Goal: Task Accomplishment & Management: Use online tool/utility

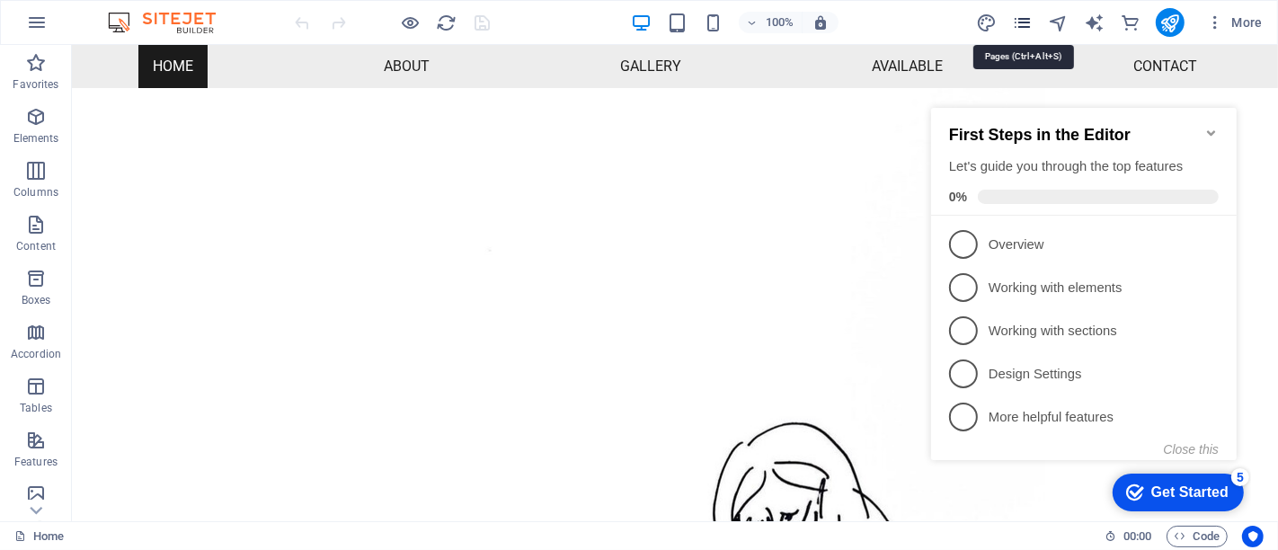
click at [1028, 21] on icon "pages" at bounding box center [1022, 23] width 21 height 21
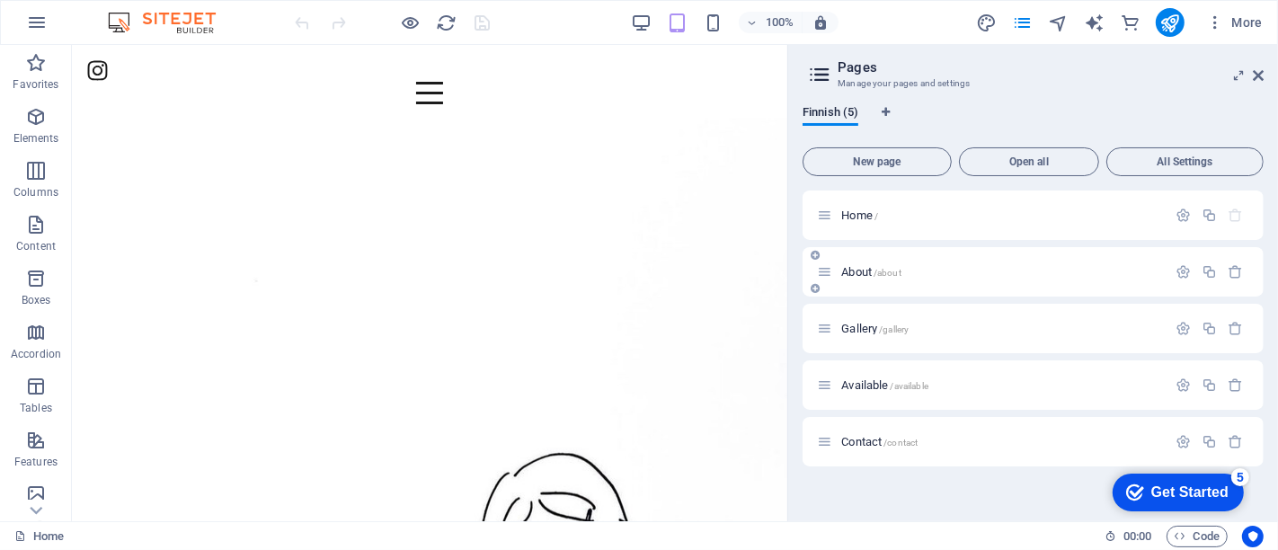
click at [859, 261] on div "About /about" at bounding box center [1033, 271] width 461 height 49
click at [858, 276] on span "About /about" at bounding box center [871, 271] width 60 height 13
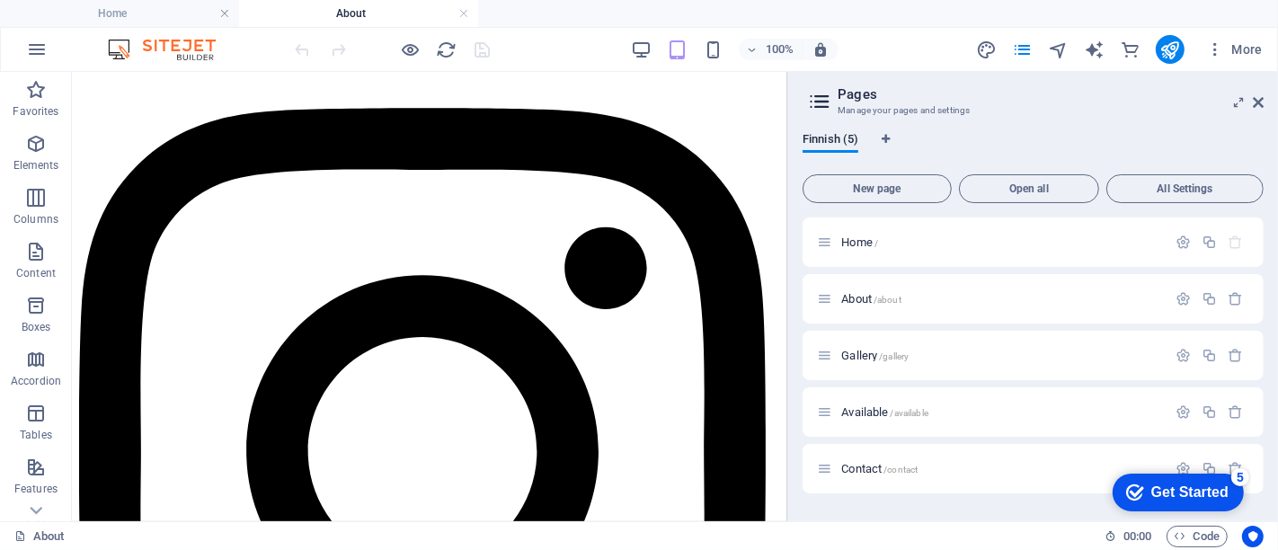
scroll to position [14, 0]
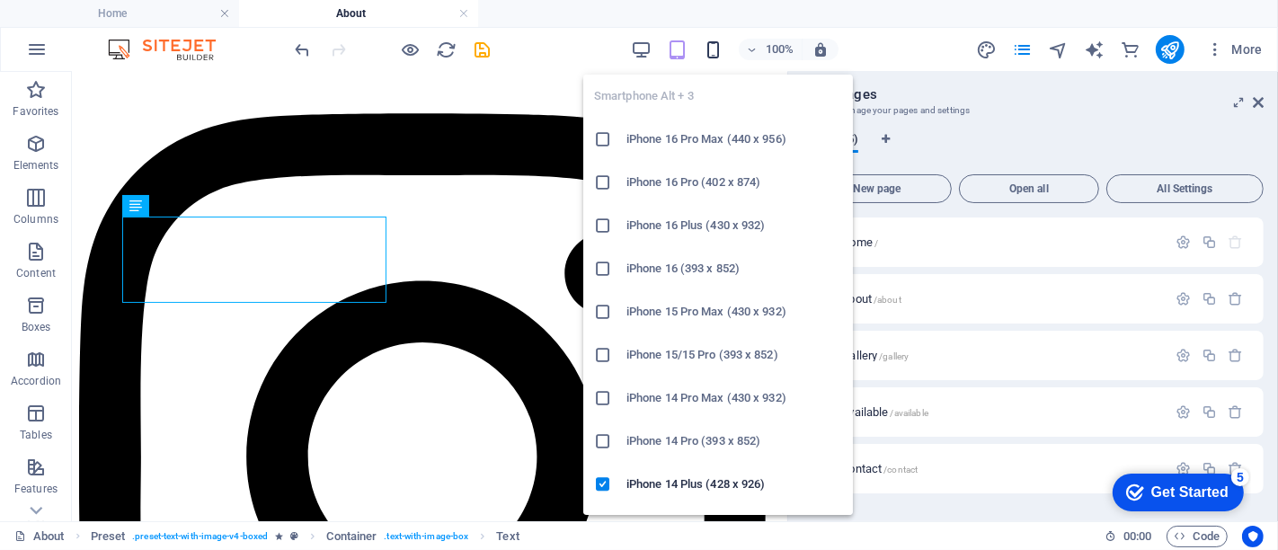
click at [719, 40] on icon "button" at bounding box center [713, 50] width 21 height 21
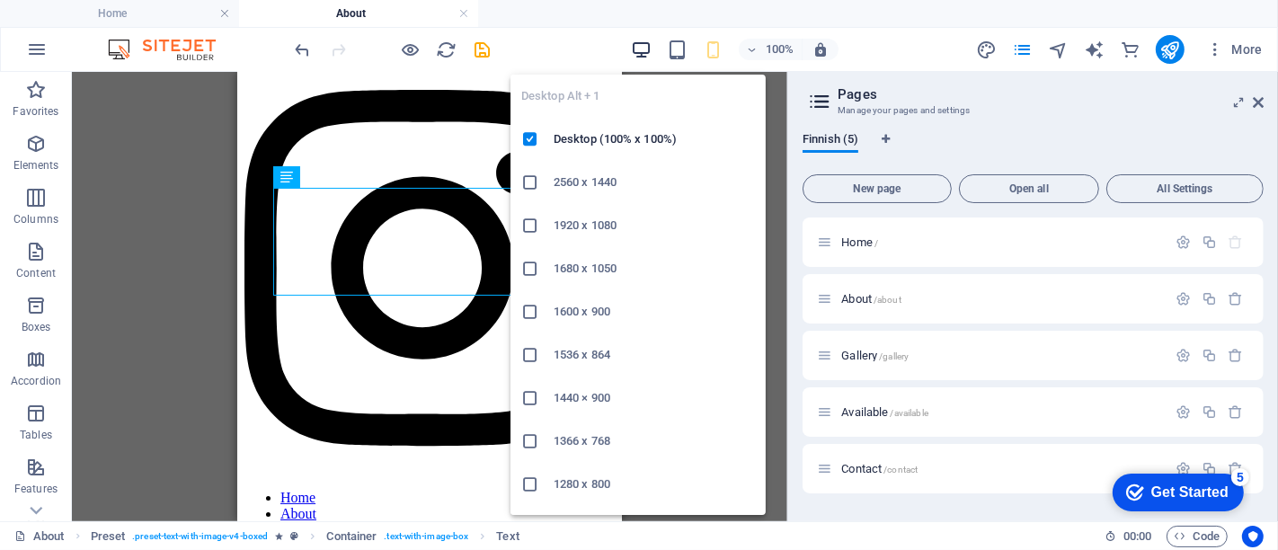
click at [644, 46] on icon "button" at bounding box center [641, 50] width 21 height 21
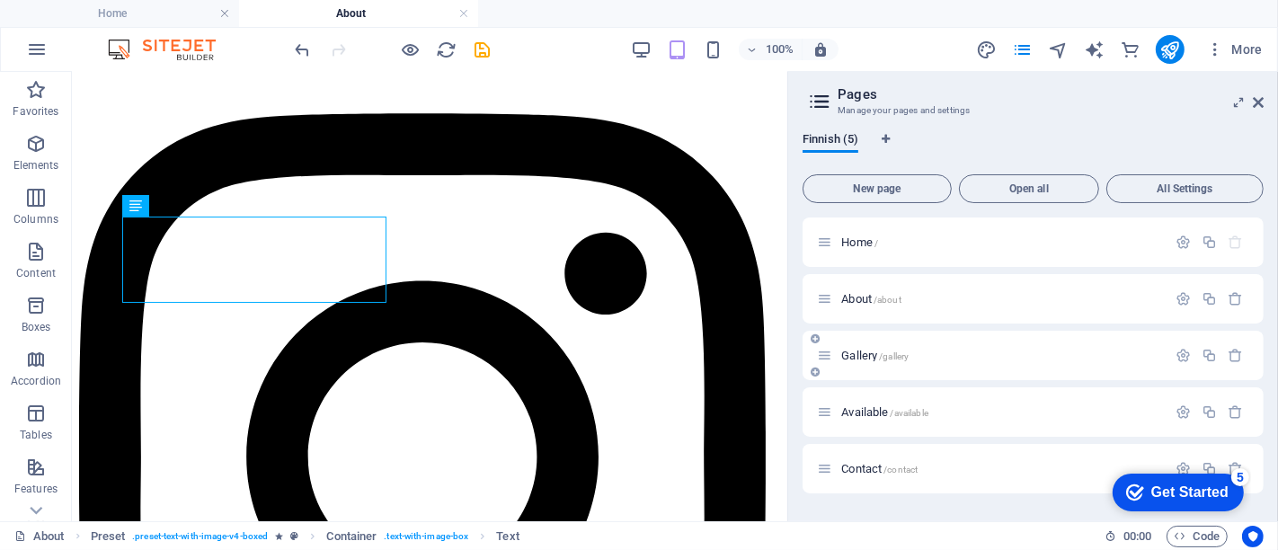
click at [860, 359] on span "Gallery /gallery" at bounding box center [874, 355] width 67 height 13
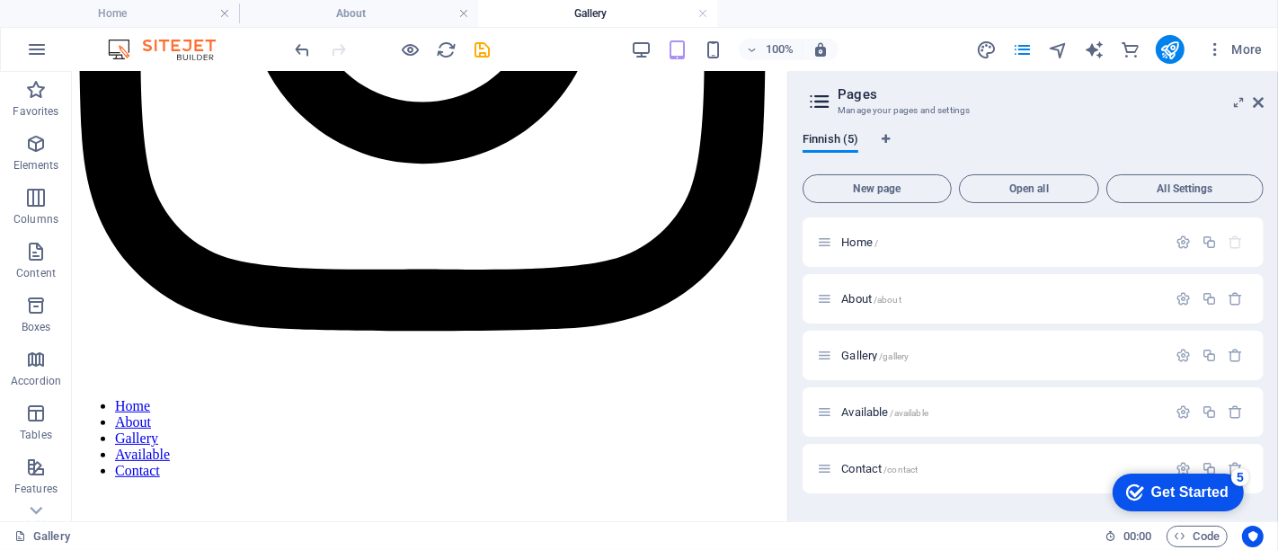
scroll to position [511, 0]
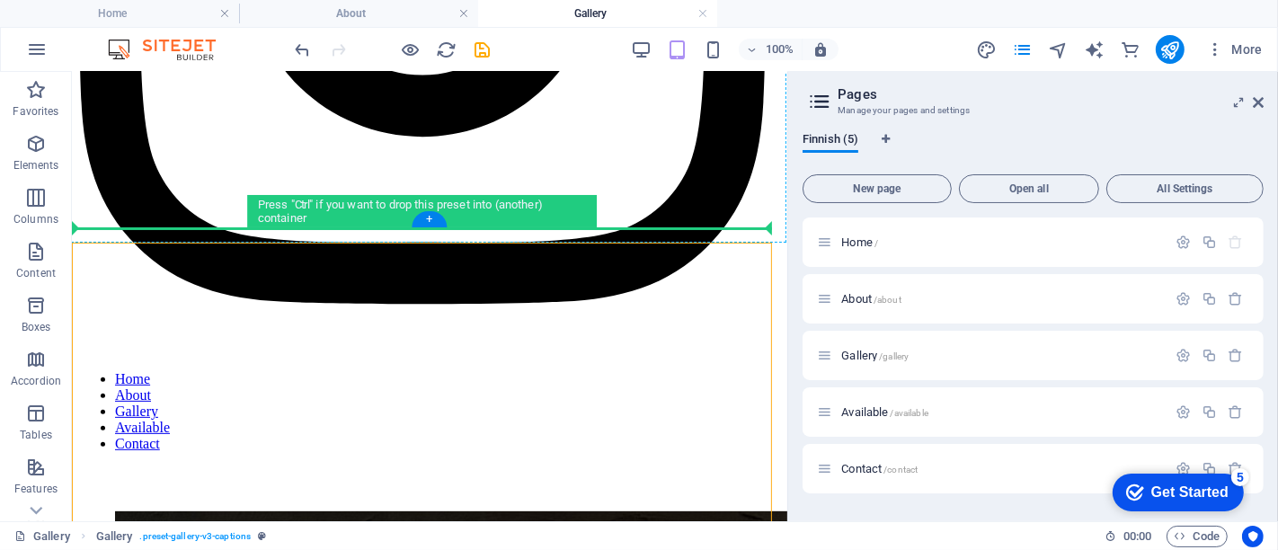
drag, startPoint x: 497, startPoint y: 360, endPoint x: 482, endPoint y: 160, distance: 201.1
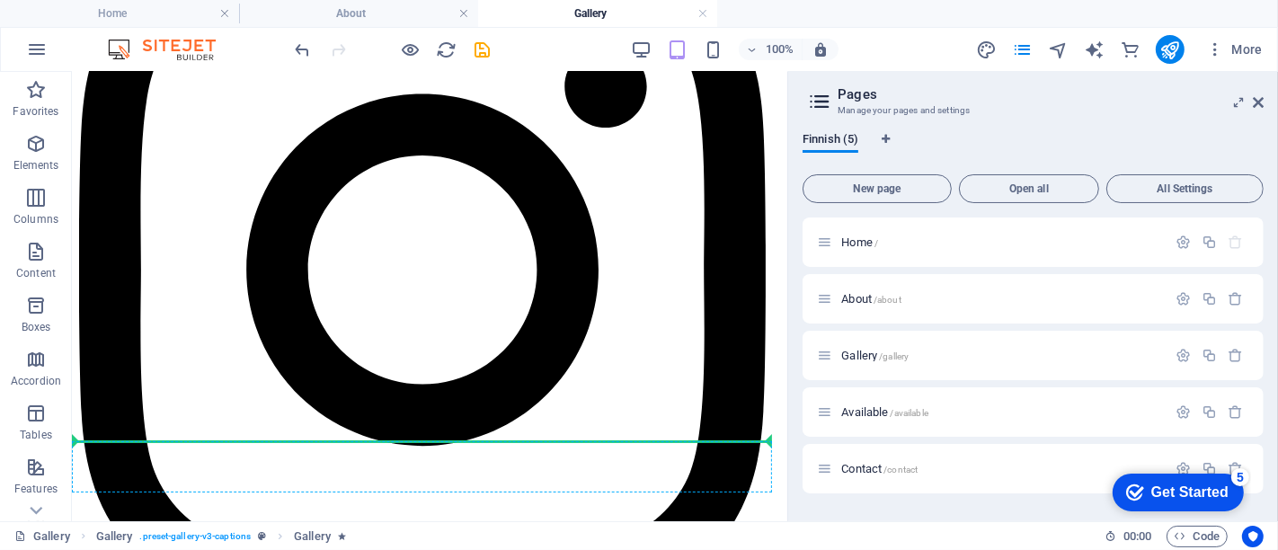
scroll to position [41, 0]
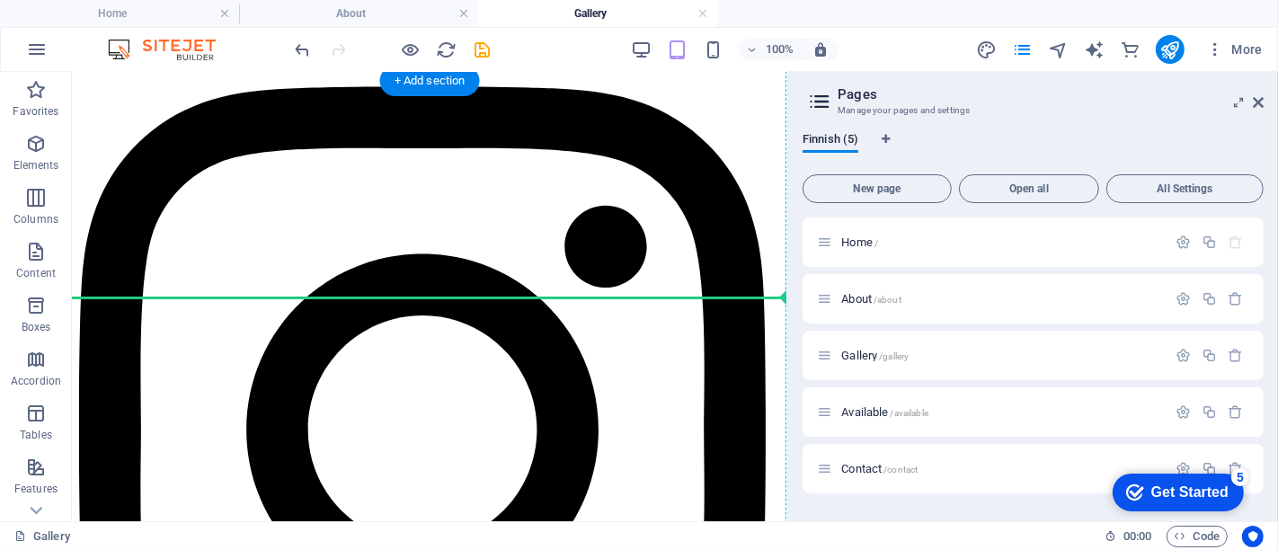
drag, startPoint x: 471, startPoint y: 308, endPoint x: 461, endPoint y: 297, distance: 15.3
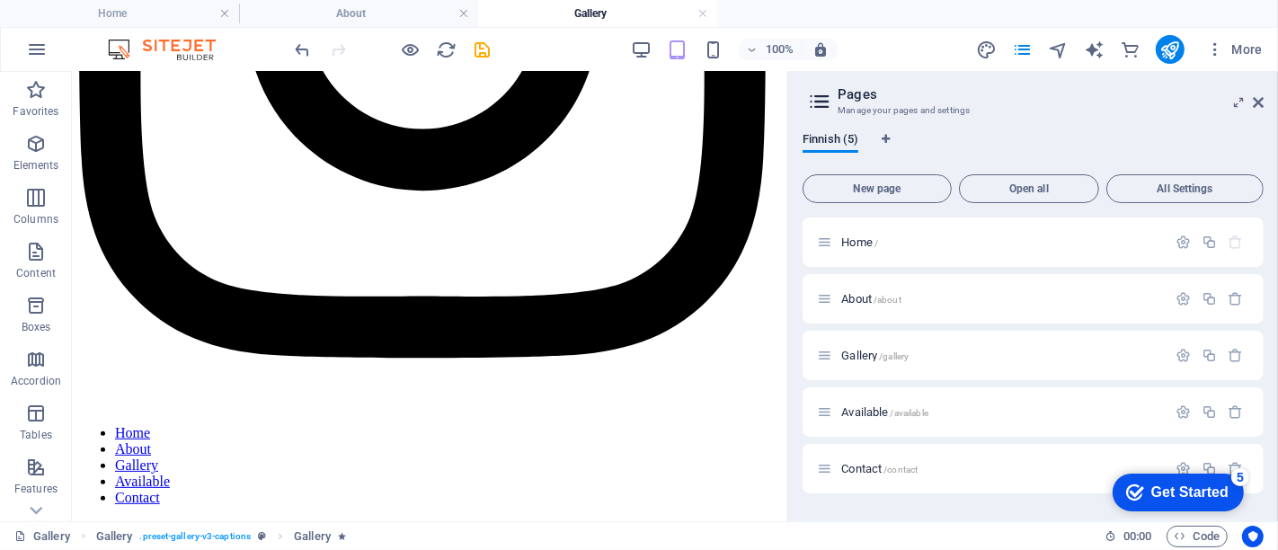
scroll to position [571, 0]
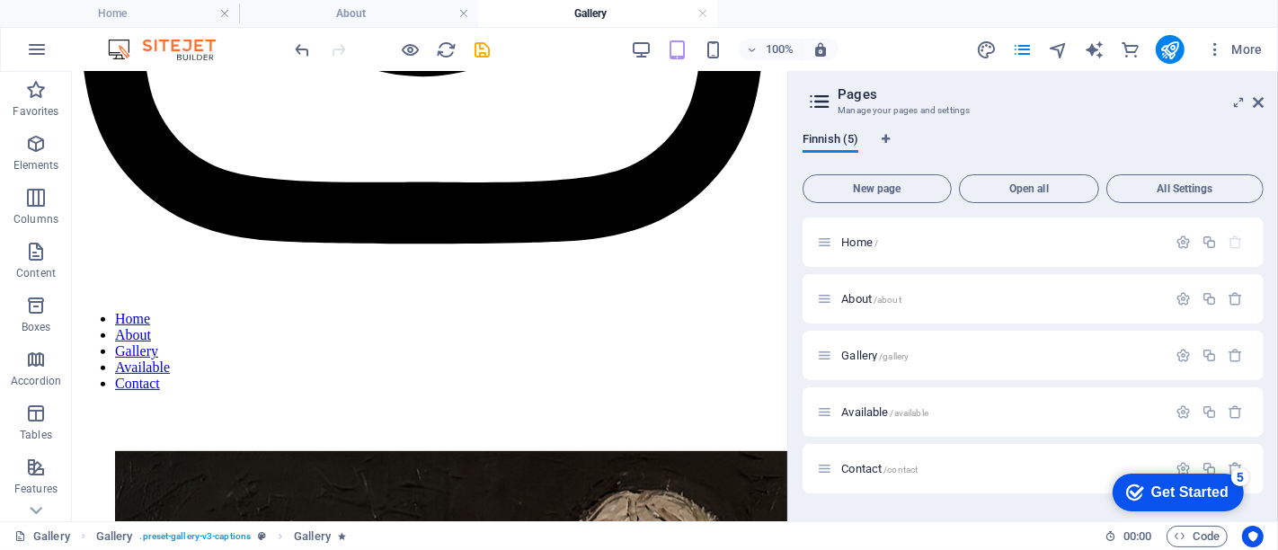
drag, startPoint x: 782, startPoint y: 171, endPoint x: 872, endPoint y: 385, distance: 232.1
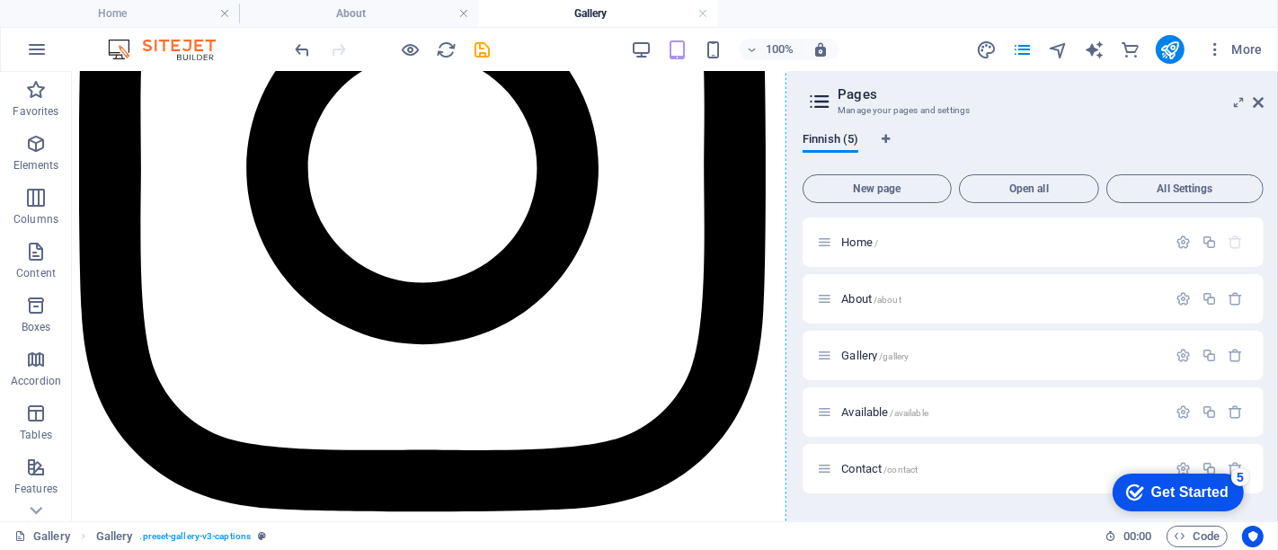
scroll to position [297, 0]
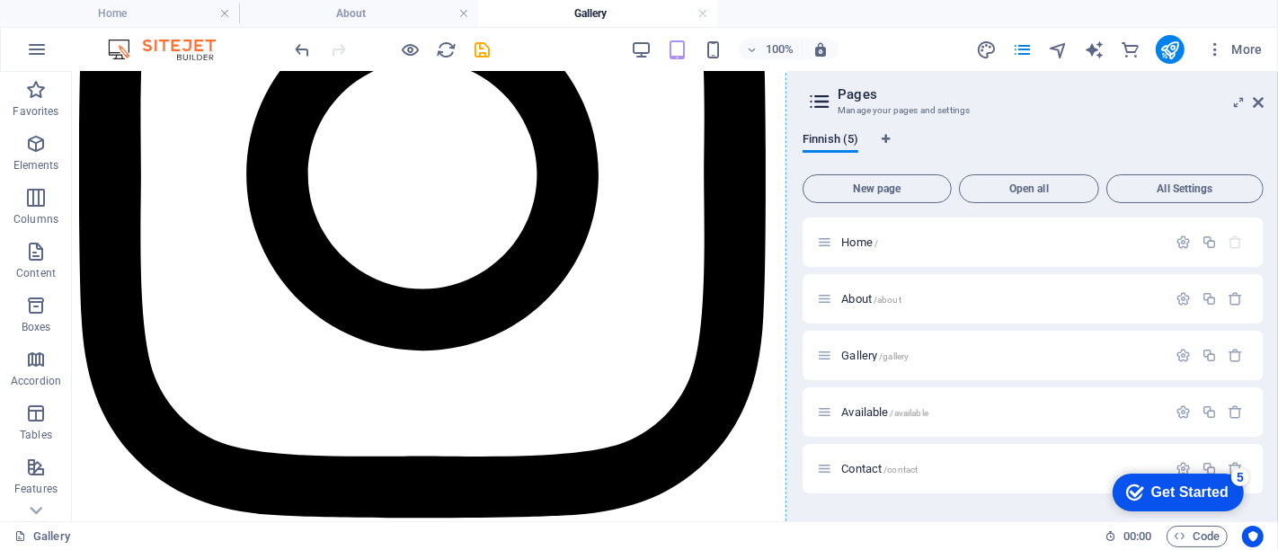
drag, startPoint x: 530, startPoint y: 369, endPoint x: 547, endPoint y: 225, distance: 145.7
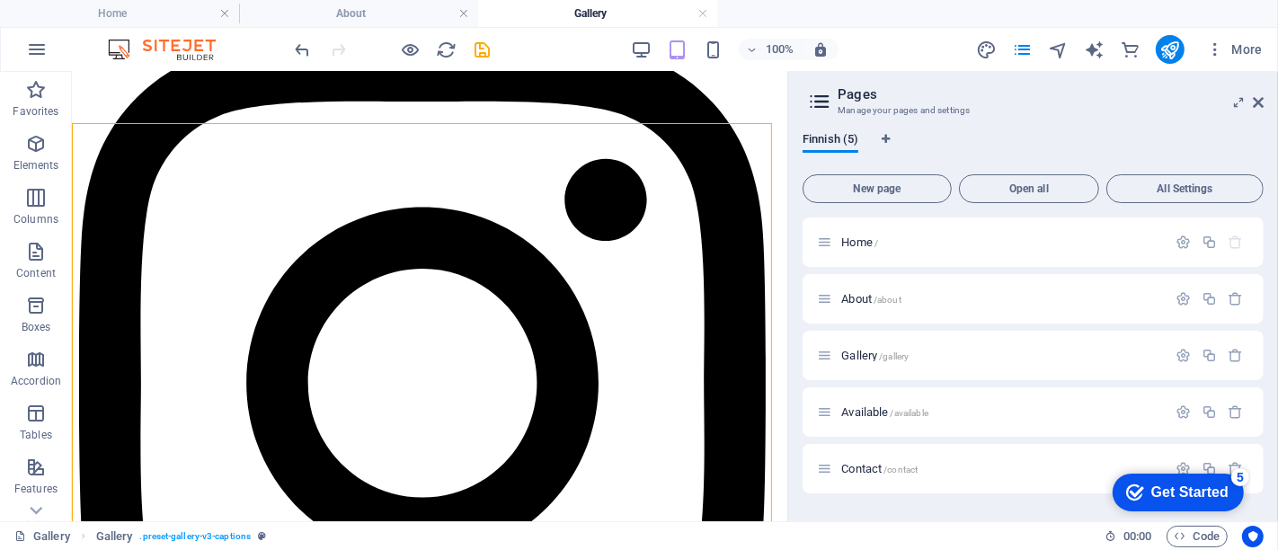
scroll to position [0, 0]
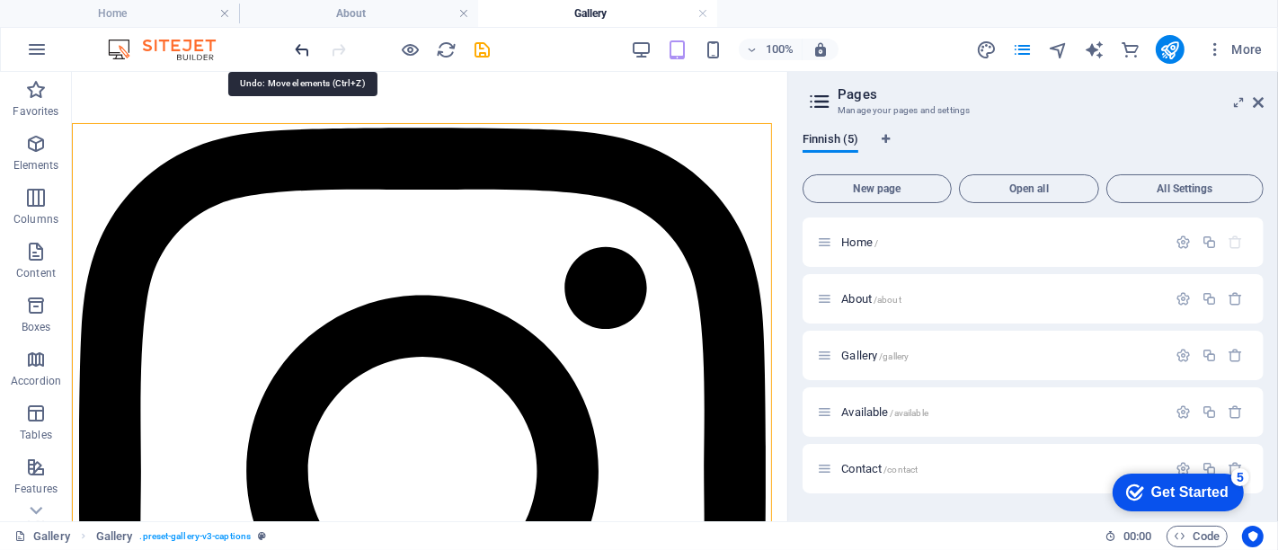
click at [306, 57] on icon "undo" at bounding box center [303, 50] width 21 height 21
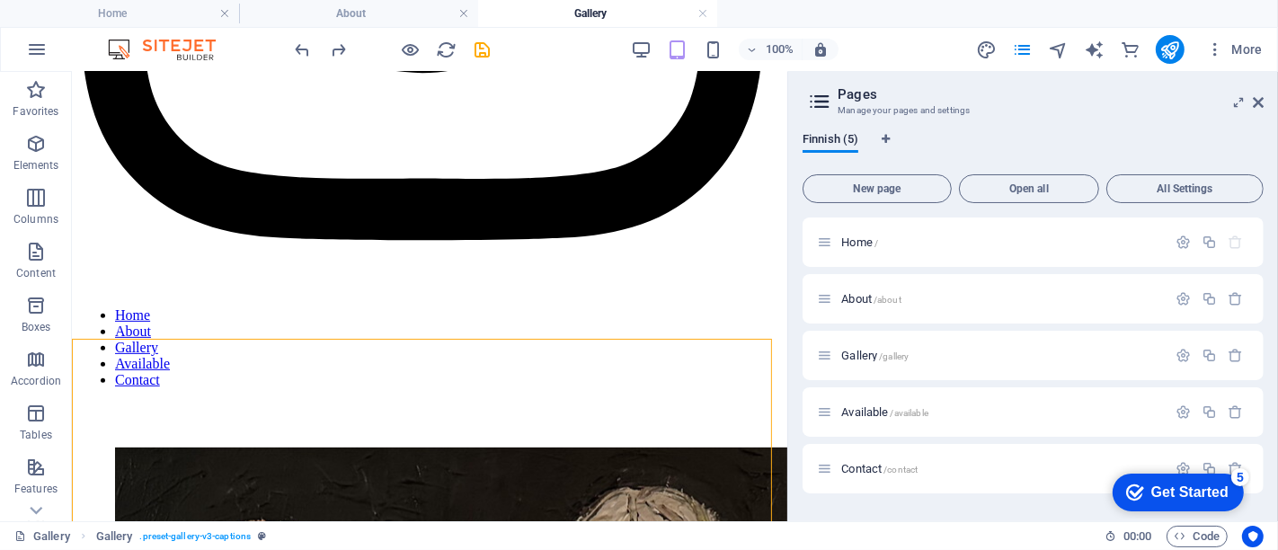
scroll to position [562, 0]
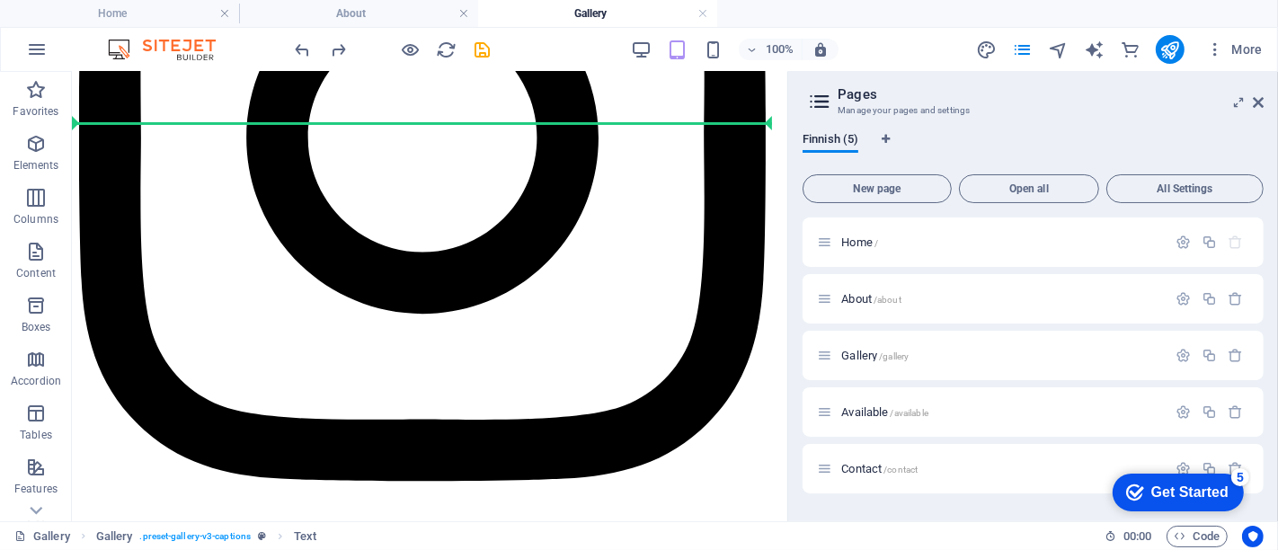
scroll to position [317, 0]
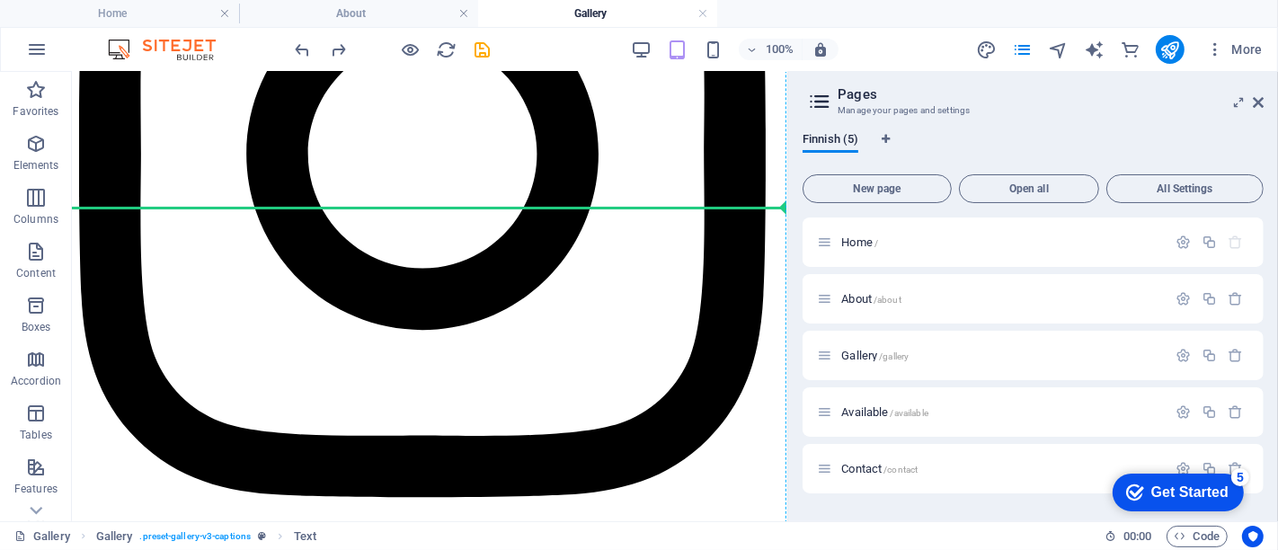
drag, startPoint x: 492, startPoint y: 381, endPoint x: 464, endPoint y: 193, distance: 189.9
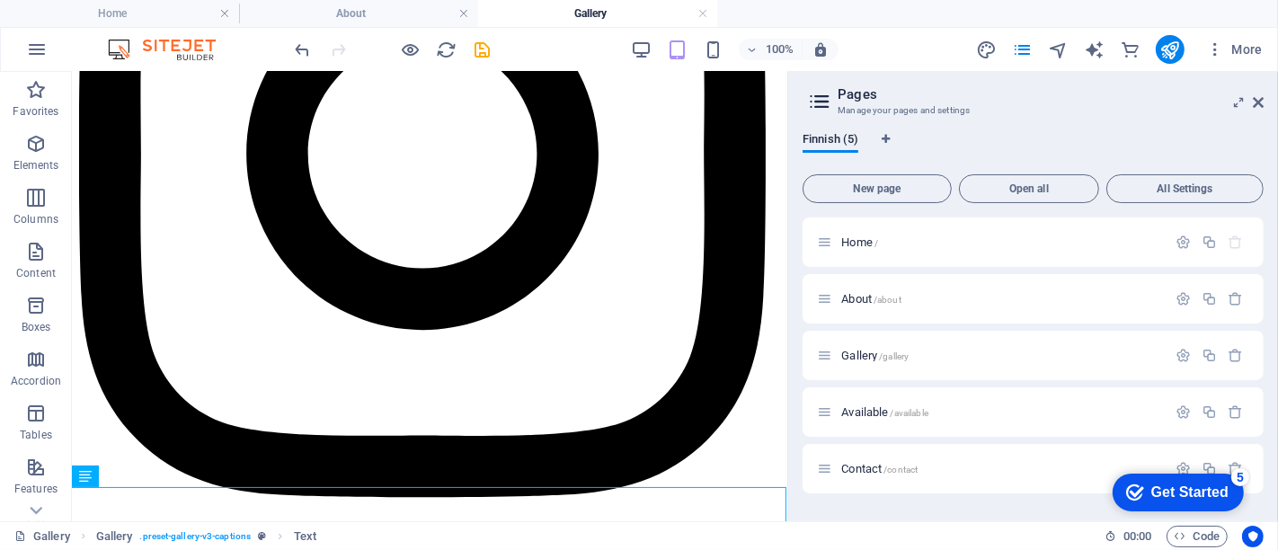
scroll to position [0, 0]
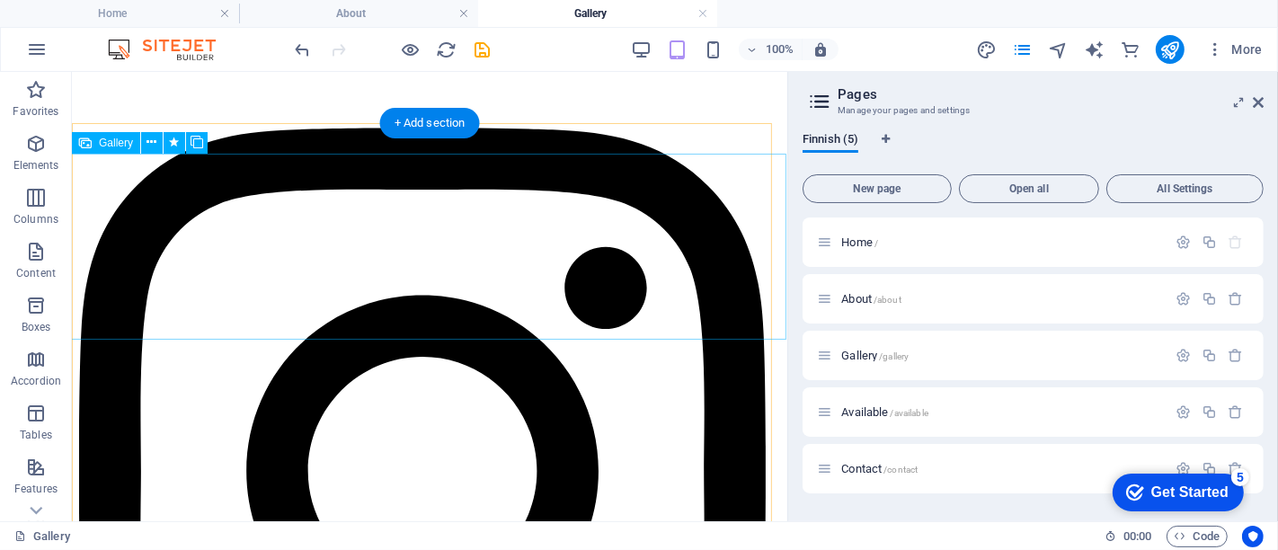
select select "4"
select select "px"
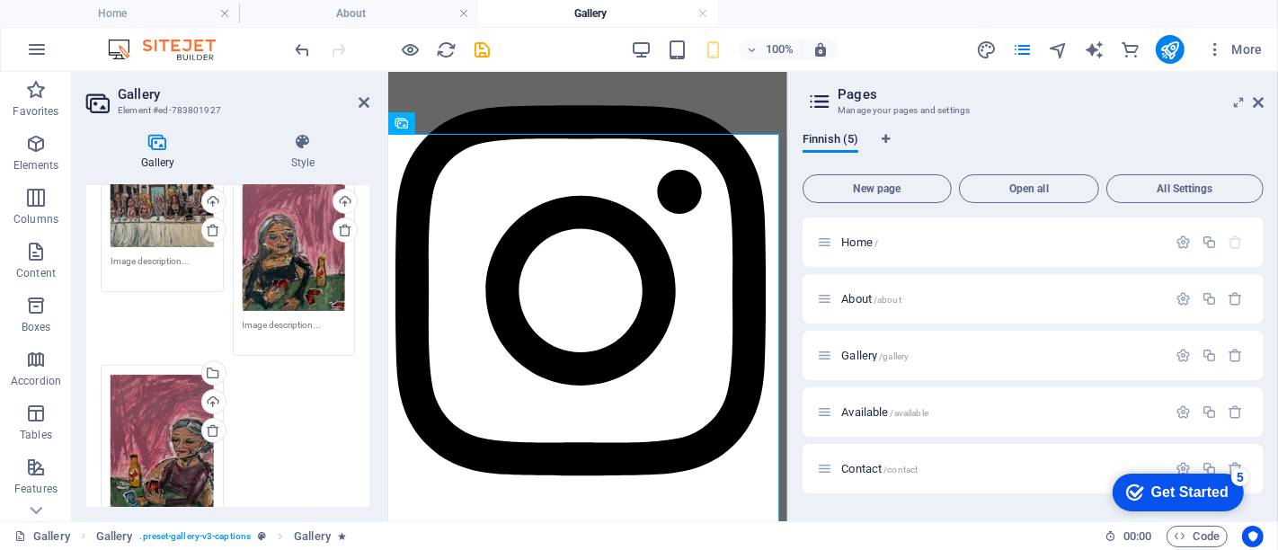
scroll to position [339, 0]
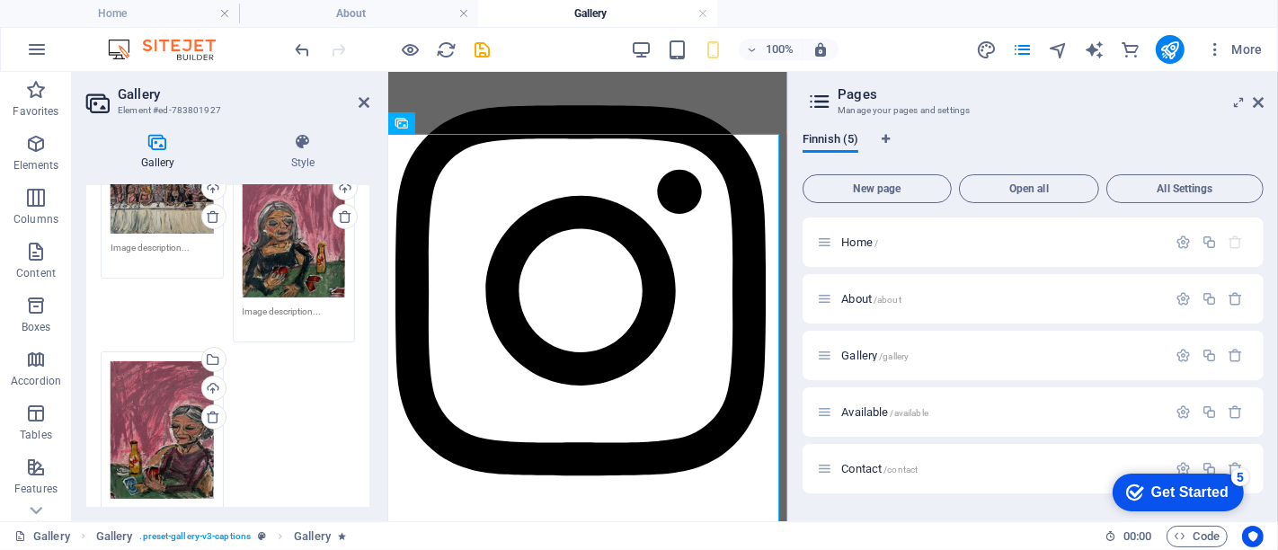
click at [280, 216] on div "Drag files here, click to choose files or select files from Files or our free s…" at bounding box center [294, 229] width 103 height 137
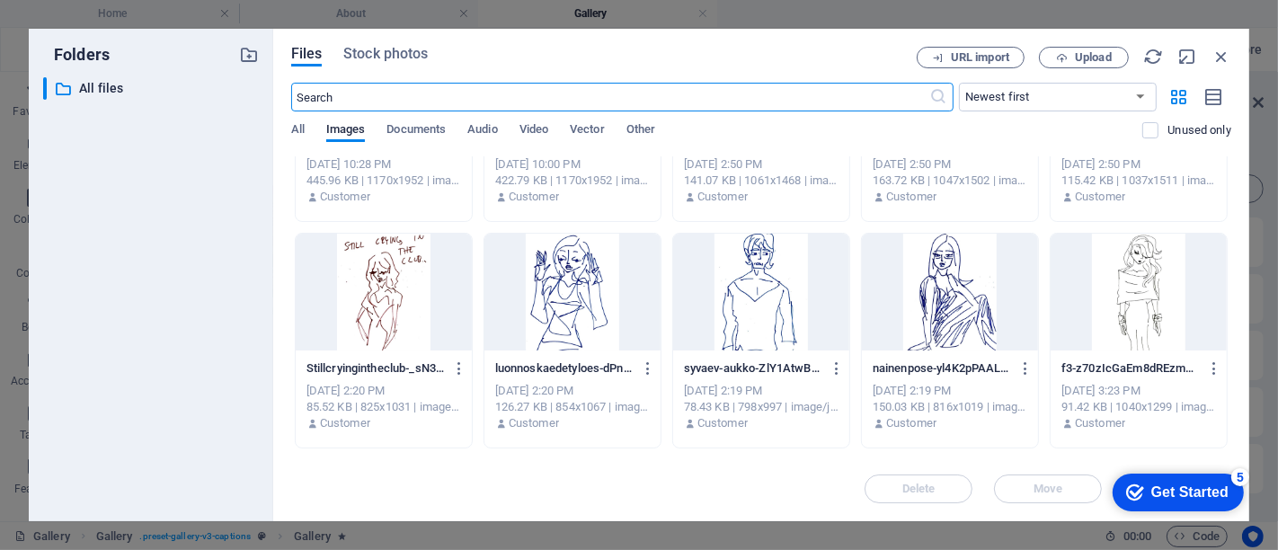
scroll to position [2651, 0]
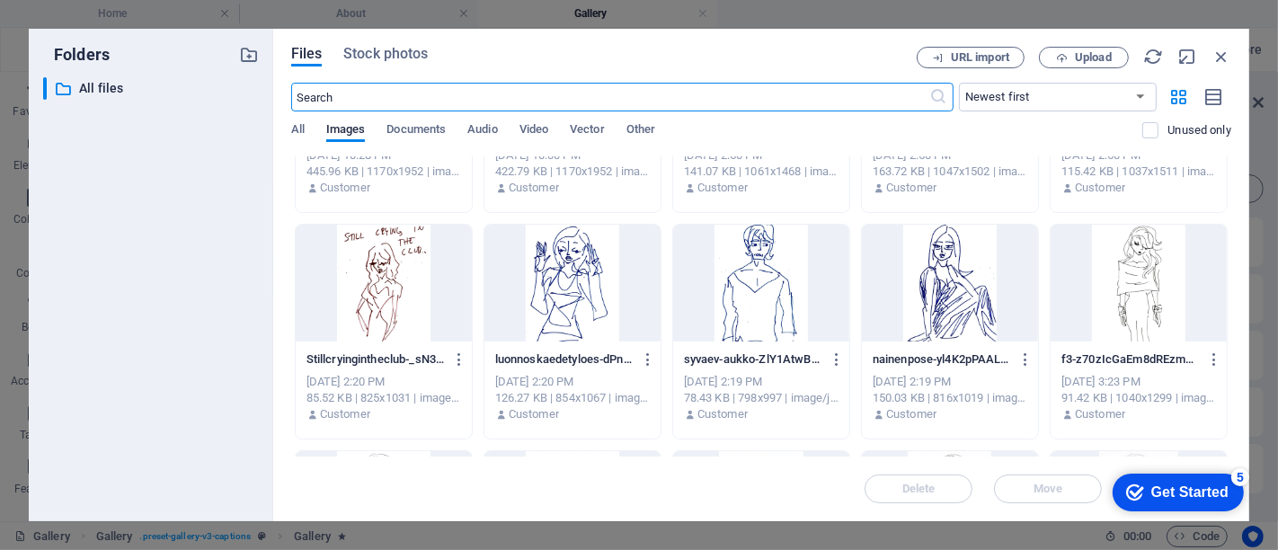
click at [946, 291] on div at bounding box center [950, 283] width 176 height 117
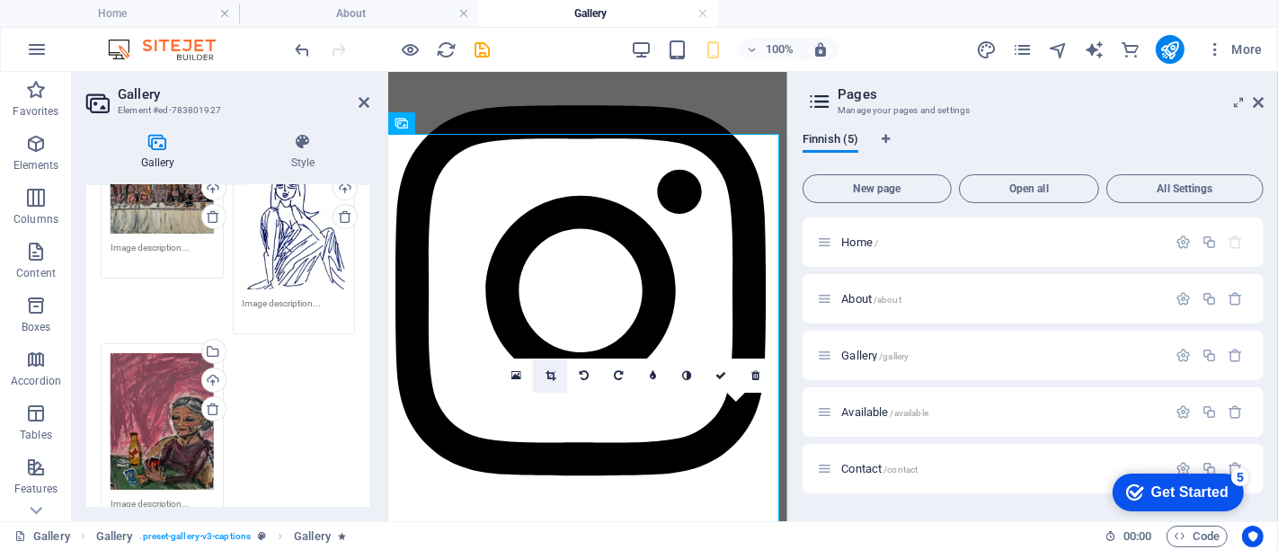
click at [554, 370] on icon at bounding box center [551, 375] width 10 height 11
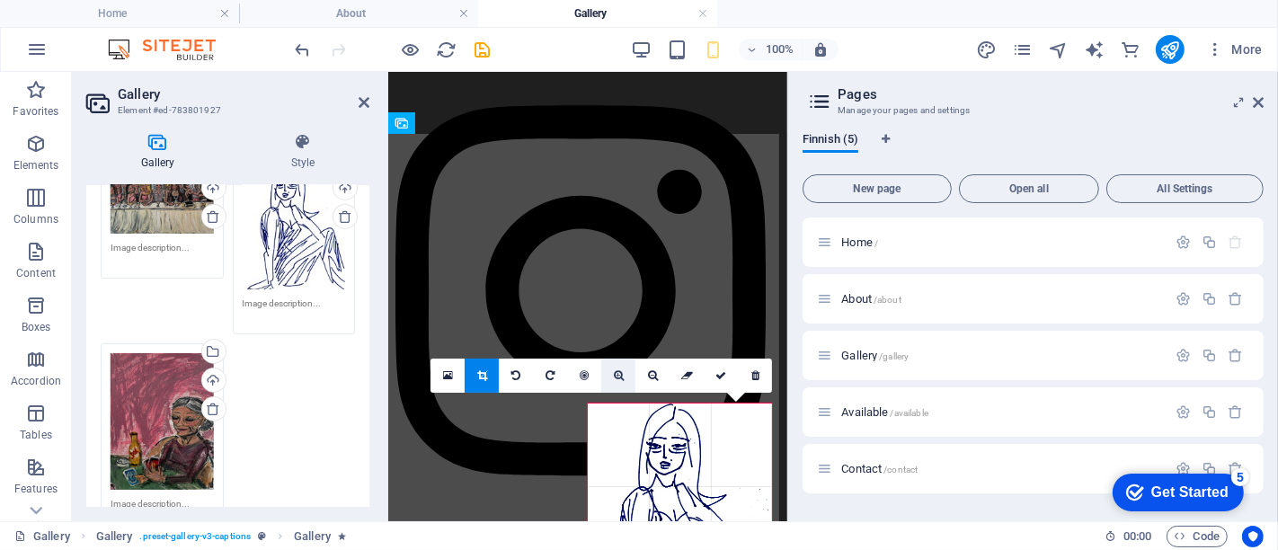
click at [616, 376] on icon at bounding box center [619, 375] width 10 height 11
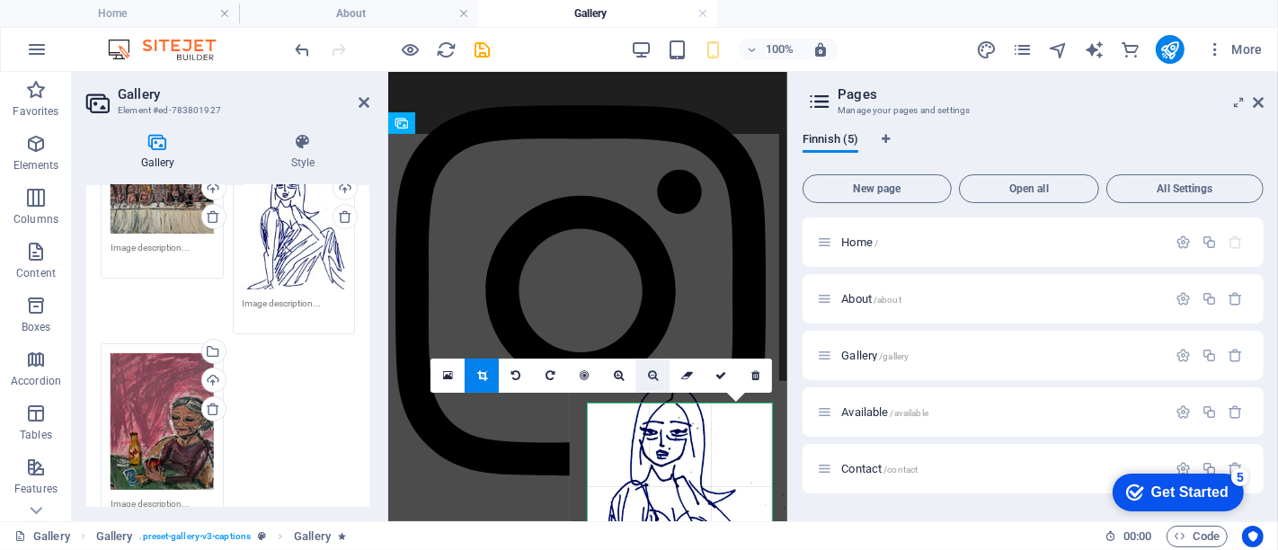
click at [649, 374] on icon at bounding box center [653, 375] width 10 height 11
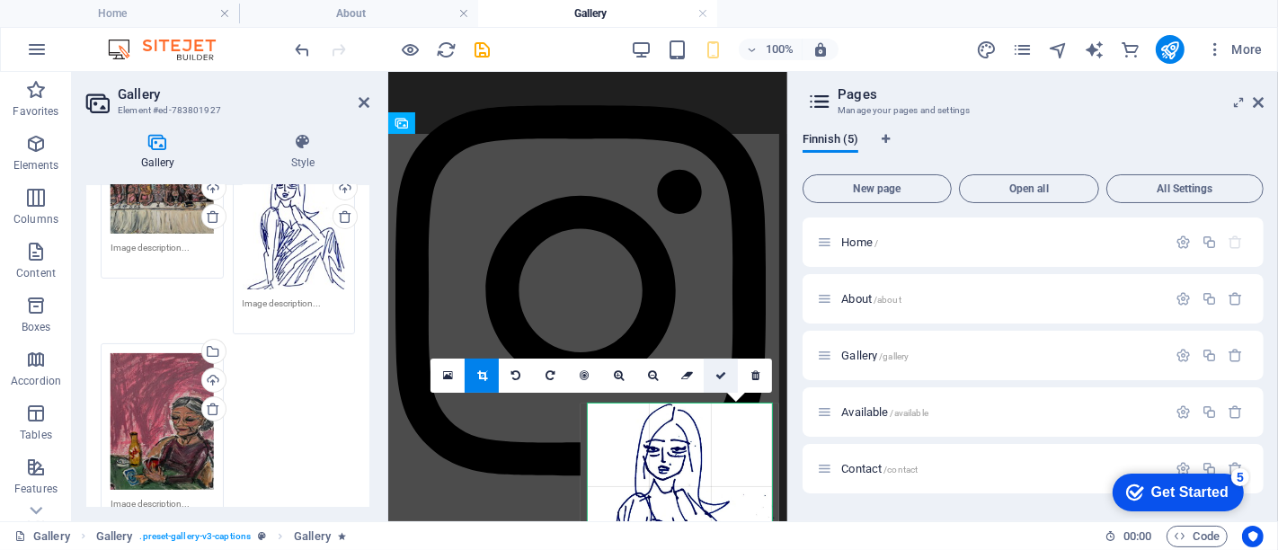
click at [726, 379] on link at bounding box center [721, 376] width 34 height 34
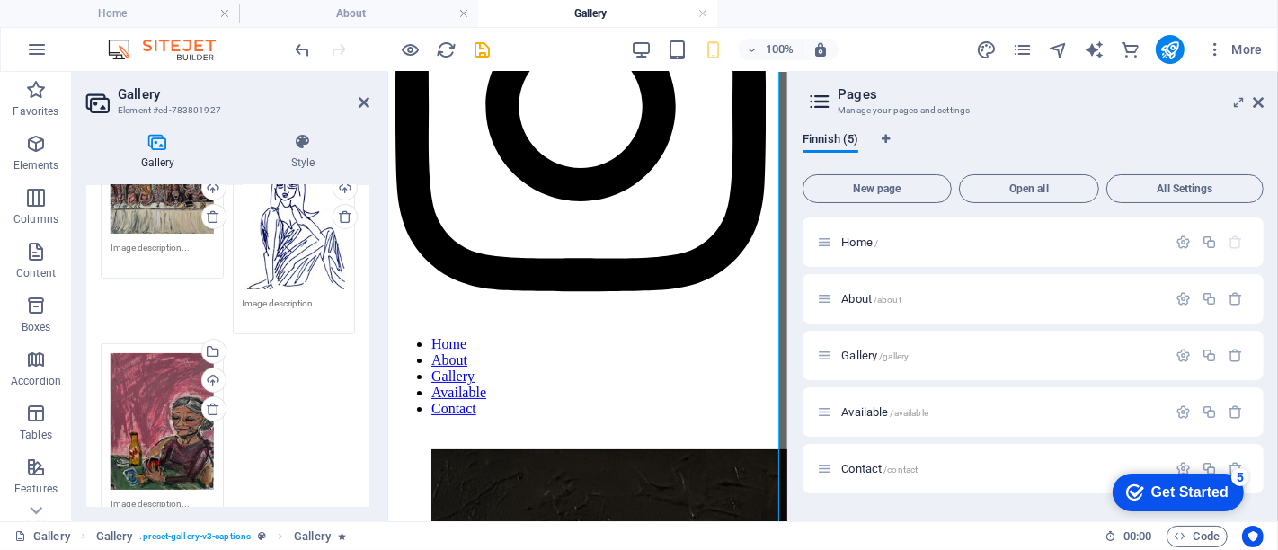
scroll to position [202, 0]
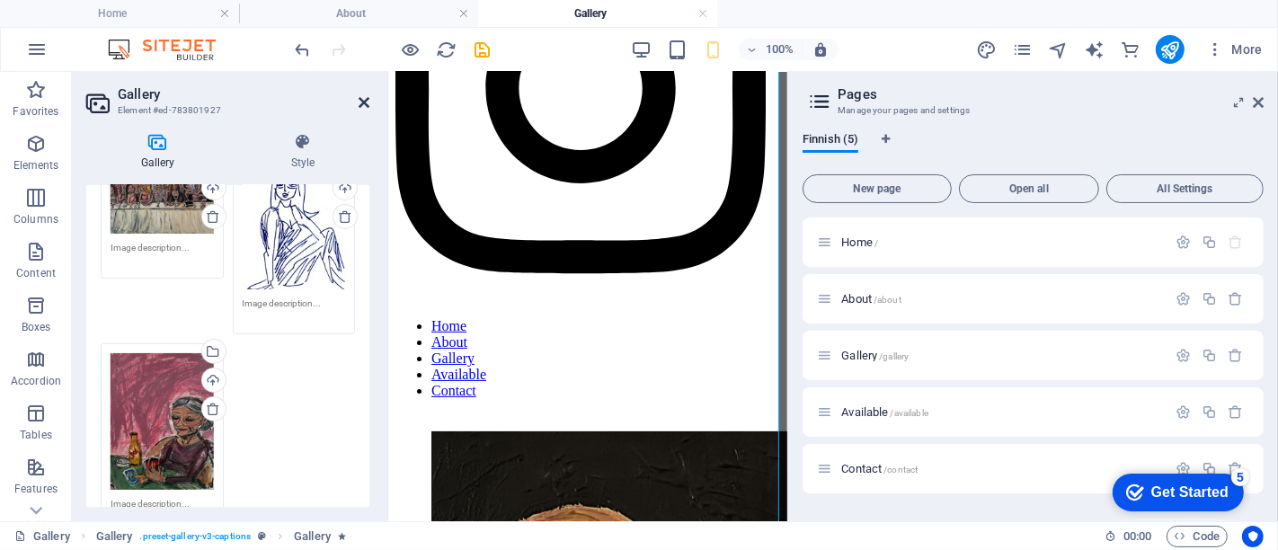
click at [361, 97] on icon at bounding box center [364, 102] width 11 height 14
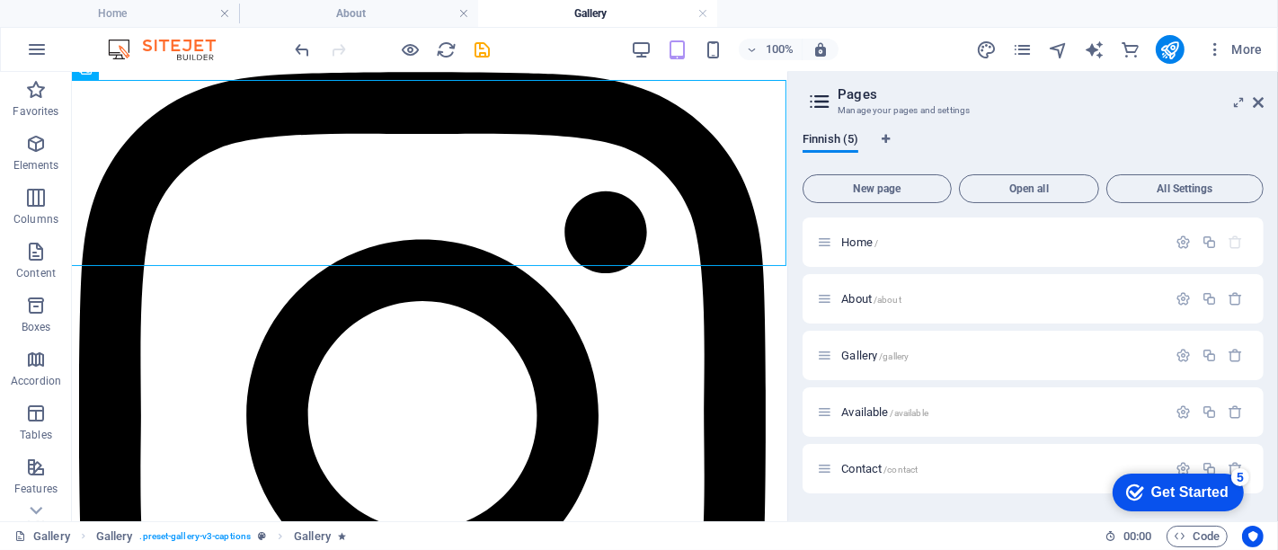
scroll to position [0, 0]
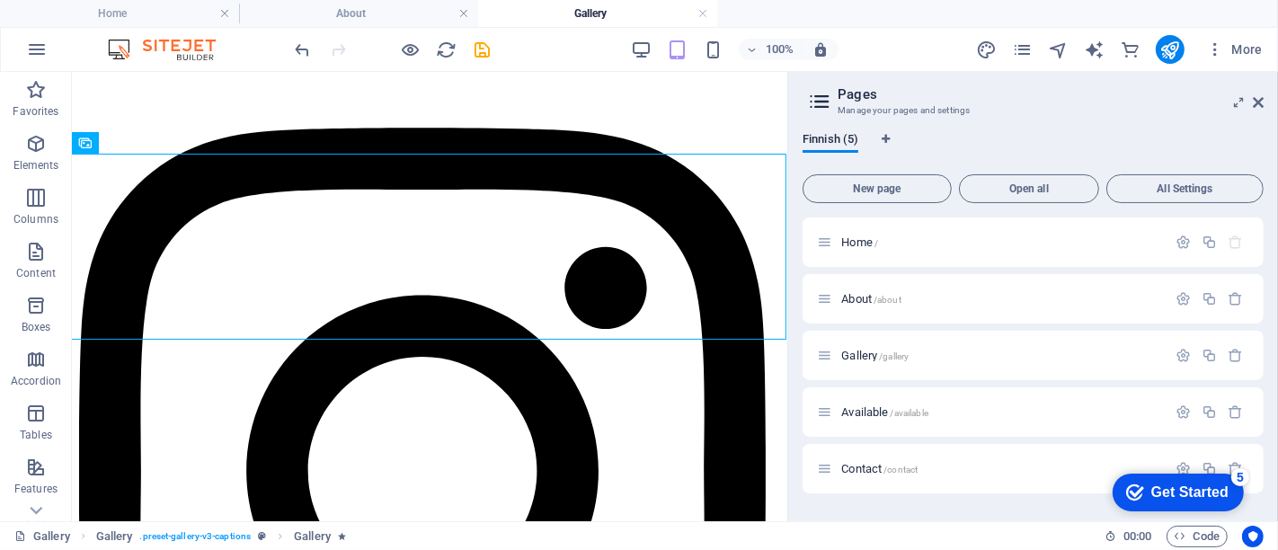
drag, startPoint x: 779, startPoint y: 210, endPoint x: 859, endPoint y: 218, distance: 79.5
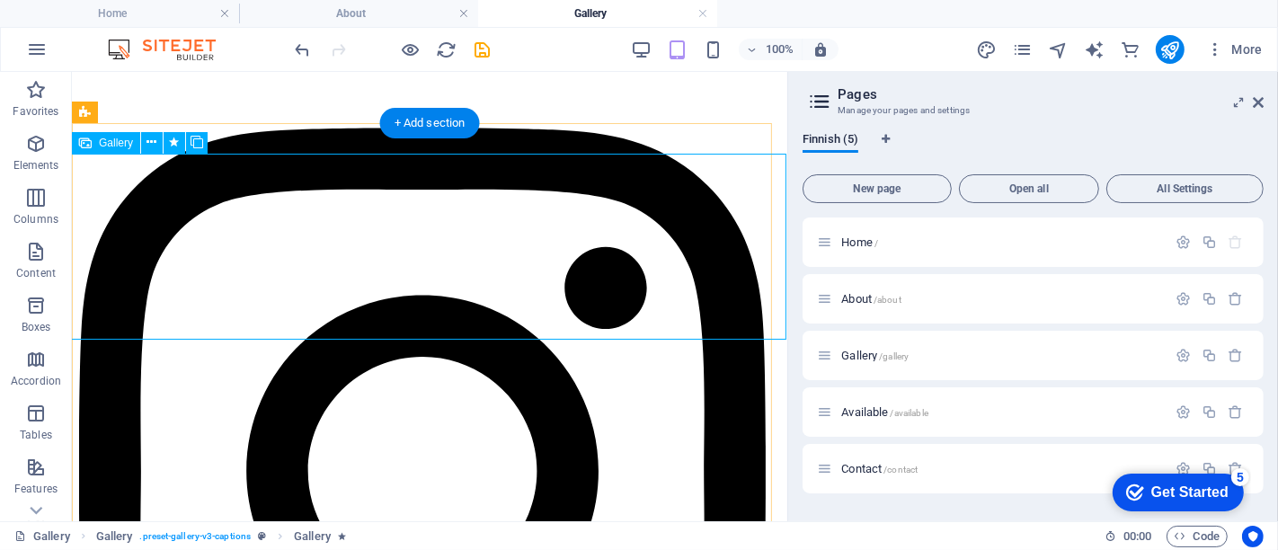
select select "4"
select select "px"
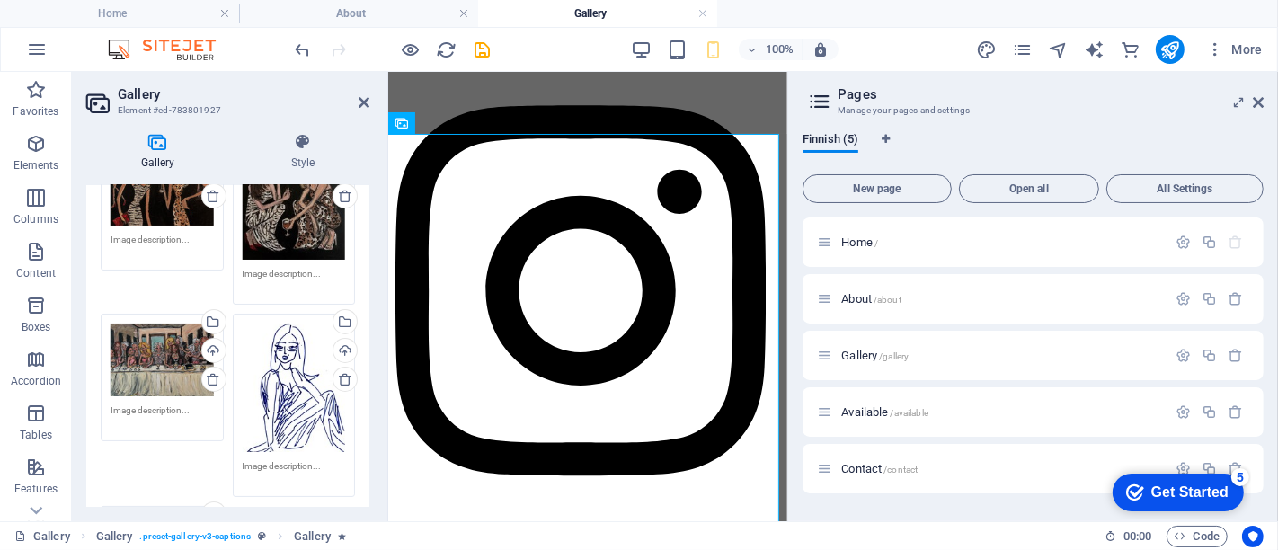
scroll to position [241, 0]
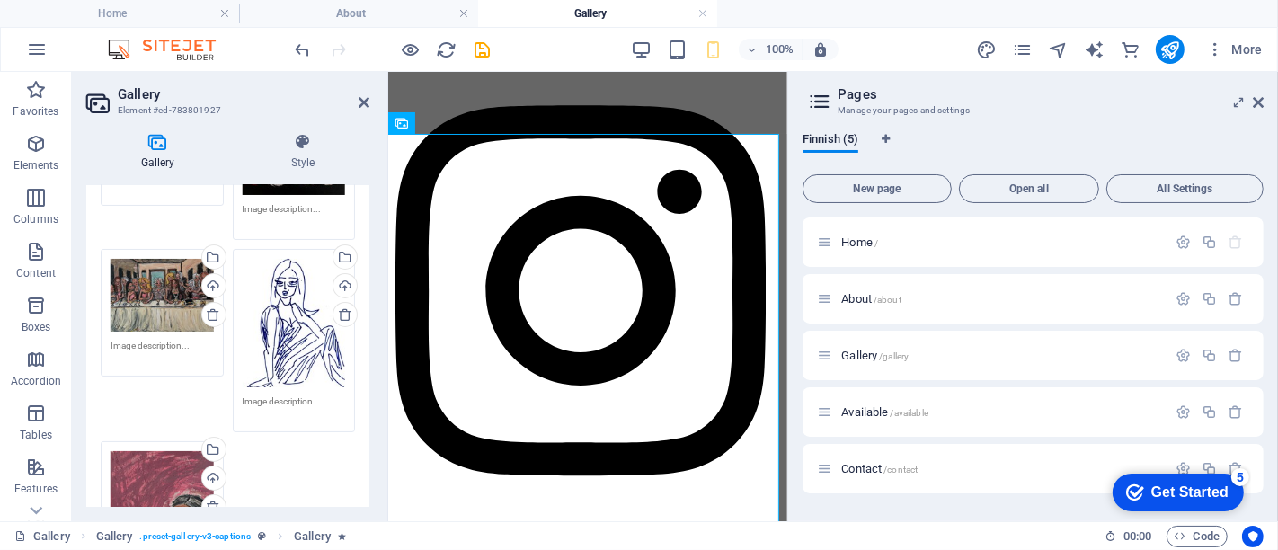
click at [149, 297] on div "Drag files here, click to choose files or select files from Files or our free s…" at bounding box center [162, 296] width 103 height 74
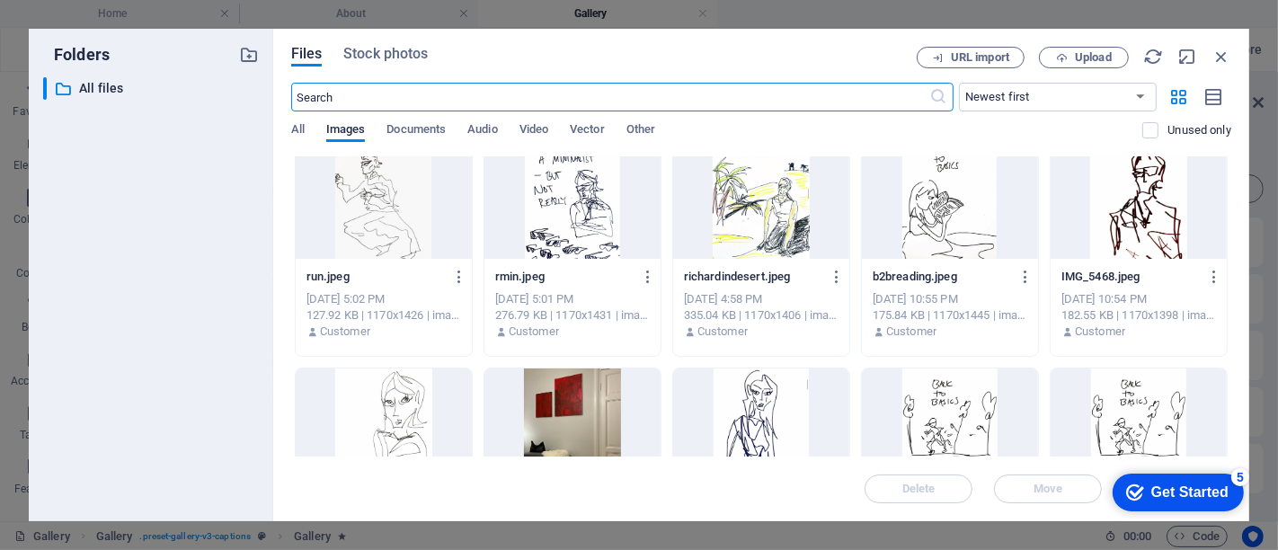
scroll to position [4188, 0]
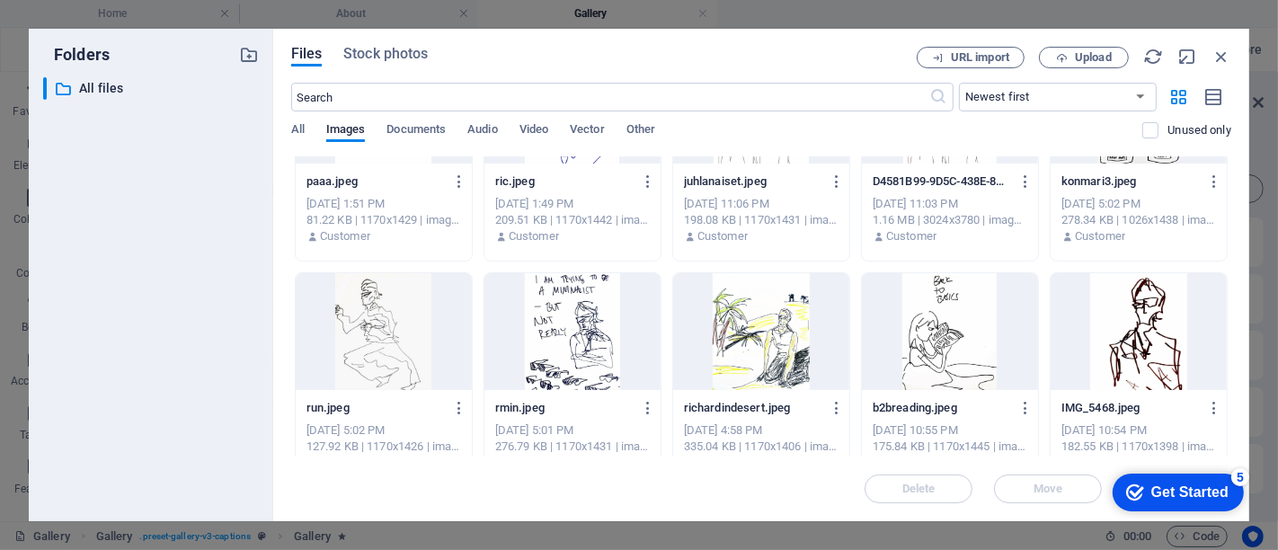
click at [598, 294] on div at bounding box center [573, 331] width 176 height 117
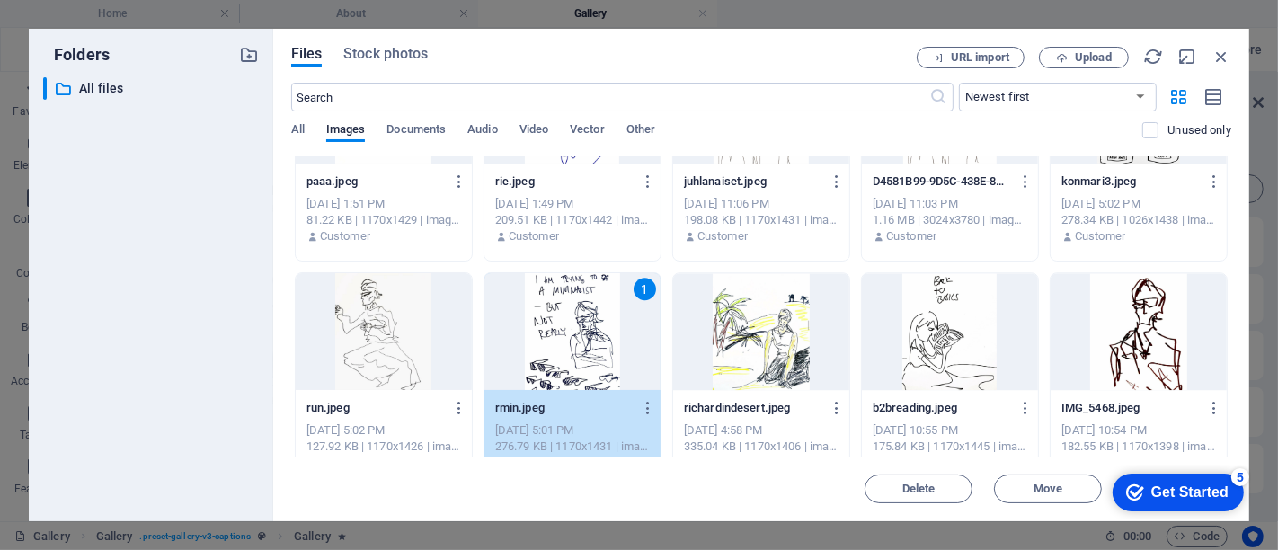
click at [598, 294] on div "1" at bounding box center [573, 331] width 176 height 117
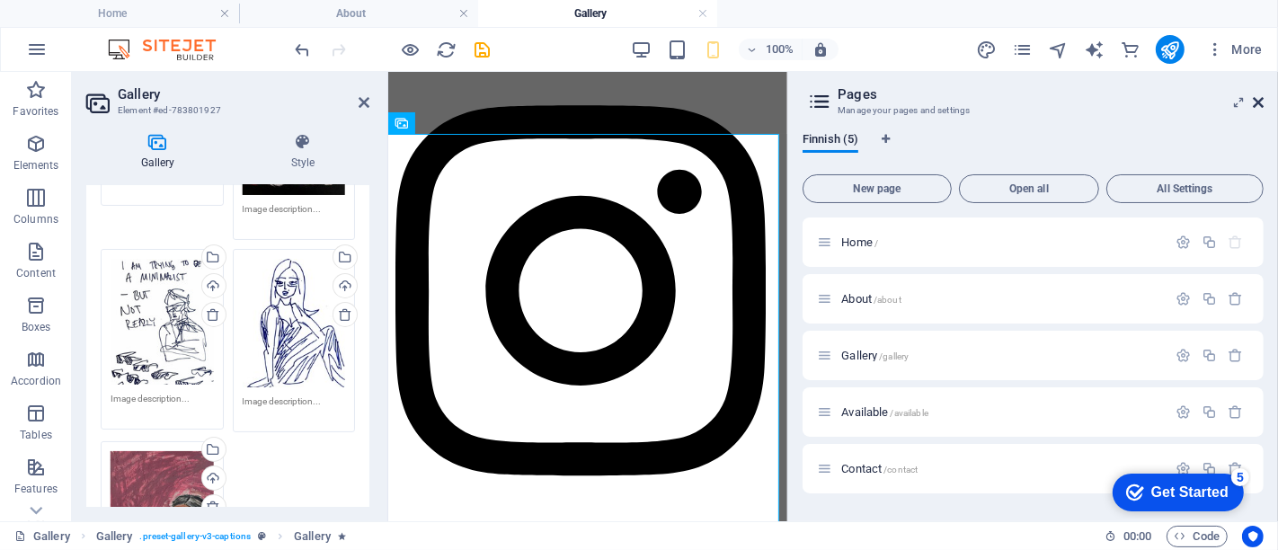
click at [1259, 101] on icon at bounding box center [1258, 102] width 11 height 14
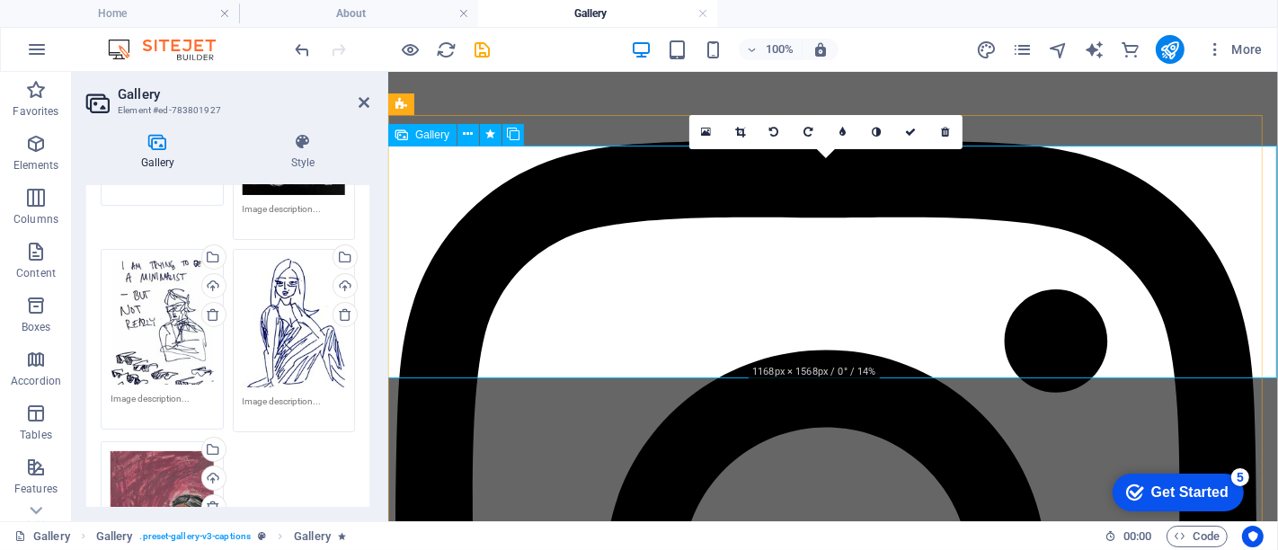
click at [736, 130] on icon at bounding box center [740, 132] width 10 height 11
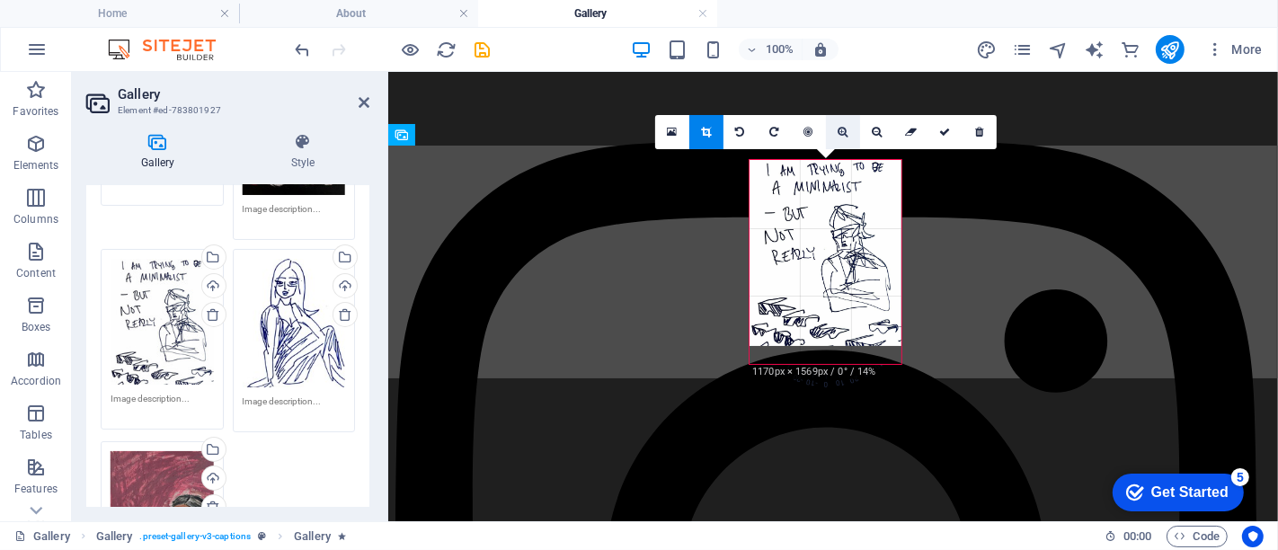
click at [845, 132] on icon at bounding box center [843, 132] width 10 height 11
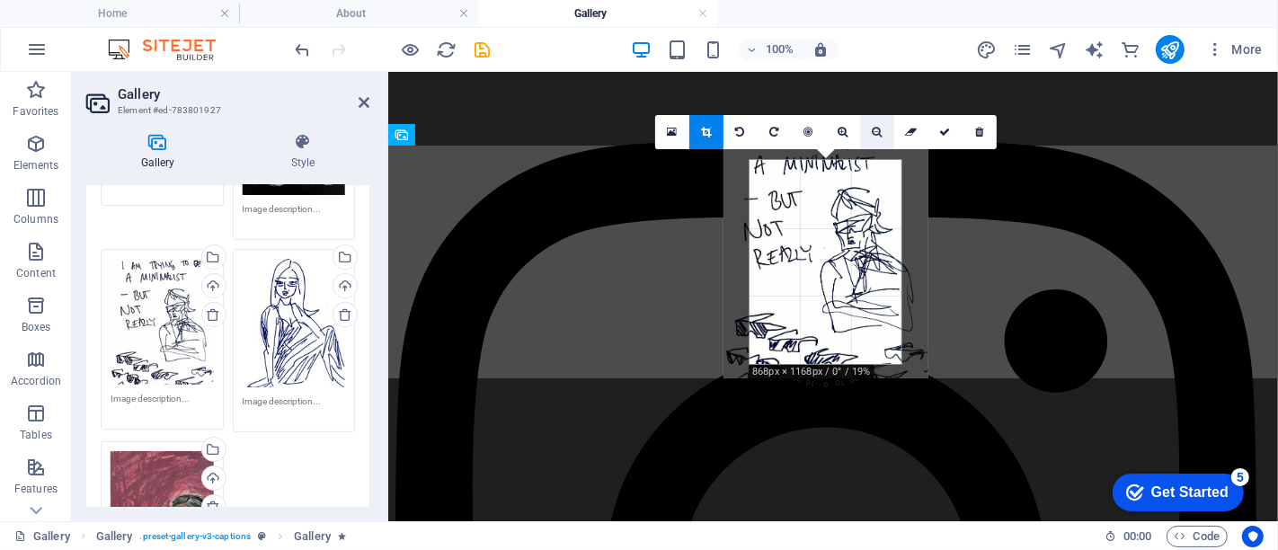
click at [875, 130] on icon at bounding box center [877, 132] width 10 height 11
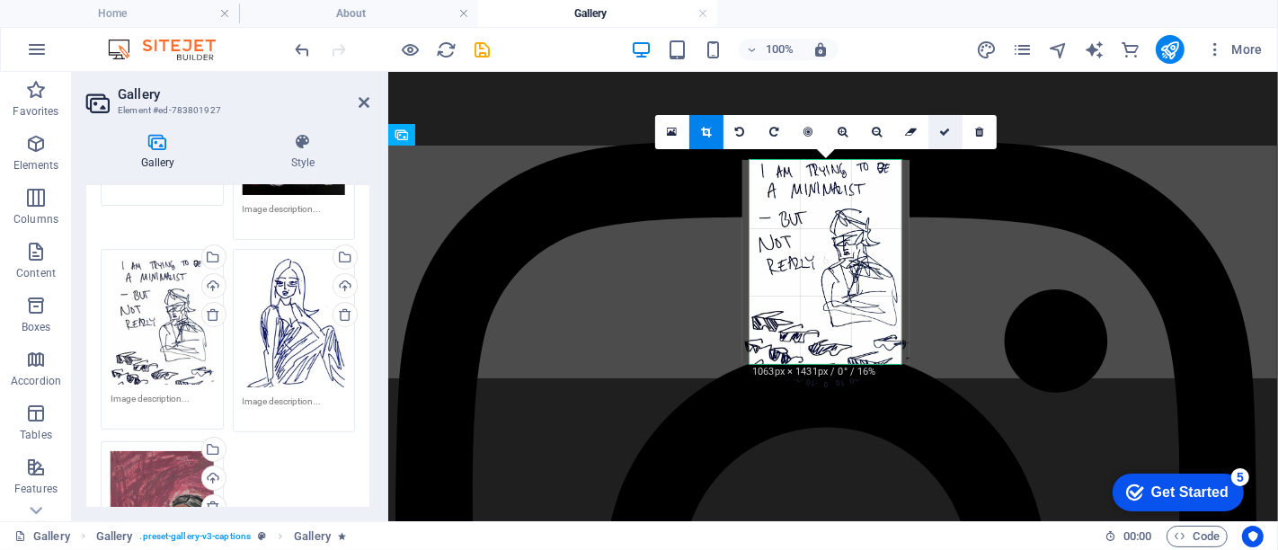
click at [948, 135] on icon at bounding box center [945, 132] width 11 height 11
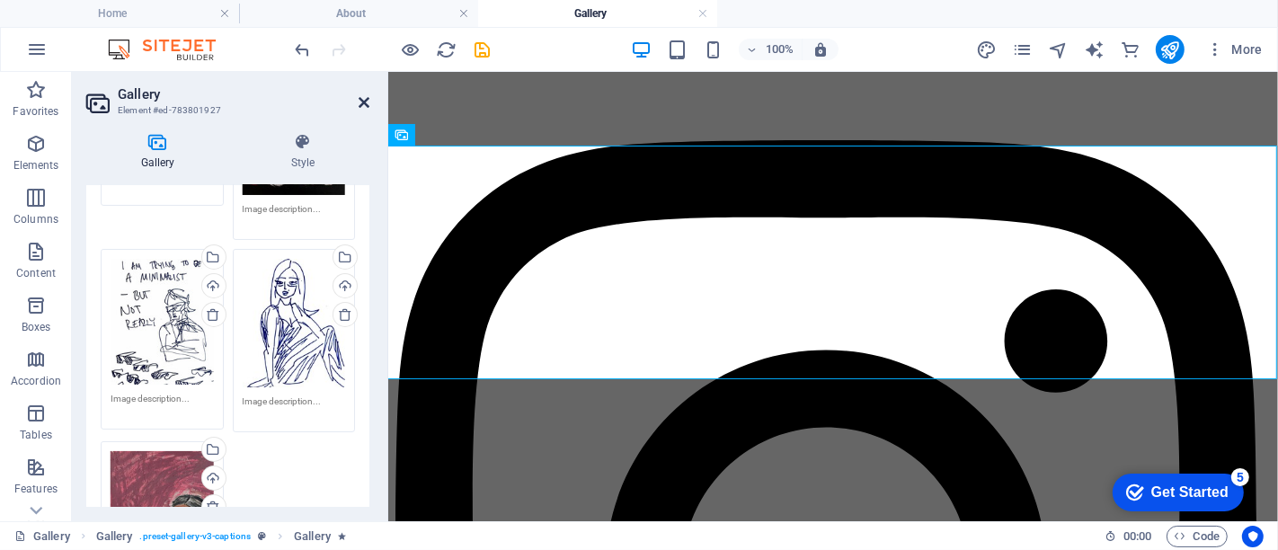
click at [364, 100] on icon at bounding box center [364, 102] width 11 height 14
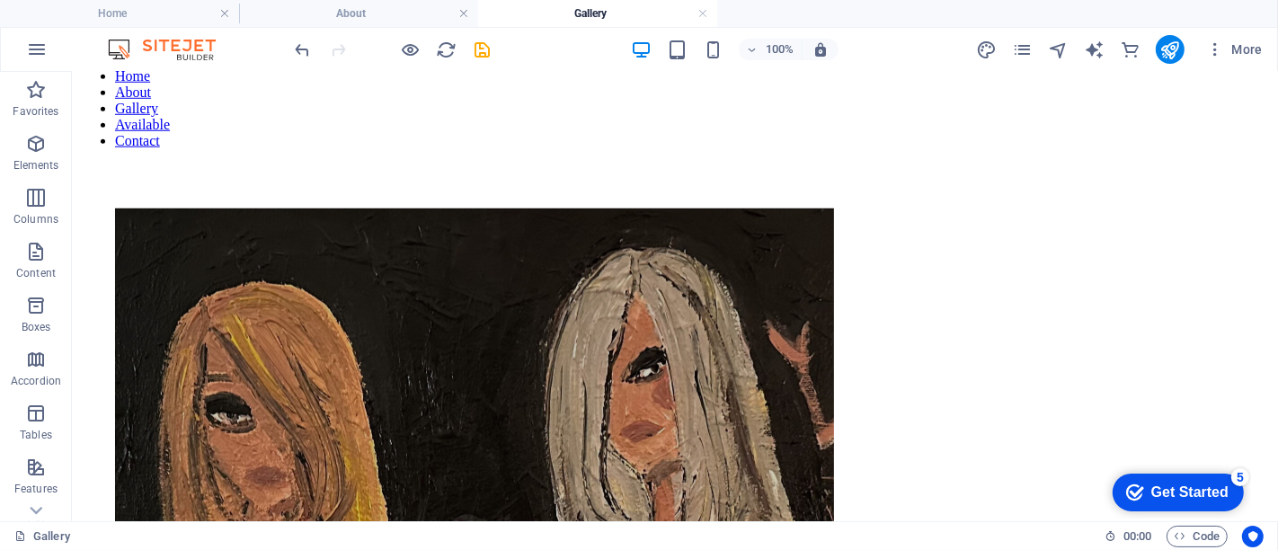
scroll to position [1338, 0]
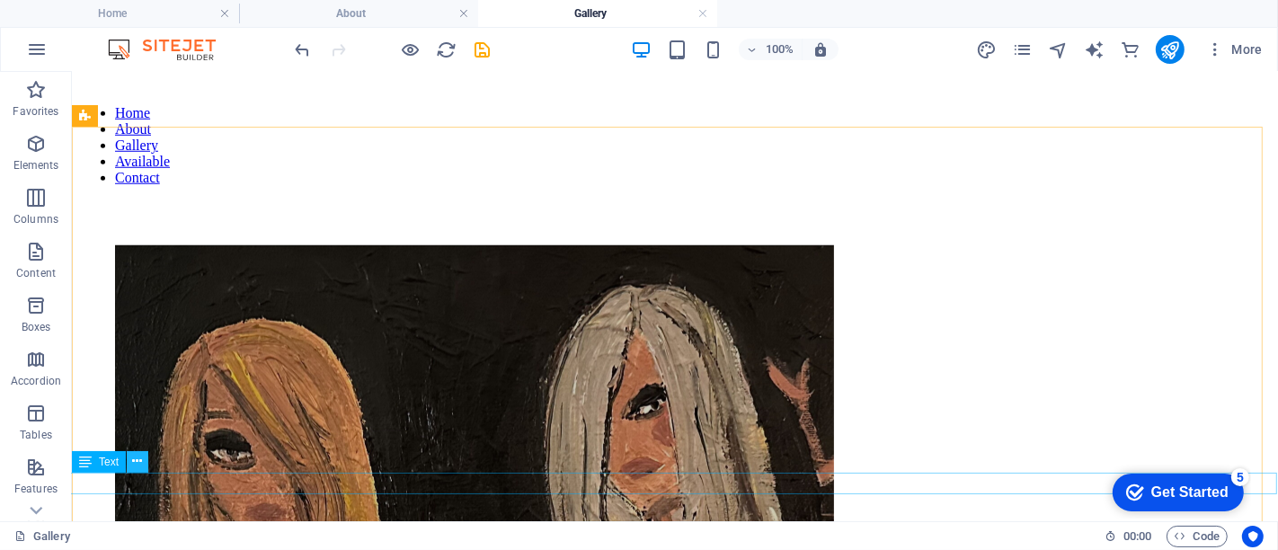
click at [134, 469] on icon at bounding box center [138, 461] width 10 height 19
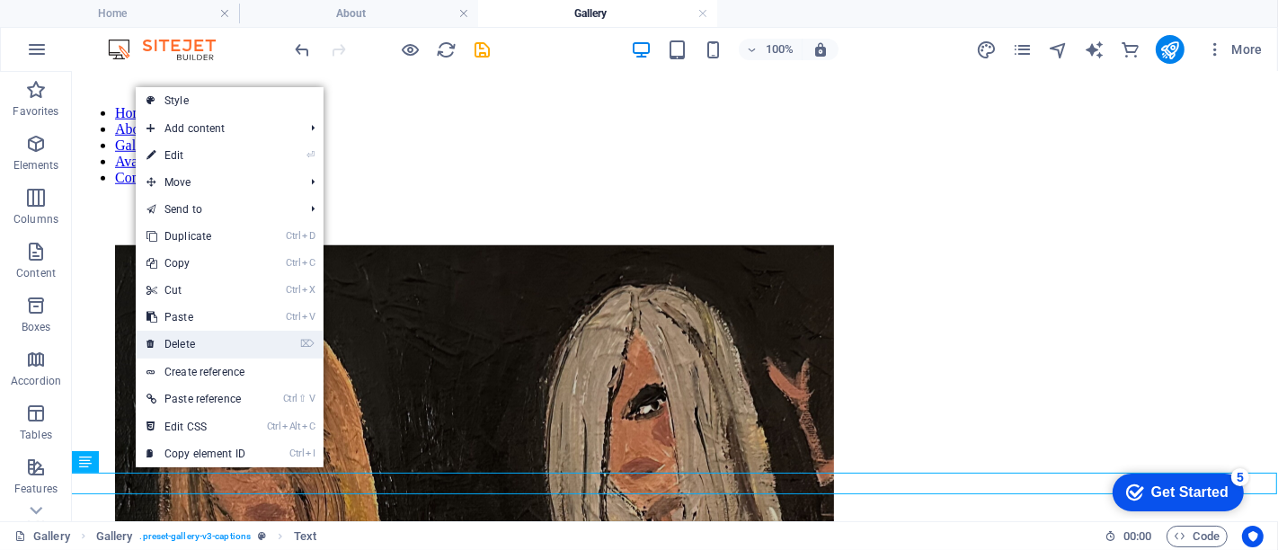
click at [202, 350] on link "⌦ Delete" at bounding box center [196, 344] width 120 height 27
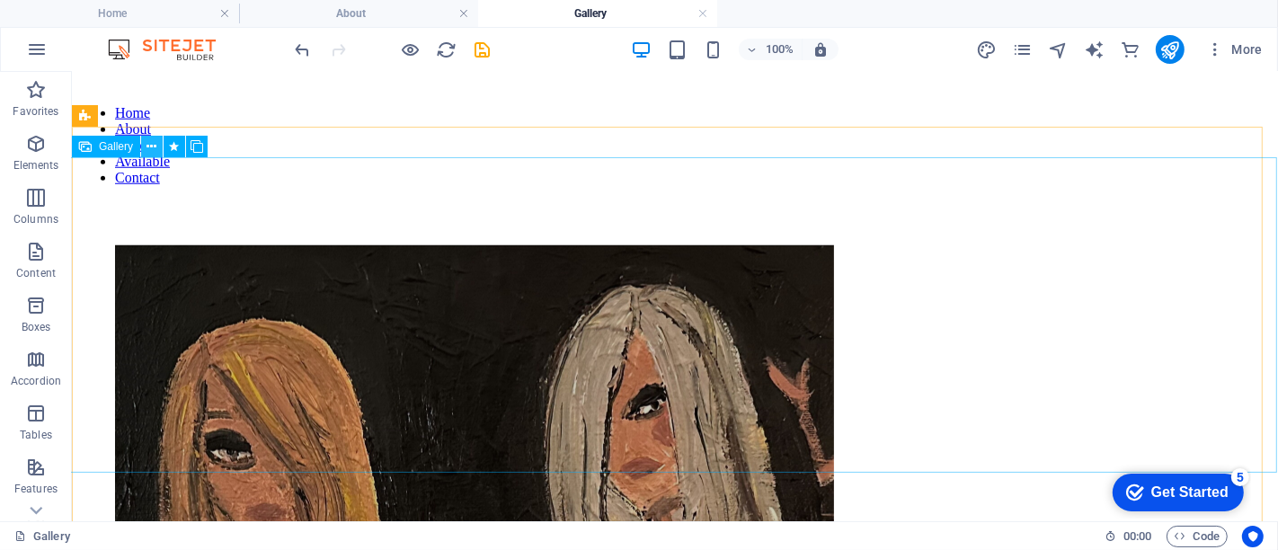
click at [148, 151] on icon at bounding box center [152, 147] width 10 height 19
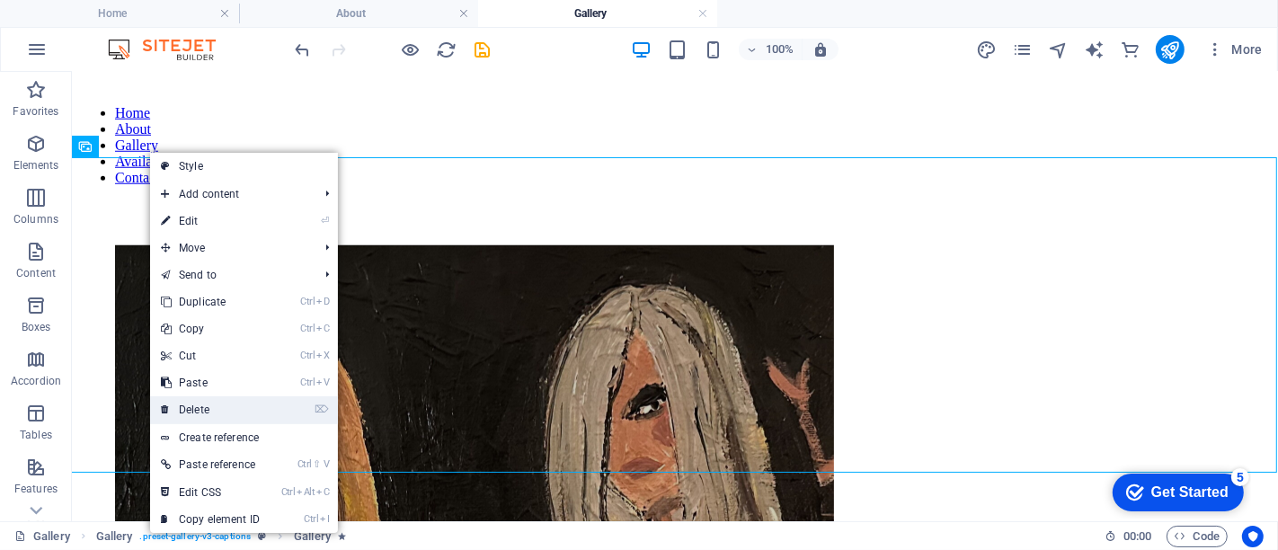
click at [223, 414] on link "⌦ Delete" at bounding box center [210, 409] width 120 height 27
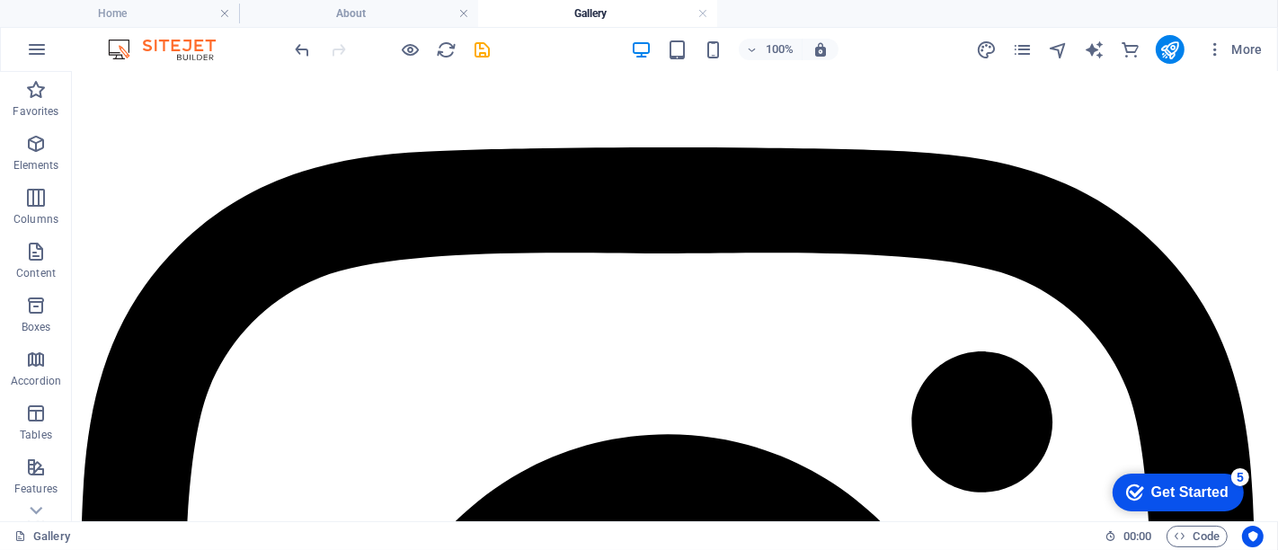
scroll to position [0, 0]
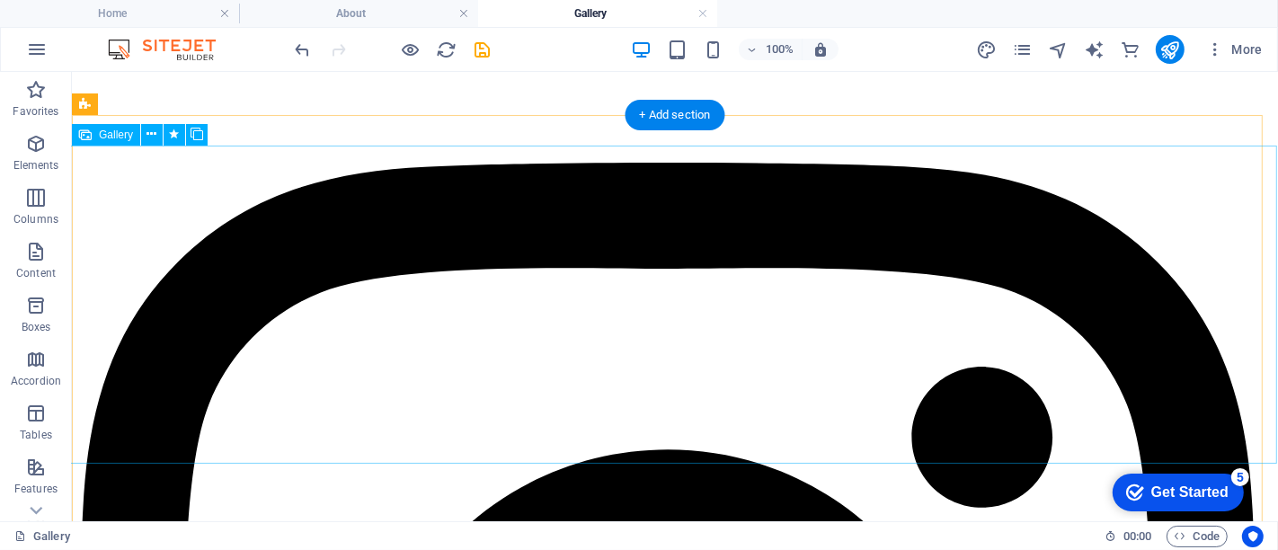
select select "4"
select select "px"
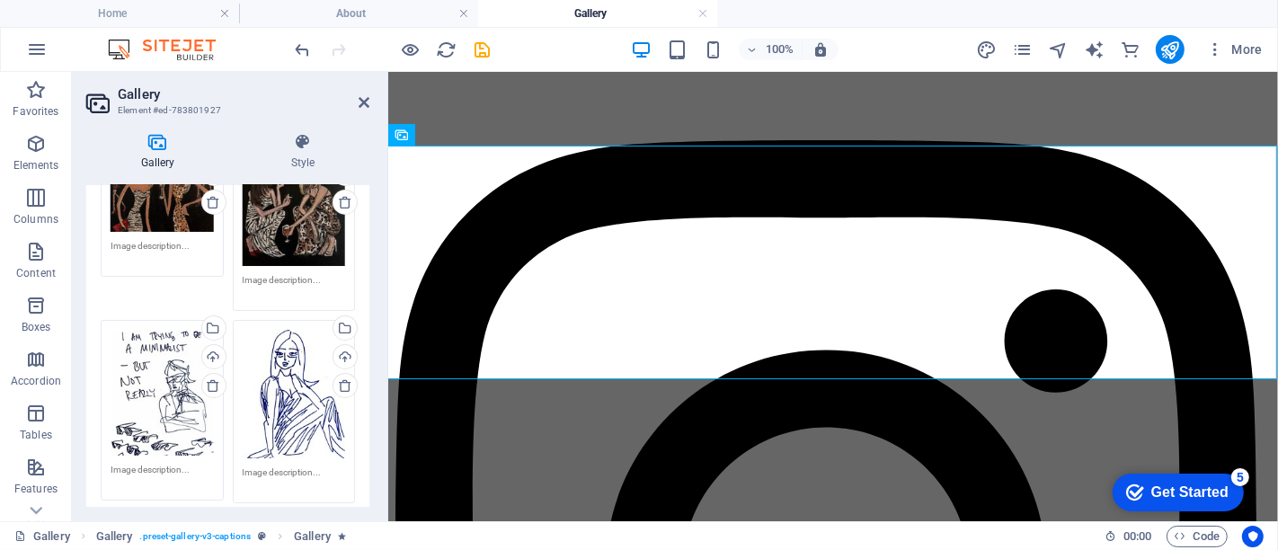
scroll to position [209, 0]
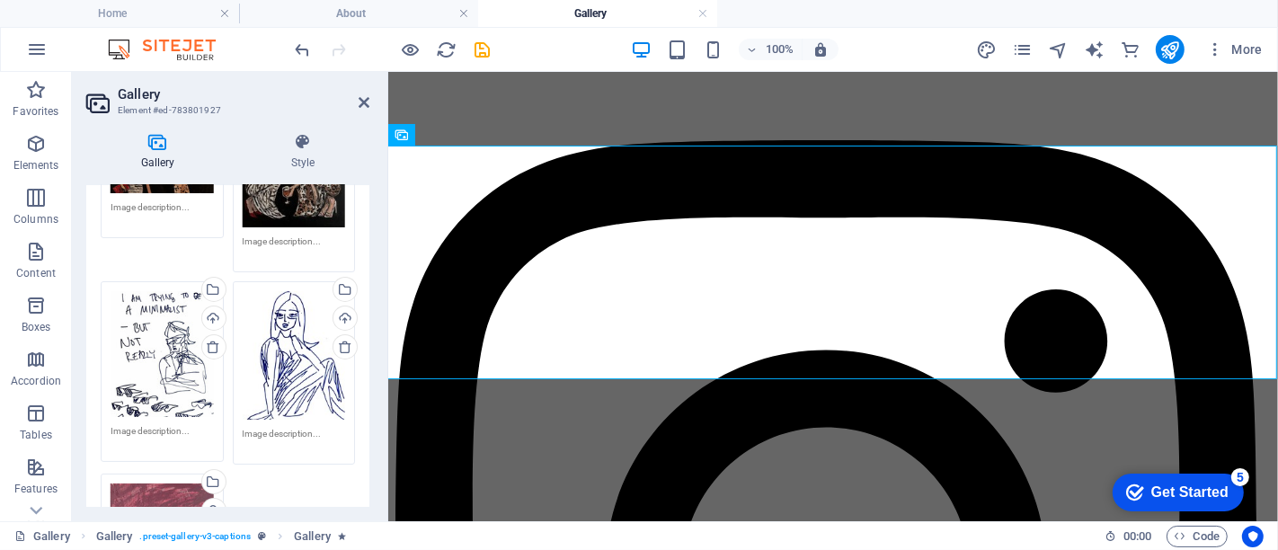
click at [164, 484] on div "Drag files here, click to choose files or select files from Files or our free s…" at bounding box center [162, 552] width 103 height 137
click at [164, 482] on body "[DOMAIN_NAME] Home About Gallery Favorites Elements Columns Content Boxes Accor…" at bounding box center [639, 275] width 1278 height 550
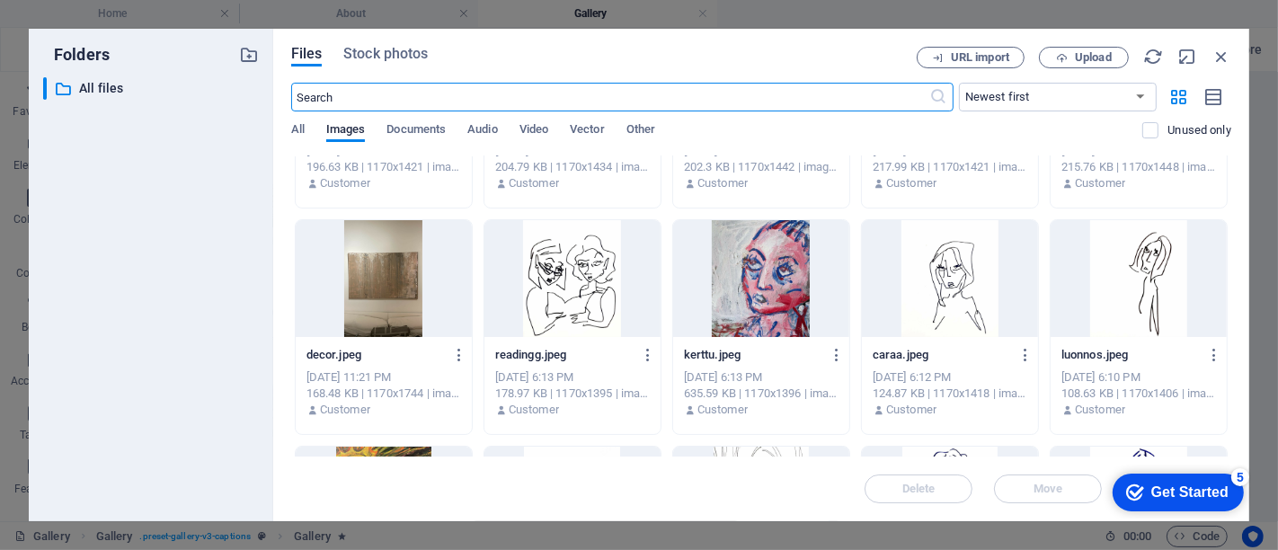
scroll to position [5616, 0]
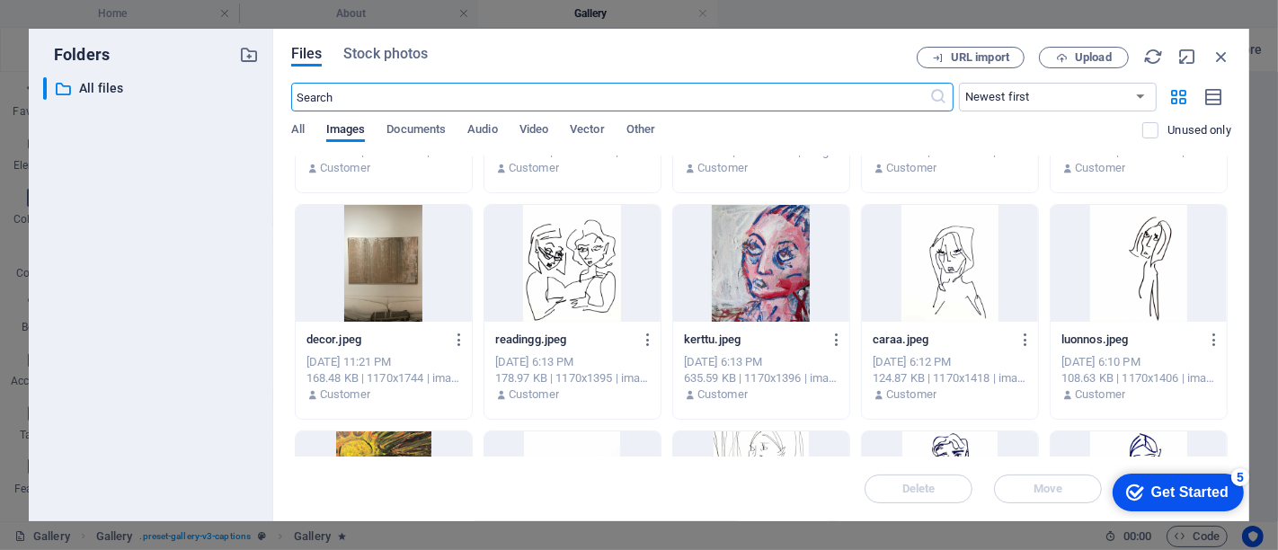
click at [545, 255] on div at bounding box center [573, 263] width 176 height 117
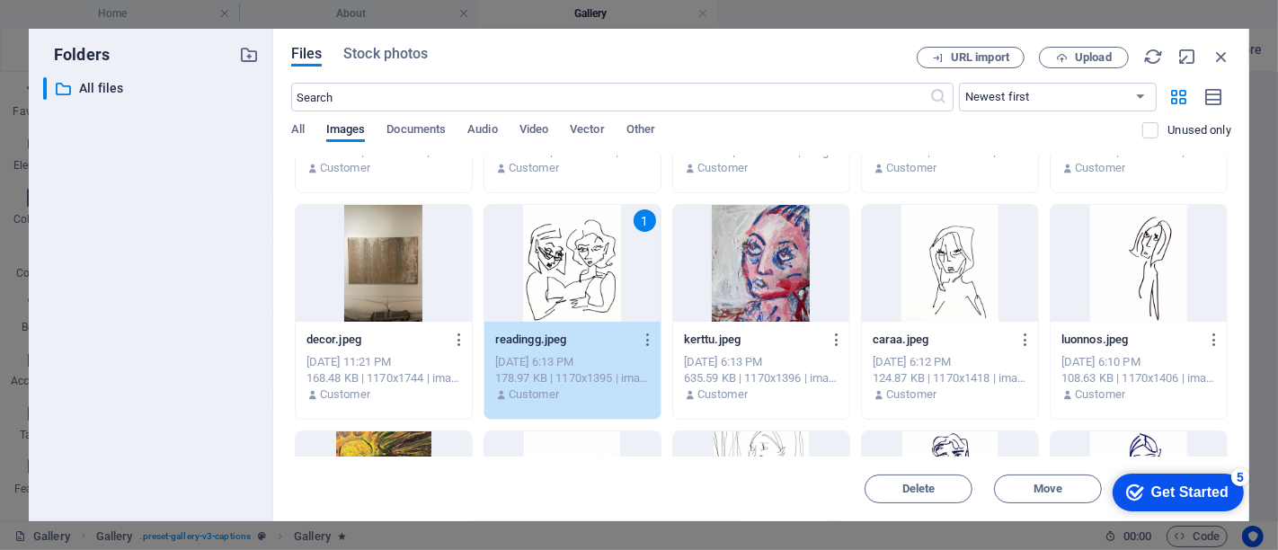
click at [545, 255] on div "1" at bounding box center [573, 263] width 176 height 117
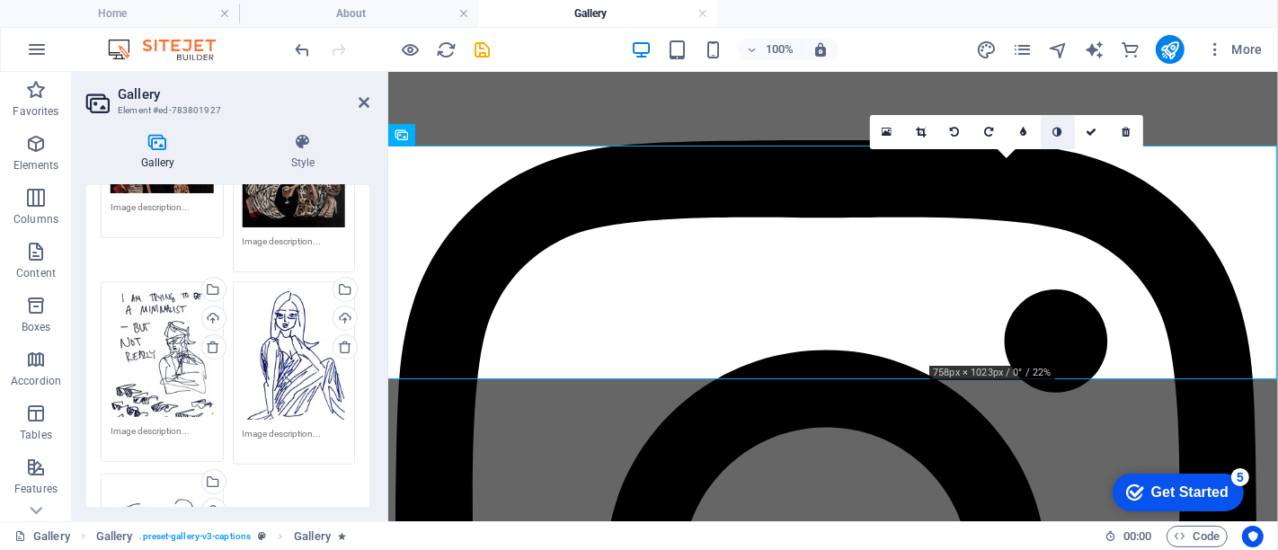
click at [1043, 137] on link at bounding box center [1058, 132] width 34 height 34
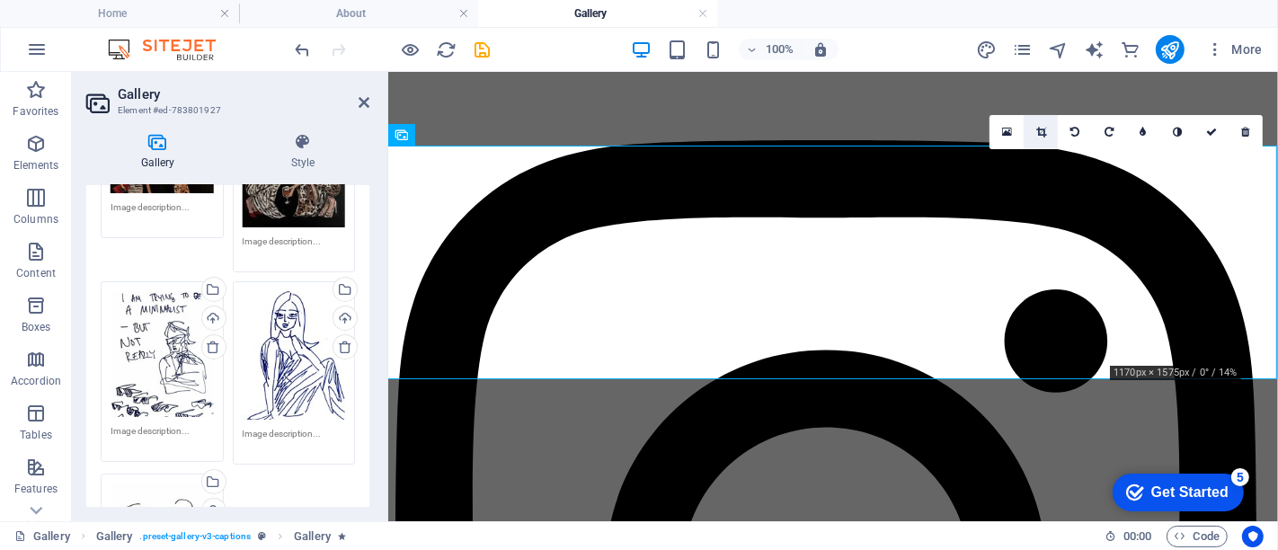
click at [1050, 128] on link at bounding box center [1041, 132] width 34 height 34
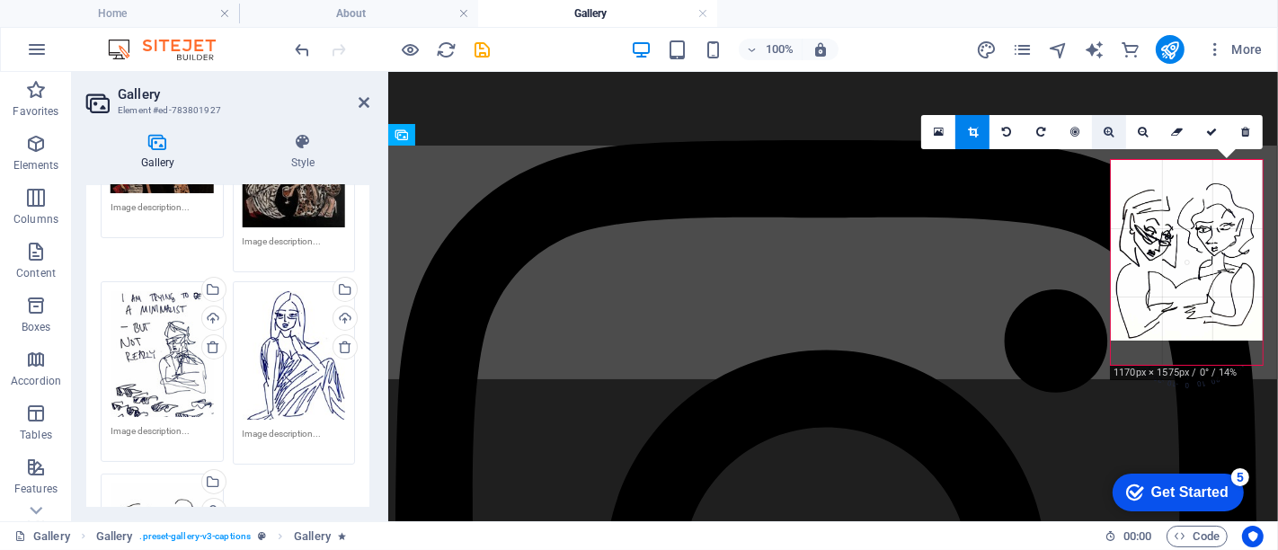
click at [1110, 127] on icon at bounding box center [1110, 132] width 10 height 11
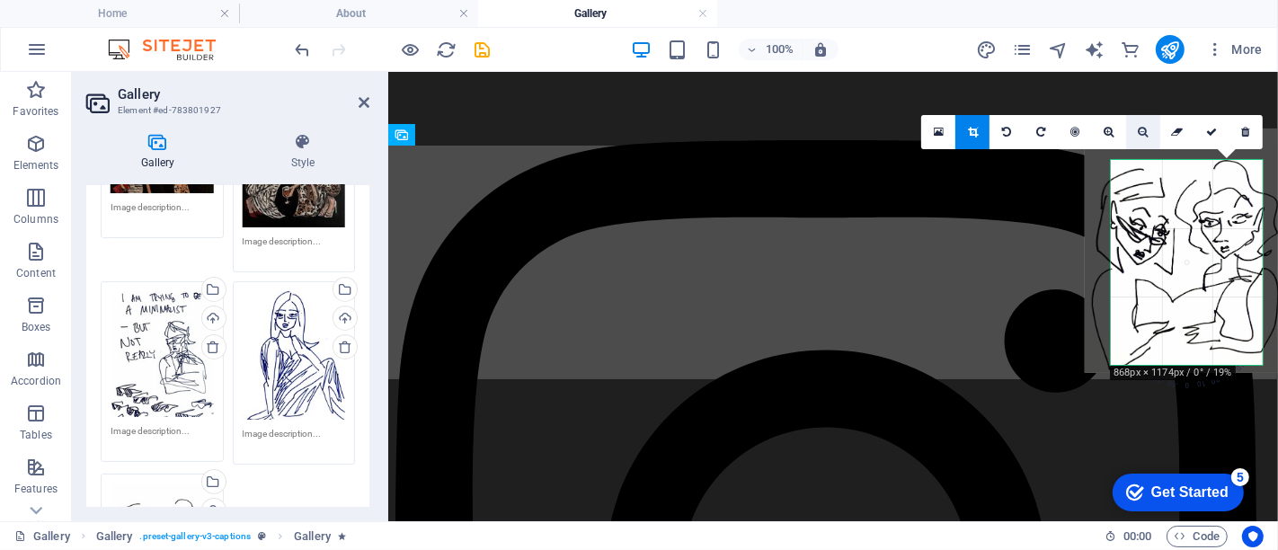
click at [1141, 127] on icon at bounding box center [1144, 132] width 10 height 11
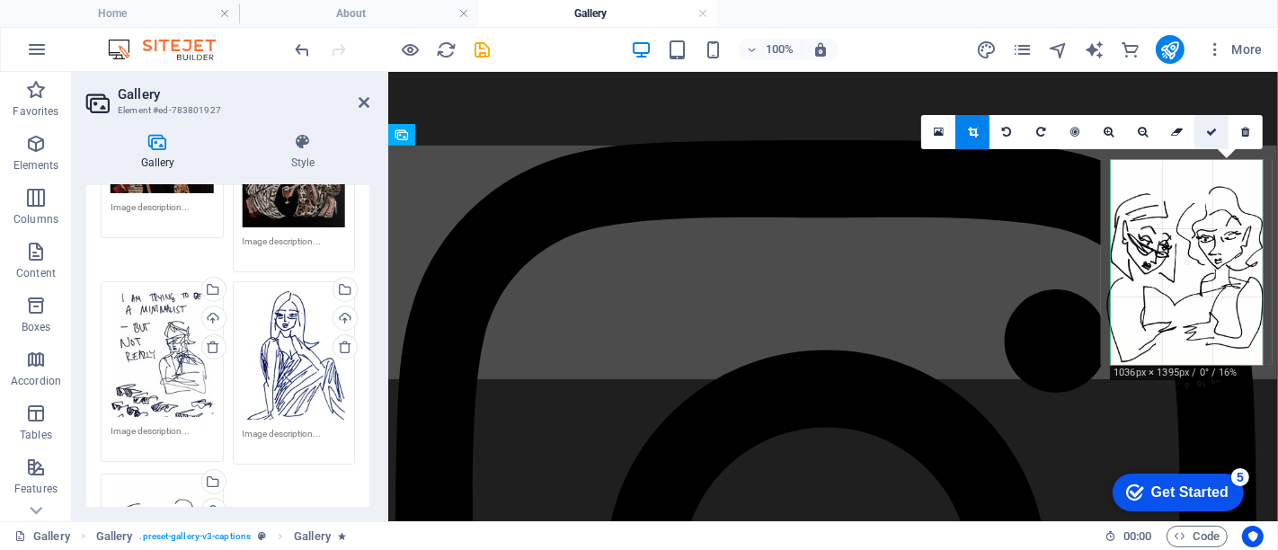
click at [1213, 131] on icon at bounding box center [1211, 132] width 11 height 11
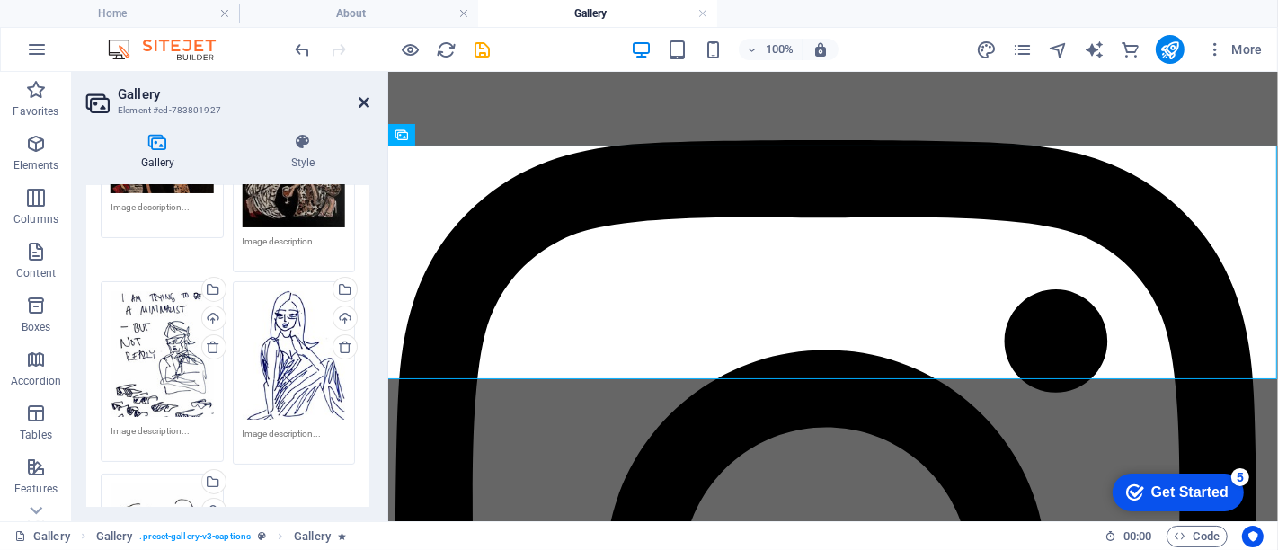
click at [362, 104] on icon at bounding box center [364, 102] width 11 height 14
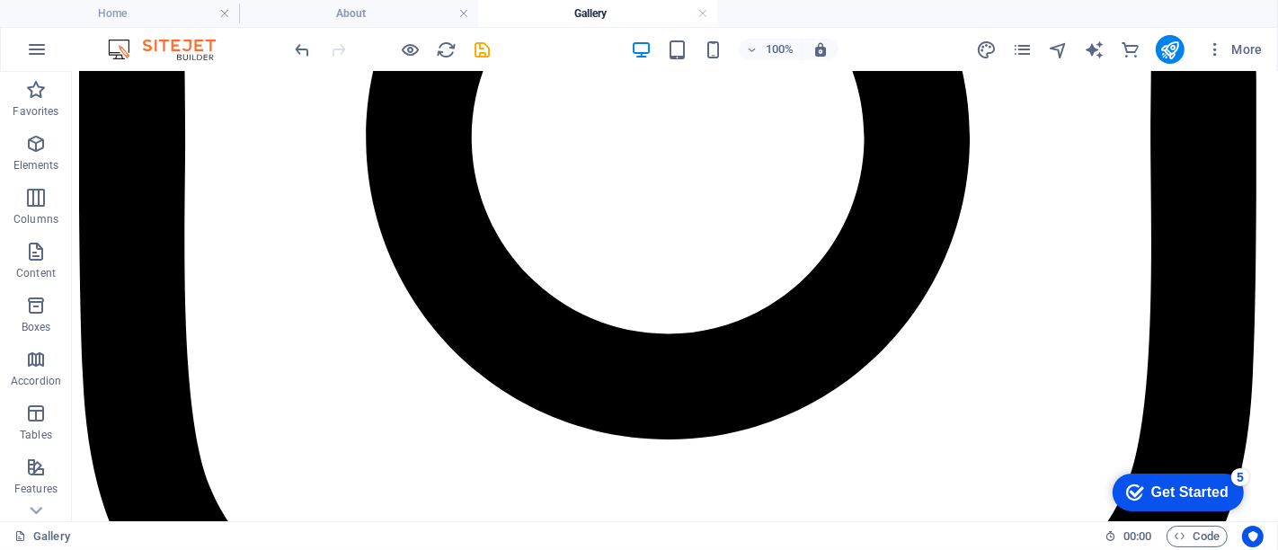
scroll to position [609, 0]
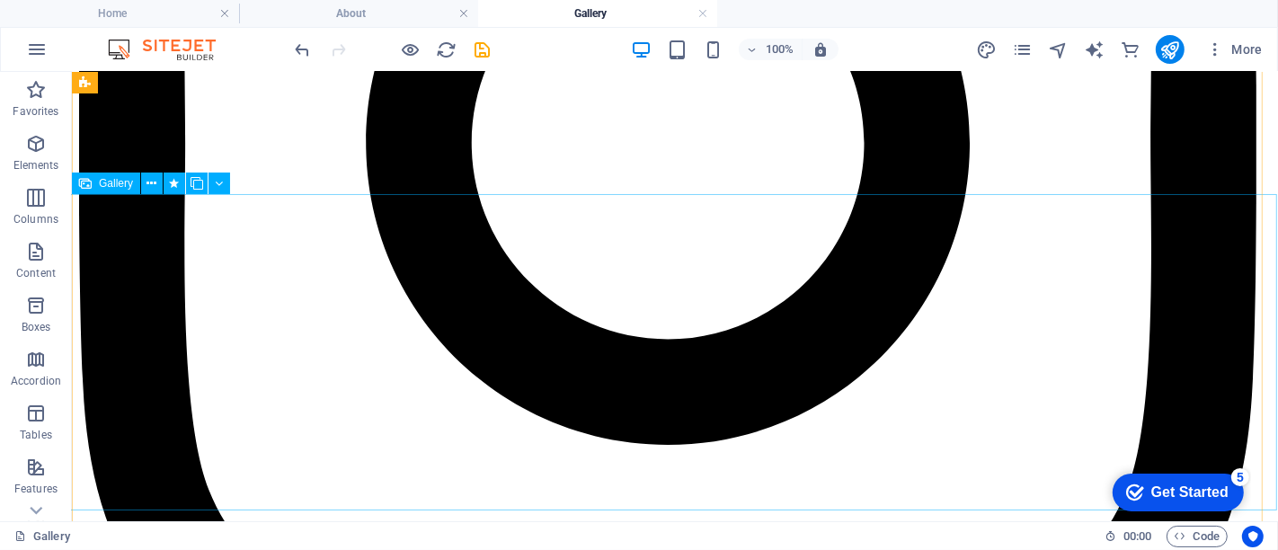
select select "4"
select select "px"
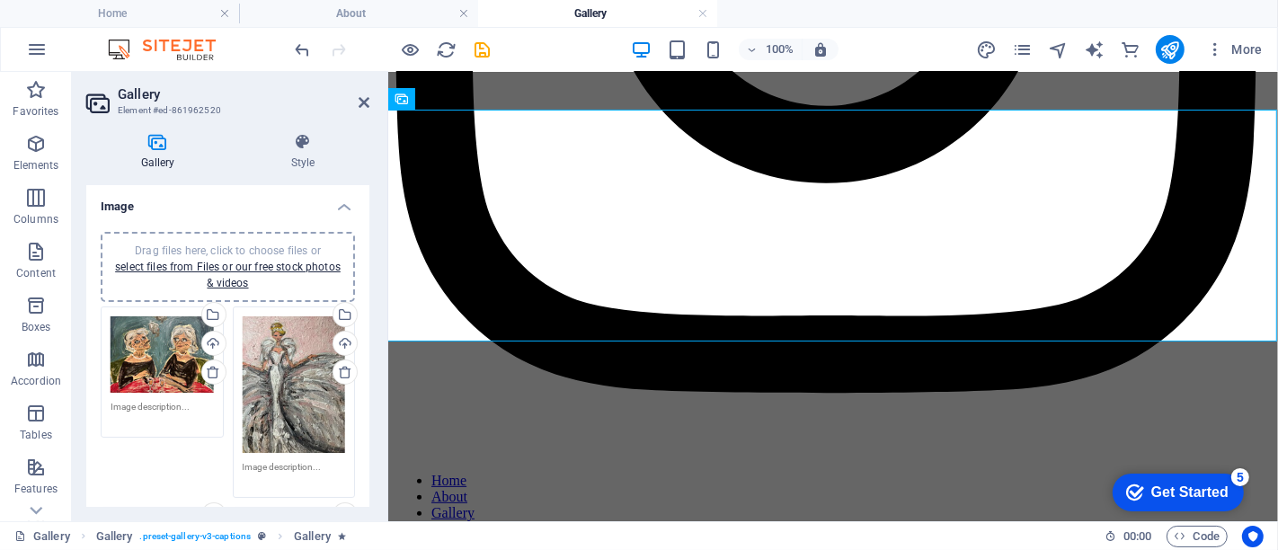
scroll to position [523, 0]
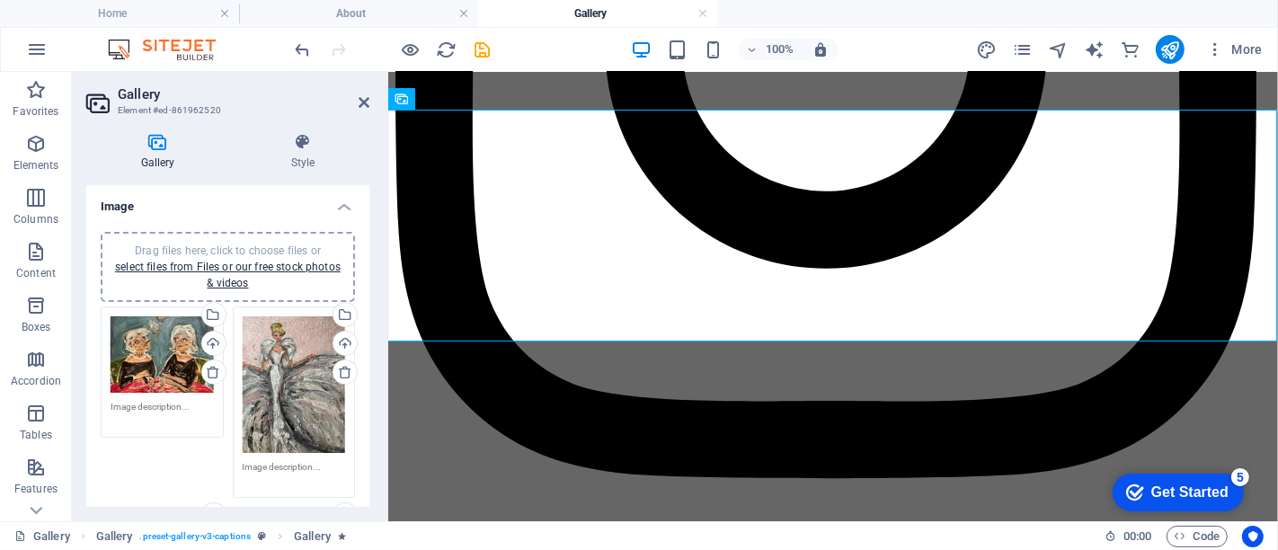
click at [148, 363] on div "Drag files here, click to choose files or select files from Files or our free s…" at bounding box center [162, 354] width 103 height 77
click at [148, 363] on body "[DOMAIN_NAME] Home About Gallery Favorites Elements Columns Content Boxes Accor…" at bounding box center [639, 275] width 1278 height 550
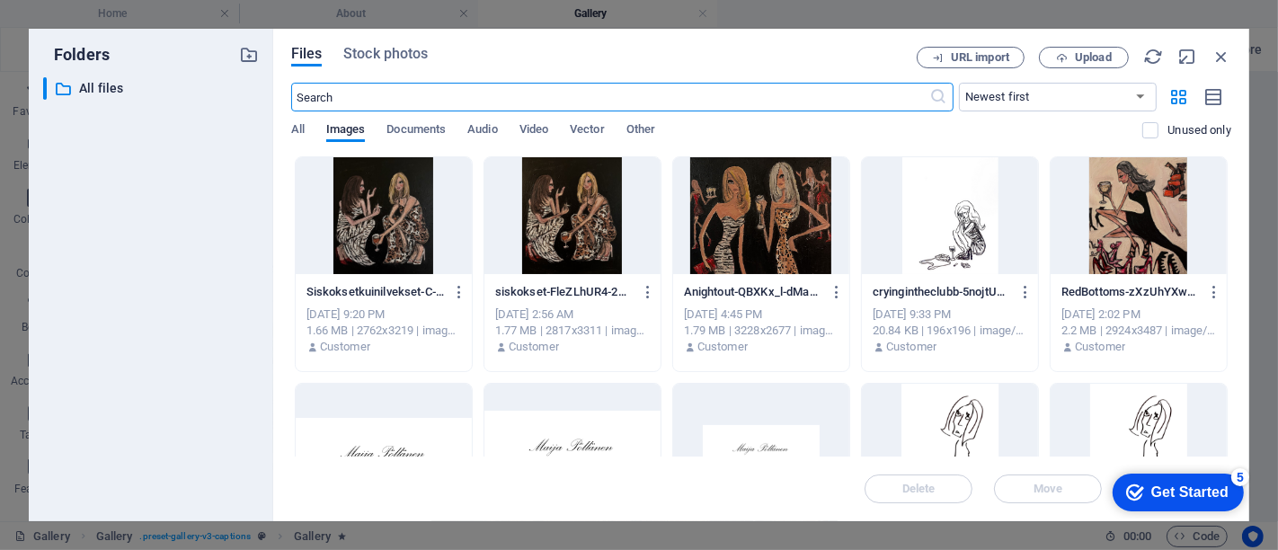
scroll to position [2110, 0]
click at [959, 207] on div at bounding box center [950, 215] width 176 height 117
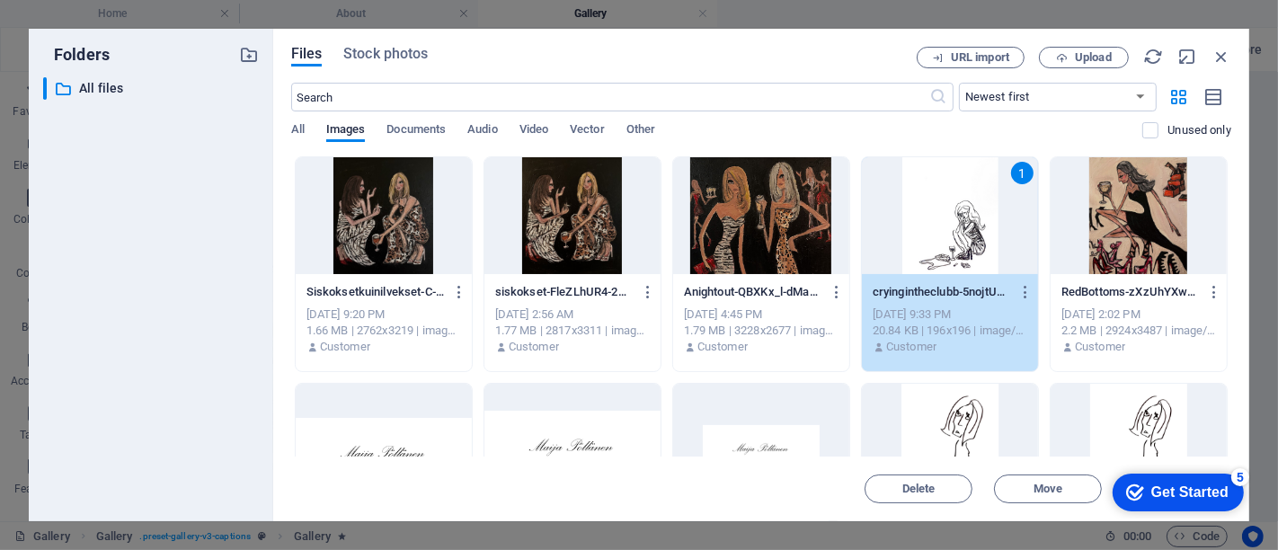
click at [959, 207] on div "1" at bounding box center [950, 215] width 176 height 117
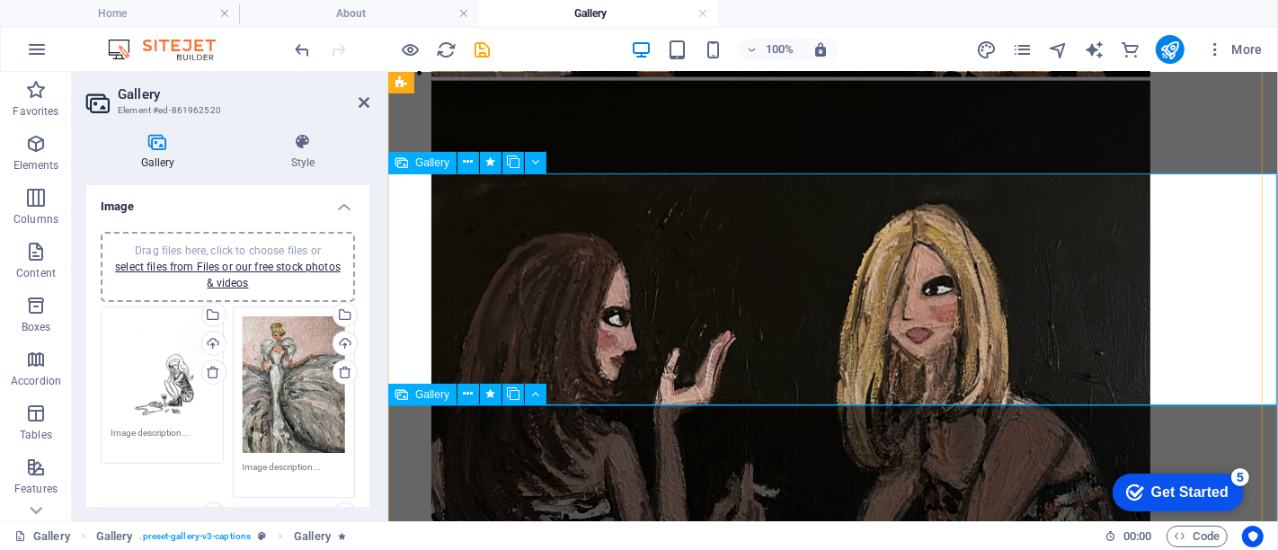
scroll to position [459, 0]
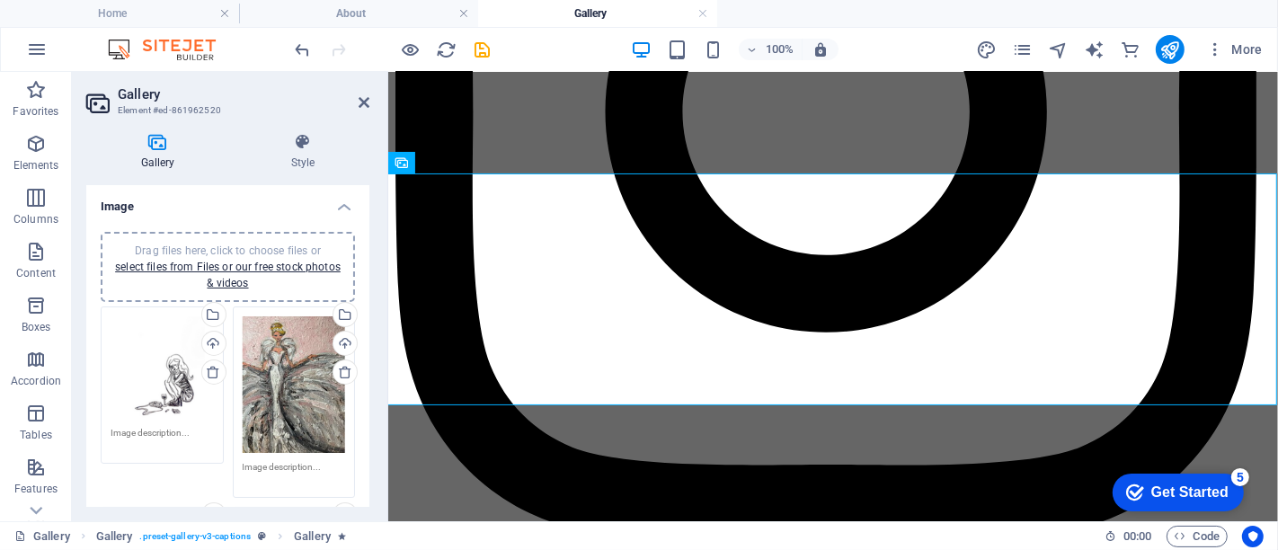
click at [169, 353] on div "Drag files here, click to choose files or select files from Files or our free s…" at bounding box center [162, 367] width 103 height 103
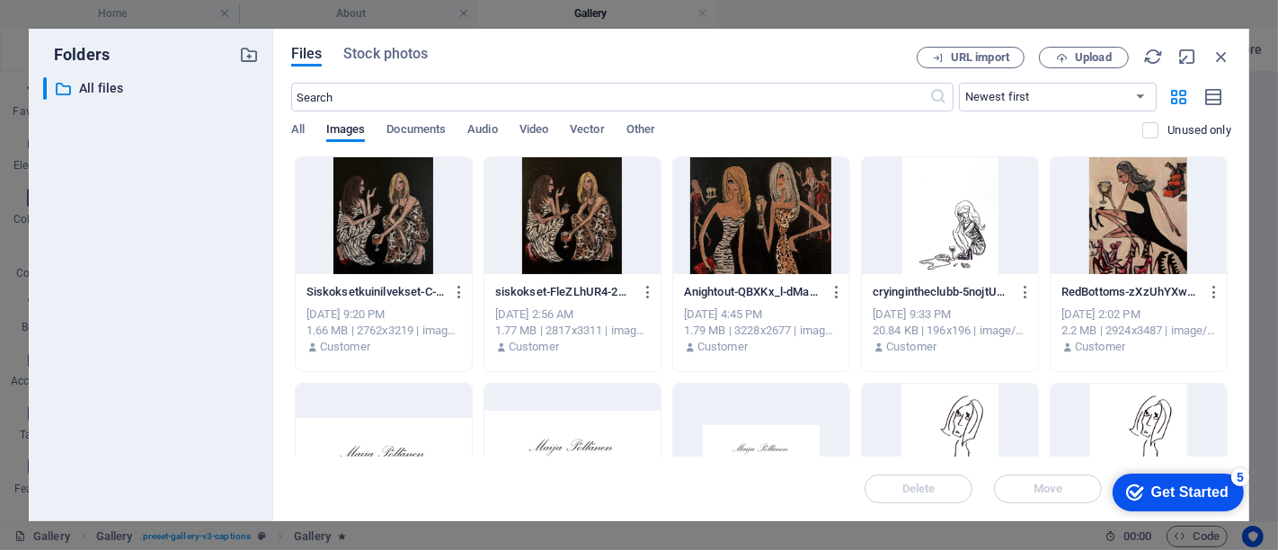
drag, startPoint x: 1233, startPoint y: 172, endPoint x: 1229, endPoint y: 191, distance: 20.1
click at [1229, 191] on div "Files Stock photos URL import Upload ​ Newest first Oldest first Name (A-Z) Nam…" at bounding box center [761, 275] width 976 height 493
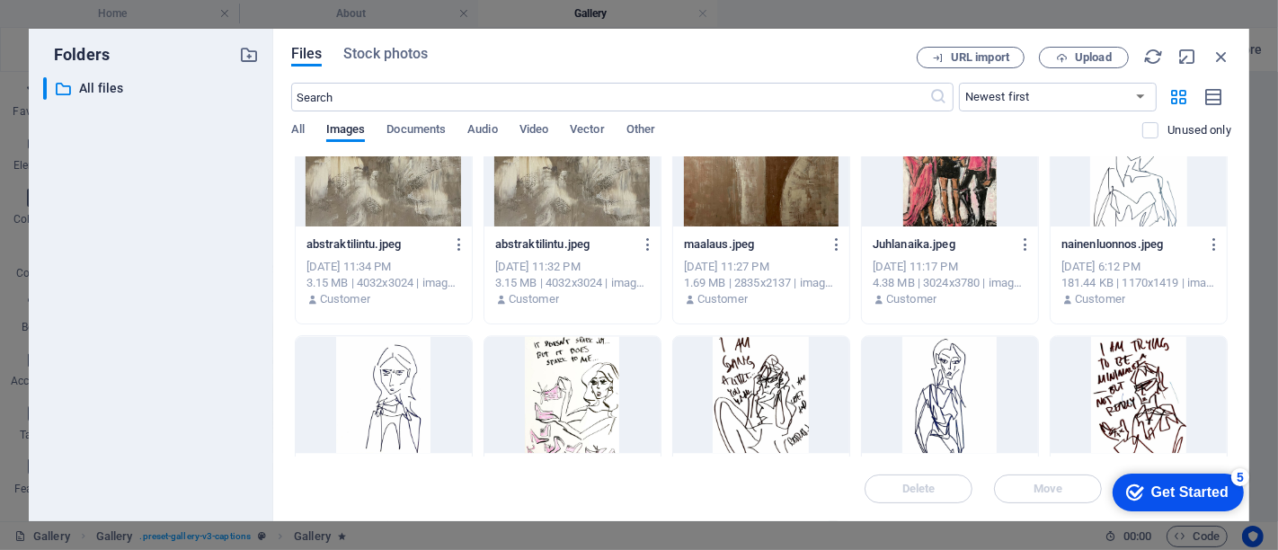
scroll to position [3828, 0]
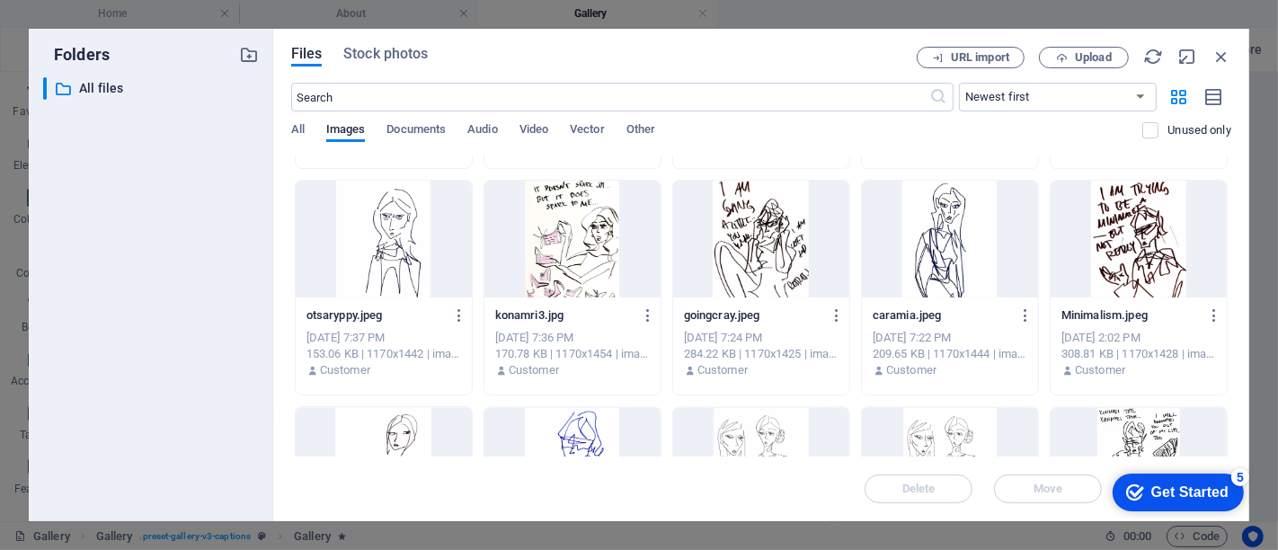
click at [1122, 233] on div at bounding box center [1139, 239] width 176 height 117
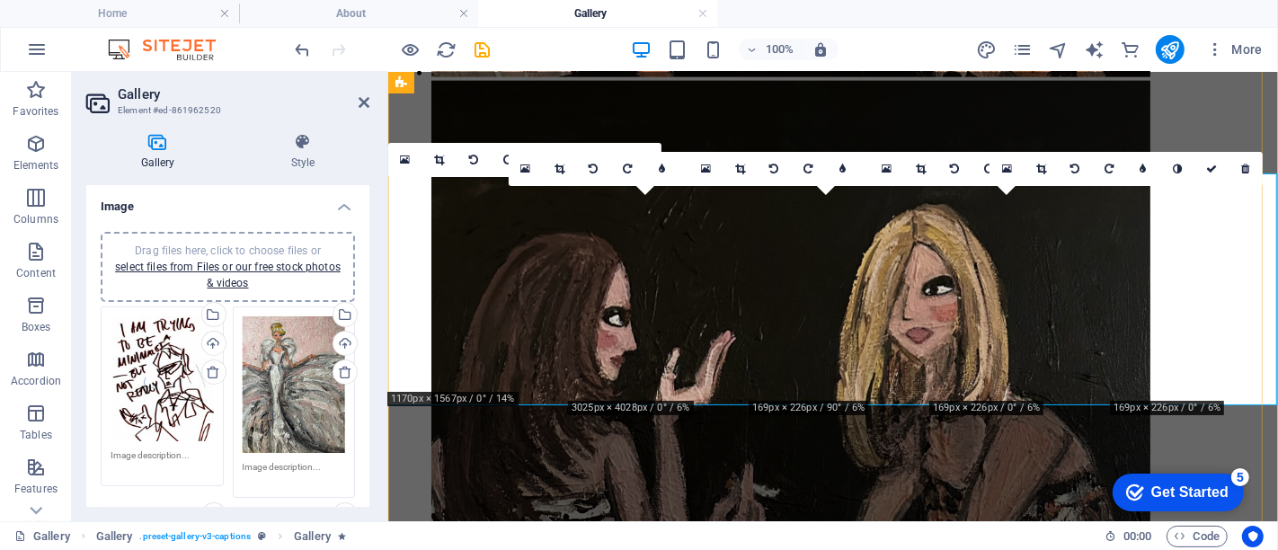
scroll to position [459, 0]
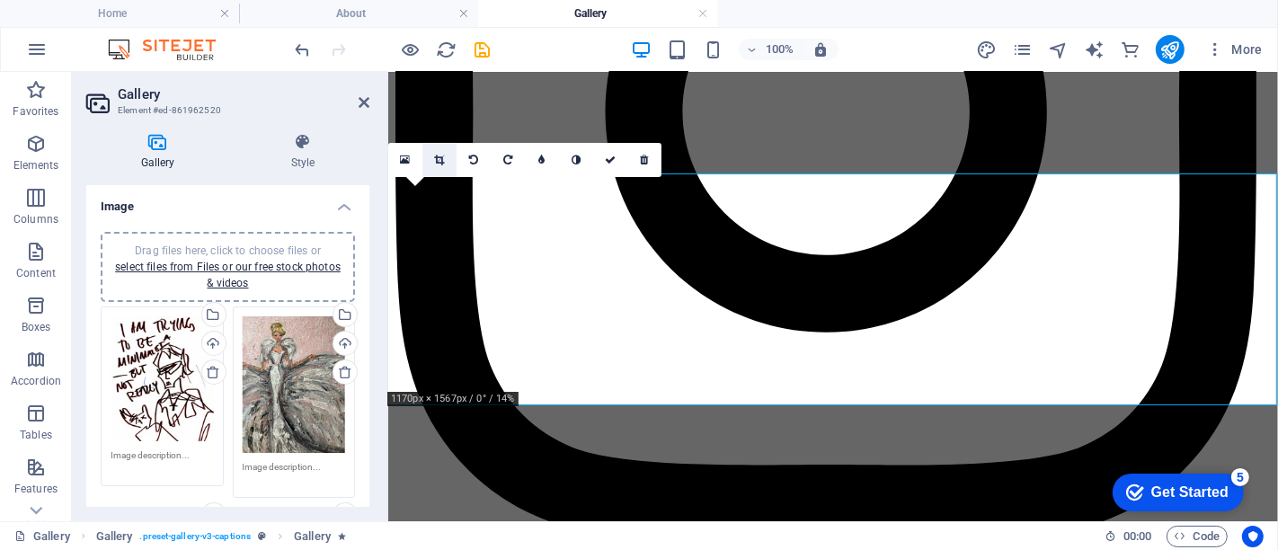
click at [434, 153] on link at bounding box center [440, 160] width 34 height 34
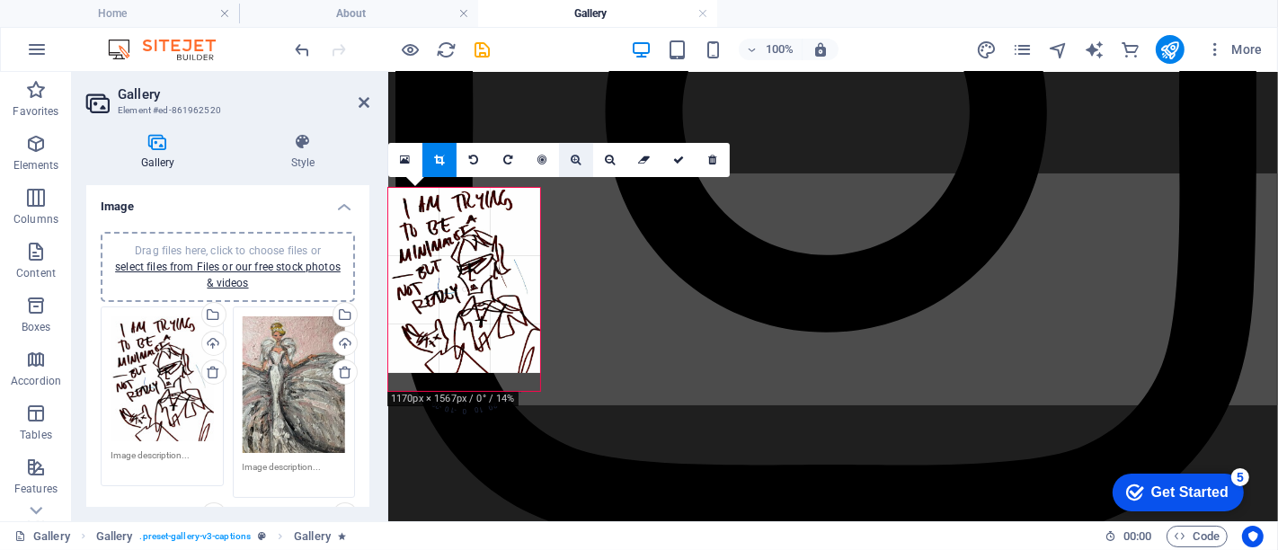
click at [569, 163] on link at bounding box center [576, 160] width 34 height 34
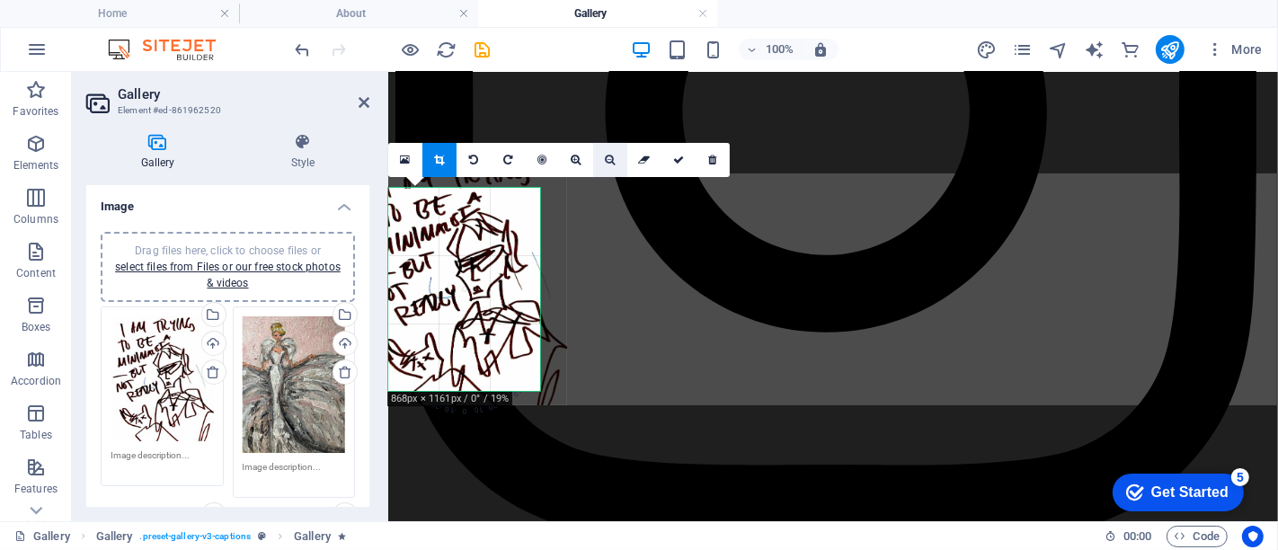
click at [612, 158] on icon at bounding box center [610, 160] width 10 height 11
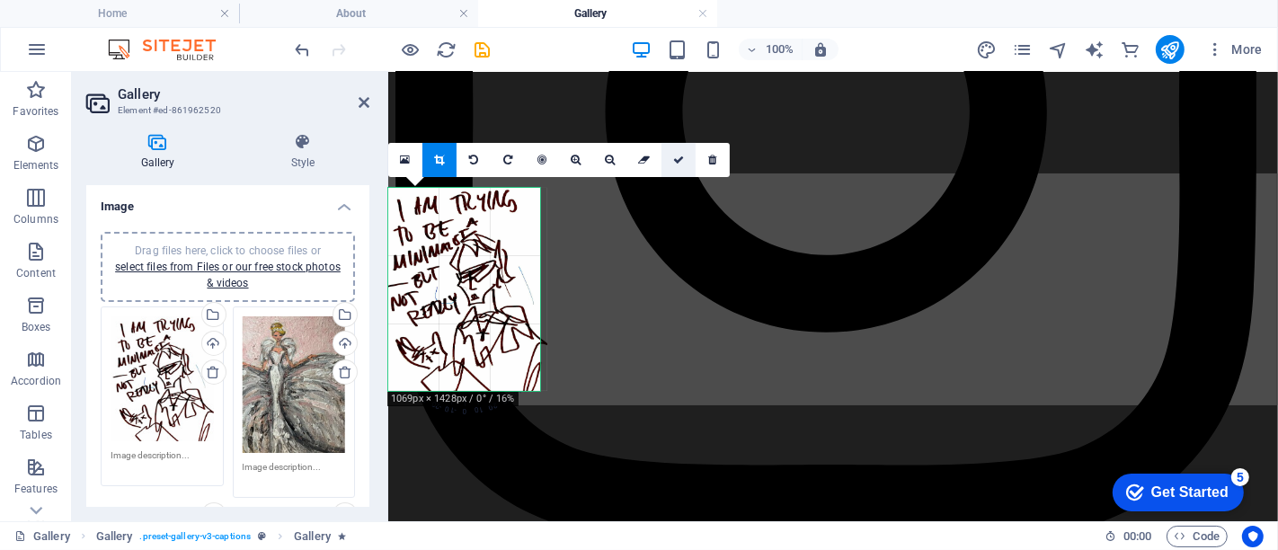
click at [685, 165] on link at bounding box center [679, 160] width 34 height 34
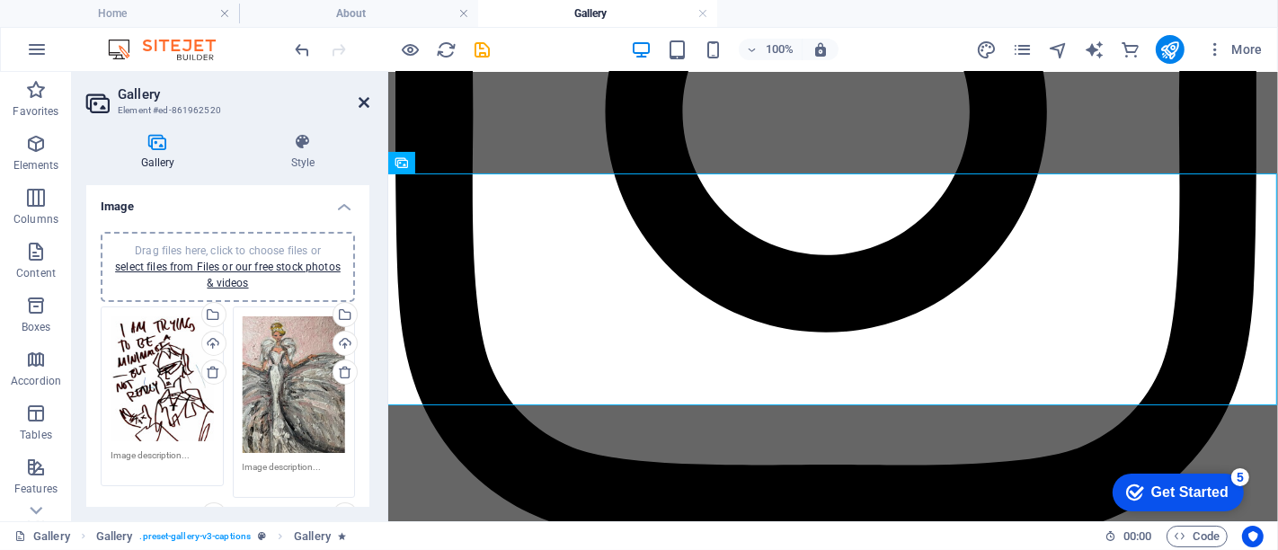
click at [364, 100] on icon at bounding box center [364, 102] width 11 height 14
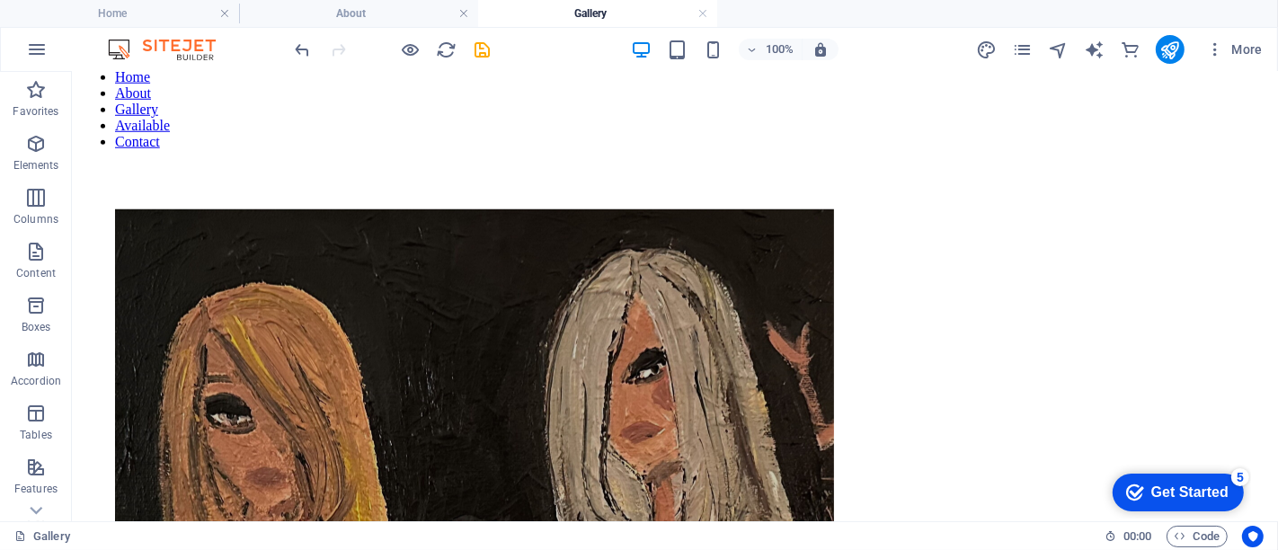
scroll to position [1377, 0]
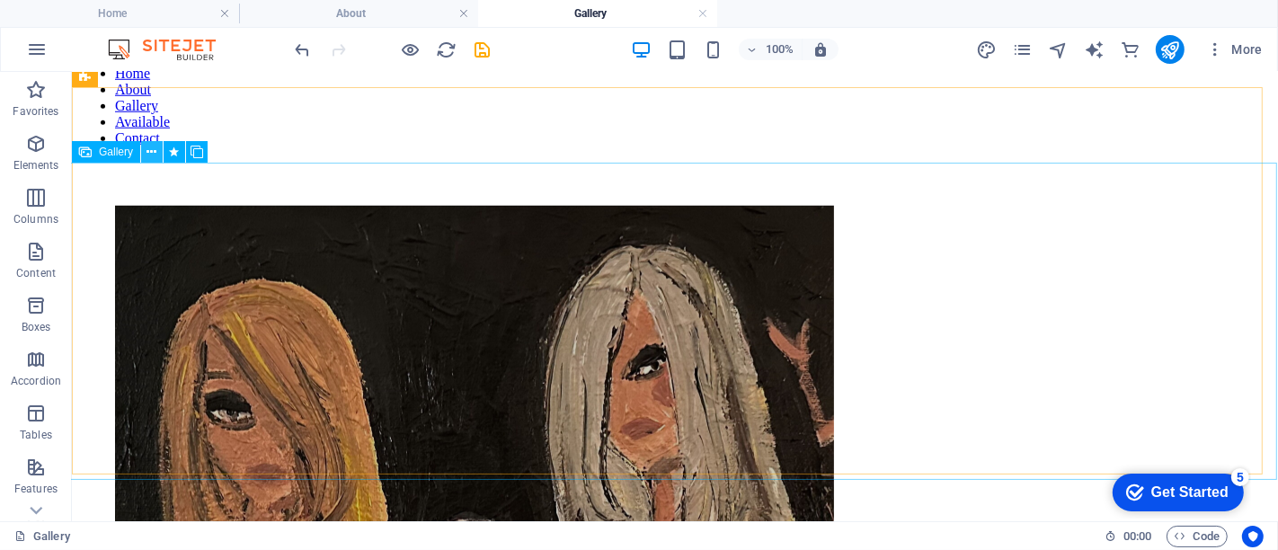
click at [147, 150] on icon at bounding box center [152, 152] width 10 height 19
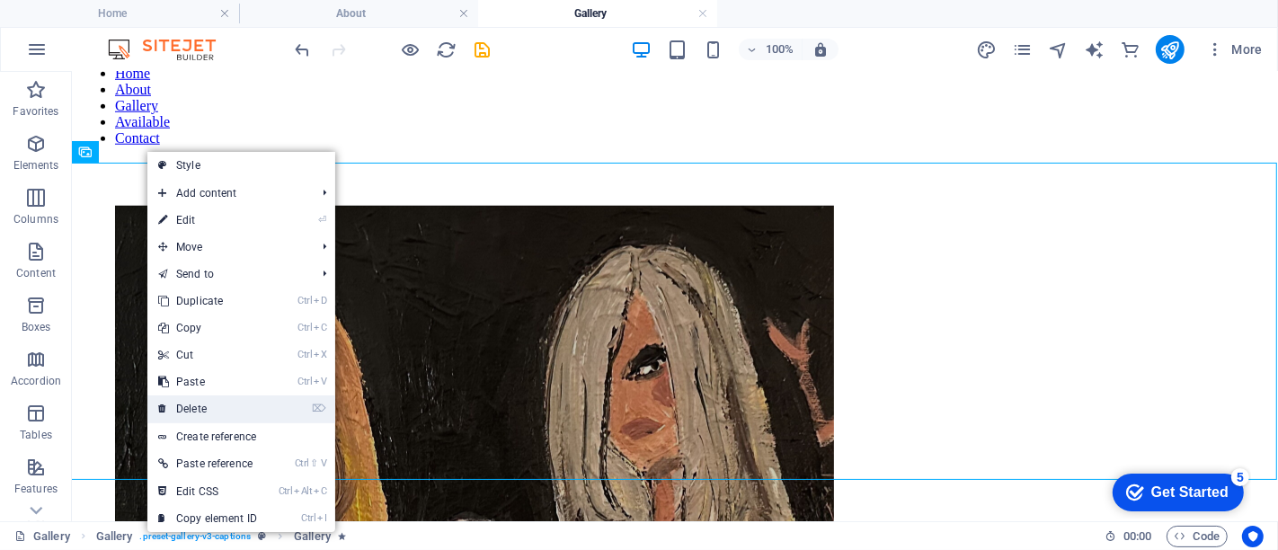
click at [289, 411] on li "⌦ Delete" at bounding box center [241, 410] width 188 height 28
click at [194, 405] on link "⌦ Delete" at bounding box center [207, 409] width 120 height 27
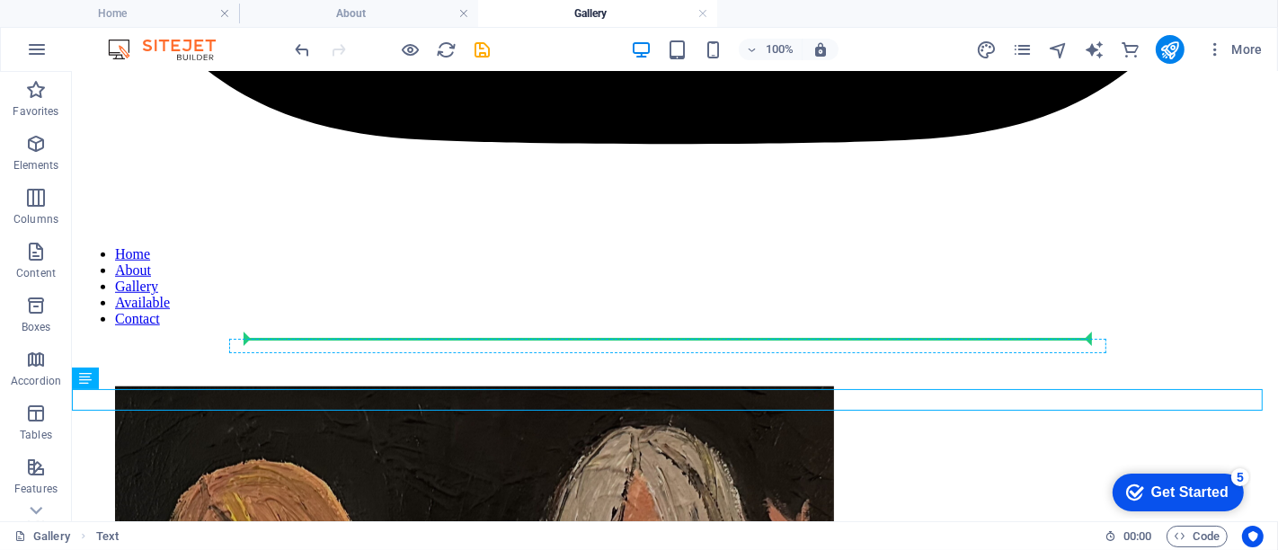
drag, startPoint x: 623, startPoint y: 398, endPoint x: 609, endPoint y: 337, distance: 62.8
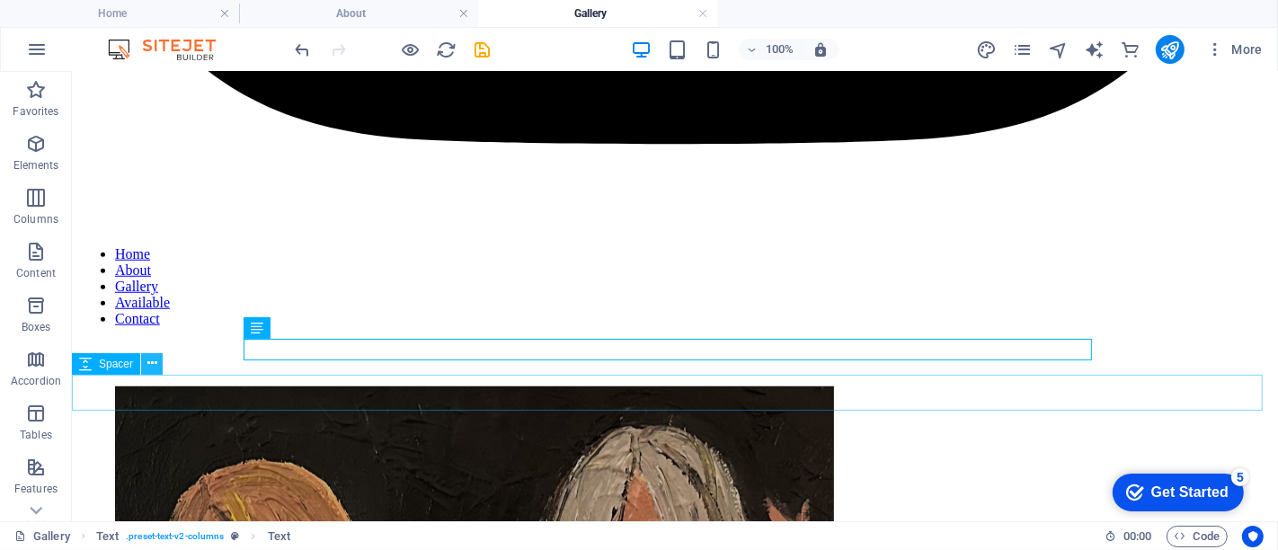
click at [141, 364] on button at bounding box center [152, 364] width 22 height 22
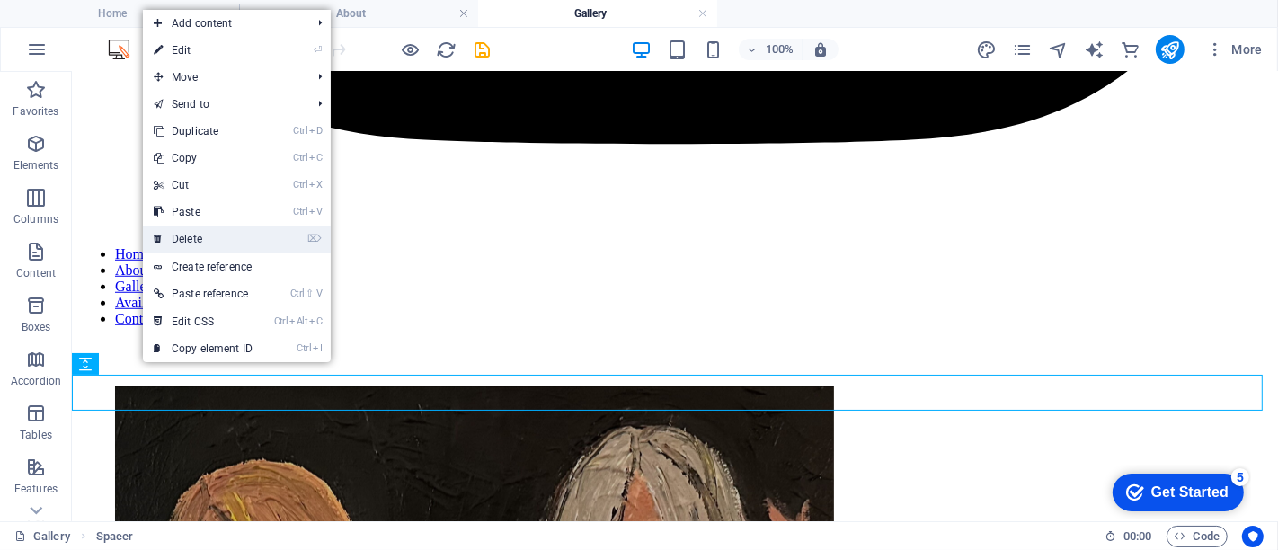
click at [210, 229] on link "⌦ Delete" at bounding box center [203, 239] width 120 height 27
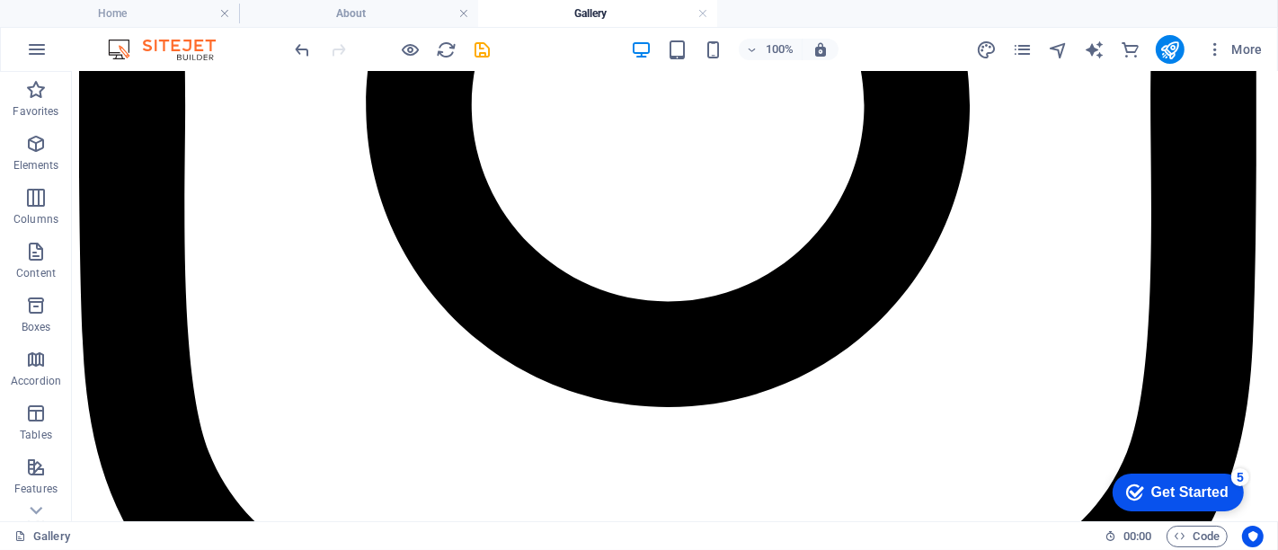
scroll to position [688, 0]
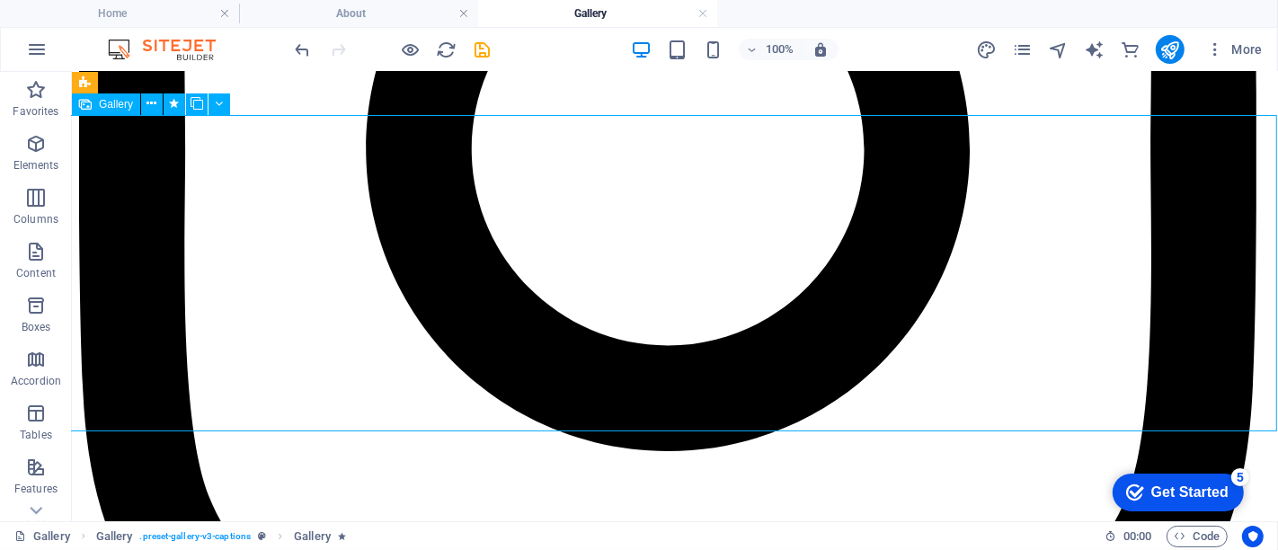
select select "4"
select select "px"
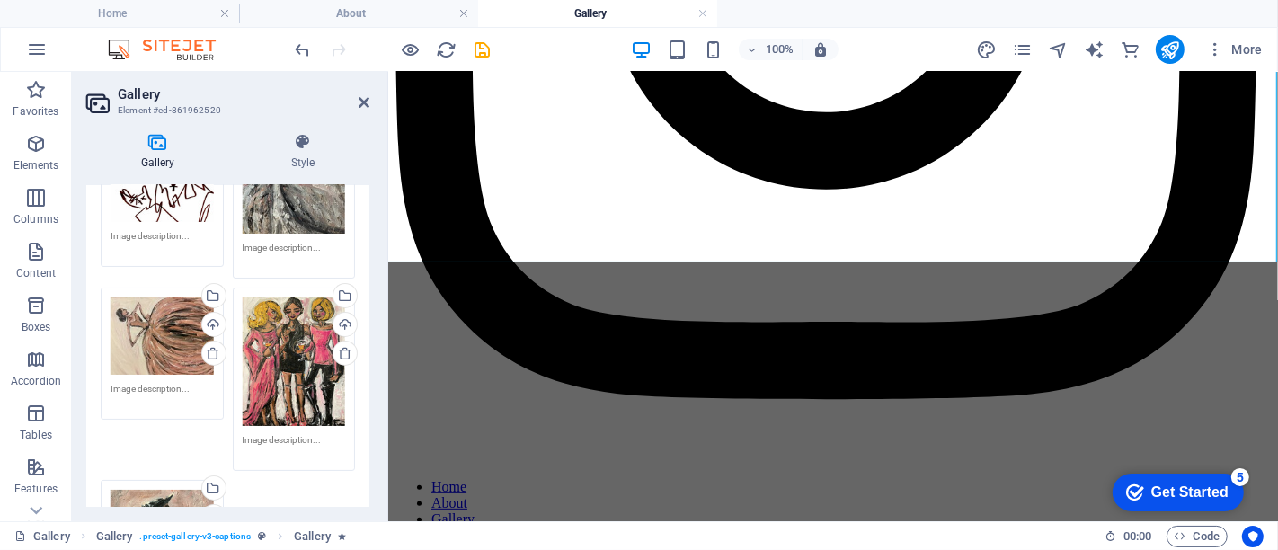
scroll to position [217, 0]
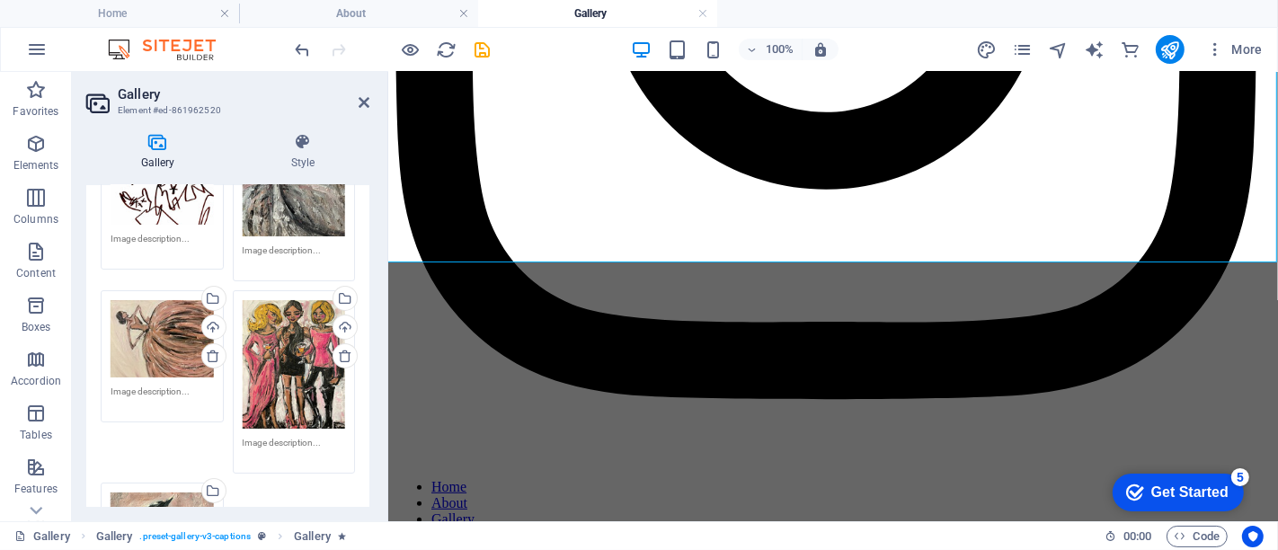
click at [280, 338] on div "Drag files here, click to choose files or select files from Files or our free s…" at bounding box center [294, 364] width 103 height 129
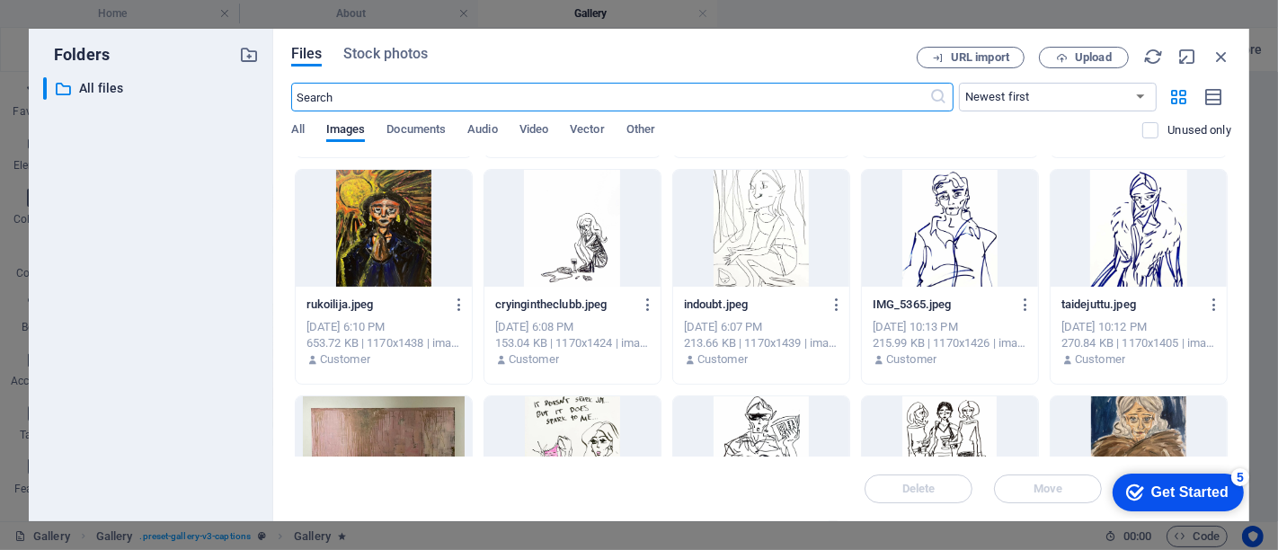
scroll to position [6067, 0]
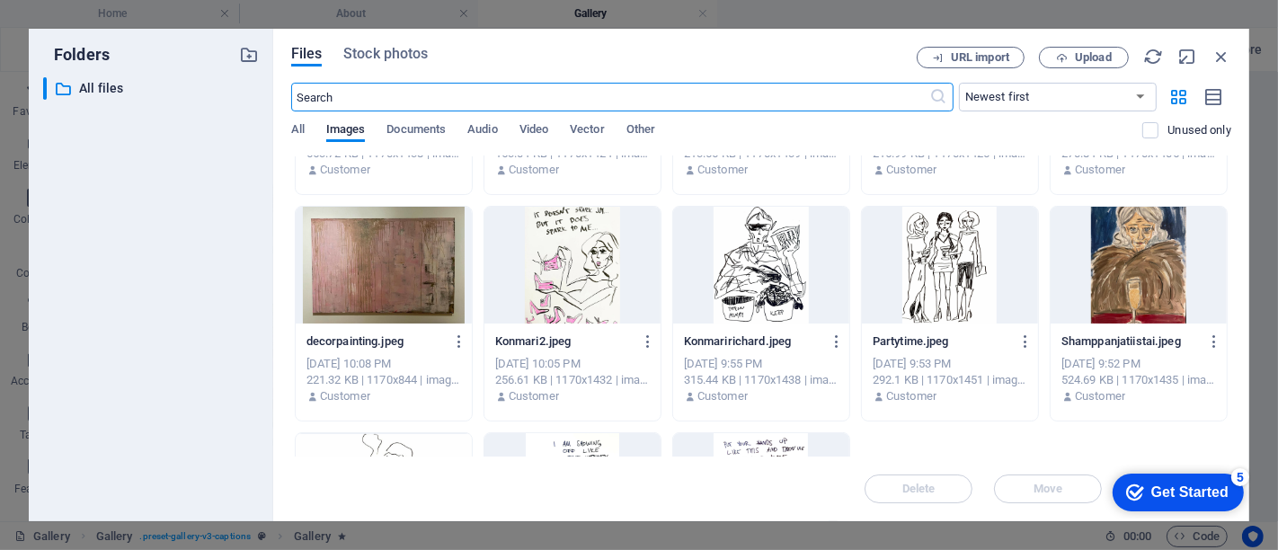
click at [765, 280] on div at bounding box center [761, 265] width 176 height 117
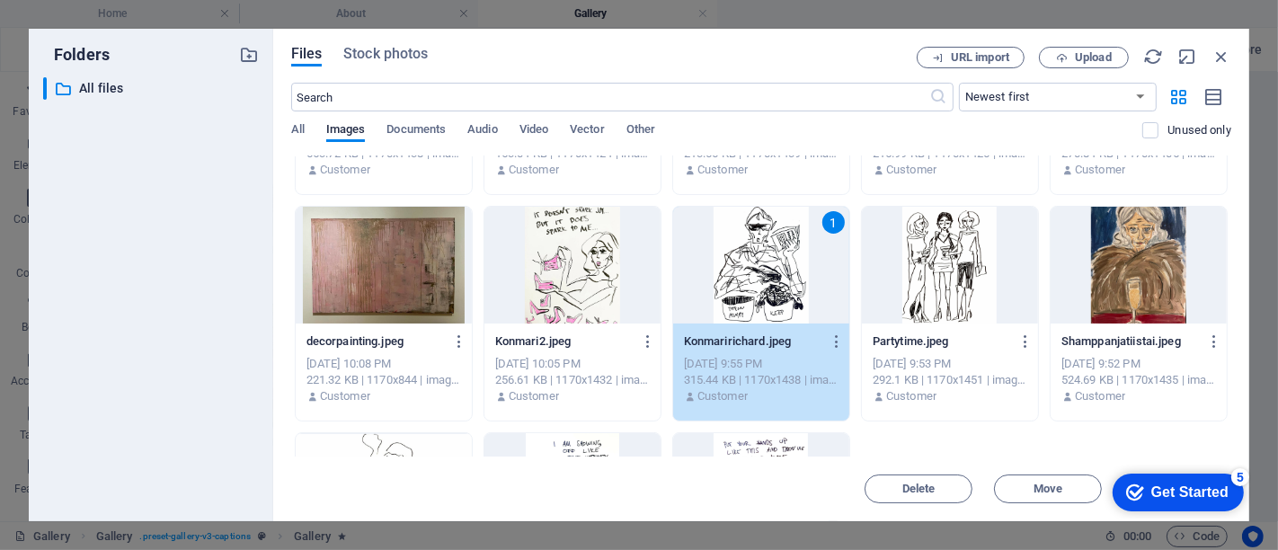
click at [765, 280] on div "1" at bounding box center [761, 265] width 176 height 117
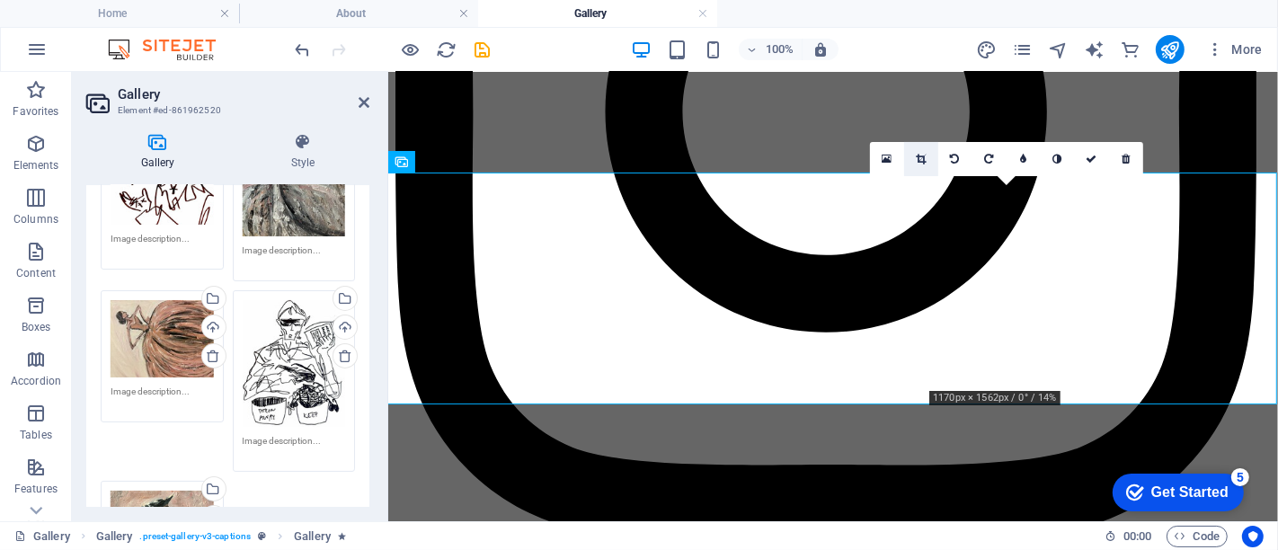
click at [925, 160] on icon at bounding box center [921, 159] width 10 height 11
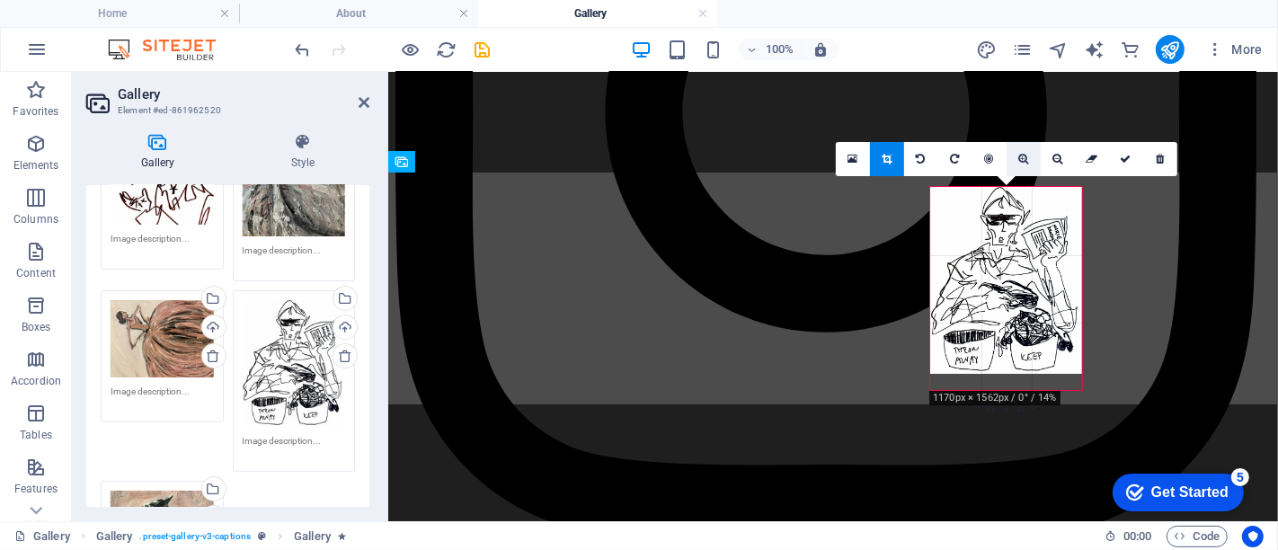
click at [1025, 155] on icon at bounding box center [1024, 159] width 10 height 11
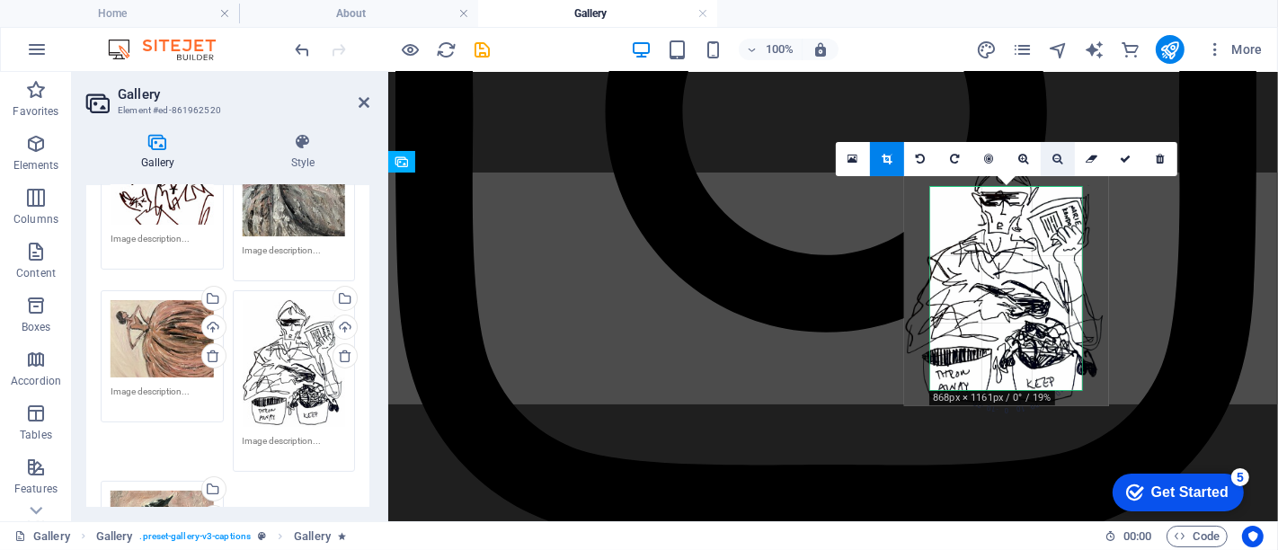
click at [1060, 152] on link at bounding box center [1058, 159] width 34 height 34
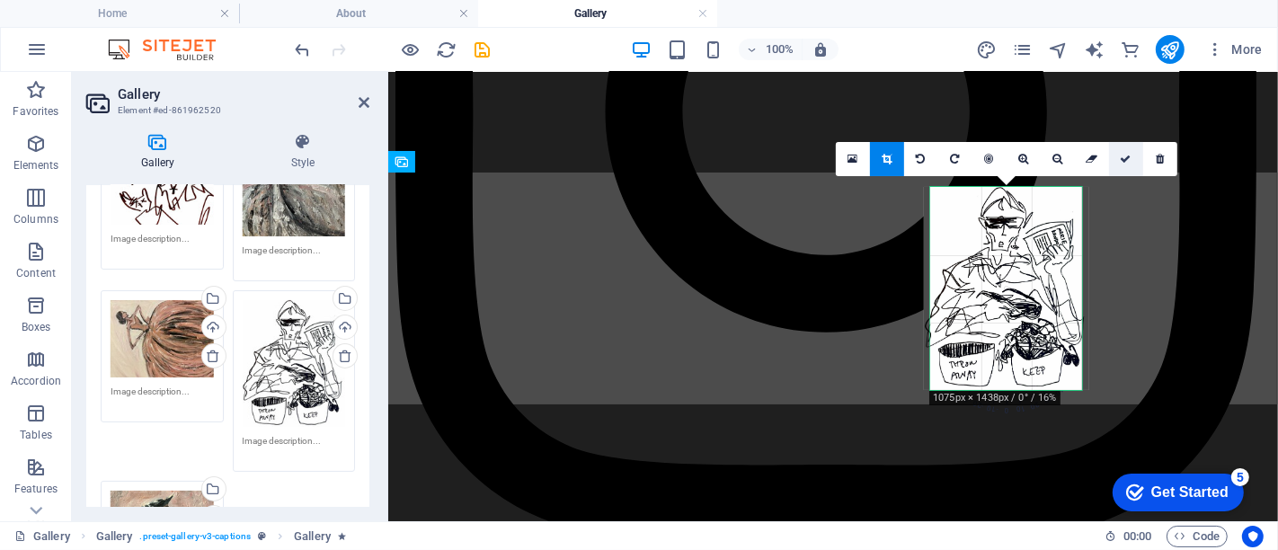
click at [1125, 155] on icon at bounding box center [1126, 159] width 11 height 11
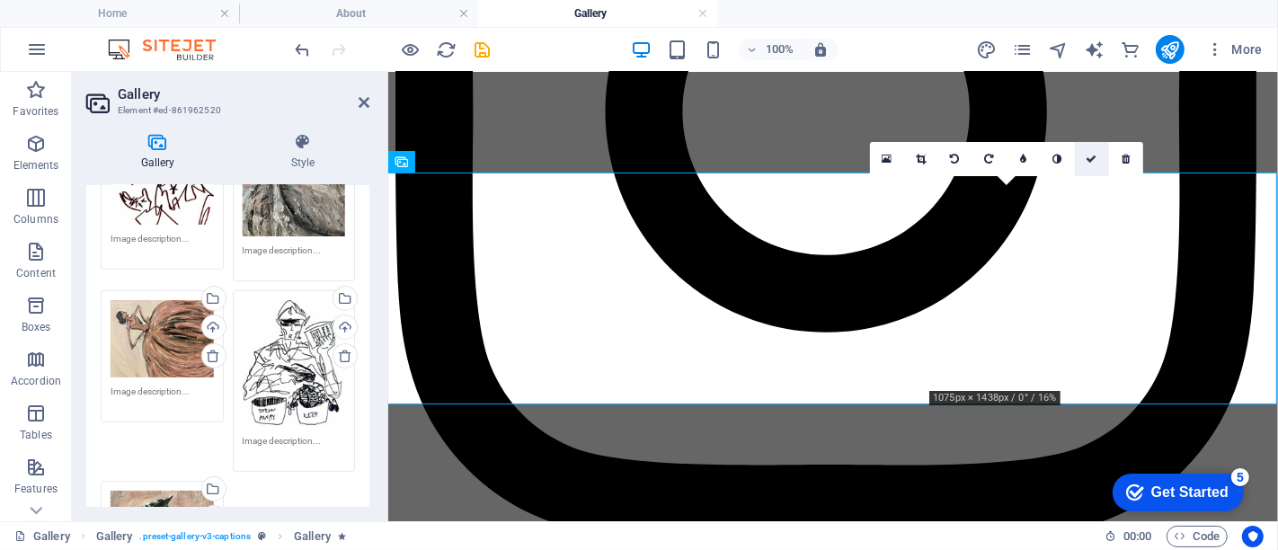
click at [1089, 164] on icon at bounding box center [1092, 159] width 11 height 11
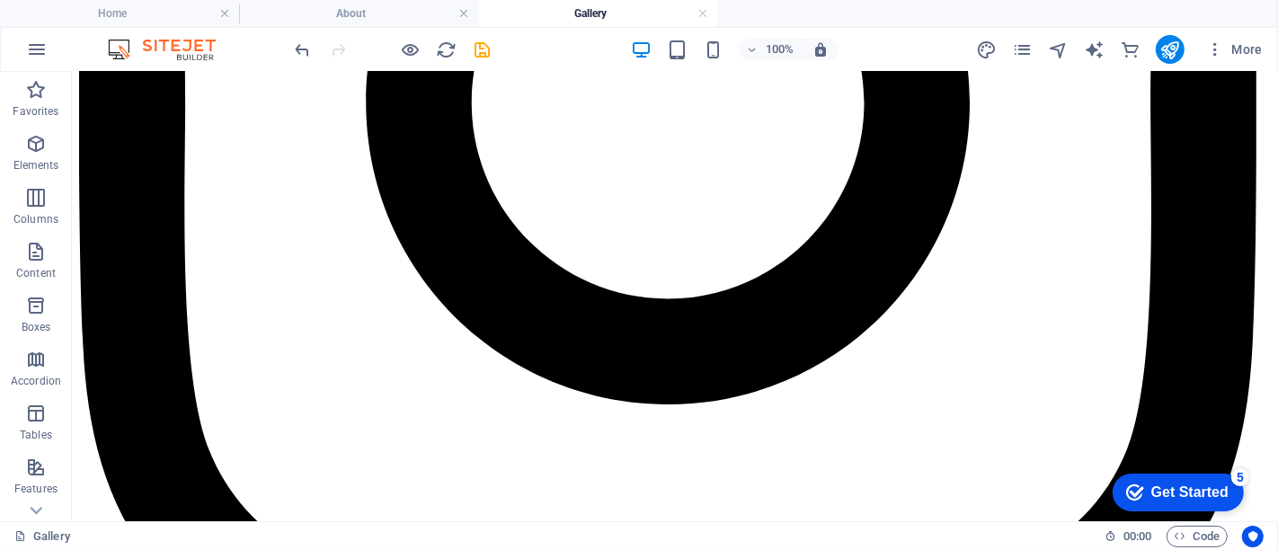
scroll to position [664, 0]
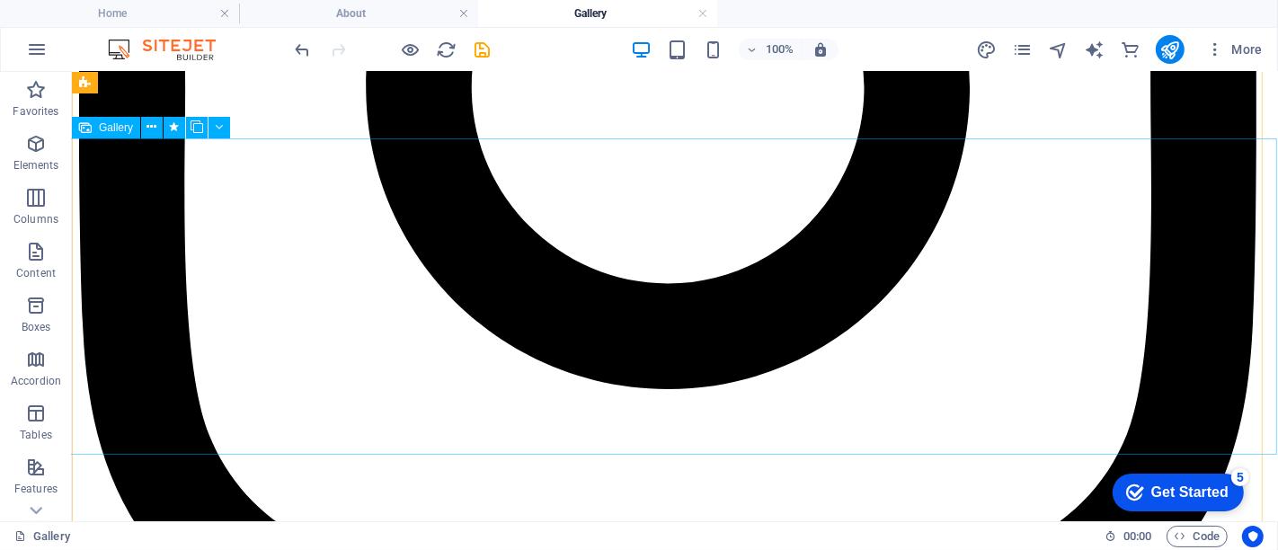
select select "4"
select select "px"
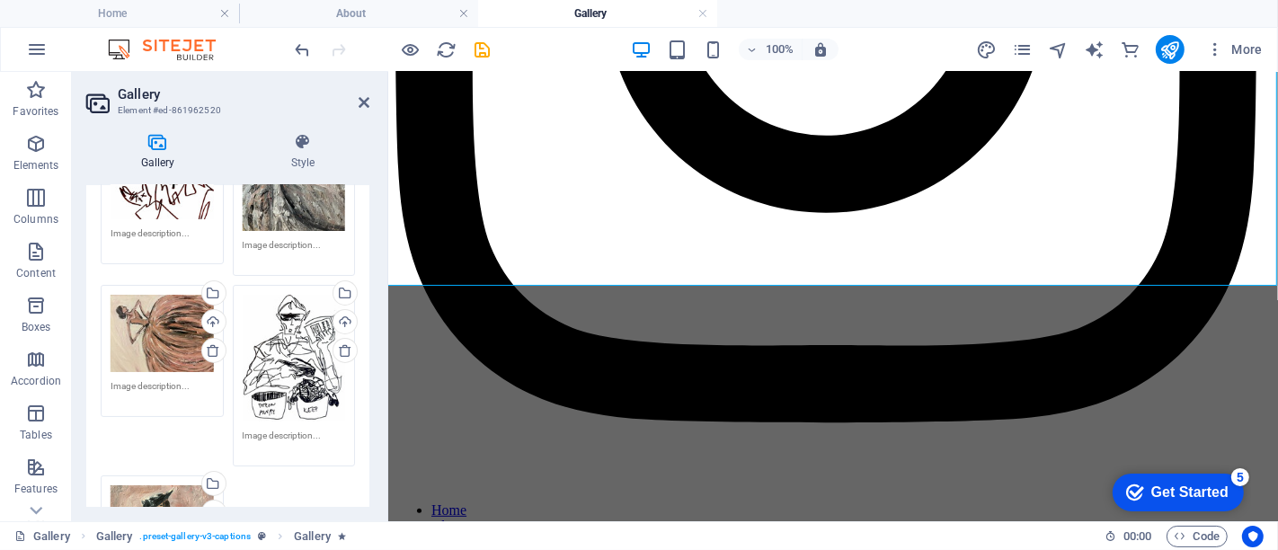
scroll to position [203, 0]
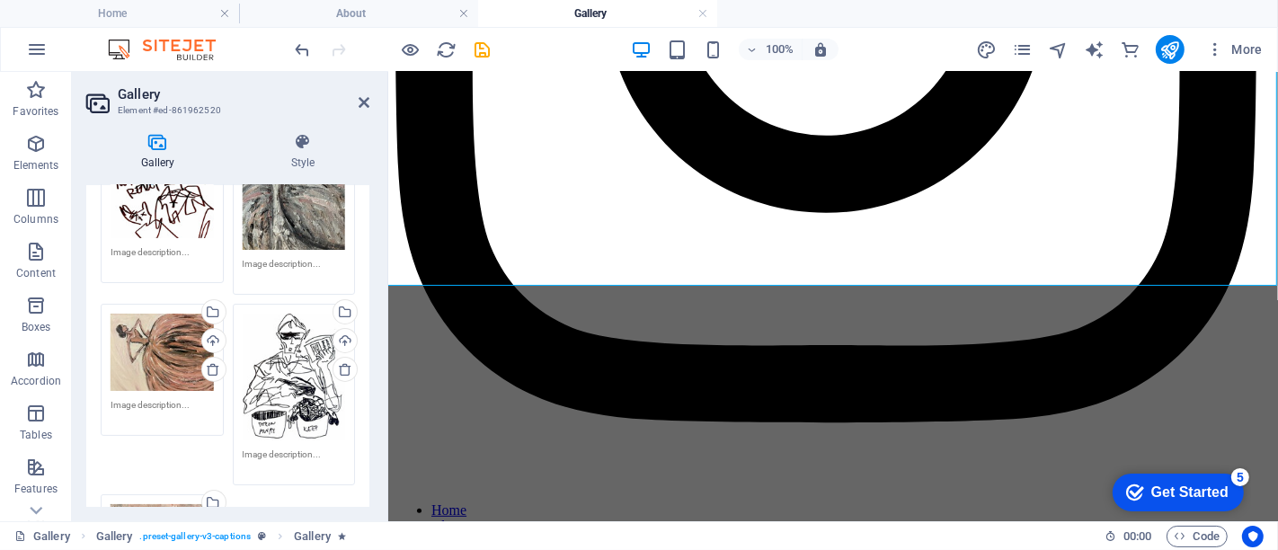
click at [280, 235] on div "Drag files here, click to choose files or select files from Files or our free s…" at bounding box center [294, 181] width 103 height 137
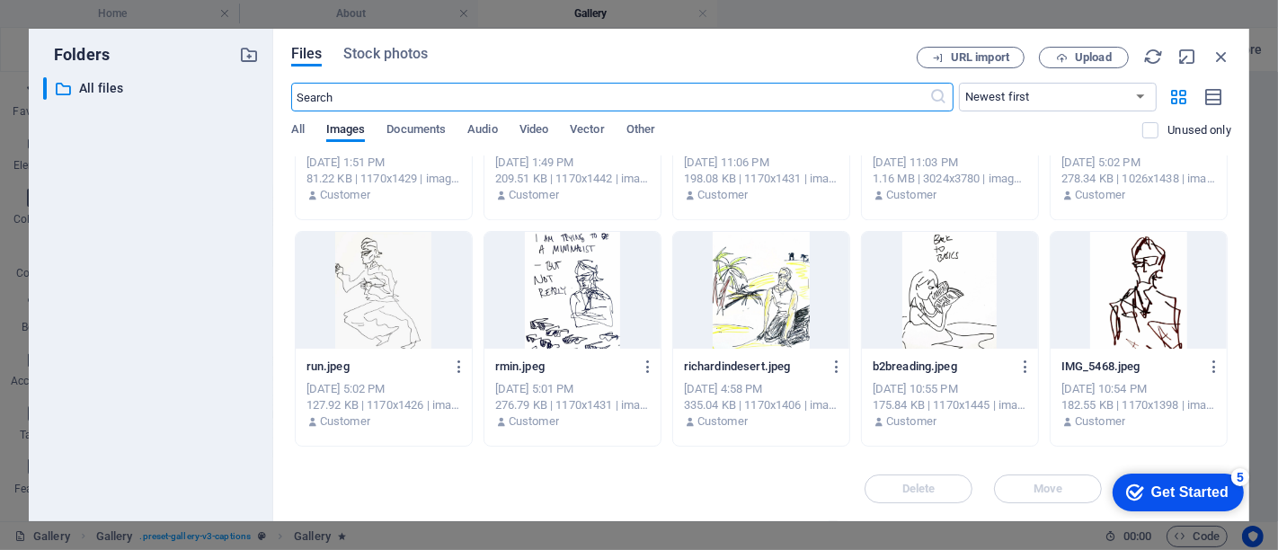
scroll to position [4390, 0]
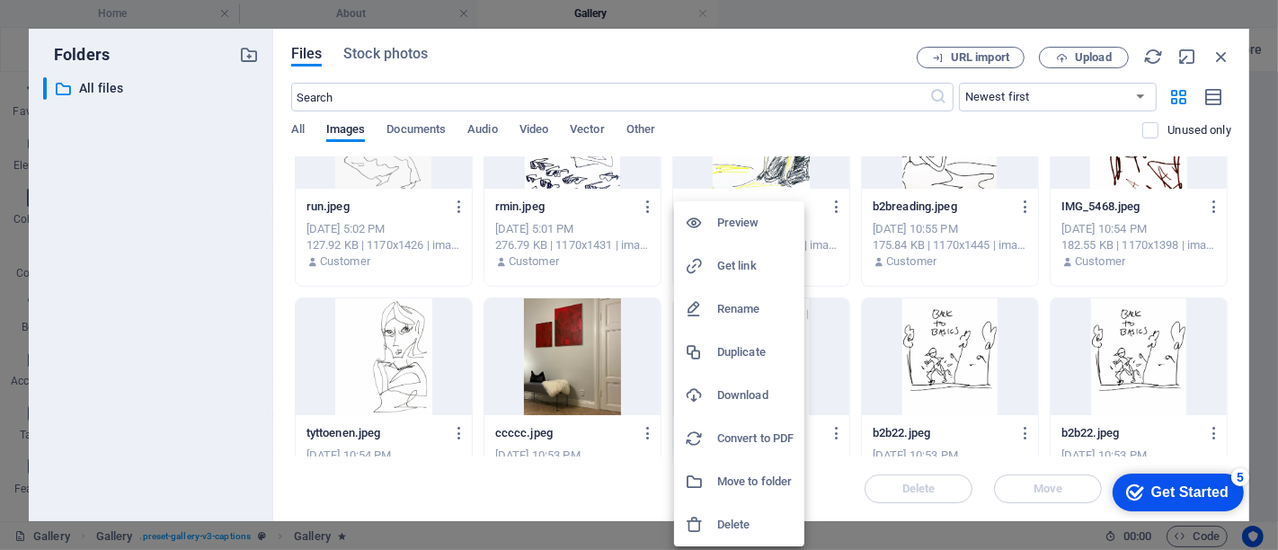
drag, startPoint x: 739, startPoint y: 363, endPoint x: 825, endPoint y: 381, distance: 88.2
click at [825, 381] on div at bounding box center [639, 275] width 1278 height 550
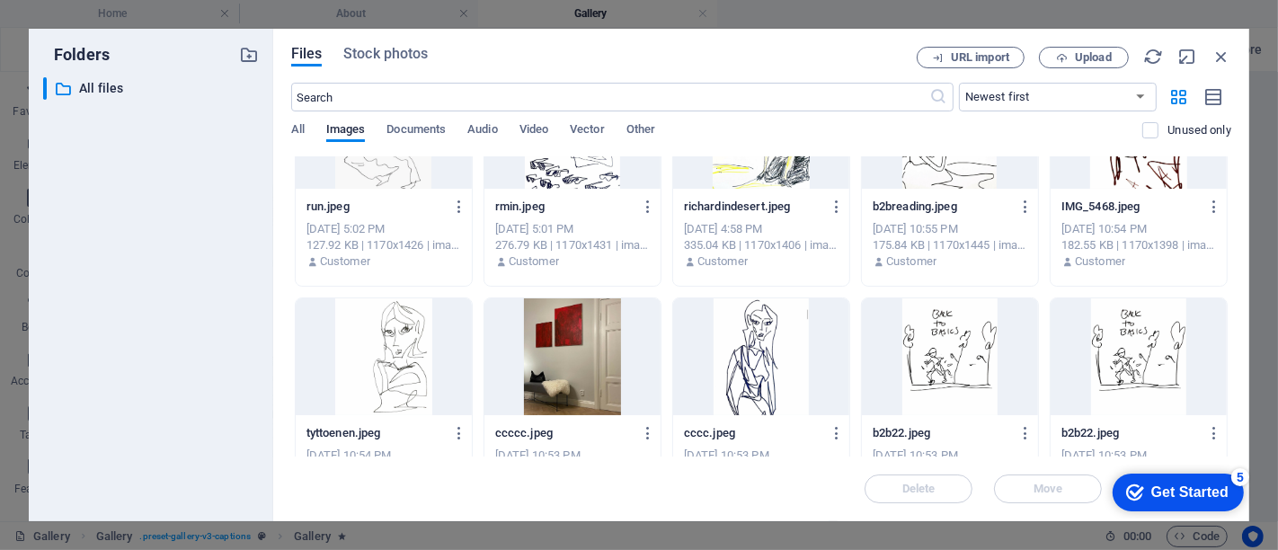
click at [761, 346] on div at bounding box center [761, 356] width 176 height 117
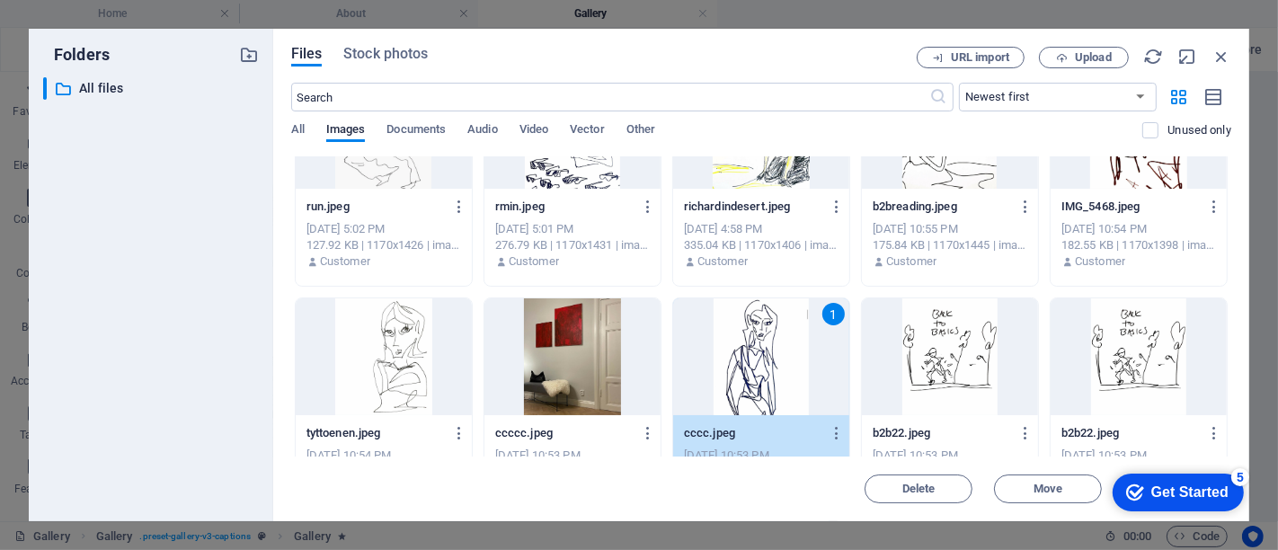
click at [761, 346] on div "1" at bounding box center [761, 356] width 176 height 117
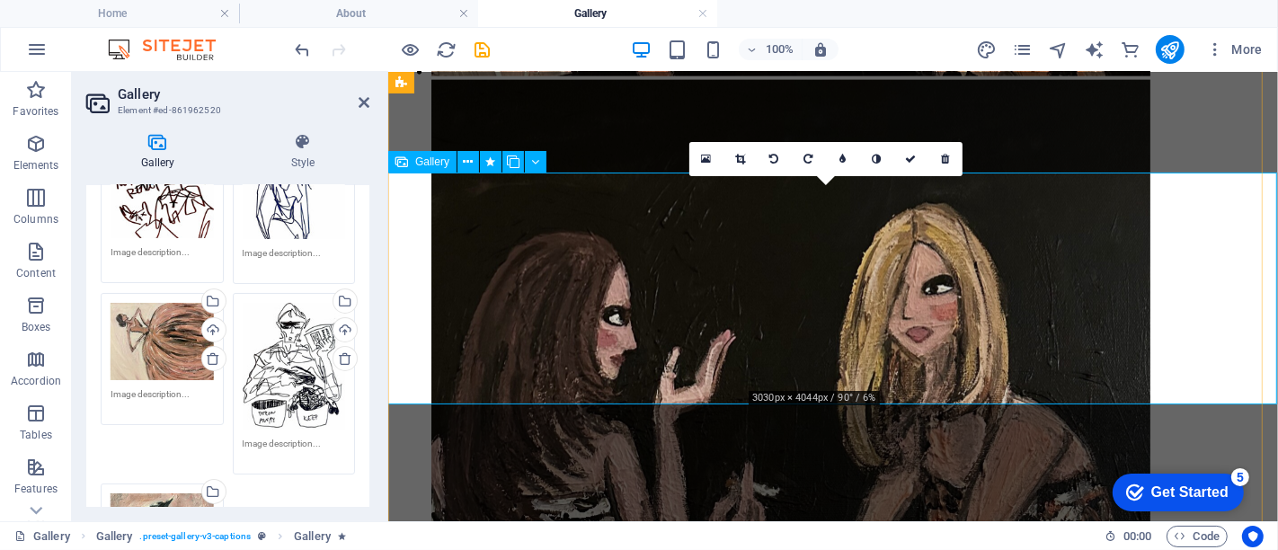
scroll to position [459, 0]
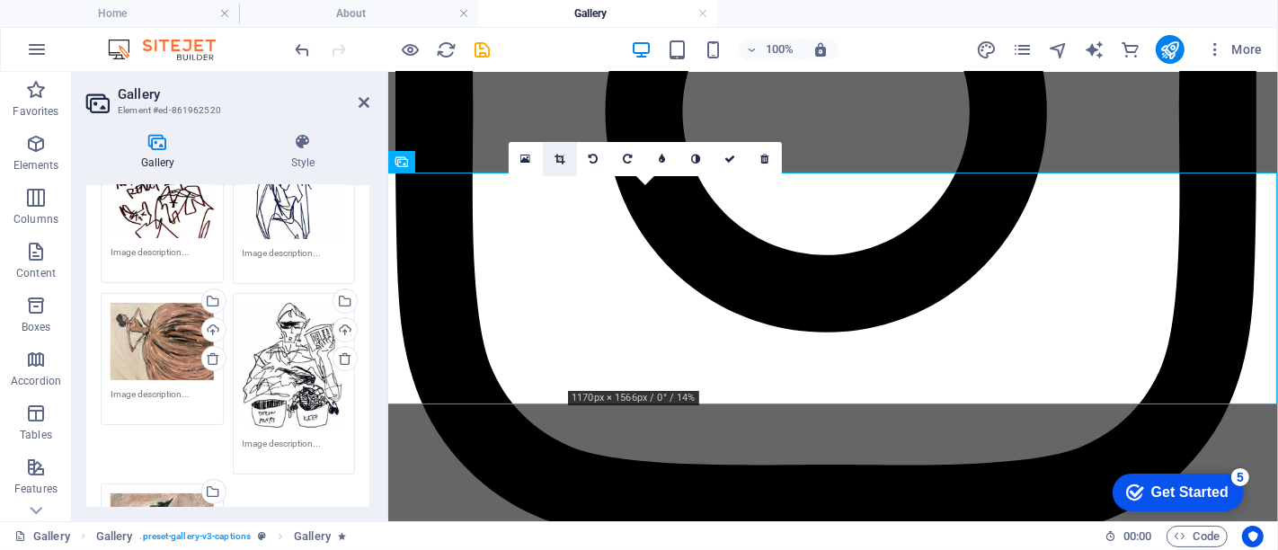
click at [560, 160] on icon at bounding box center [560, 159] width 10 height 11
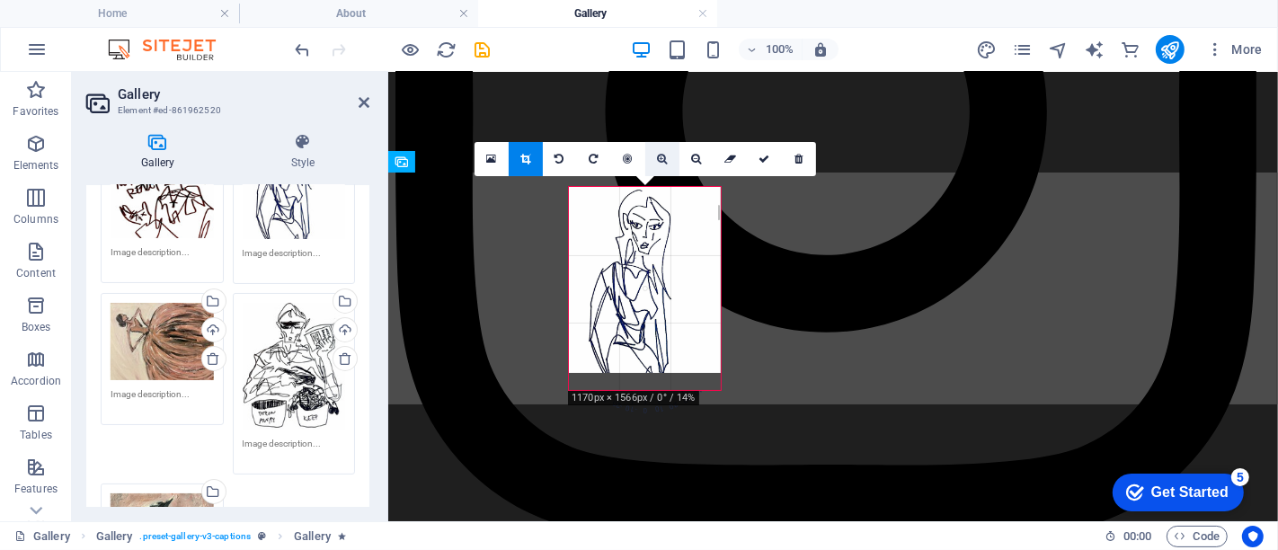
click at [666, 164] on icon at bounding box center [662, 159] width 10 height 11
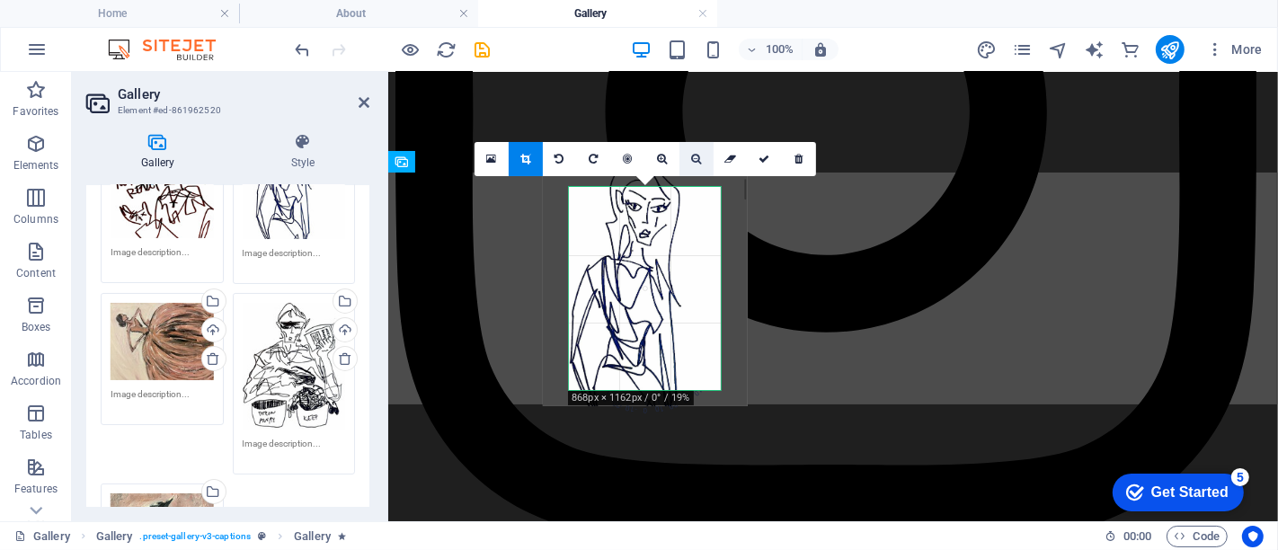
click at [696, 160] on icon at bounding box center [696, 159] width 10 height 11
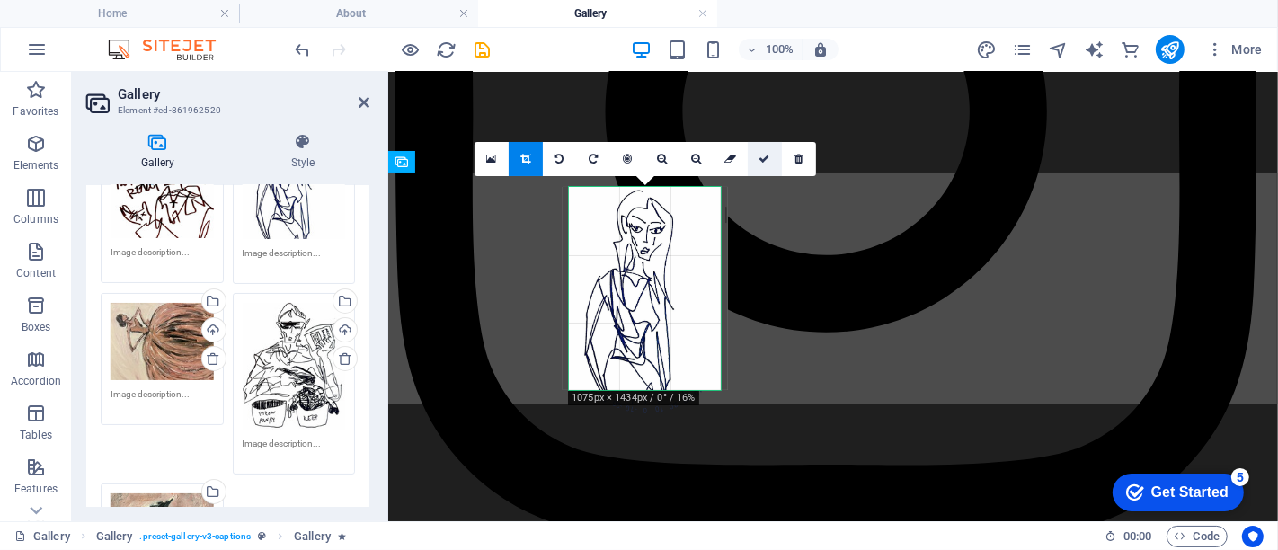
click at [765, 155] on icon at bounding box center [765, 159] width 11 height 11
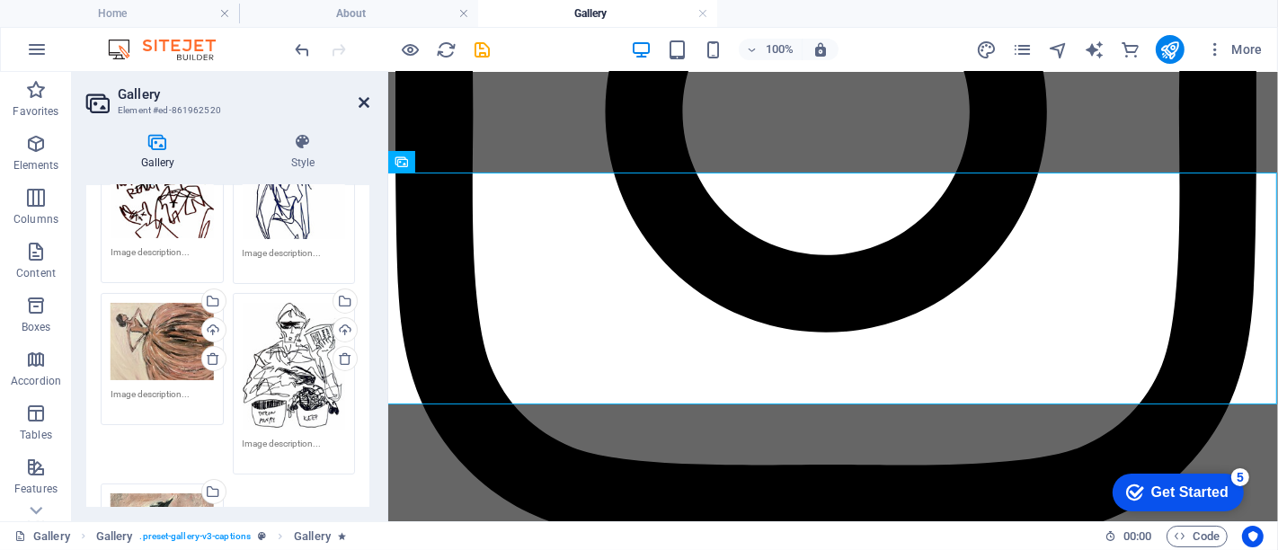
click at [361, 100] on icon at bounding box center [364, 102] width 11 height 14
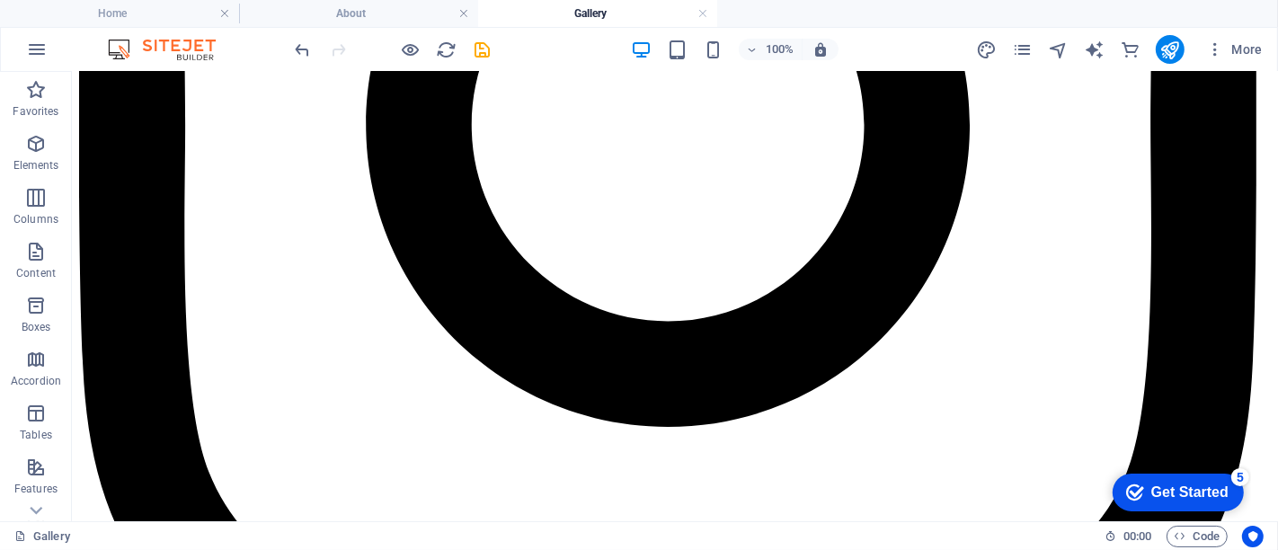
scroll to position [639, 0]
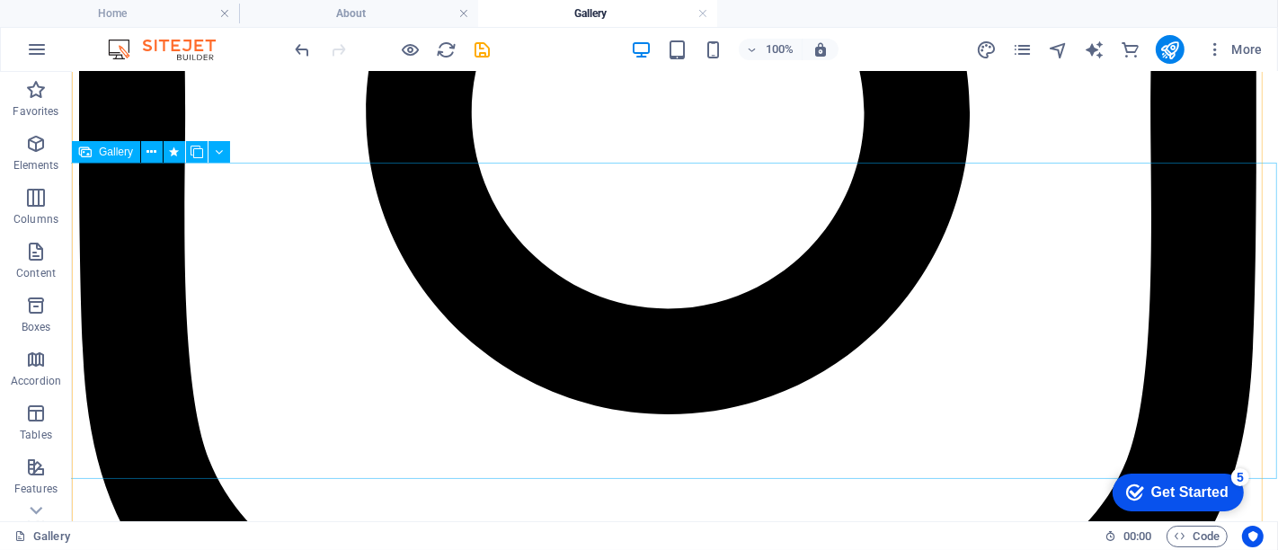
select select "4"
select select "px"
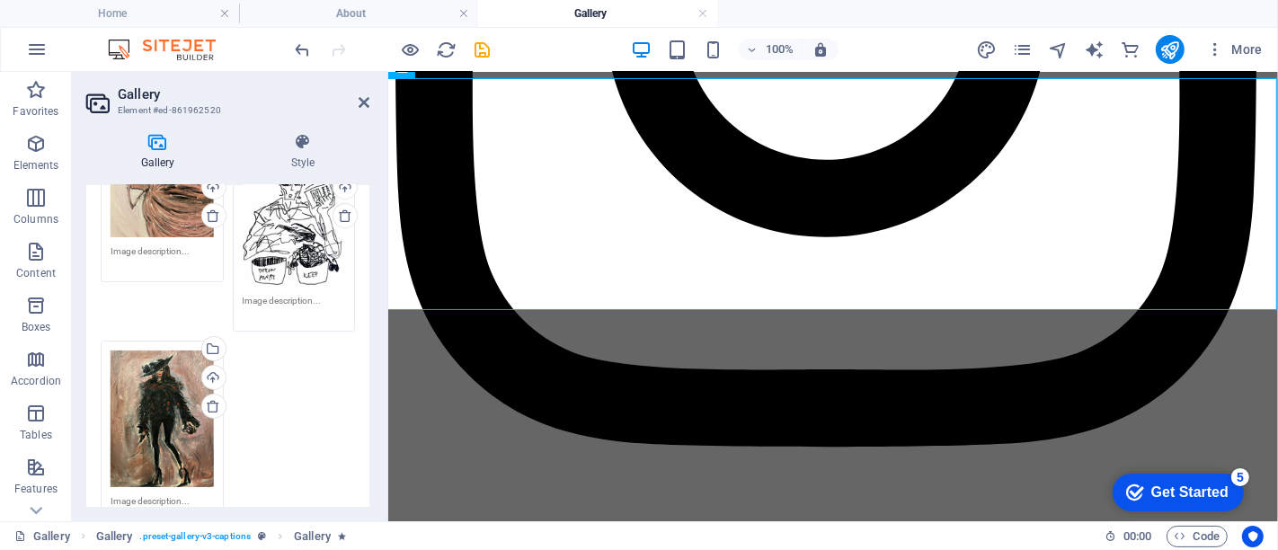
scroll to position [352, 0]
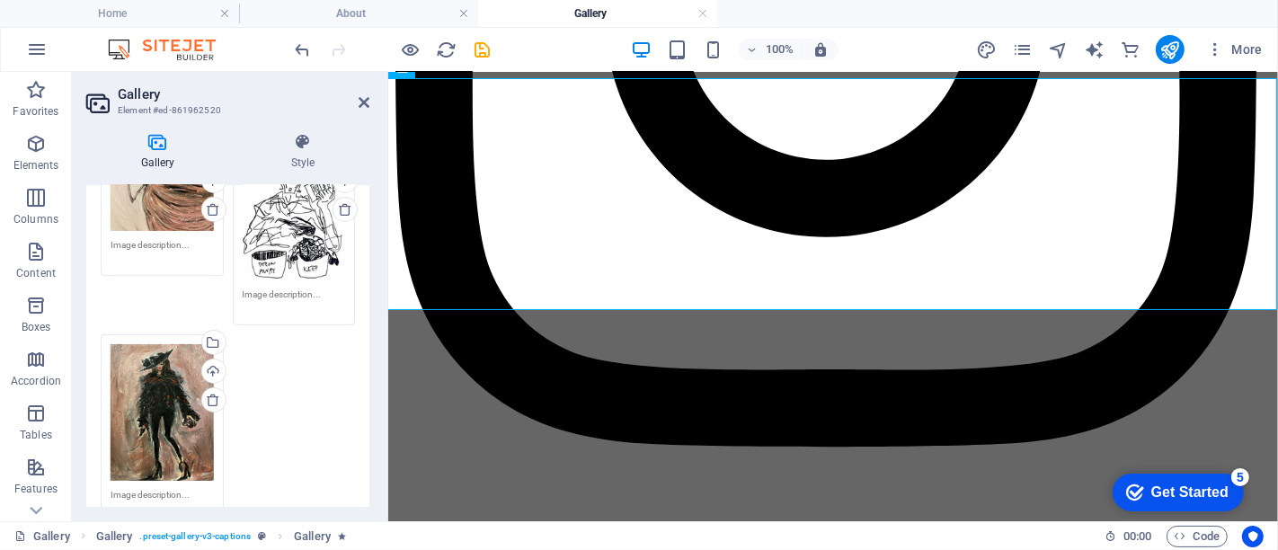
click at [139, 418] on div "Drag files here, click to choose files or select files from Files or our free s…" at bounding box center [162, 412] width 103 height 137
click at [139, 418] on body "[DOMAIN_NAME] Home About Gallery Favorites Elements Columns Content Boxes Accor…" at bounding box center [639, 275] width 1278 height 550
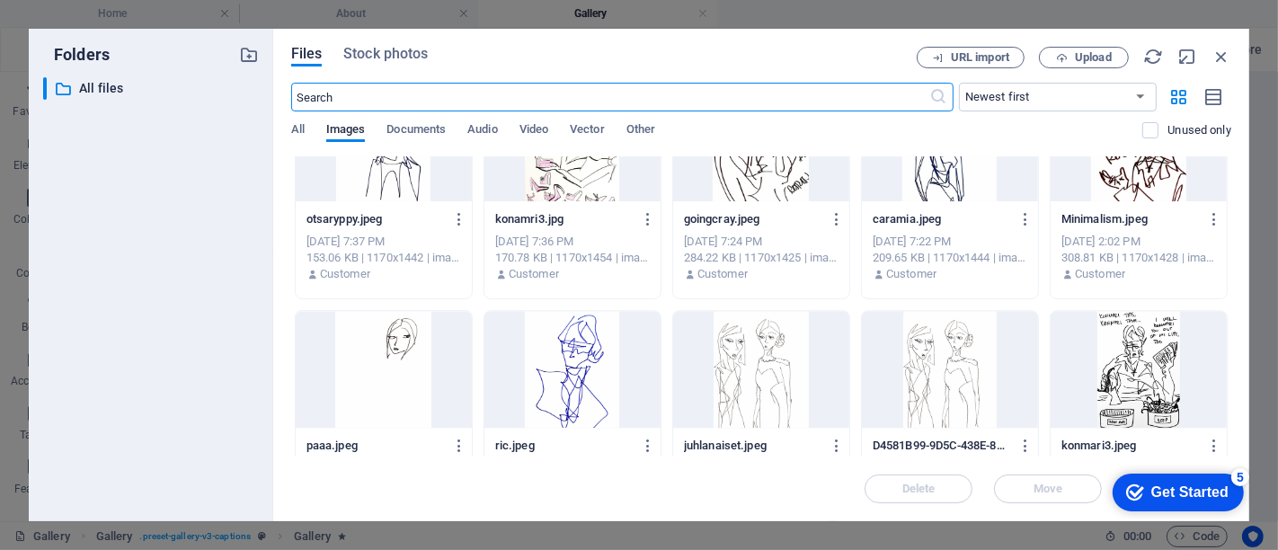
scroll to position [3936, 0]
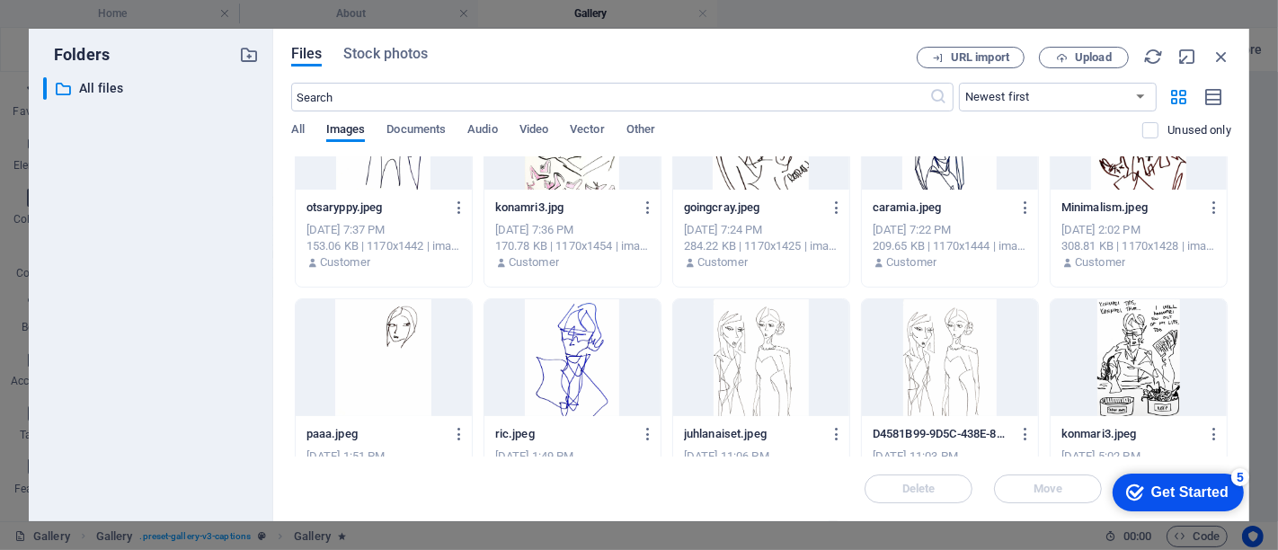
click at [406, 335] on div at bounding box center [384, 357] width 176 height 117
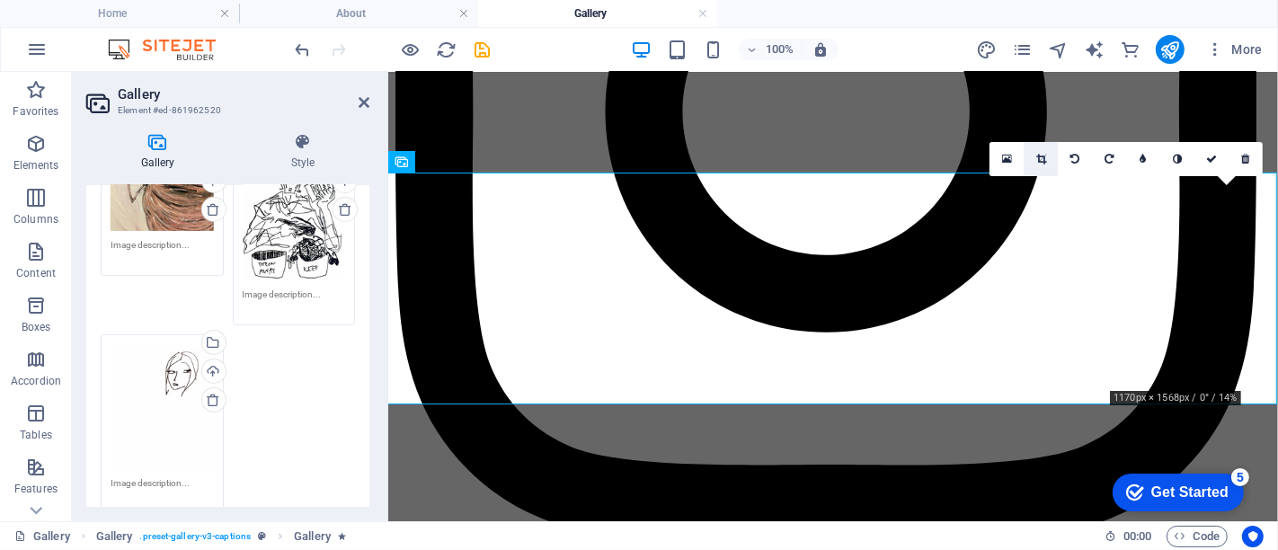
click at [1047, 155] on link at bounding box center [1041, 159] width 34 height 34
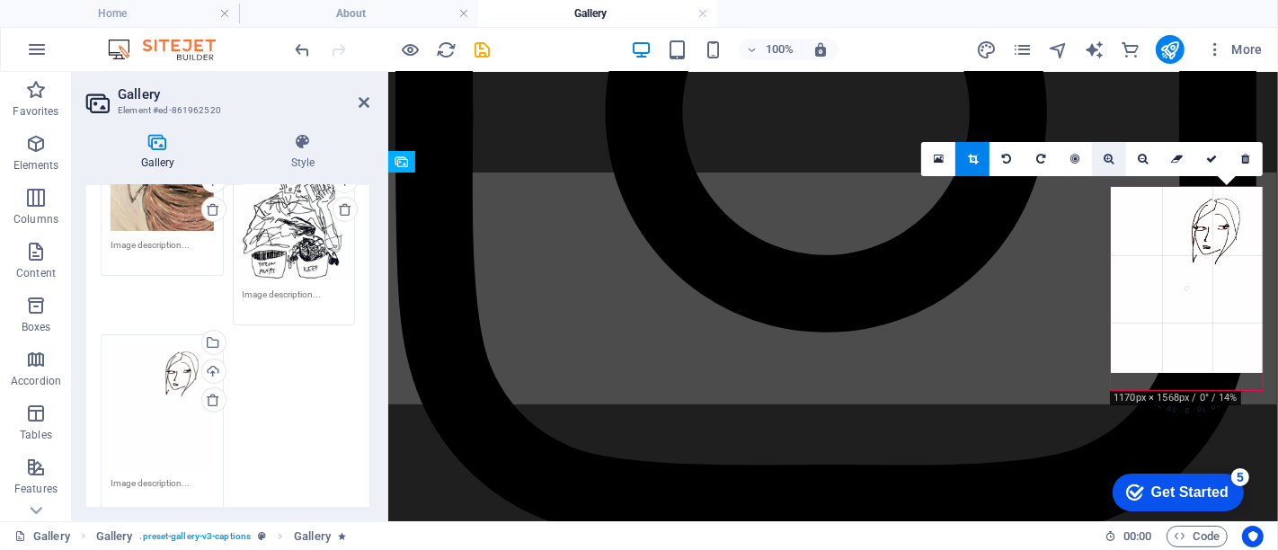
click at [1112, 159] on icon at bounding box center [1110, 159] width 10 height 11
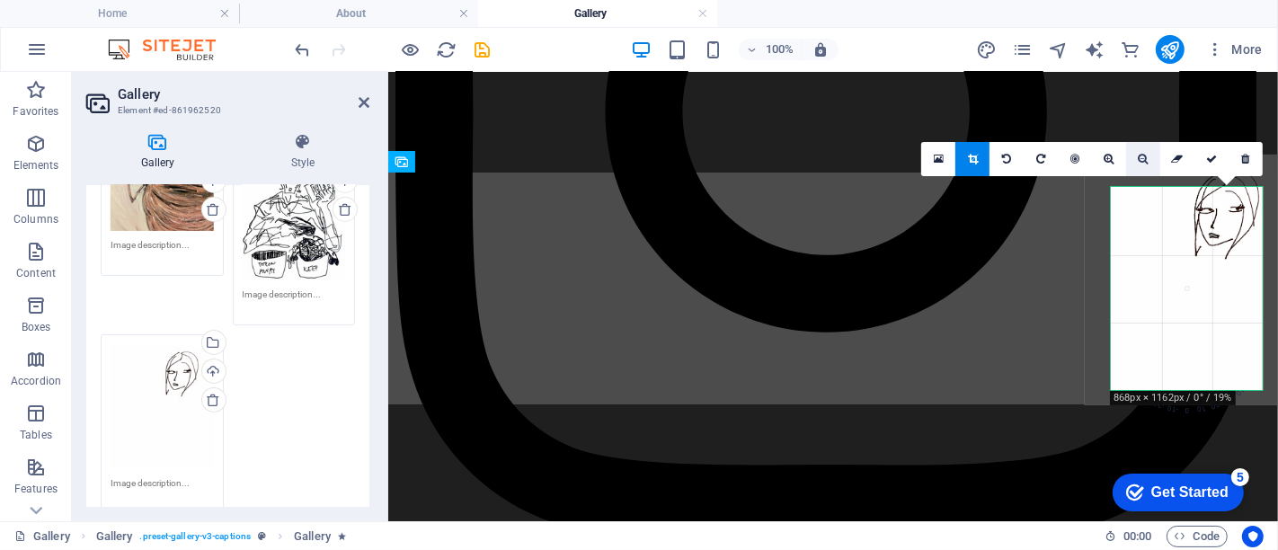
click at [1136, 159] on link at bounding box center [1143, 159] width 34 height 34
click at [1207, 160] on icon at bounding box center [1211, 159] width 11 height 11
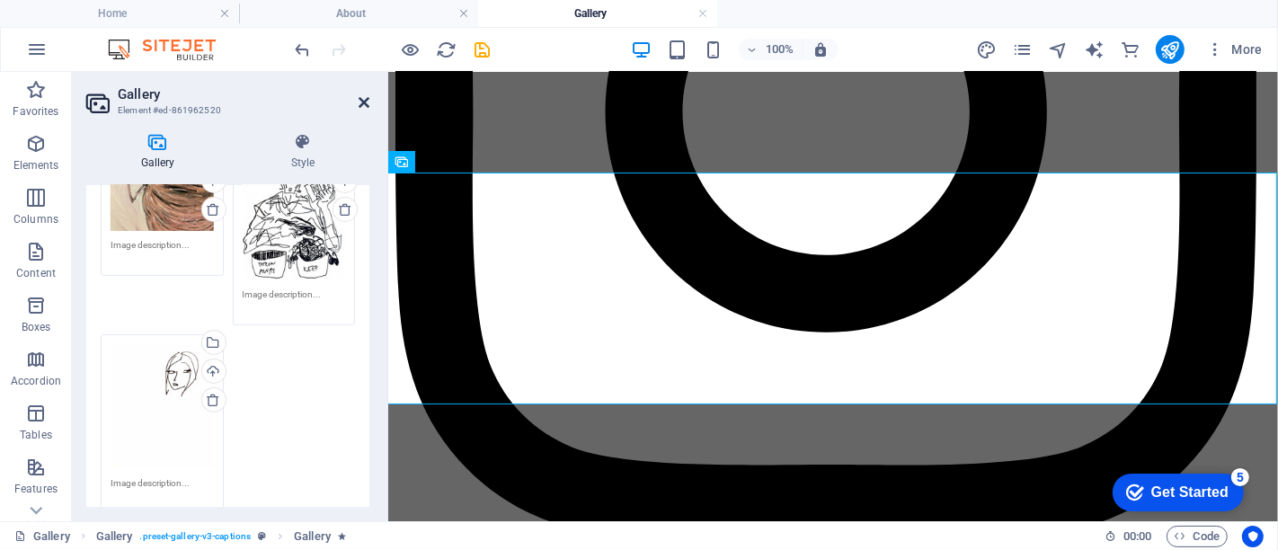
click at [364, 97] on icon at bounding box center [364, 102] width 11 height 14
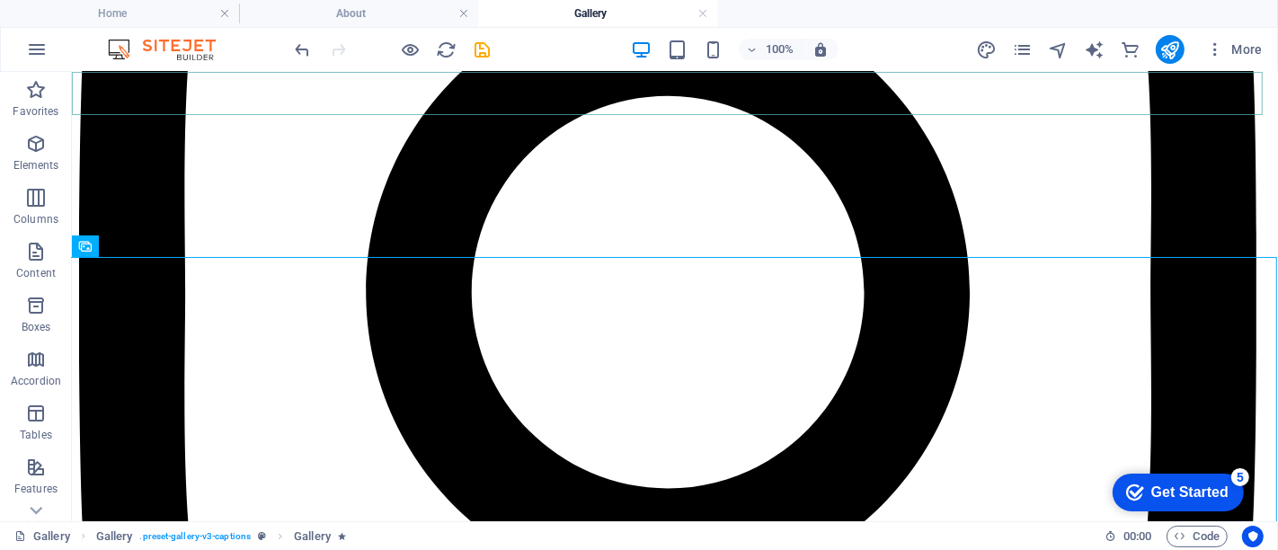
scroll to position [545, 0]
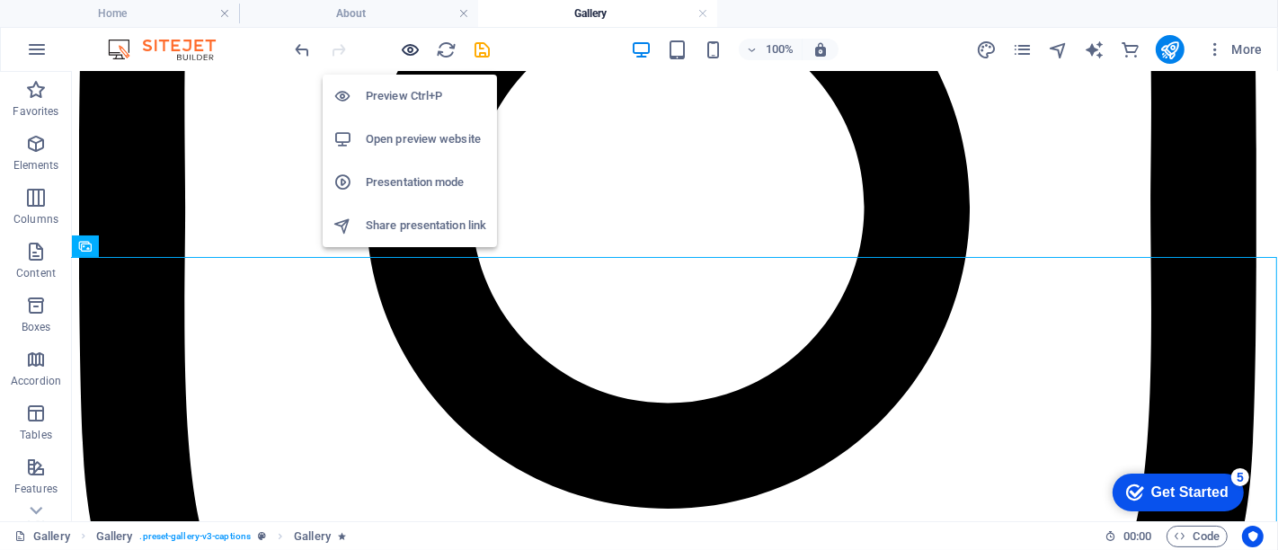
click at [411, 48] on icon "button" at bounding box center [411, 50] width 21 height 21
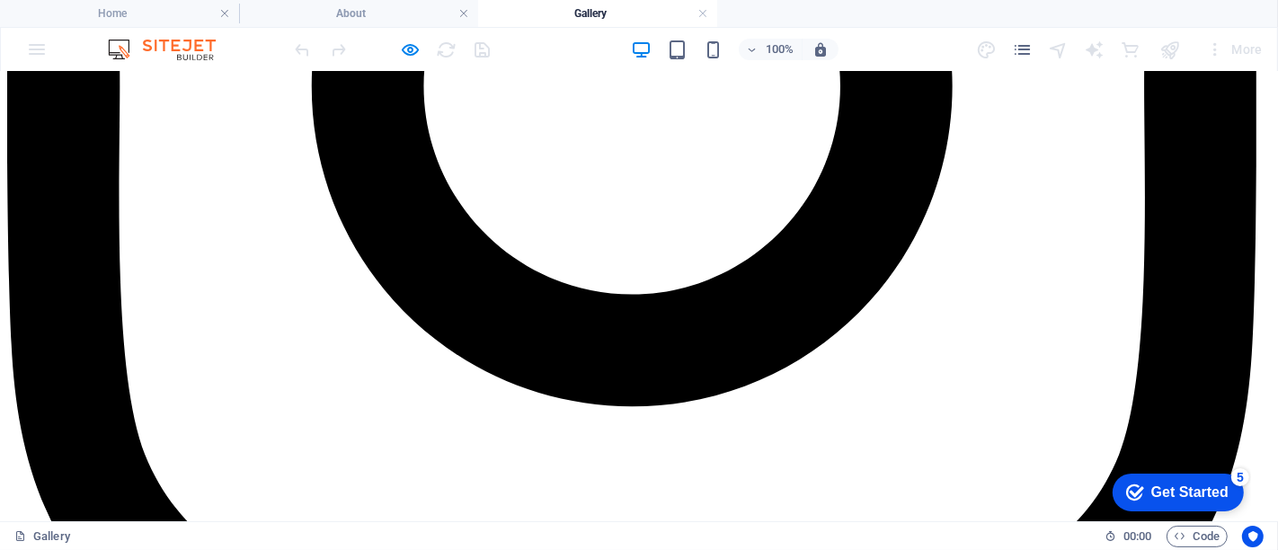
scroll to position [729, 0]
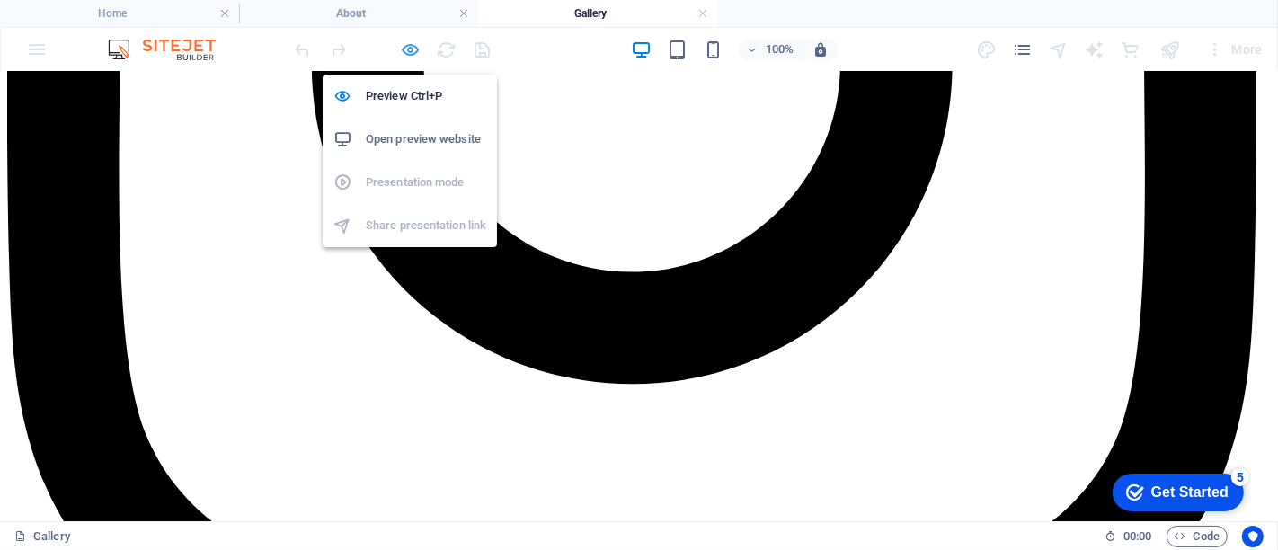
click at [408, 55] on icon "button" at bounding box center [411, 50] width 21 height 21
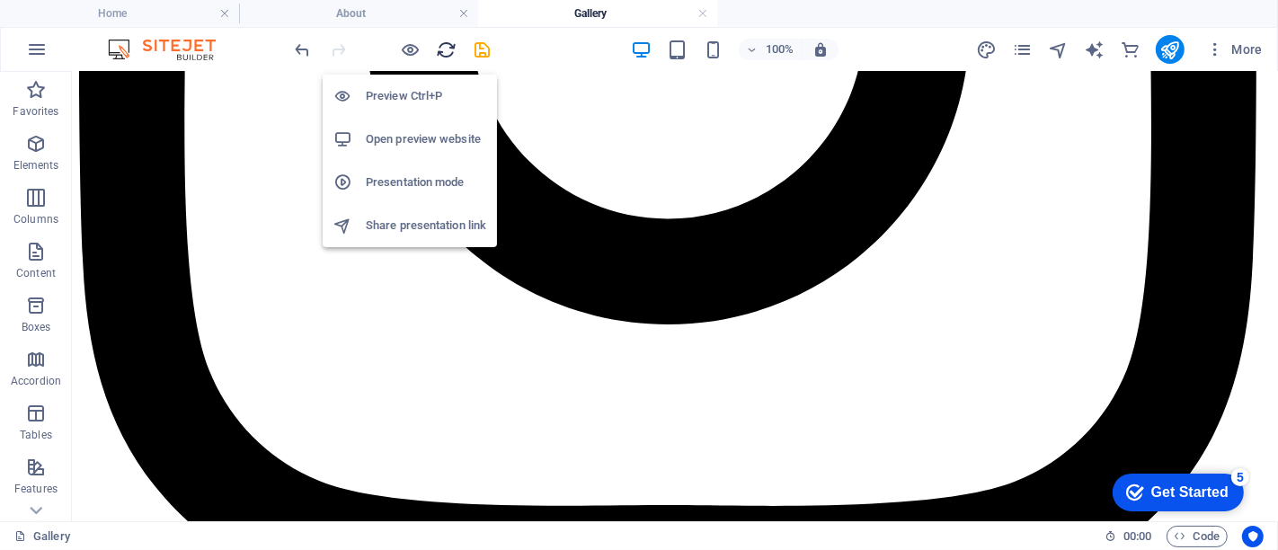
scroll to position [709, 0]
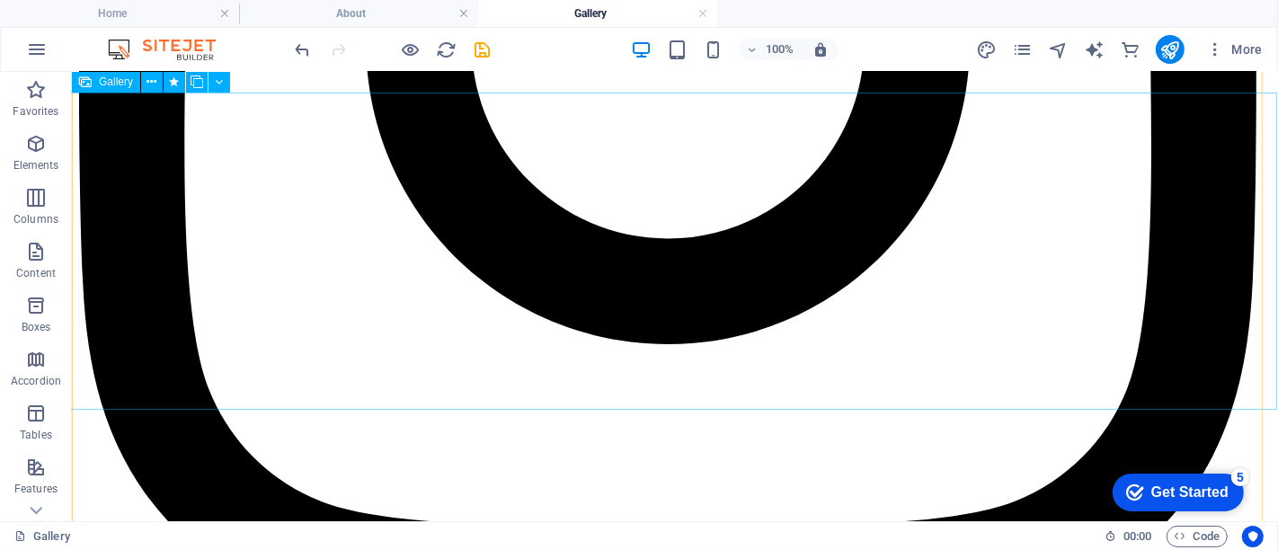
select select "4"
select select "px"
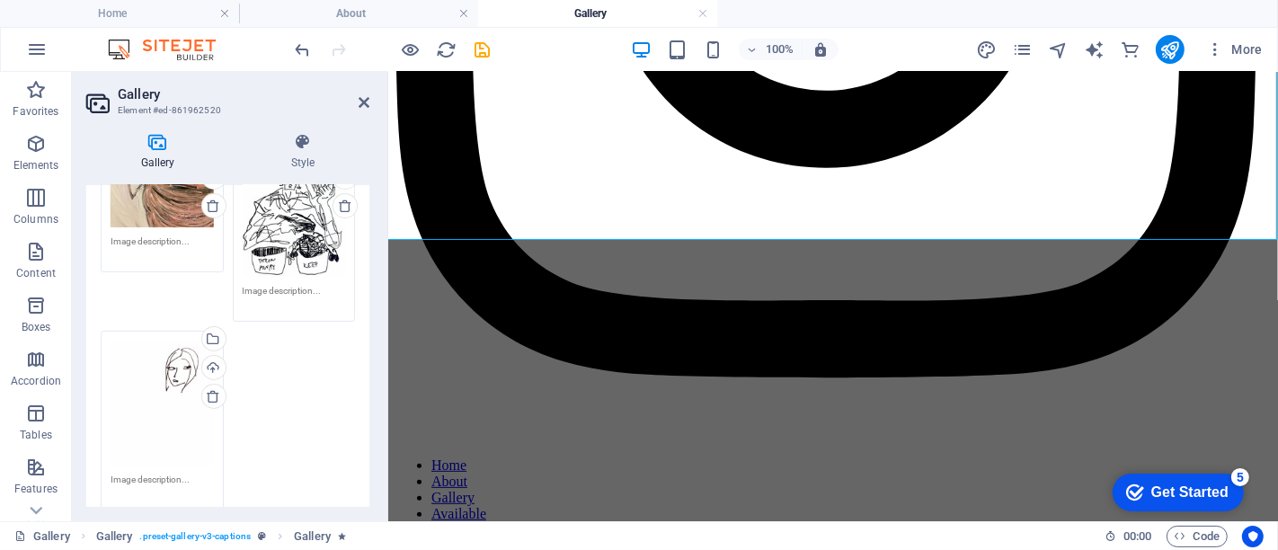
scroll to position [364, 0]
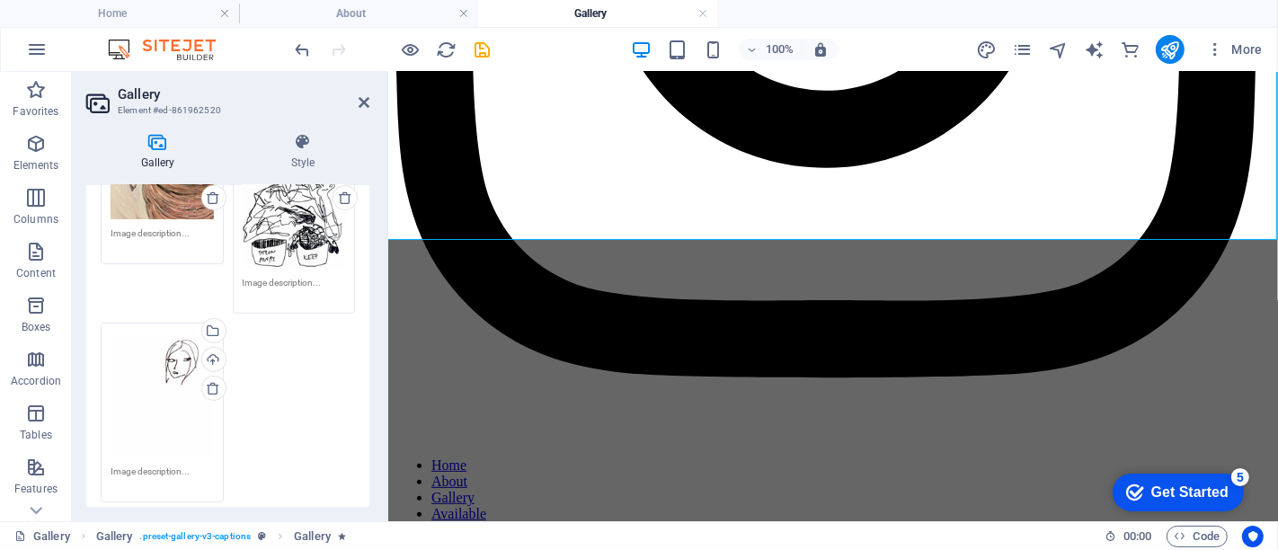
click at [169, 384] on div "Drag files here, click to choose files or select files from Files or our free s…" at bounding box center [162, 396] width 103 height 126
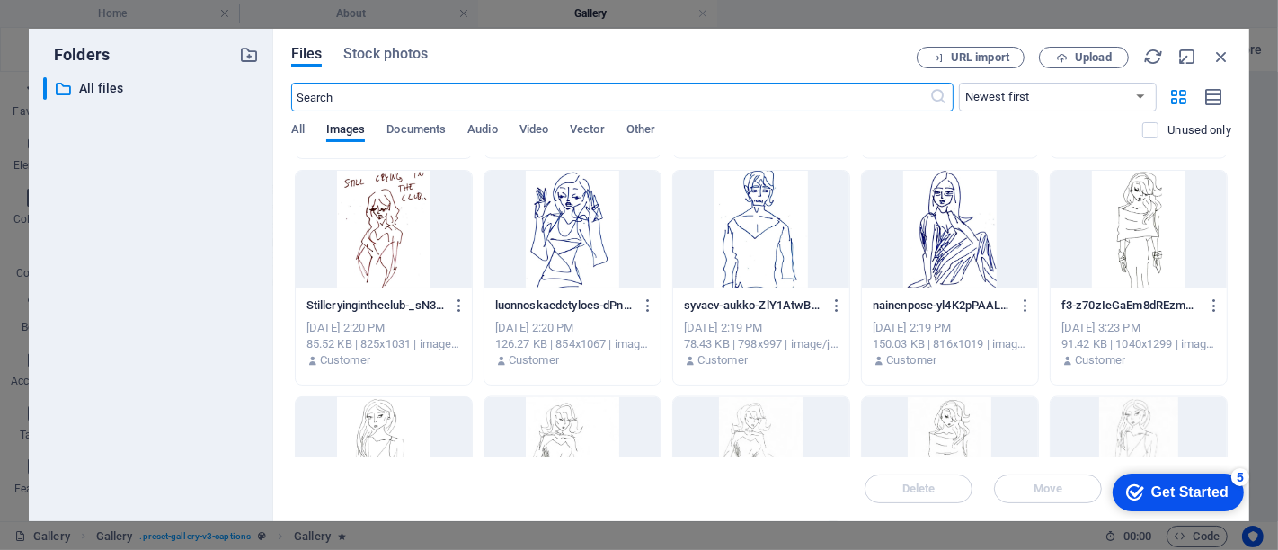
scroll to position [2713, 0]
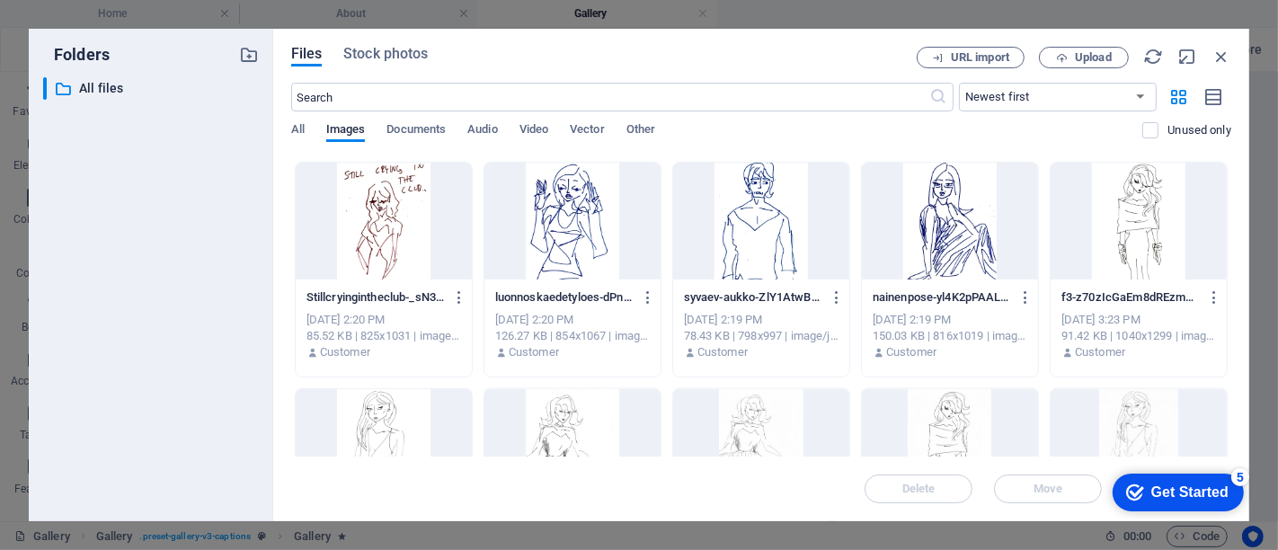
click at [758, 253] on div at bounding box center [761, 221] width 176 height 117
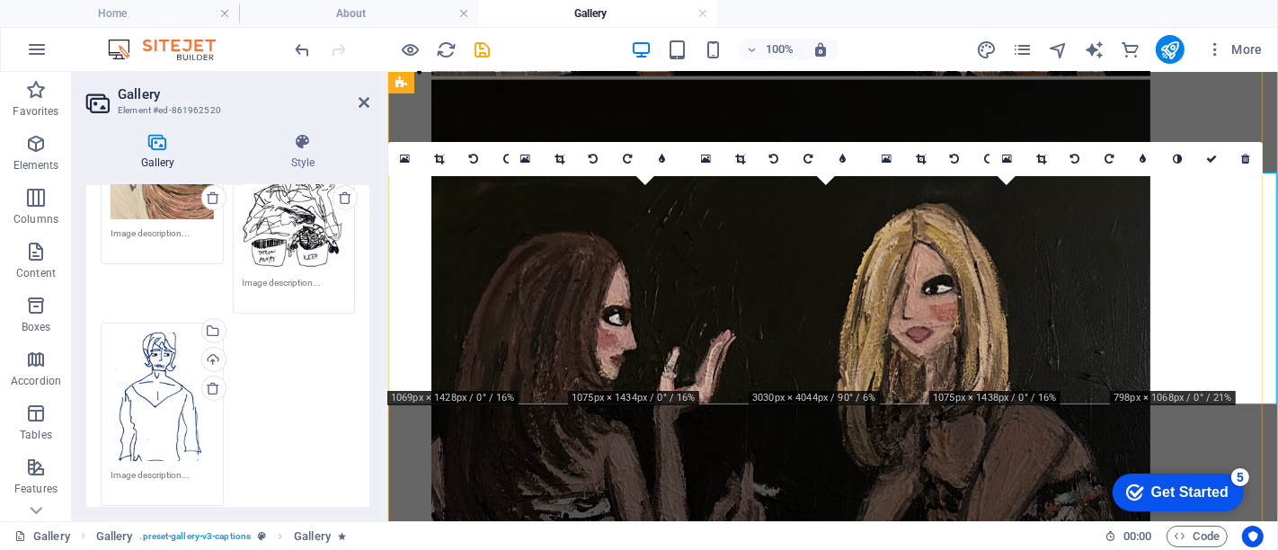
scroll to position [459, 0]
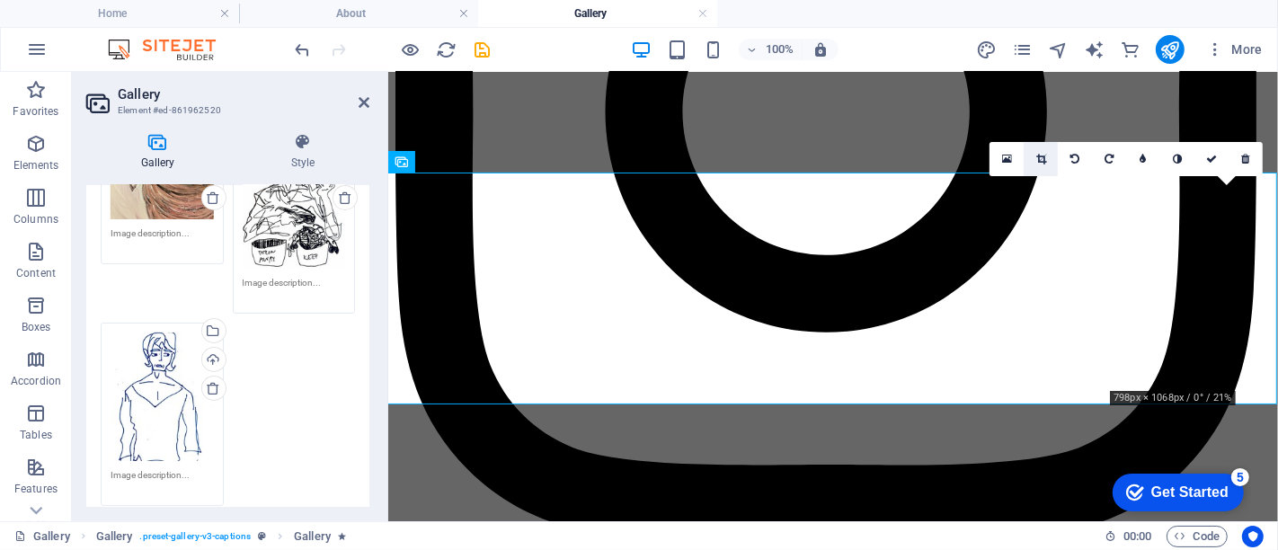
click at [1042, 155] on icon at bounding box center [1042, 159] width 10 height 11
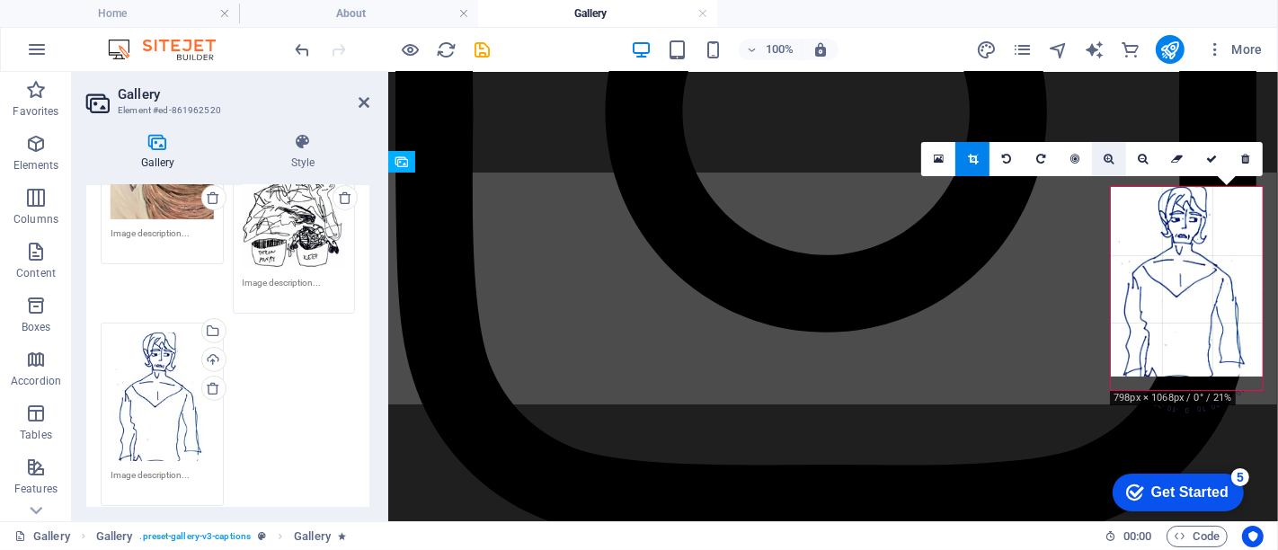
click at [1111, 160] on icon at bounding box center [1110, 159] width 10 height 11
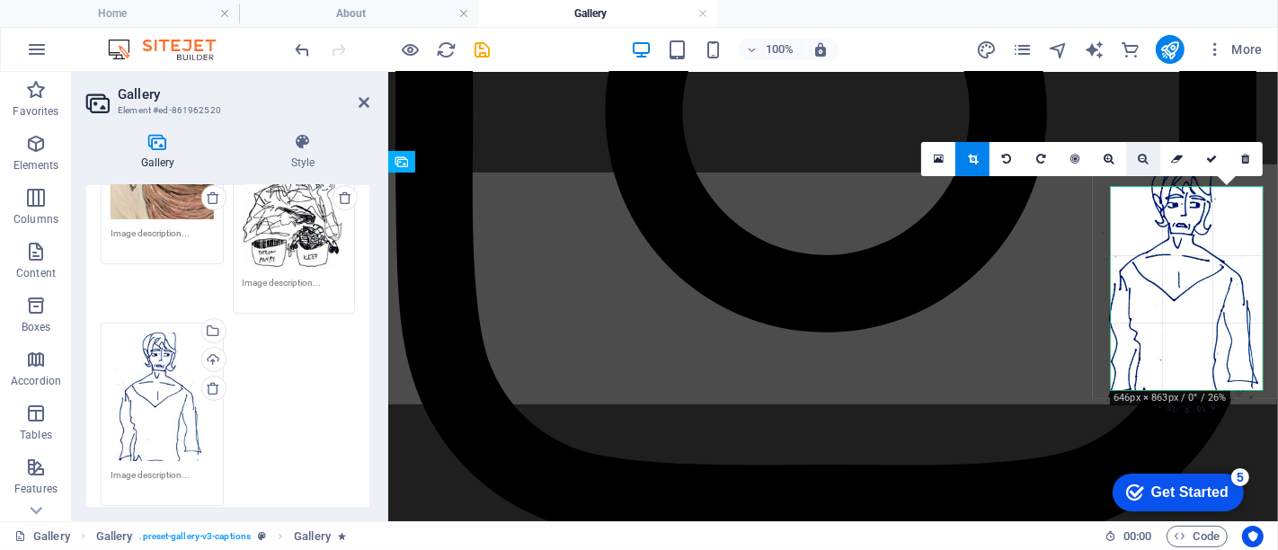
click at [1139, 157] on icon at bounding box center [1144, 159] width 10 height 11
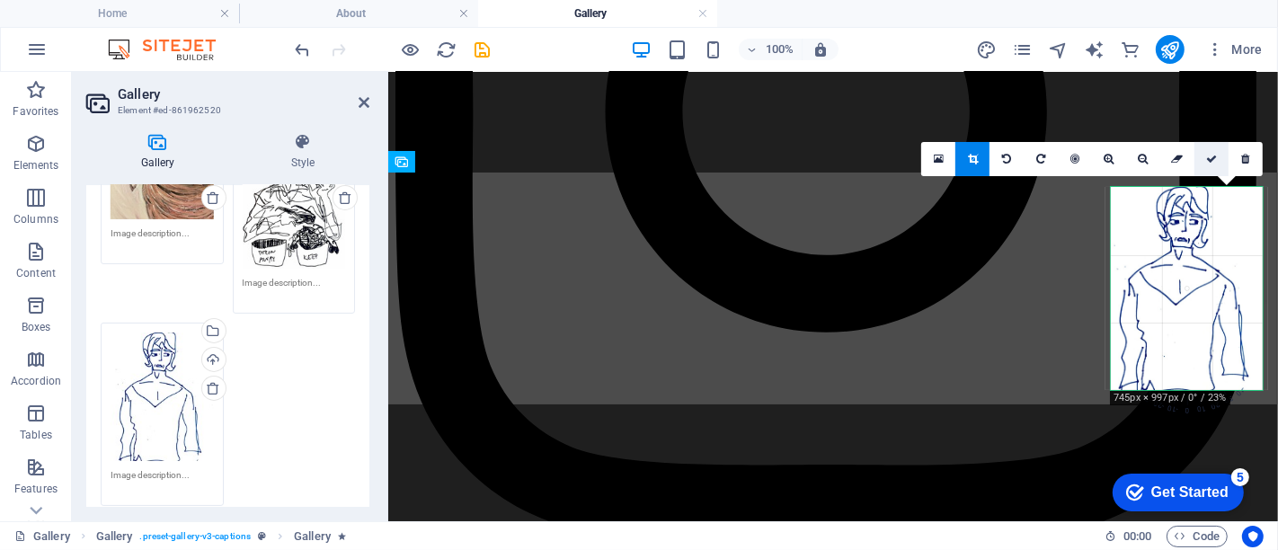
click at [1214, 165] on link at bounding box center [1212, 159] width 34 height 34
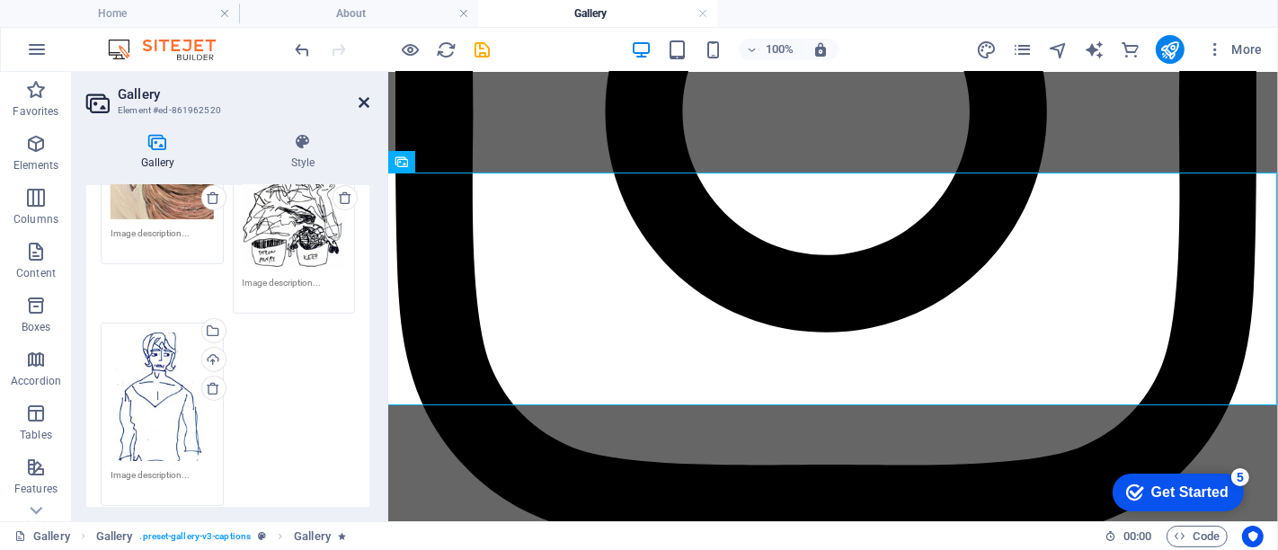
click at [369, 105] on aside "Gallery Element #ed-861962520 Gallery Style Image Drag files here, click to cho…" at bounding box center [230, 296] width 316 height 449
click at [360, 97] on icon at bounding box center [364, 102] width 11 height 14
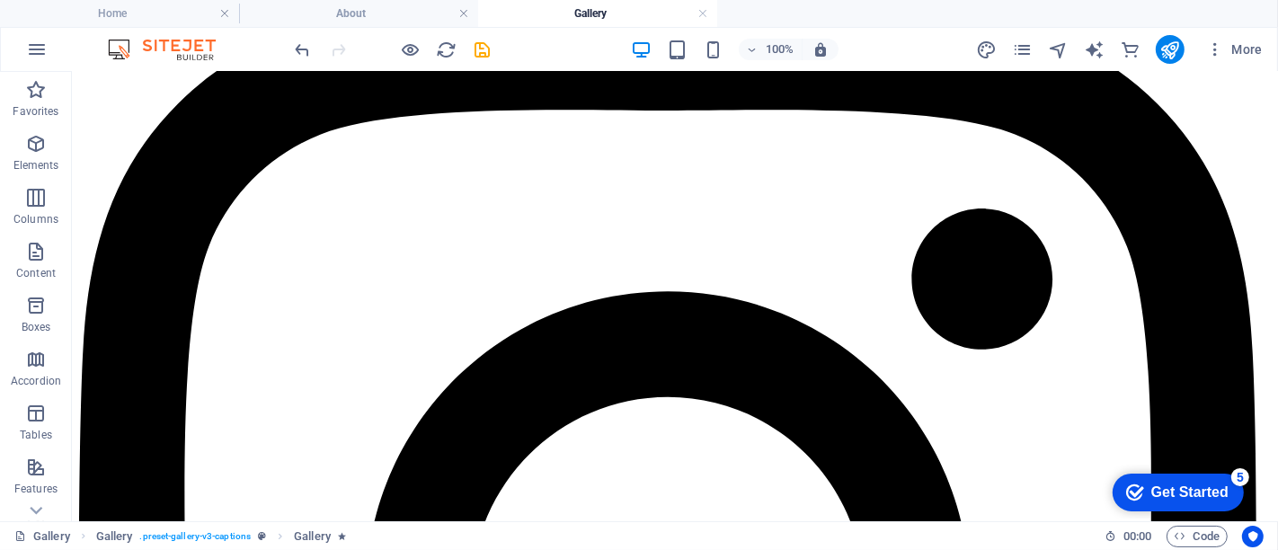
scroll to position [0, 0]
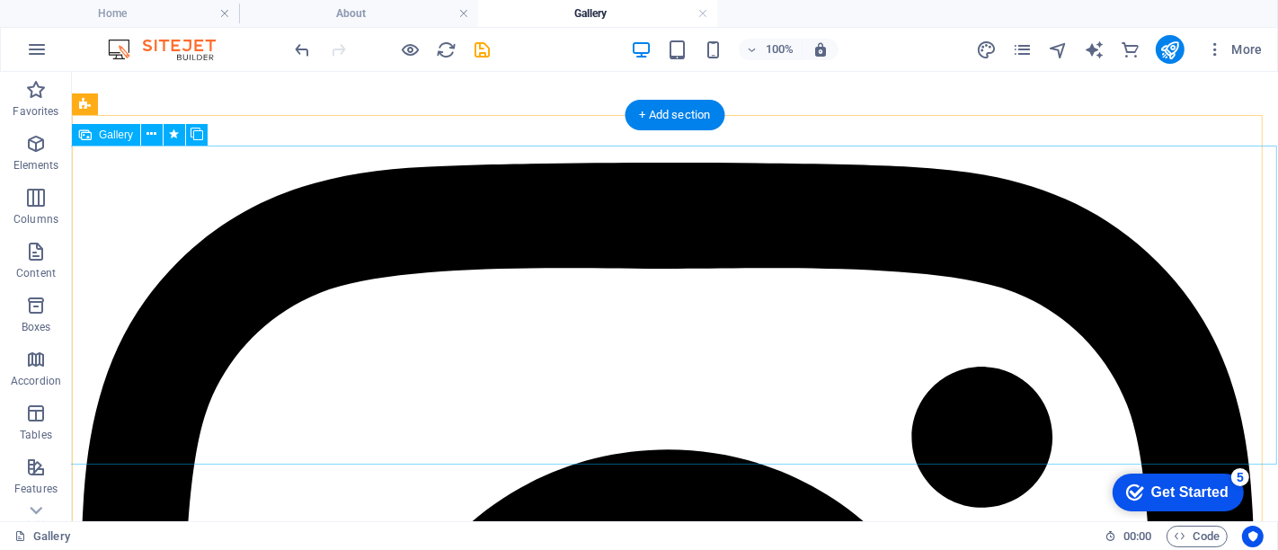
select select "4"
select select "px"
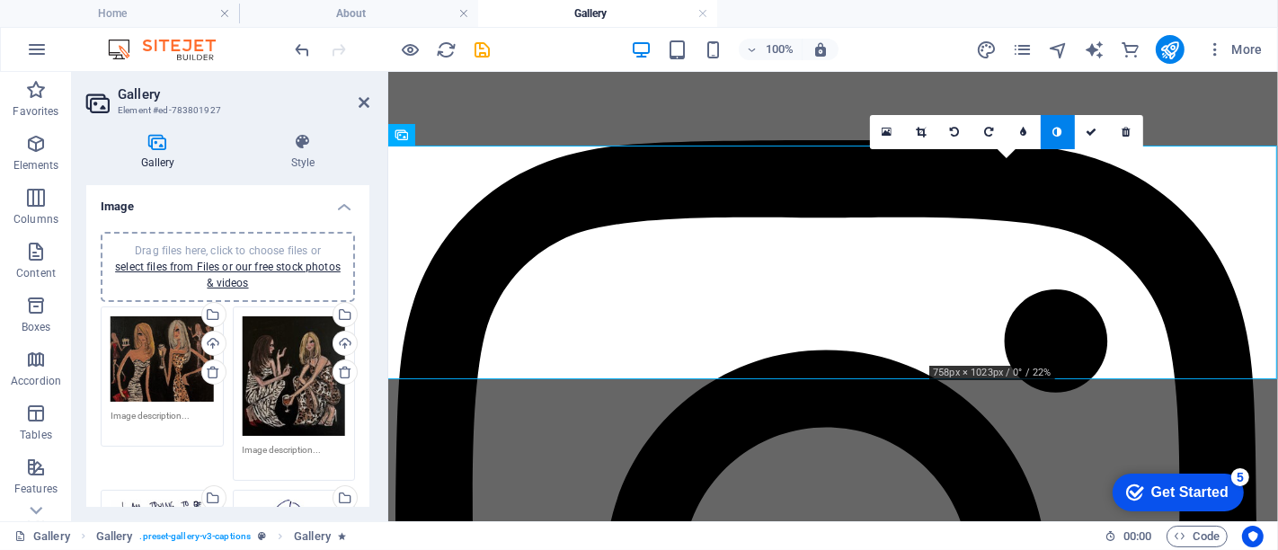
click at [1055, 129] on icon at bounding box center [1058, 132] width 9 height 11
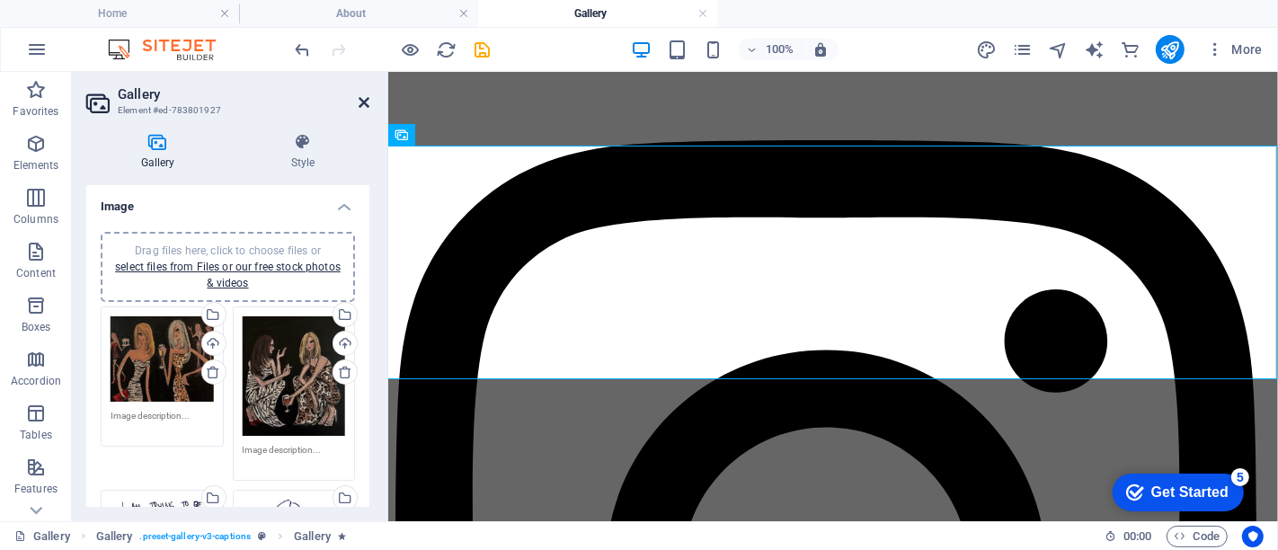
click at [364, 101] on icon at bounding box center [364, 102] width 11 height 14
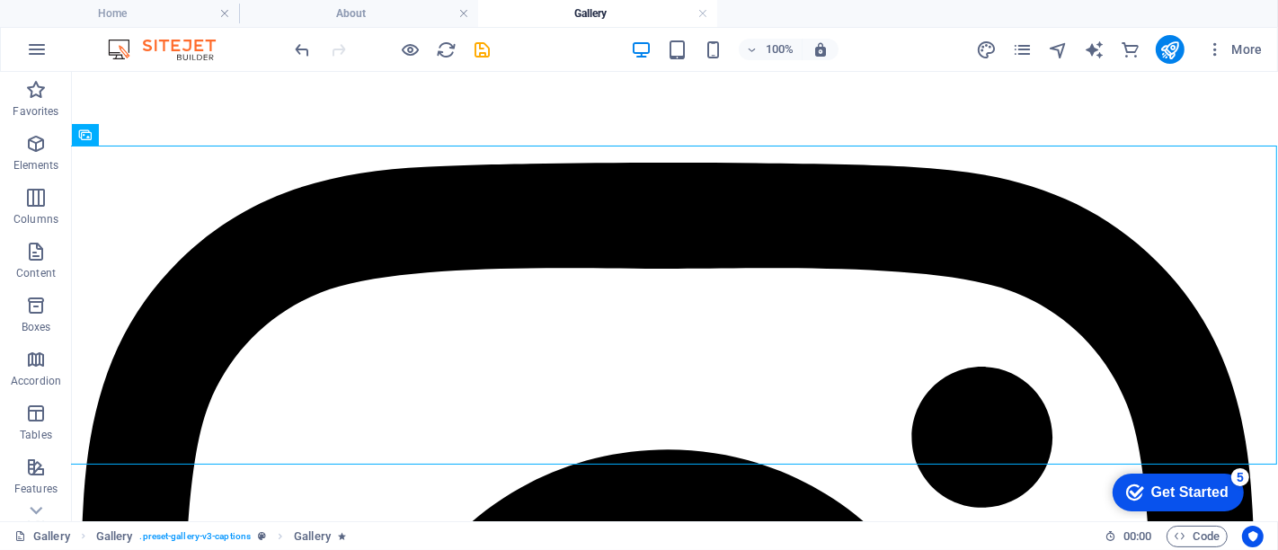
drag, startPoint x: 1277, startPoint y: 134, endPoint x: 1148, endPoint y: 76, distance: 141.2
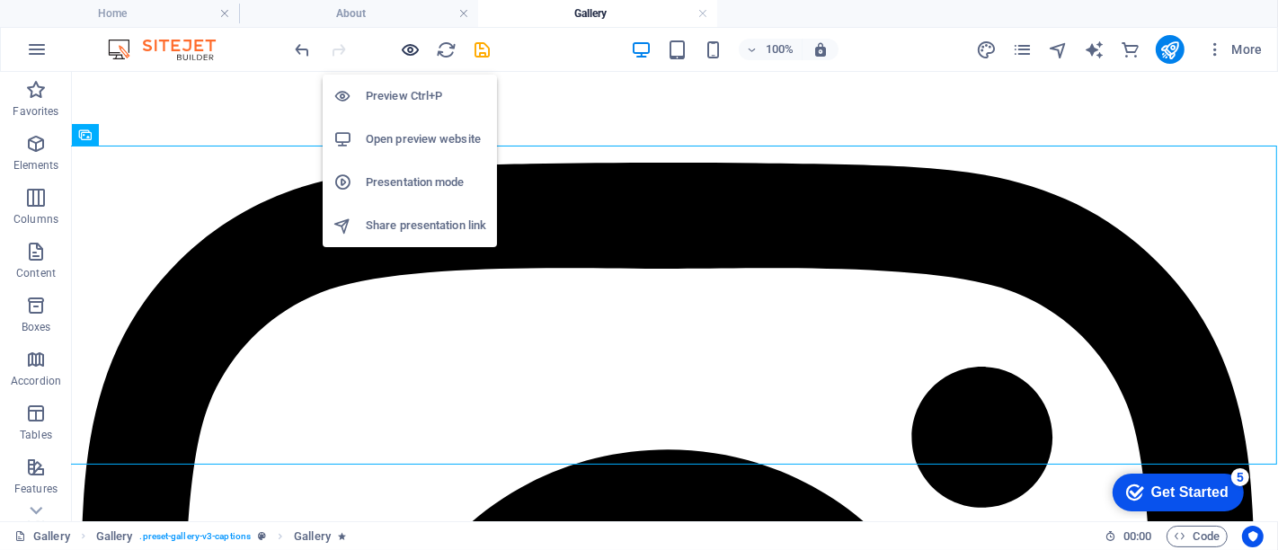
click at [414, 45] on icon "button" at bounding box center [411, 50] width 21 height 21
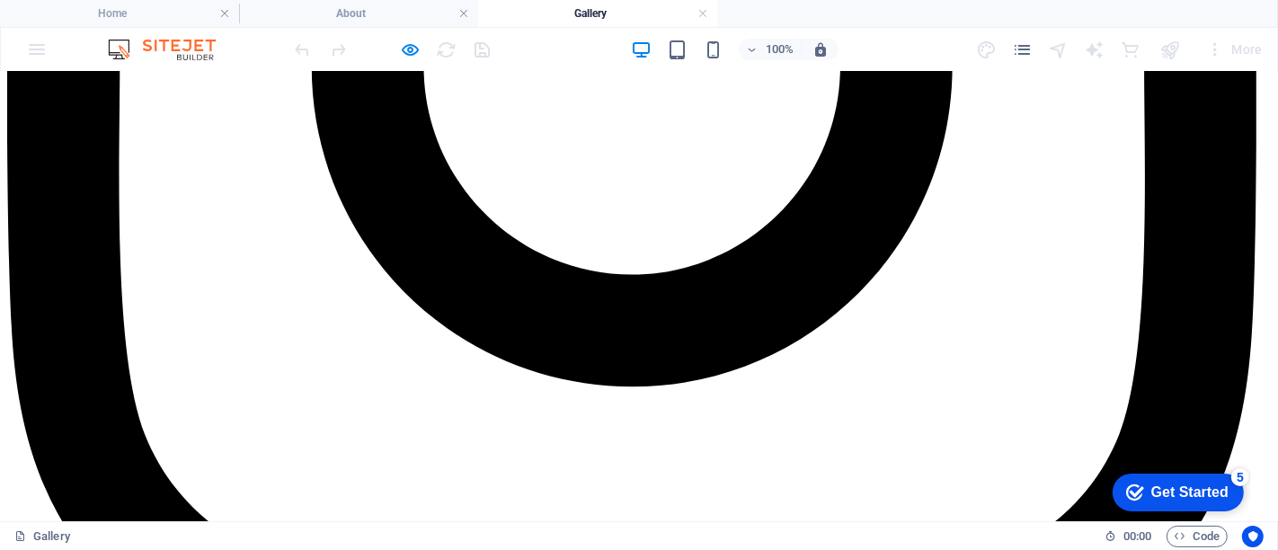
scroll to position [729, 0]
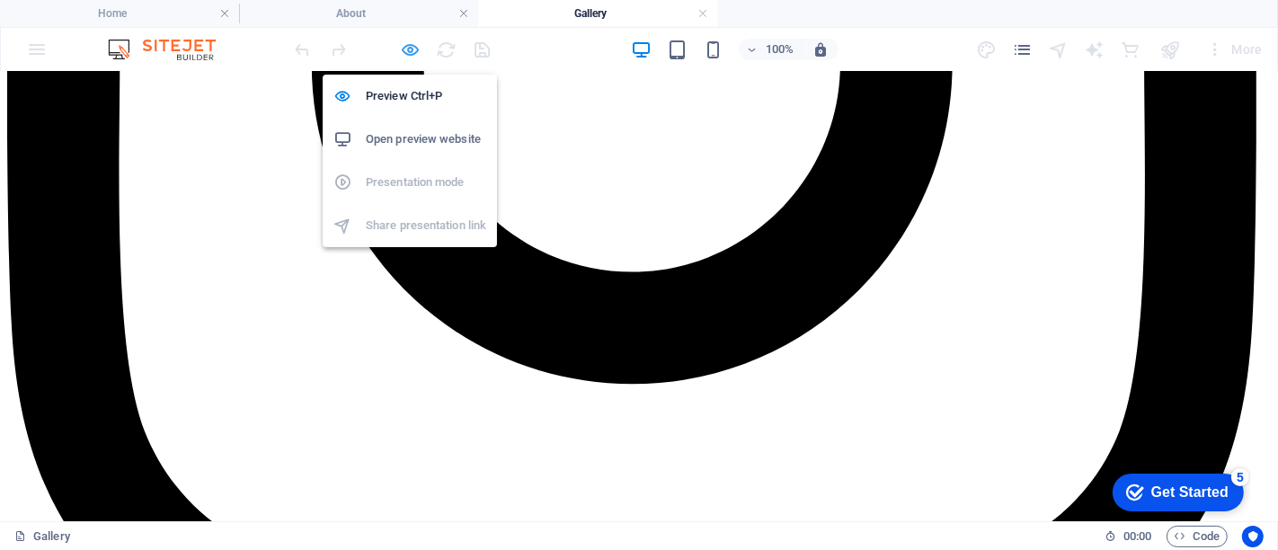
click at [414, 40] on icon "button" at bounding box center [411, 50] width 21 height 21
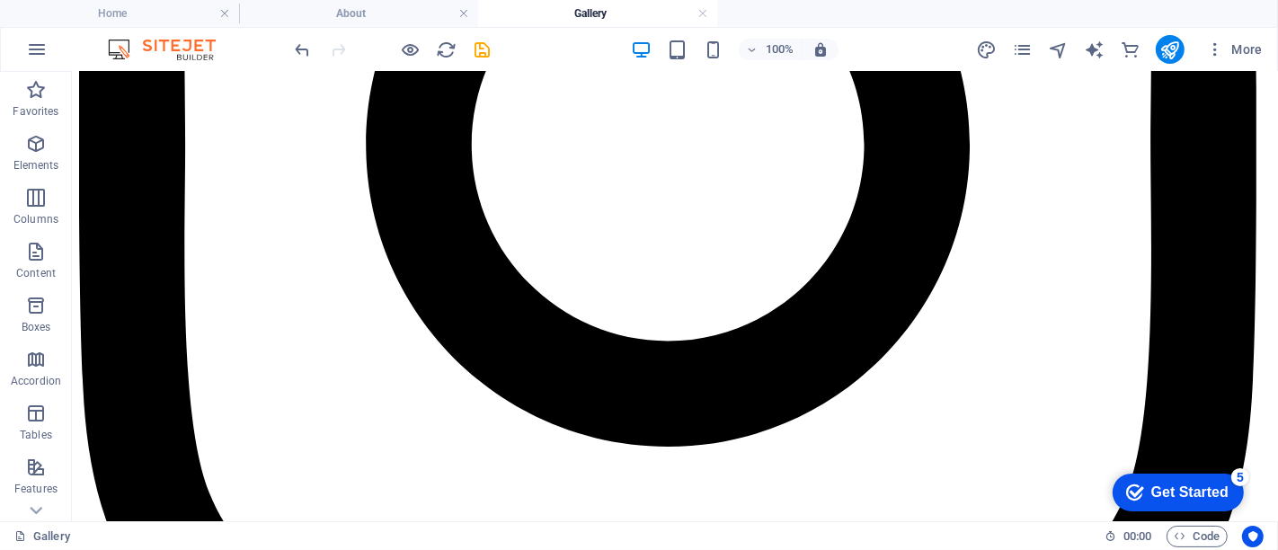
scroll to position [1001, 0]
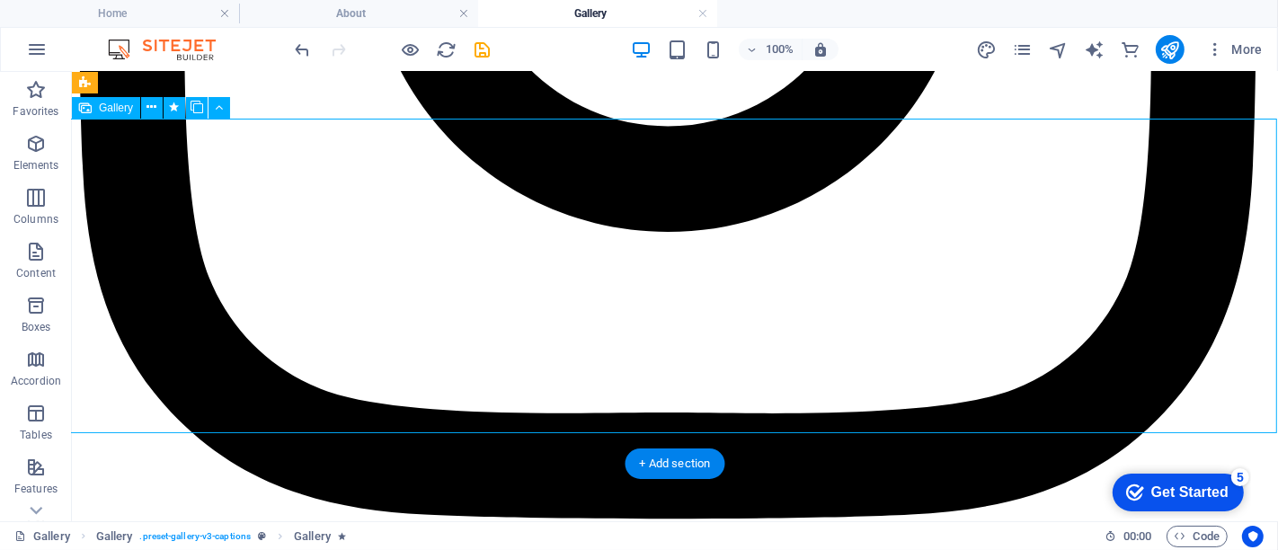
select select "4"
select select "px"
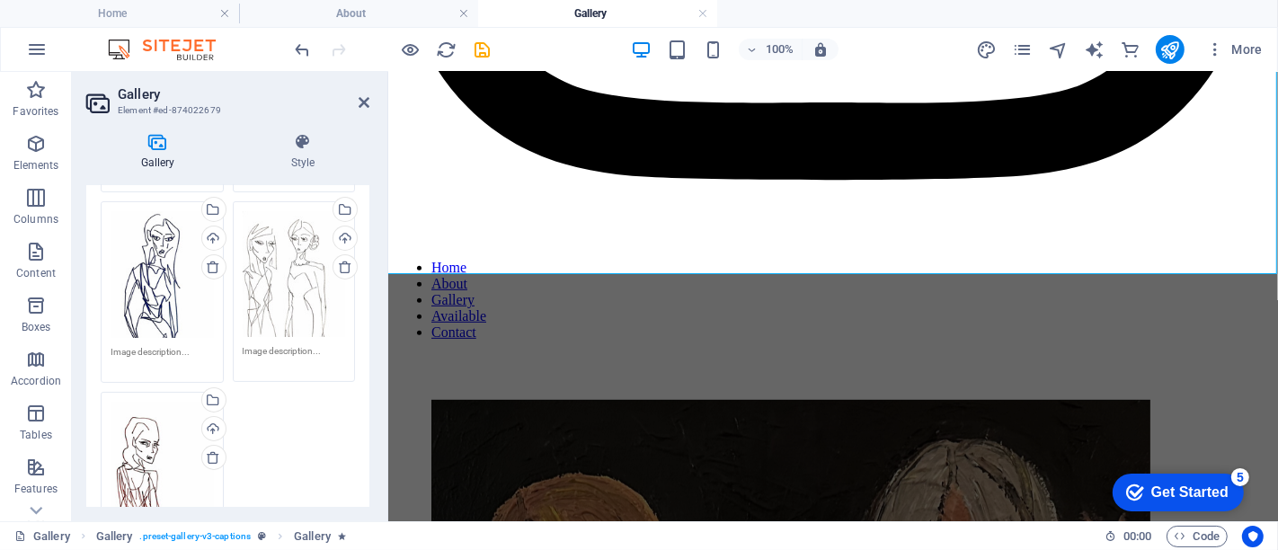
scroll to position [299, 0]
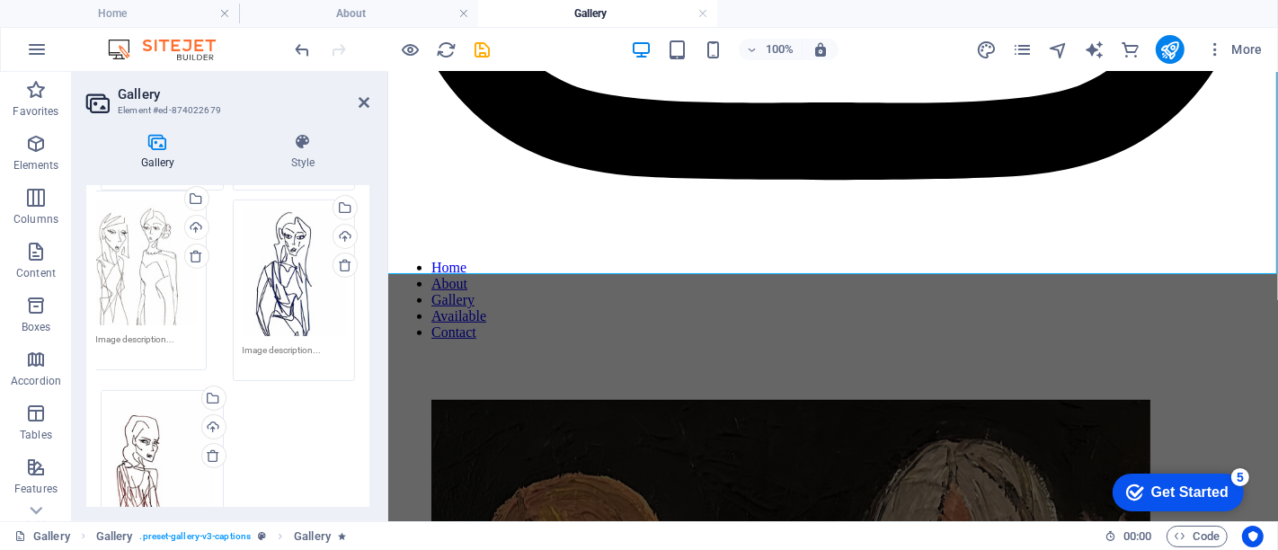
drag, startPoint x: 267, startPoint y: 286, endPoint x: 121, endPoint y: 280, distance: 145.8
click at [261, 247] on div "Drag files here, click to choose files or select files from Files or our free s…" at bounding box center [294, 272] width 103 height 127
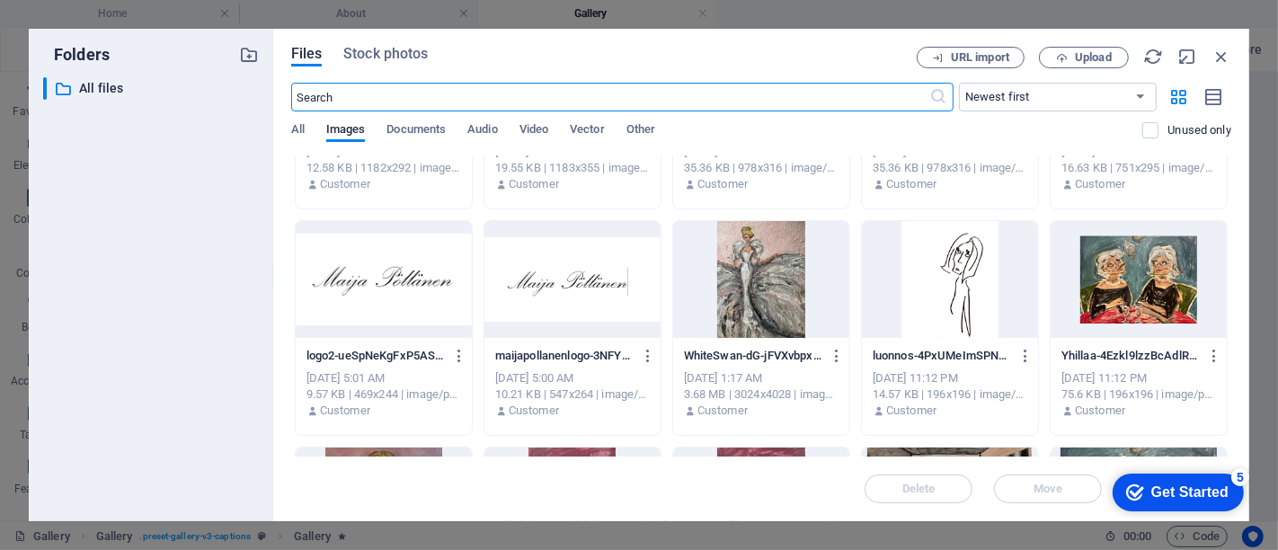
scroll to position [874, 0]
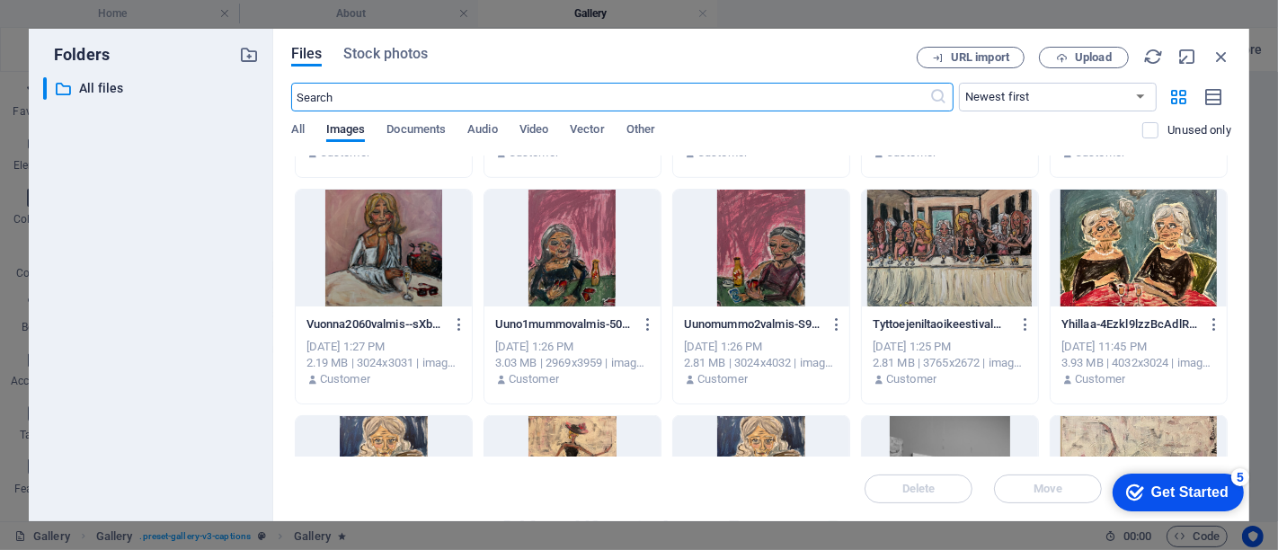
click at [1163, 259] on div at bounding box center [1139, 248] width 176 height 117
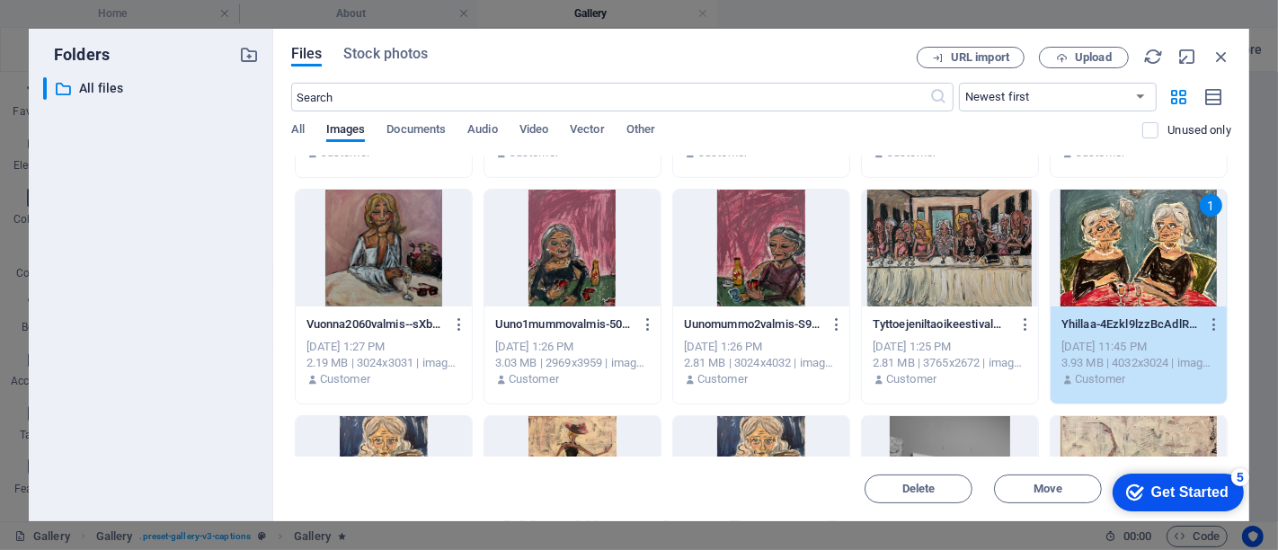
click at [1163, 259] on div "1" at bounding box center [1139, 248] width 176 height 117
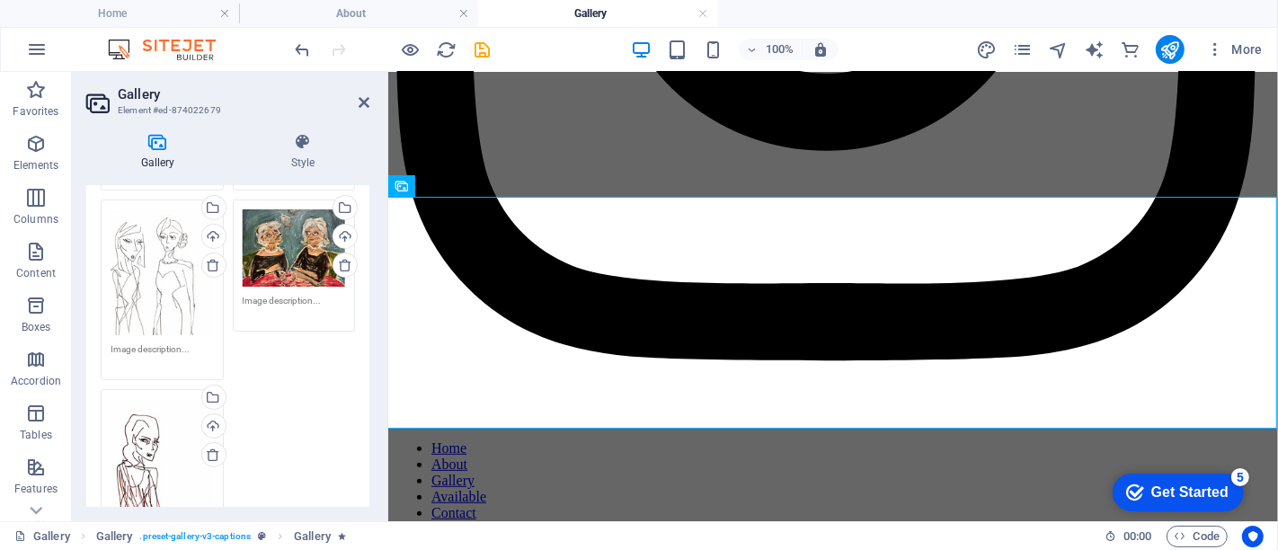
scroll to position [633, 0]
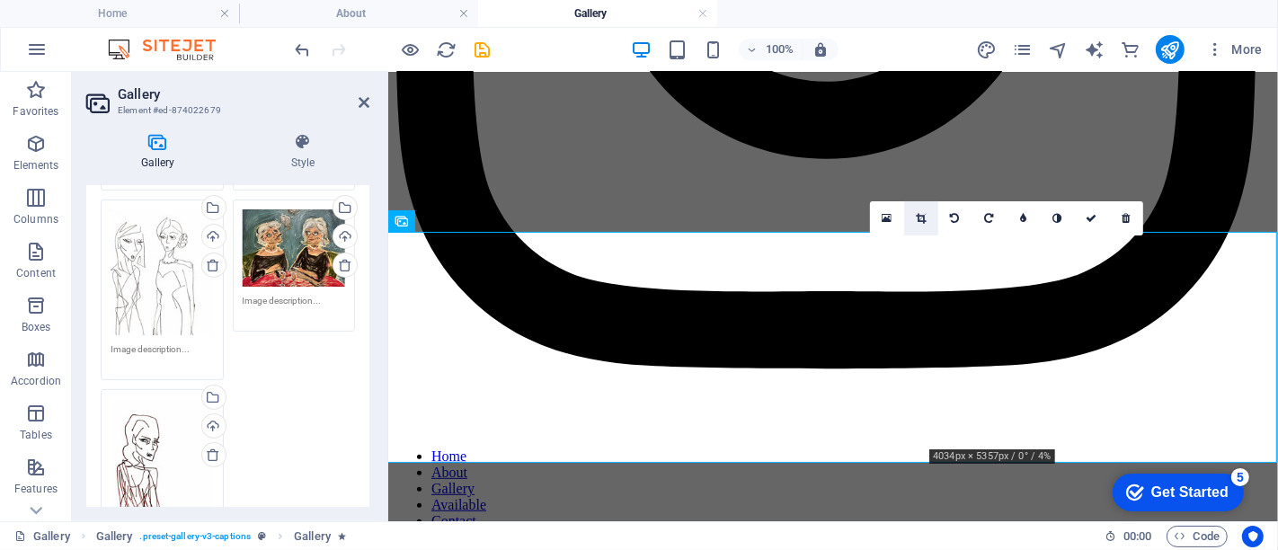
click at [917, 216] on icon at bounding box center [921, 218] width 10 height 11
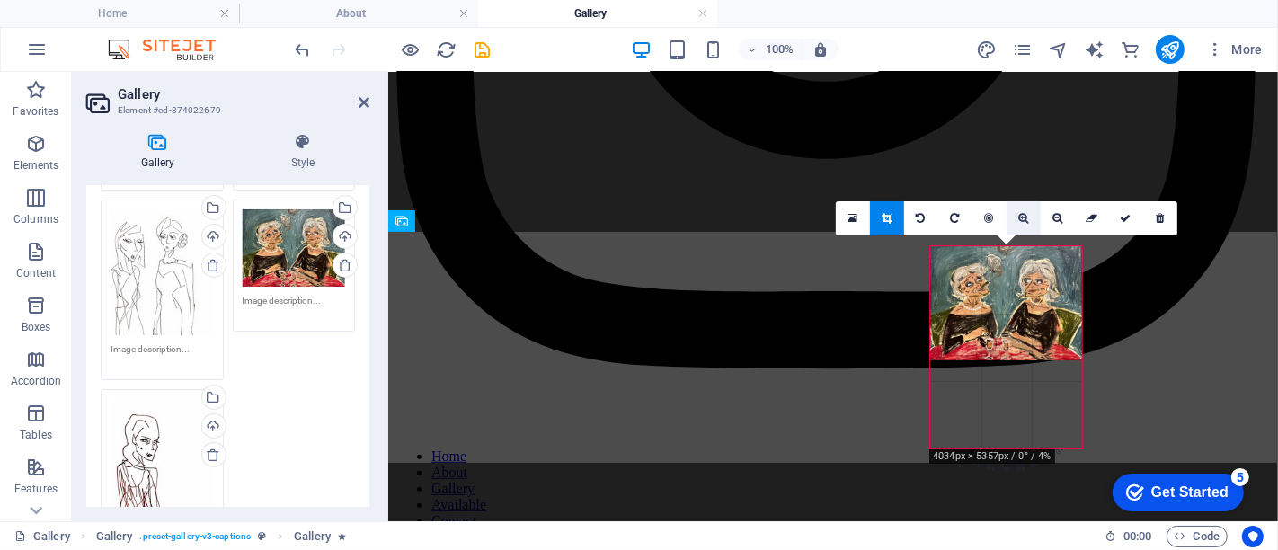
click at [1026, 213] on icon at bounding box center [1024, 218] width 10 height 11
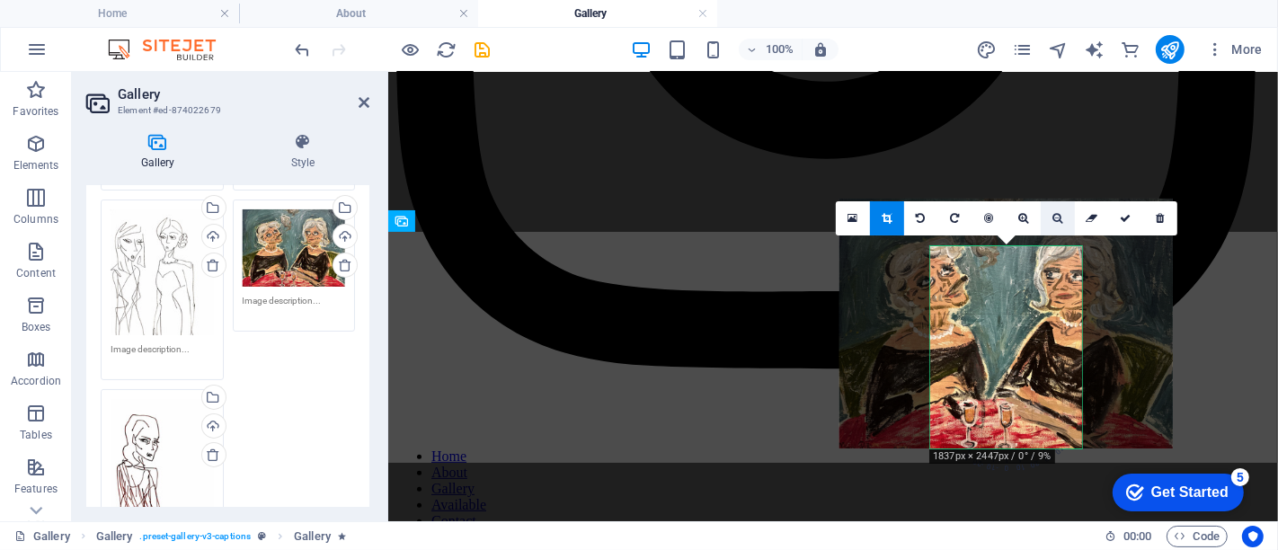
click at [1050, 211] on link at bounding box center [1058, 218] width 34 height 34
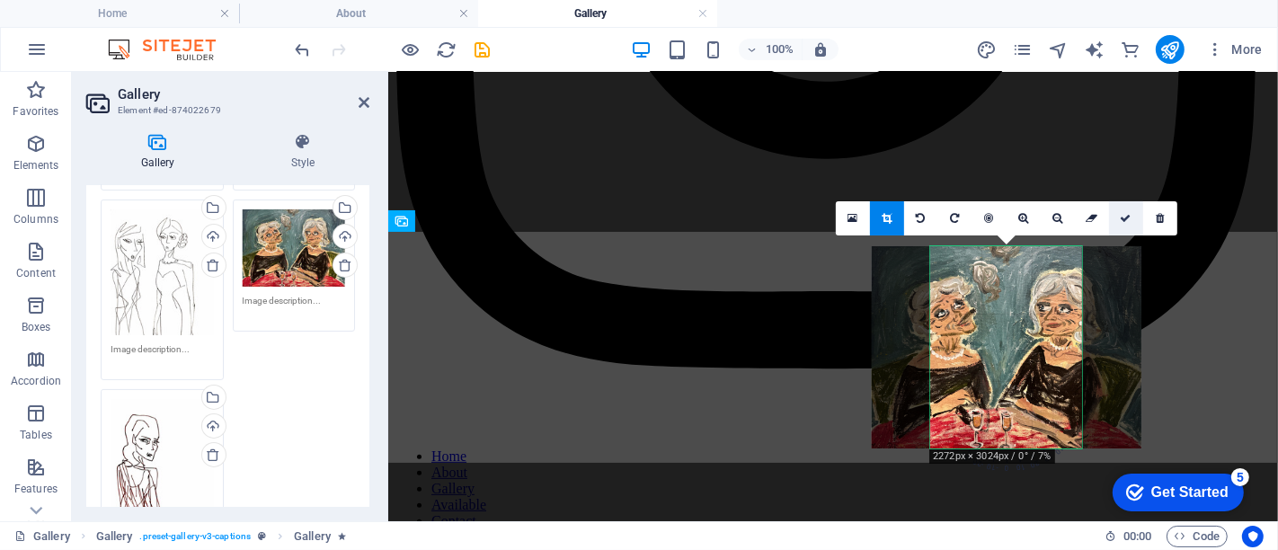
click at [1127, 213] on icon at bounding box center [1126, 218] width 11 height 11
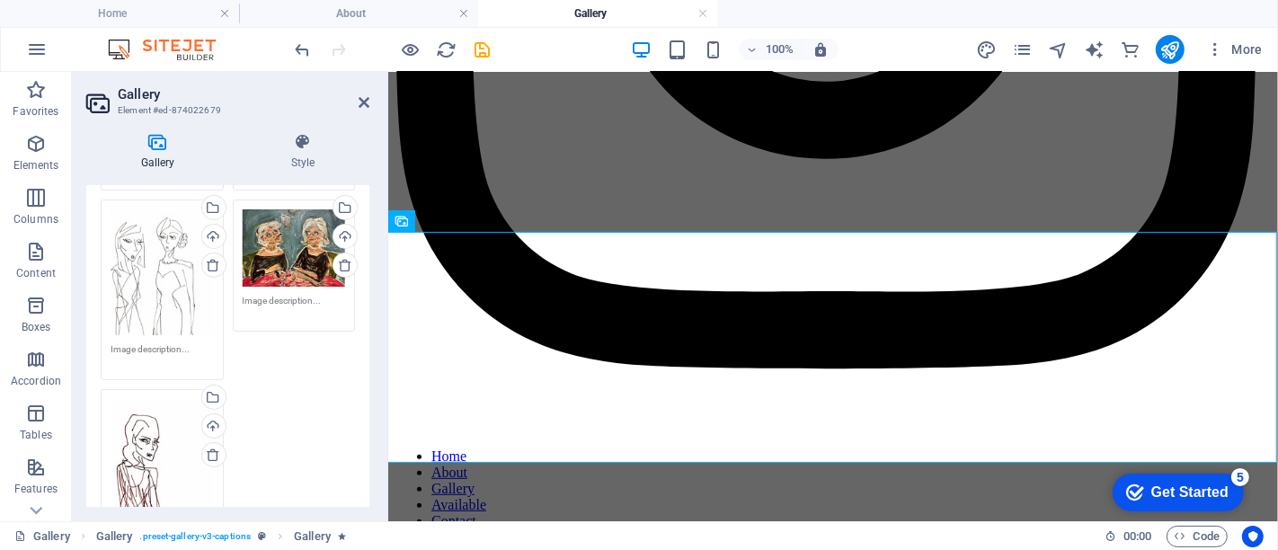
drag, startPoint x: 369, startPoint y: 340, endPoint x: 378, endPoint y: 255, distance: 85.0
click at [378, 255] on div "Gallery Style Image Drag files here, click to choose files or select files from…" at bounding box center [228, 320] width 312 height 403
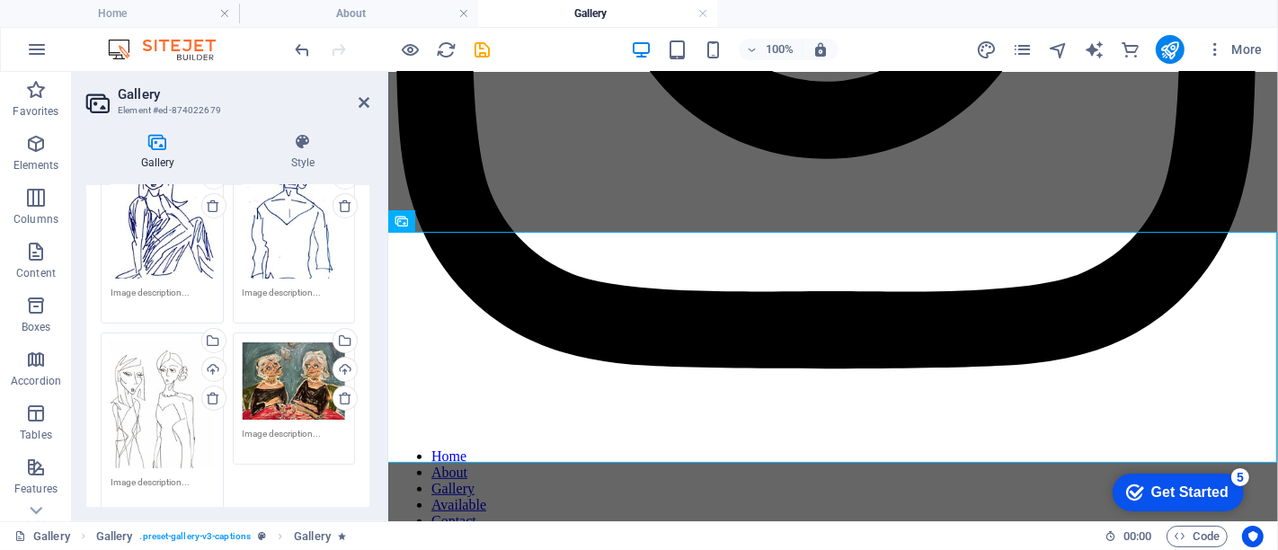
scroll to position [0, 0]
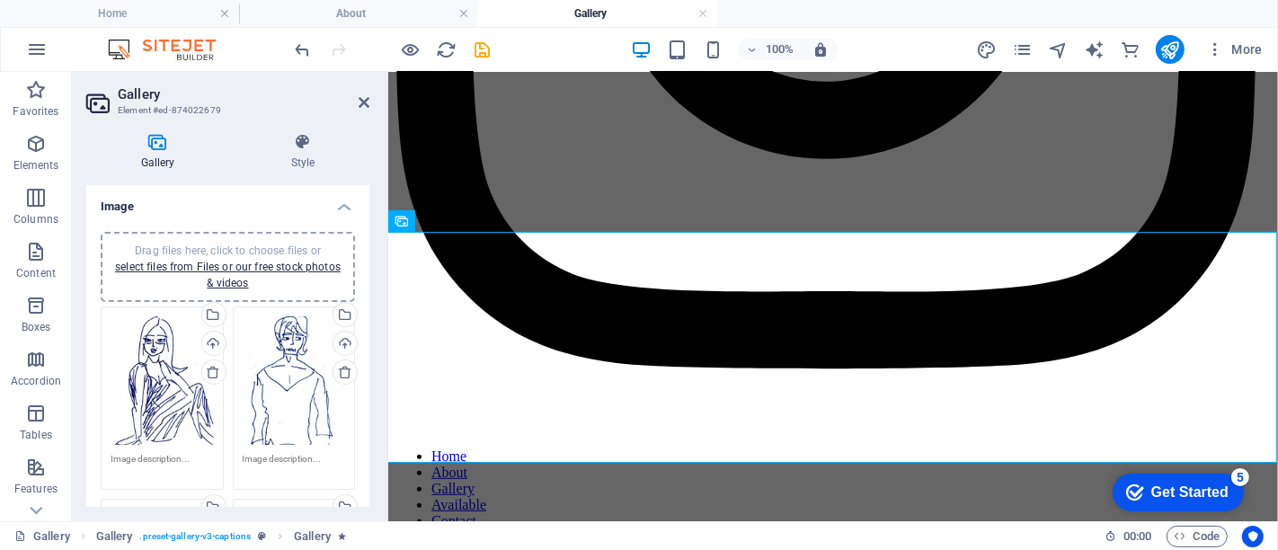
click at [139, 378] on div "Drag files here, click to choose files or select files from Files or our free s…" at bounding box center [162, 380] width 103 height 129
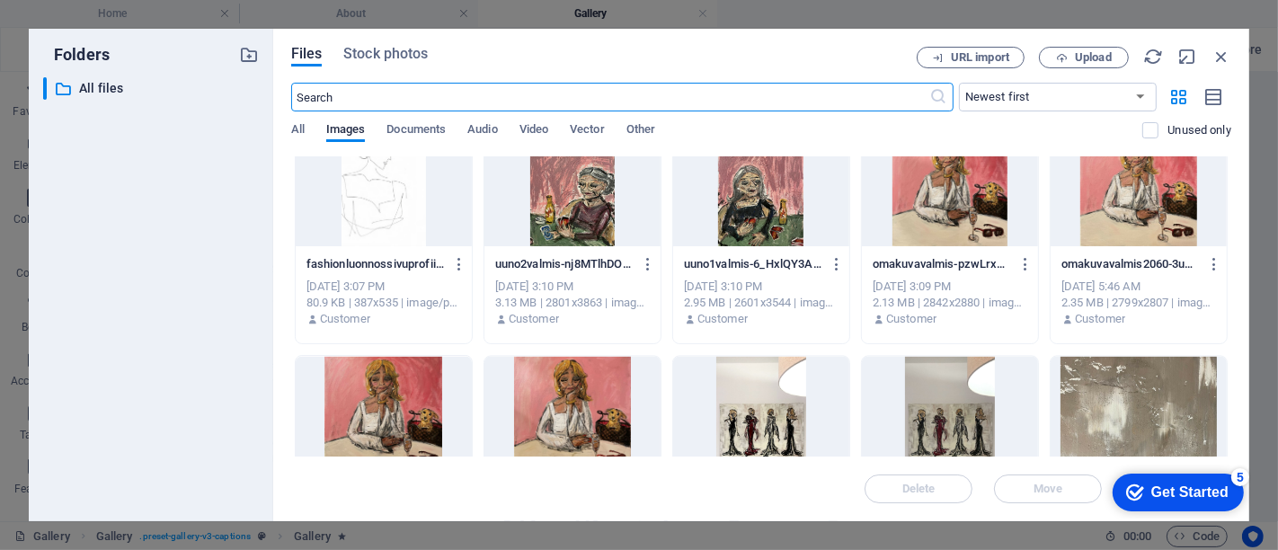
scroll to position [3315, 0]
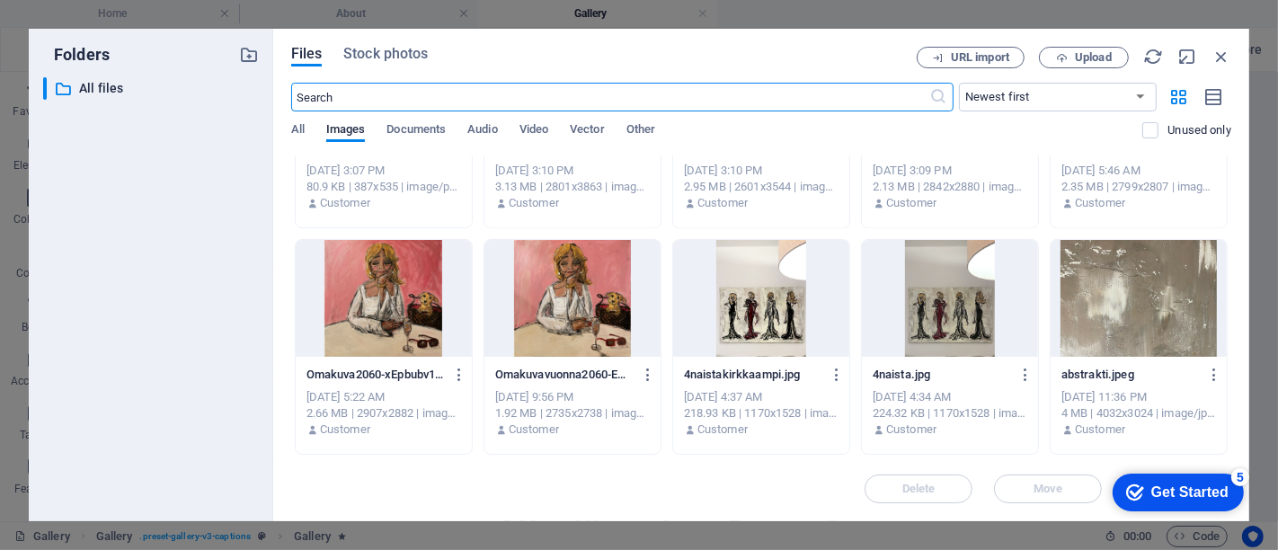
click at [1232, 409] on div "Files Stock photos URL import Upload ​ Newest first Oldest first Name (A-Z) Nam…" at bounding box center [761, 275] width 976 height 493
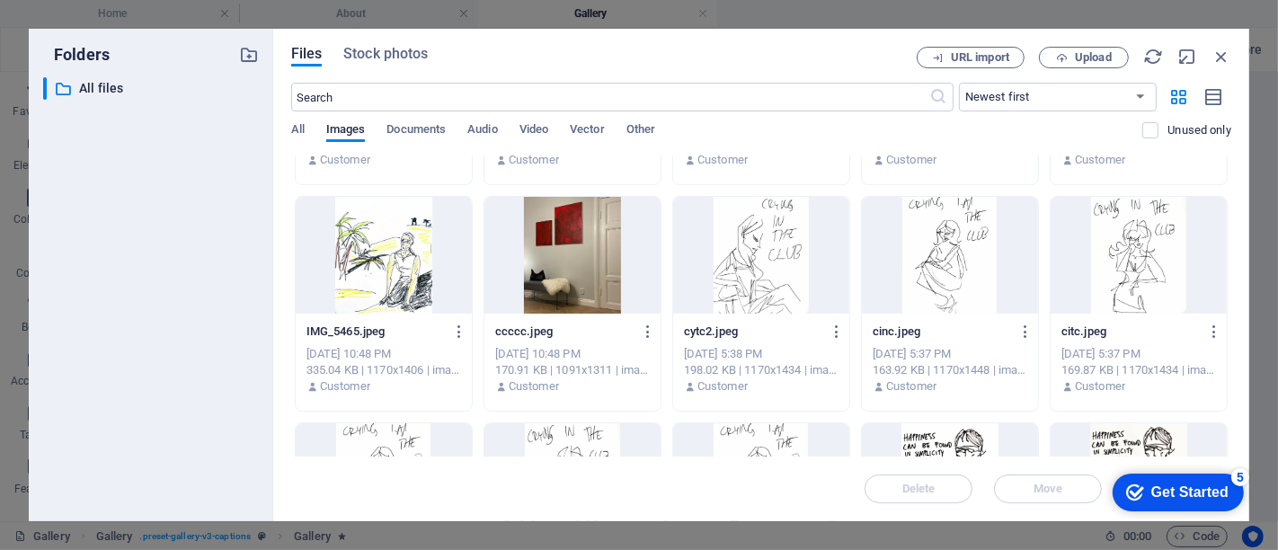
scroll to position [5149, 0]
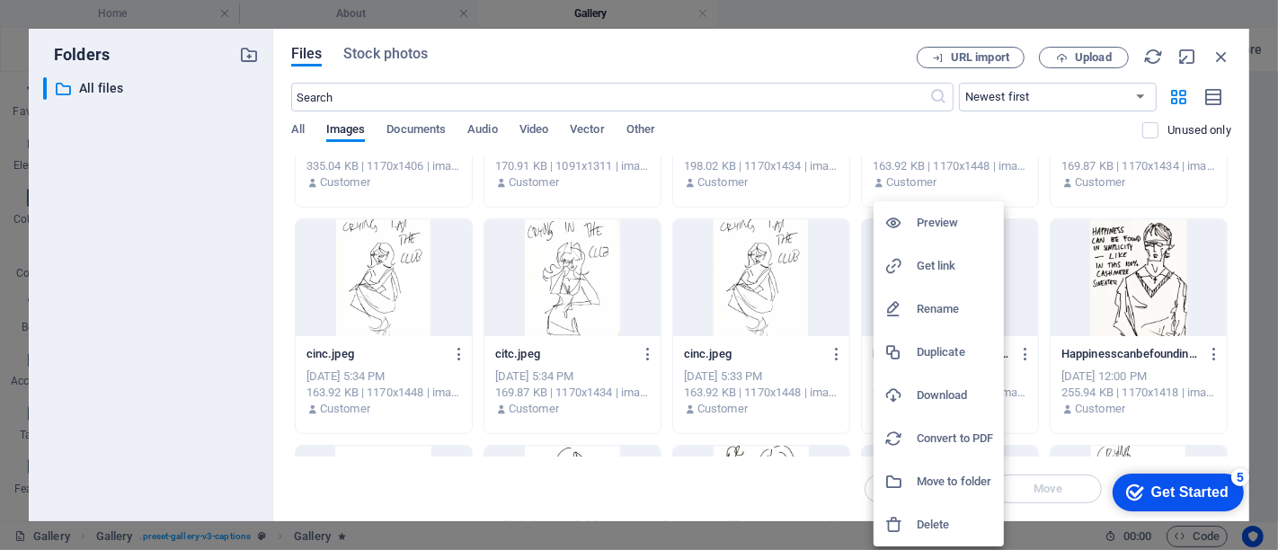
drag, startPoint x: 939, startPoint y: 265, endPoint x: 860, endPoint y: 210, distance: 96.3
click at [860, 210] on div at bounding box center [639, 275] width 1278 height 550
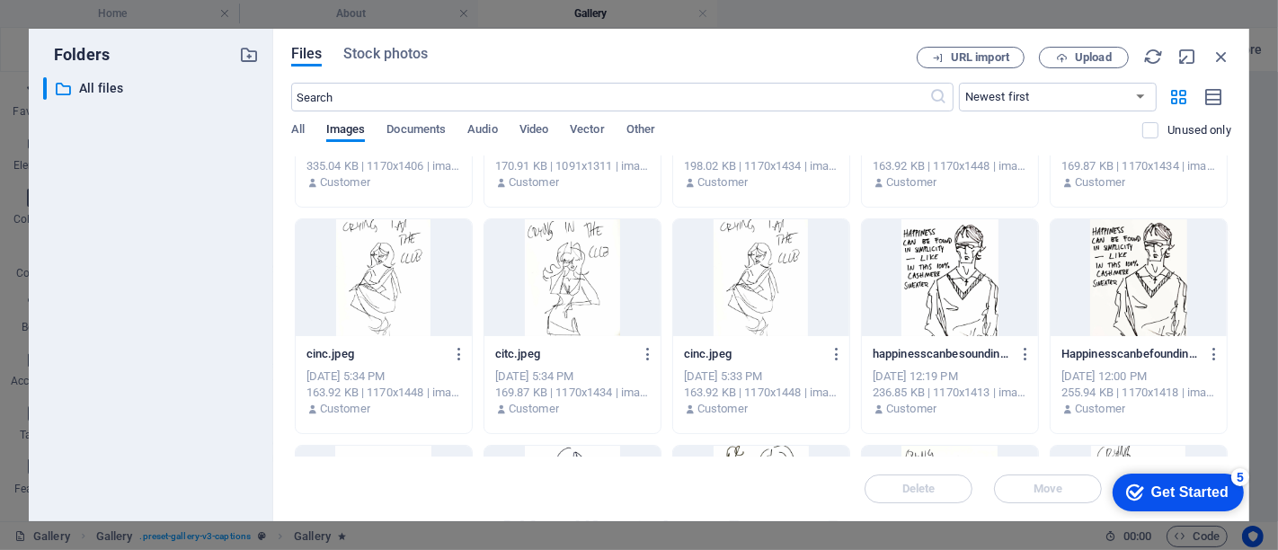
click at [930, 312] on div at bounding box center [950, 277] width 176 height 117
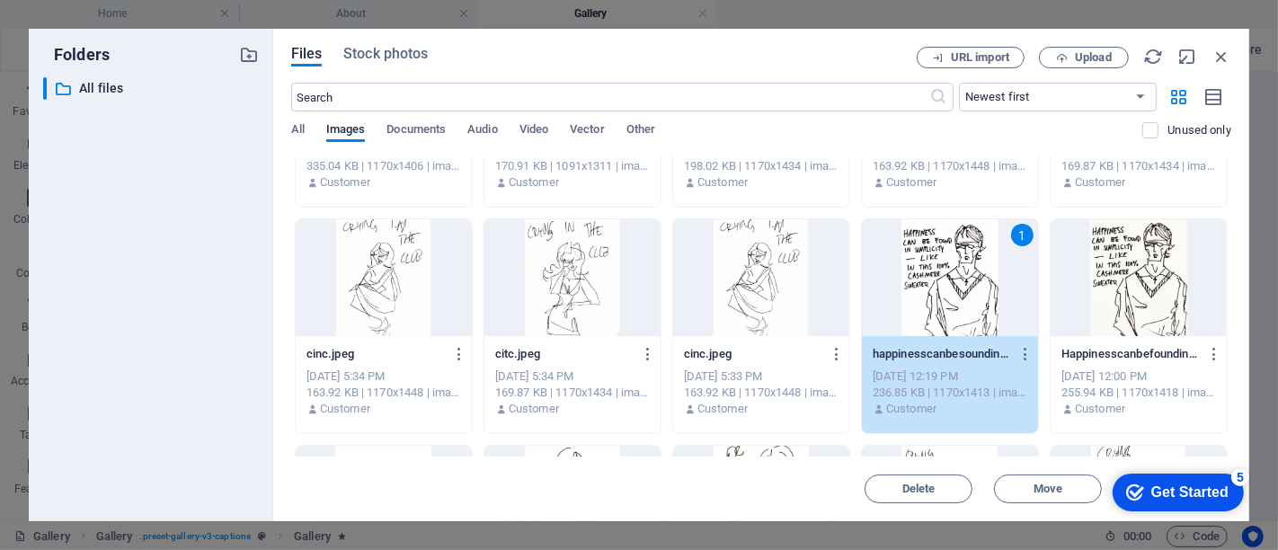
click at [930, 312] on div "1" at bounding box center [950, 277] width 176 height 117
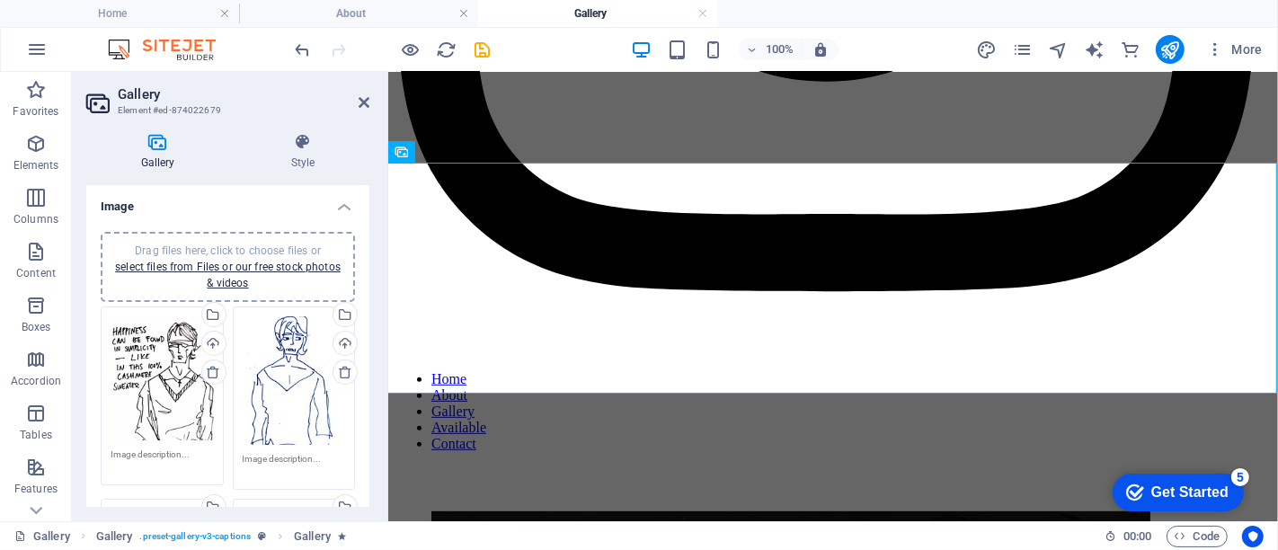
scroll to position [678, 0]
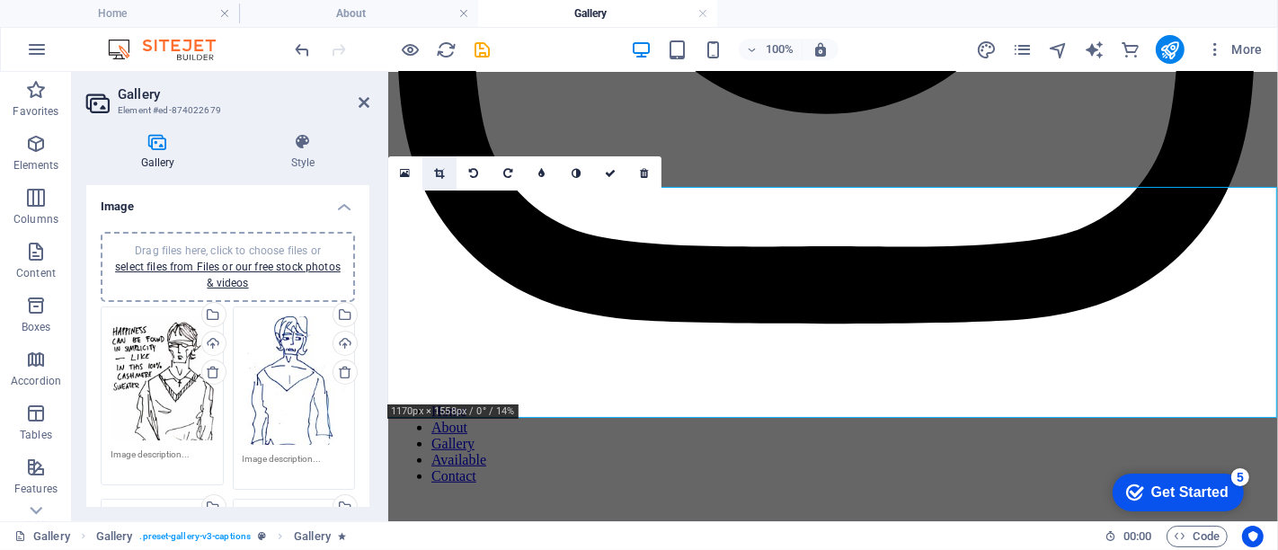
click at [436, 174] on icon at bounding box center [439, 173] width 10 height 11
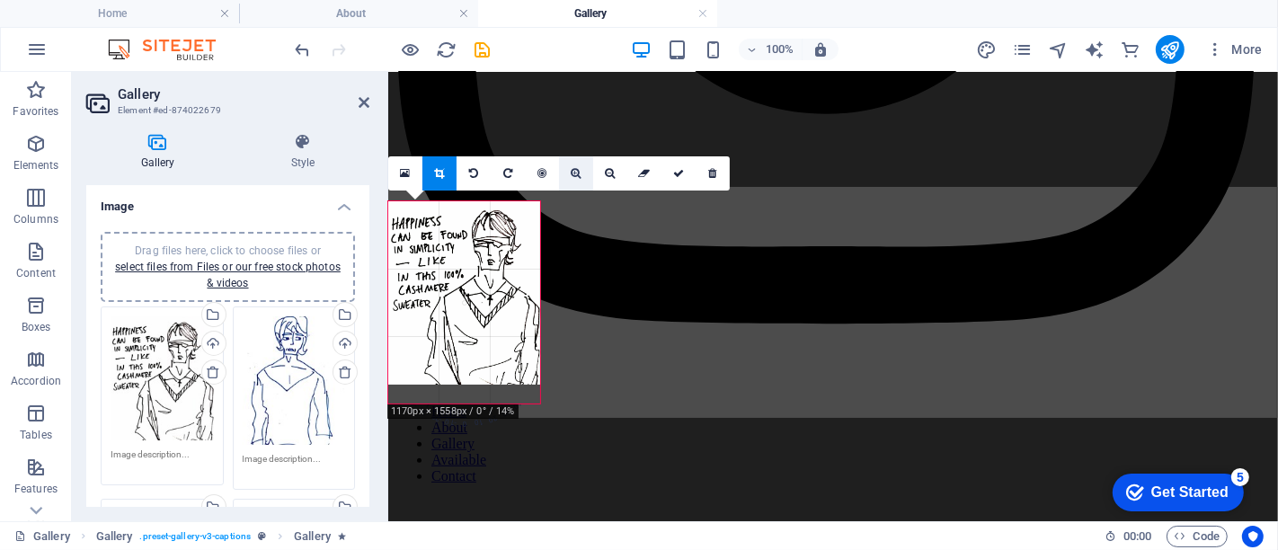
click at [585, 181] on link at bounding box center [576, 173] width 34 height 34
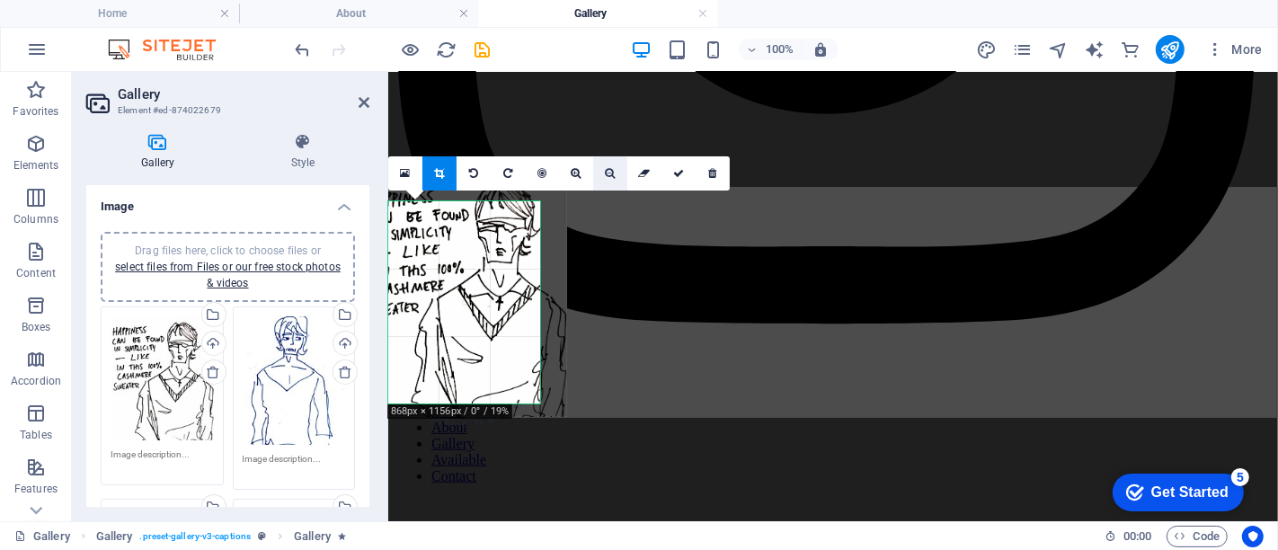
click at [619, 182] on link at bounding box center [610, 173] width 34 height 34
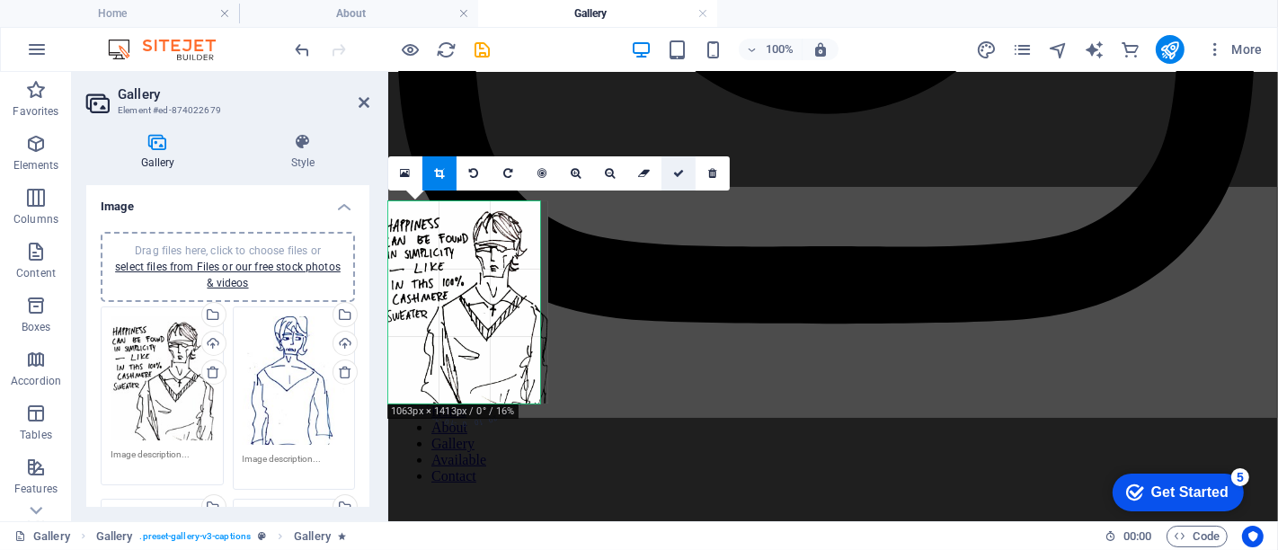
click at [684, 177] on link at bounding box center [679, 173] width 34 height 34
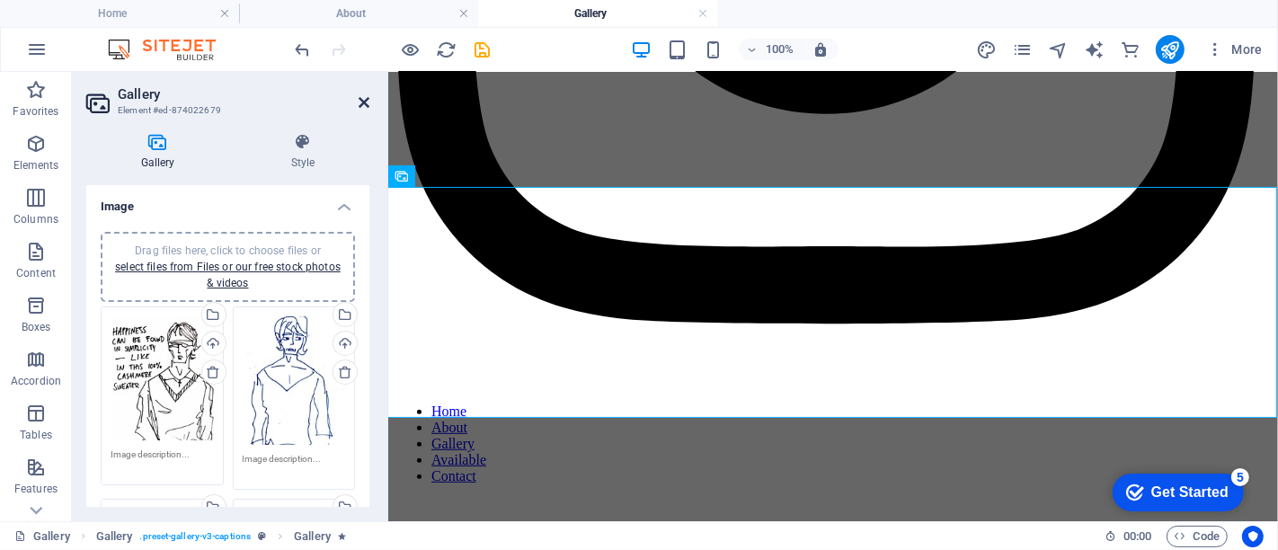
click at [364, 101] on icon at bounding box center [364, 102] width 11 height 14
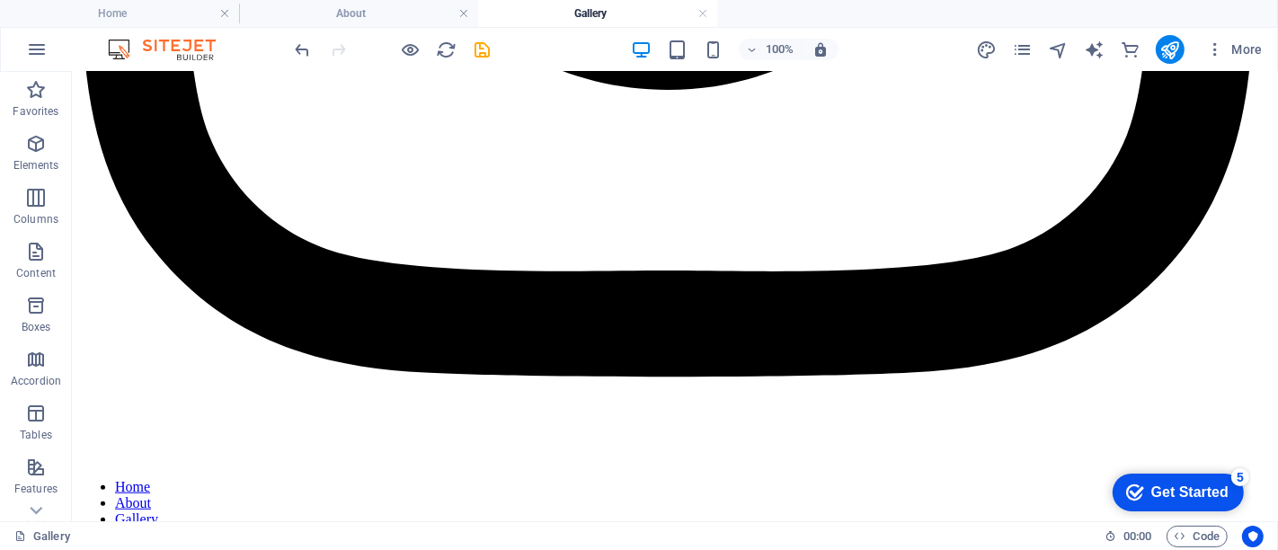
scroll to position [920, 0]
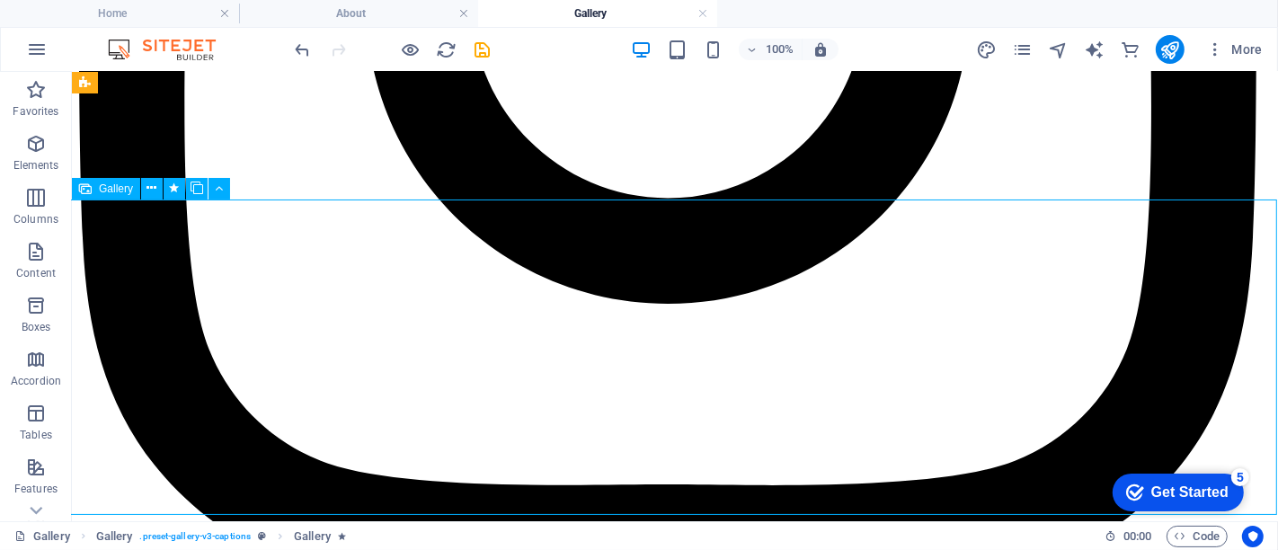
select select "4"
select select "px"
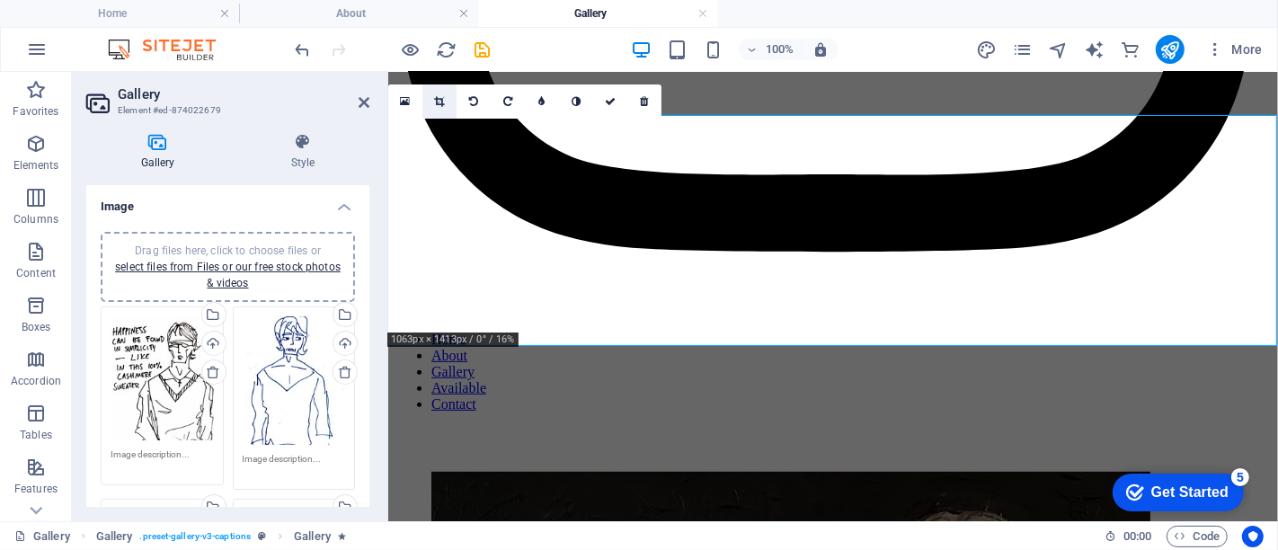
click at [435, 101] on icon at bounding box center [439, 101] width 10 height 11
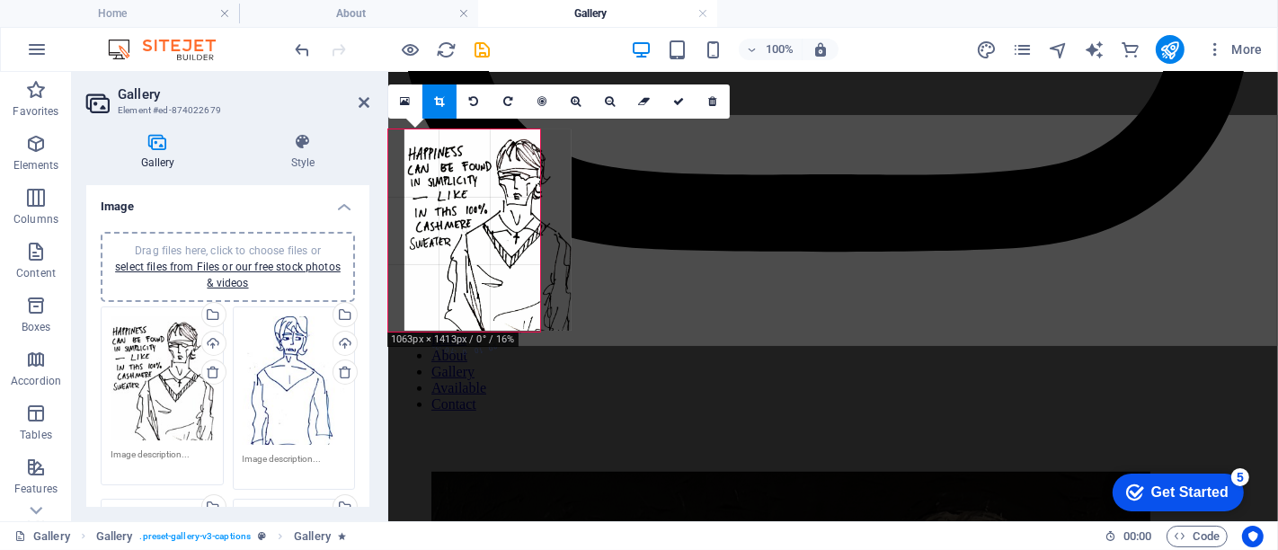
drag, startPoint x: 431, startPoint y: 191, endPoint x: 455, endPoint y: 189, distance: 24.3
click at [455, 189] on div at bounding box center [488, 230] width 167 height 202
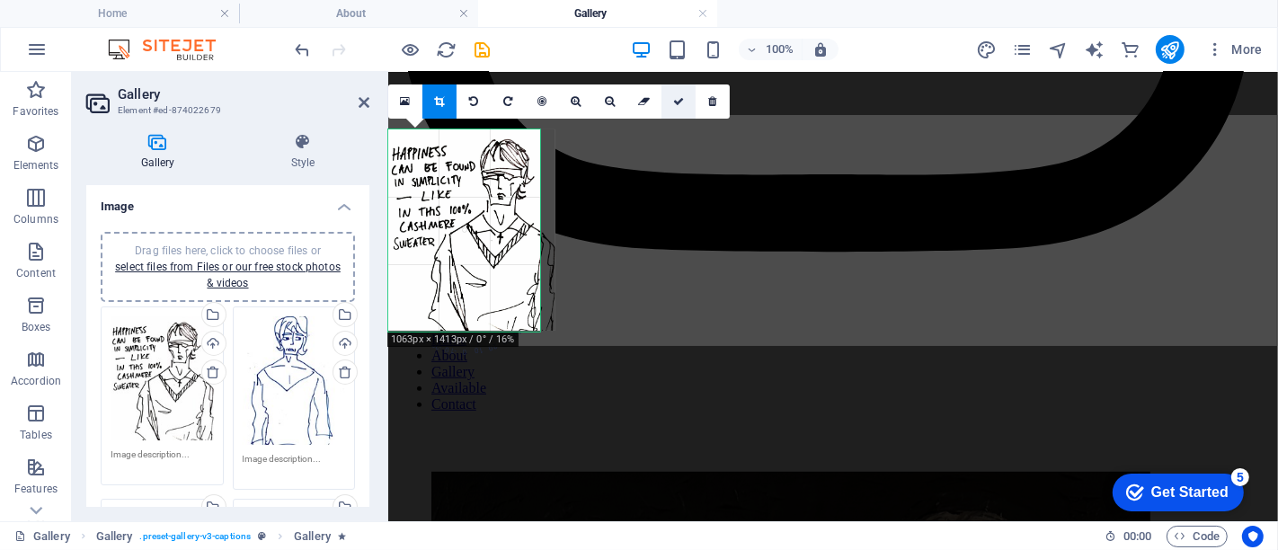
click at [683, 96] on icon at bounding box center [678, 101] width 11 height 11
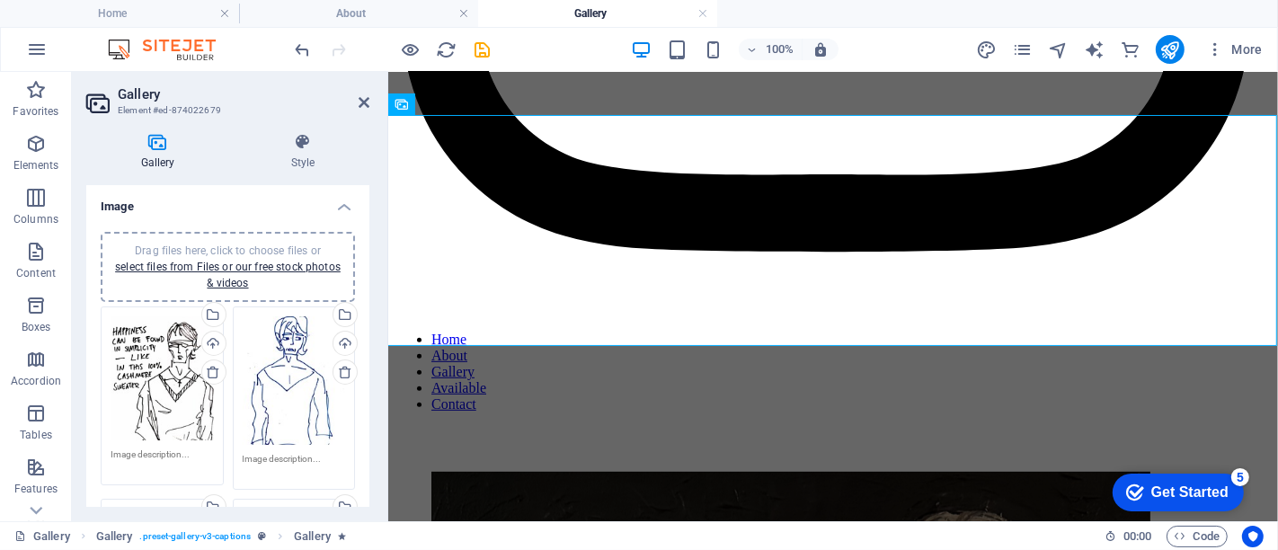
click at [292, 391] on div "Drag files here, click to choose files or select files from Files or our free s…" at bounding box center [294, 380] width 103 height 129
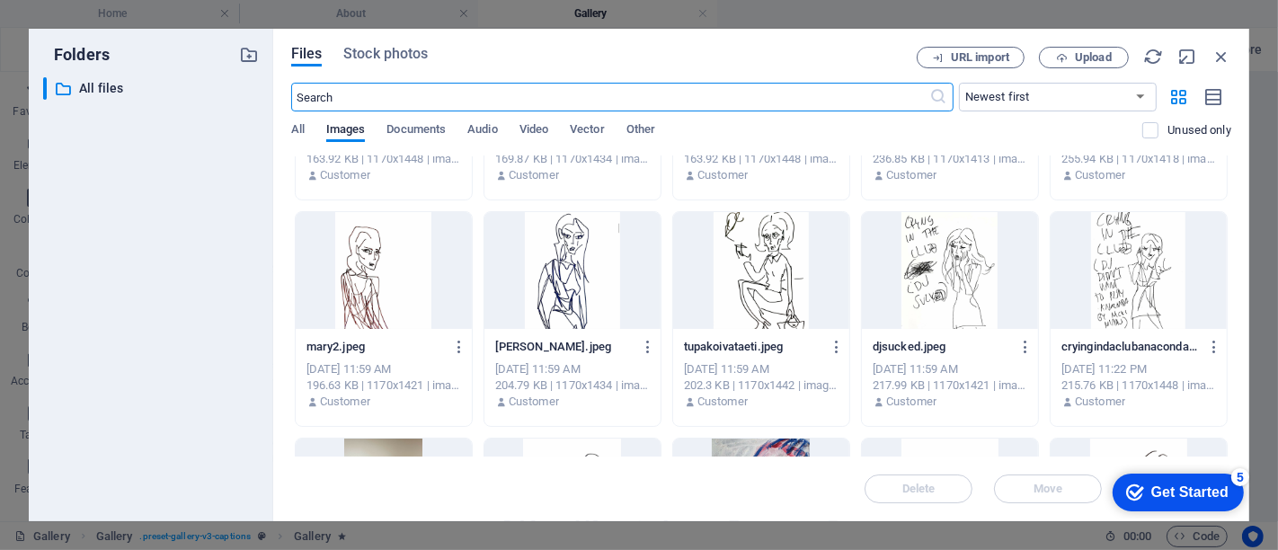
scroll to position [5514, 0]
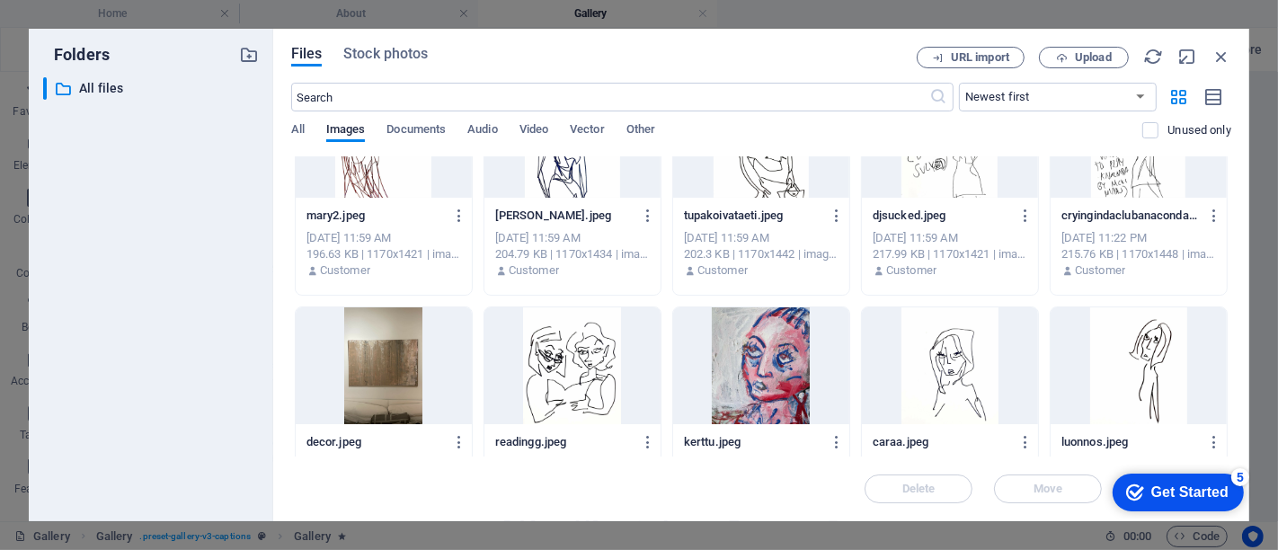
click at [571, 380] on div at bounding box center [573, 365] width 176 height 117
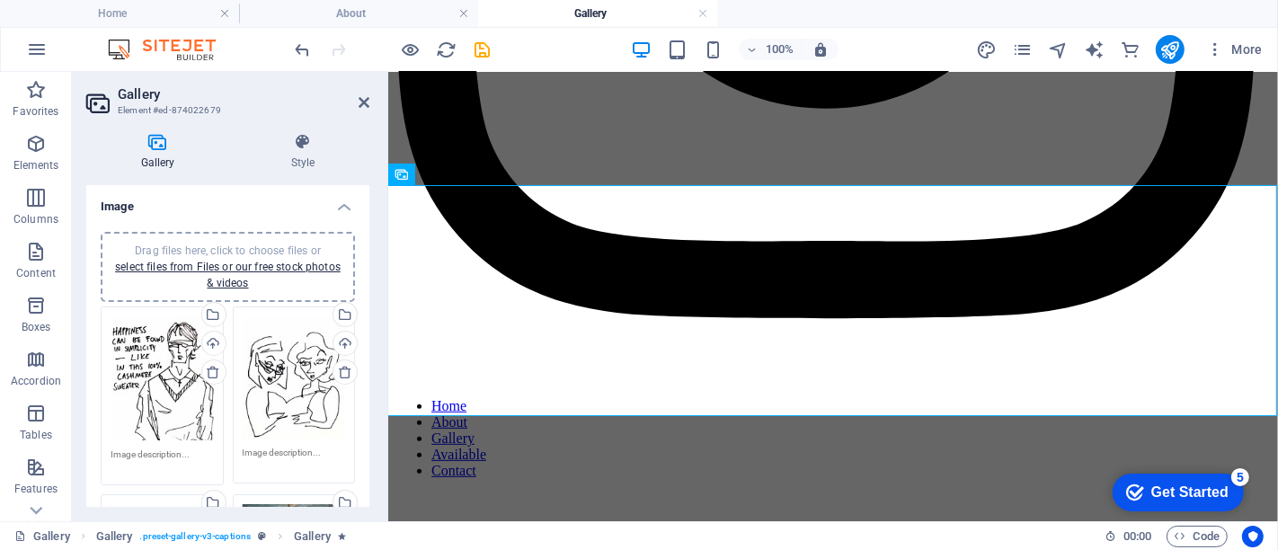
scroll to position [678, 0]
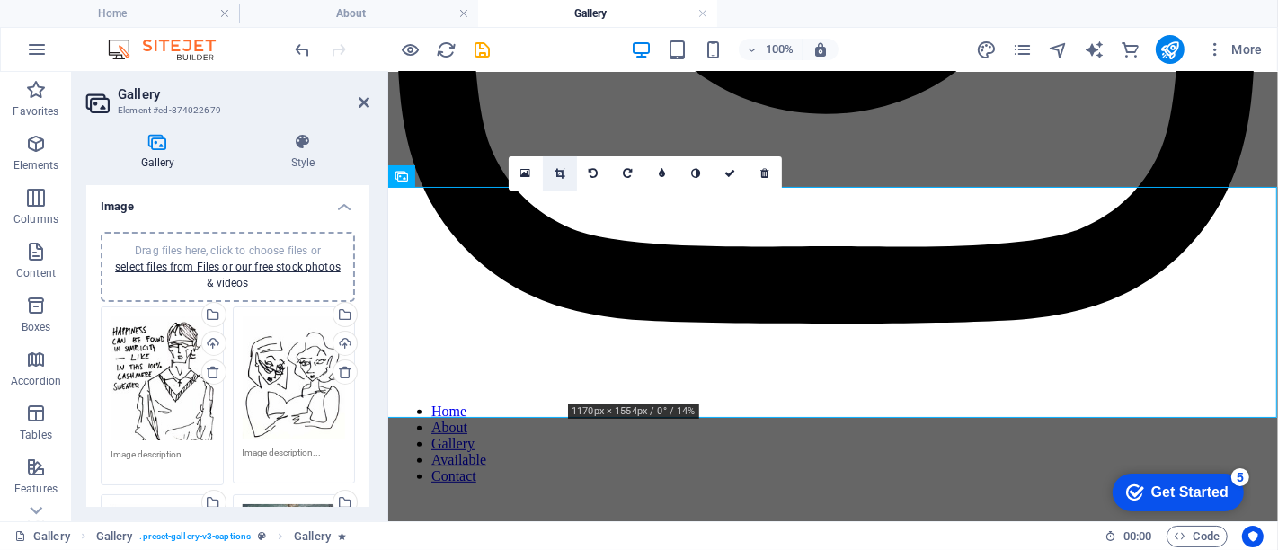
click at [562, 173] on icon at bounding box center [560, 173] width 10 height 11
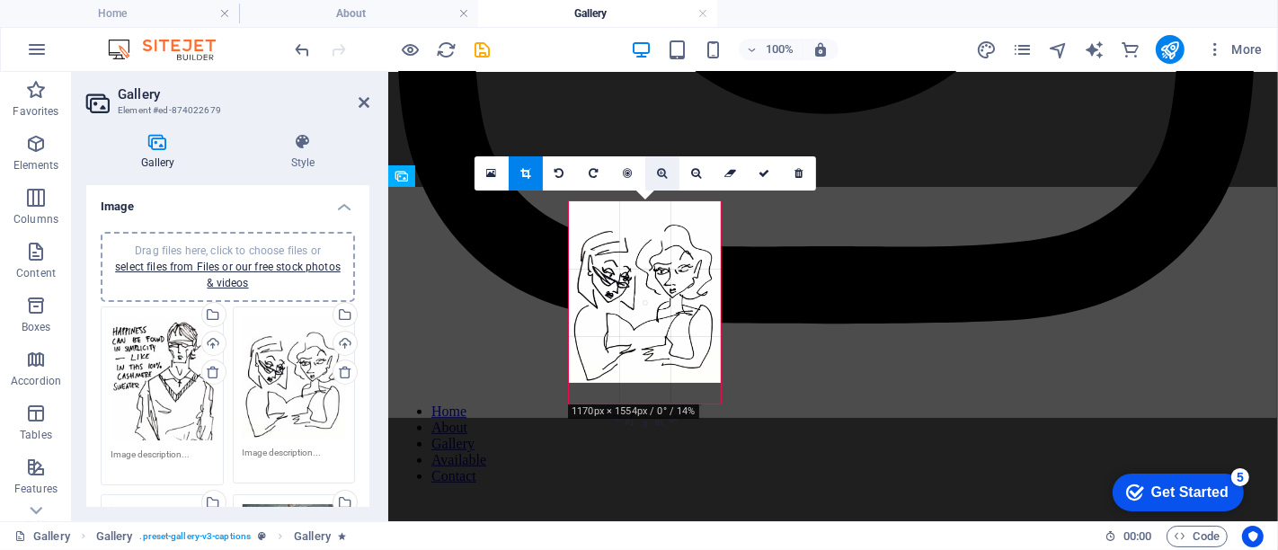
click at [665, 178] on icon at bounding box center [662, 173] width 10 height 11
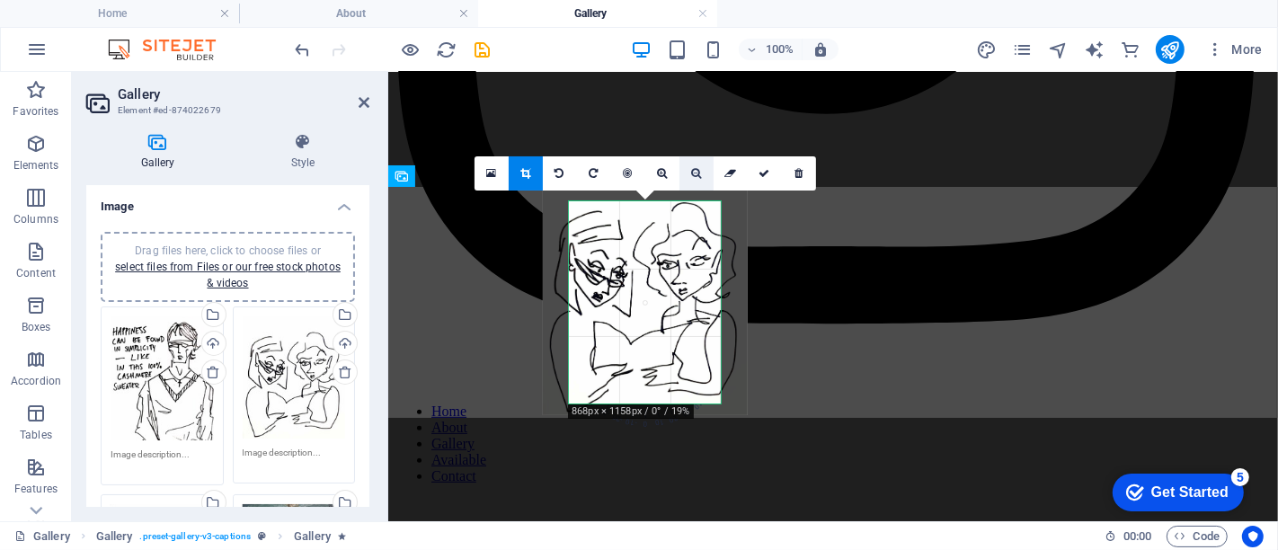
click at [691, 173] on icon at bounding box center [696, 173] width 10 height 11
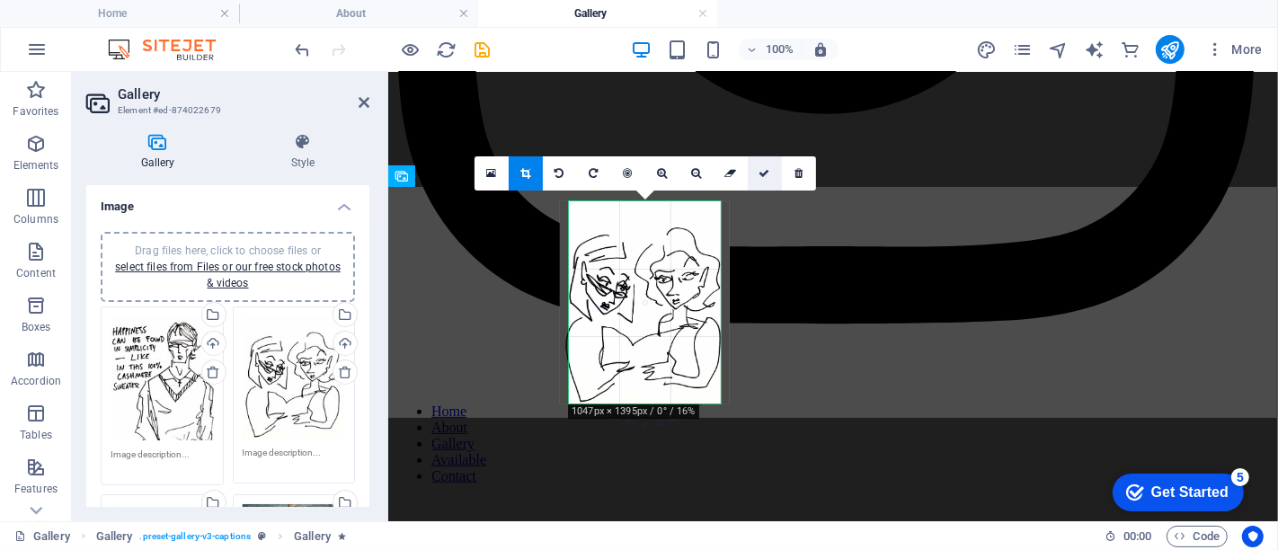
click at [760, 168] on icon at bounding box center [765, 173] width 11 height 11
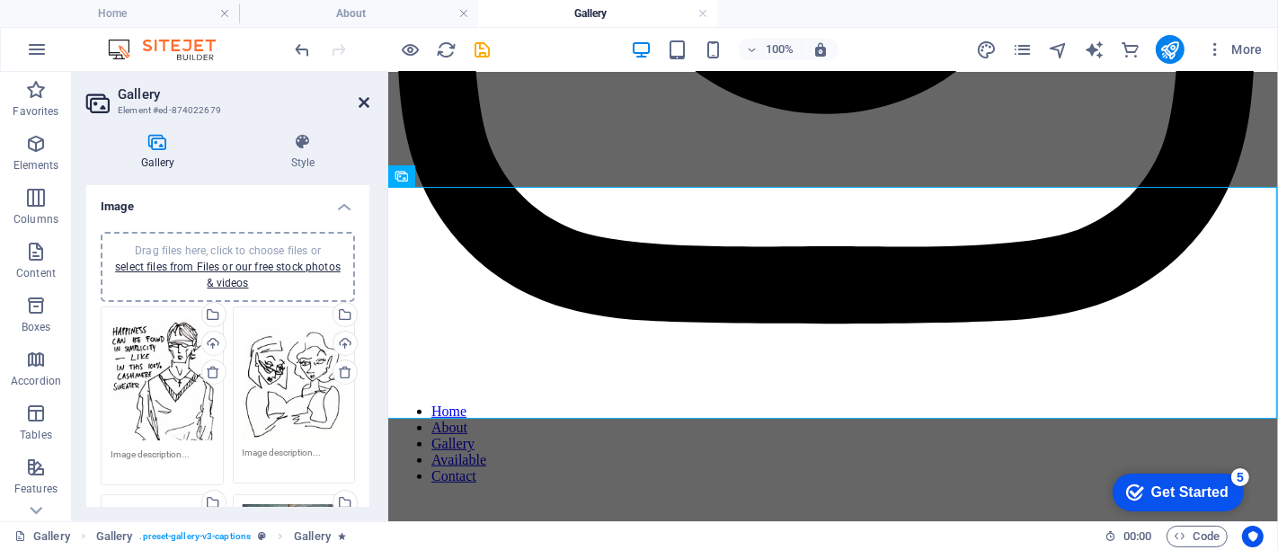
click at [361, 101] on icon at bounding box center [364, 102] width 11 height 14
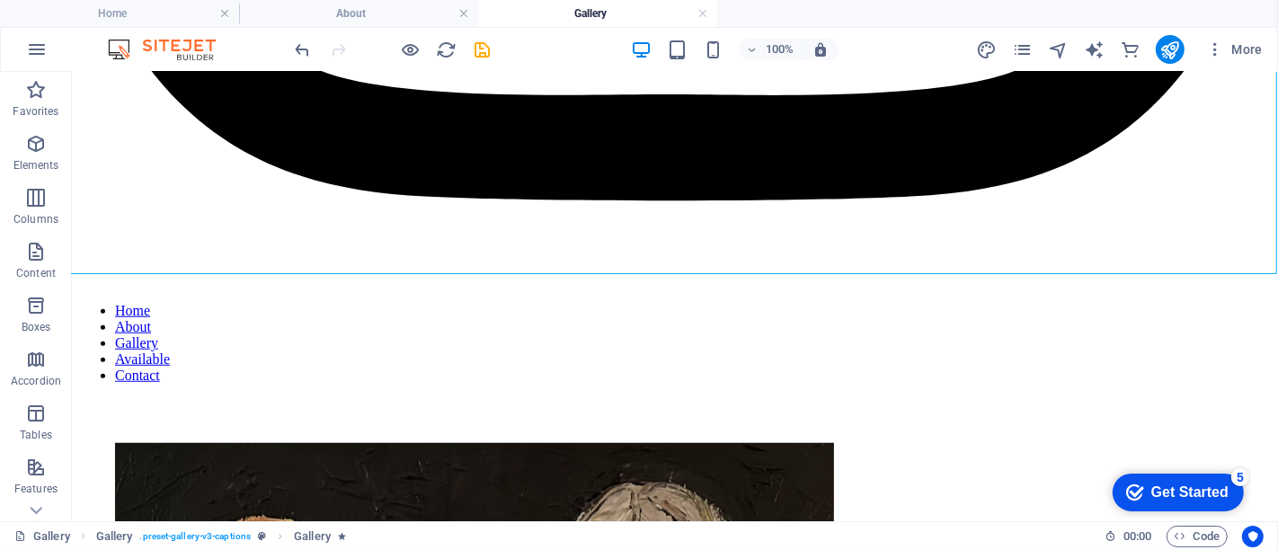
scroll to position [1161, 0]
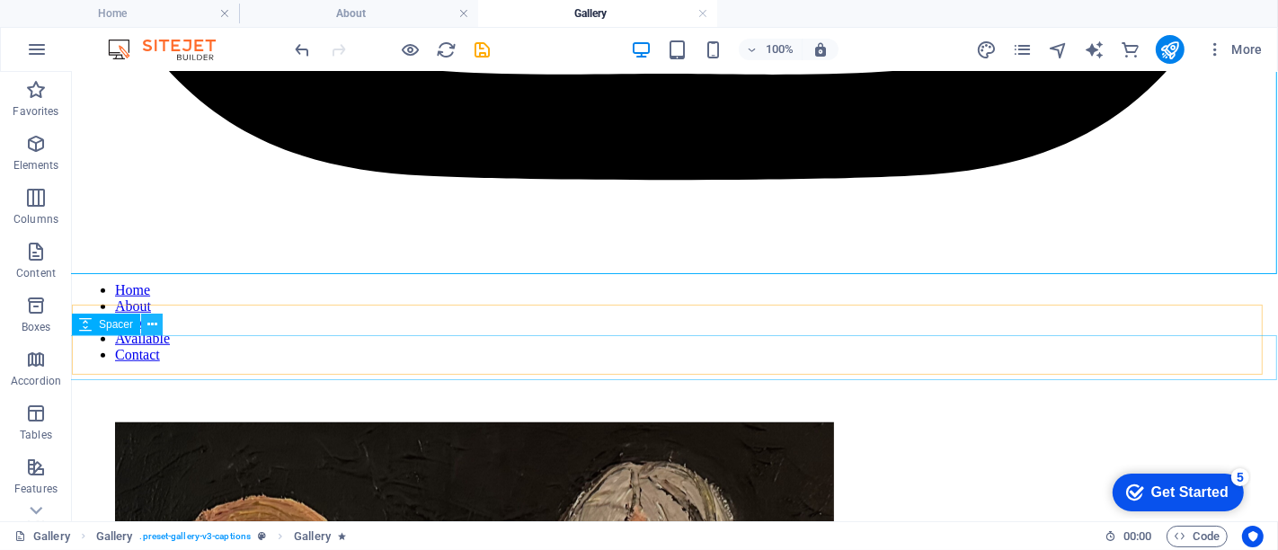
click at [151, 334] on button at bounding box center [152, 325] width 22 height 22
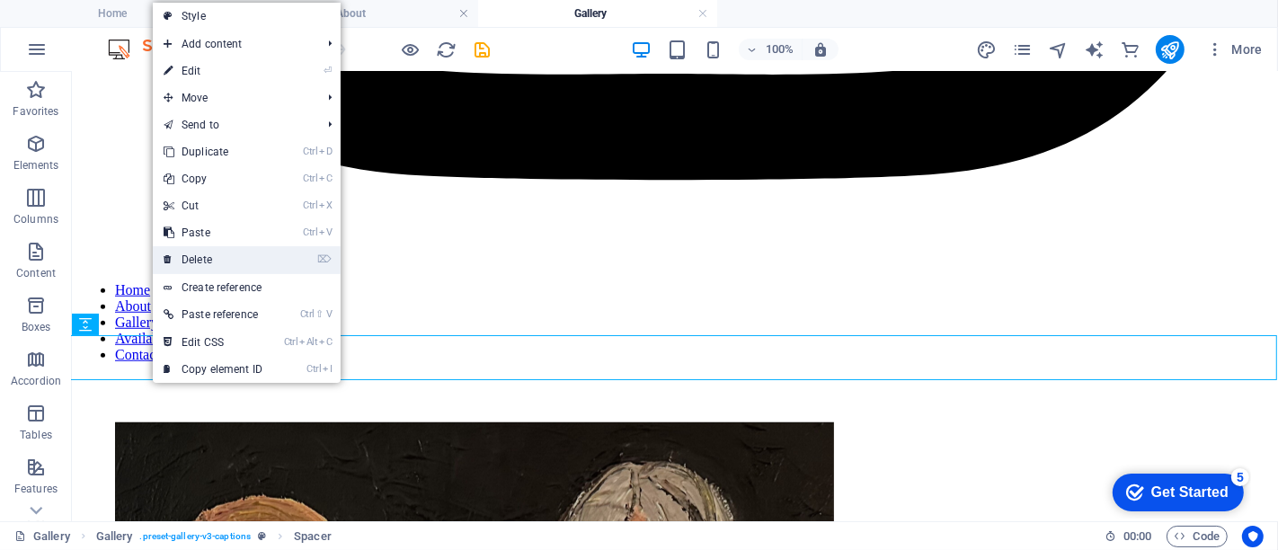
click at [232, 258] on link "⌦ Delete" at bounding box center [213, 259] width 120 height 27
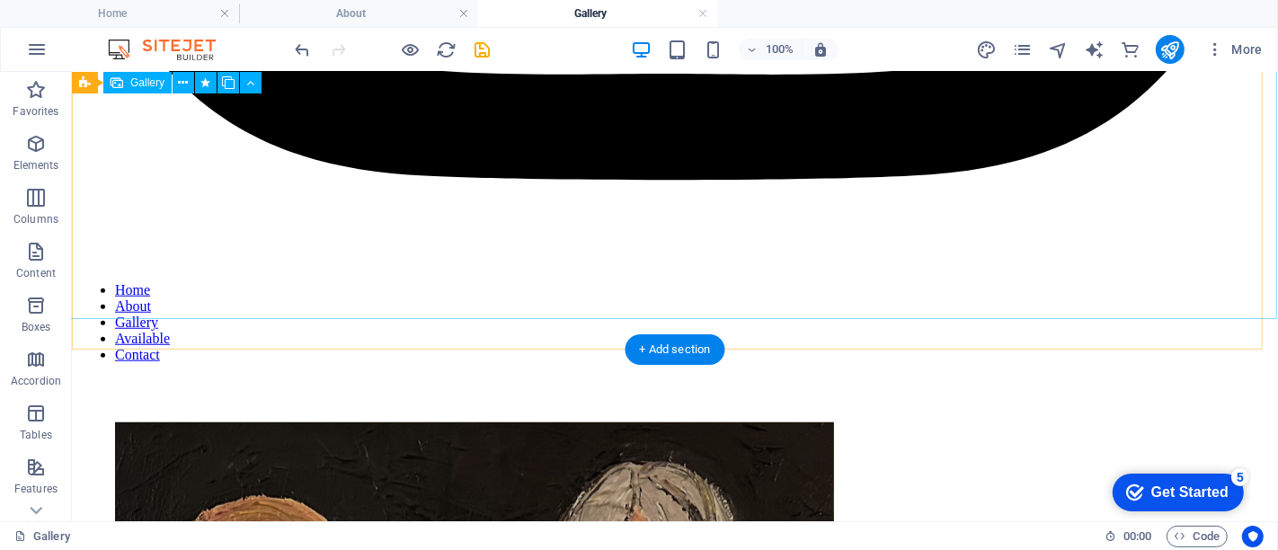
scroll to position [1117, 0]
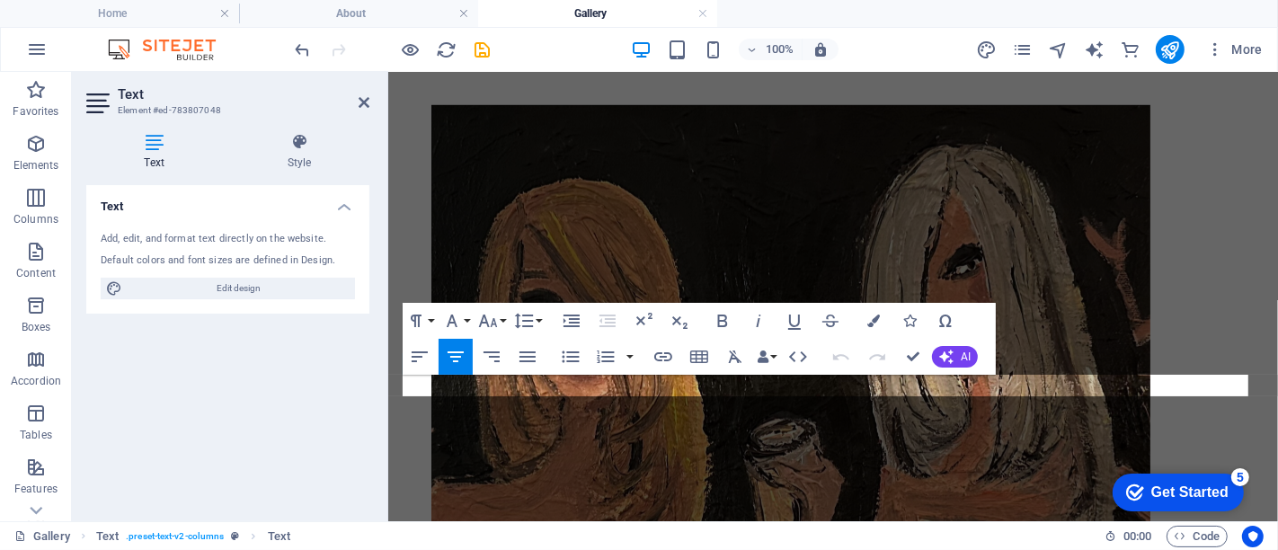
scroll to position [778, 0]
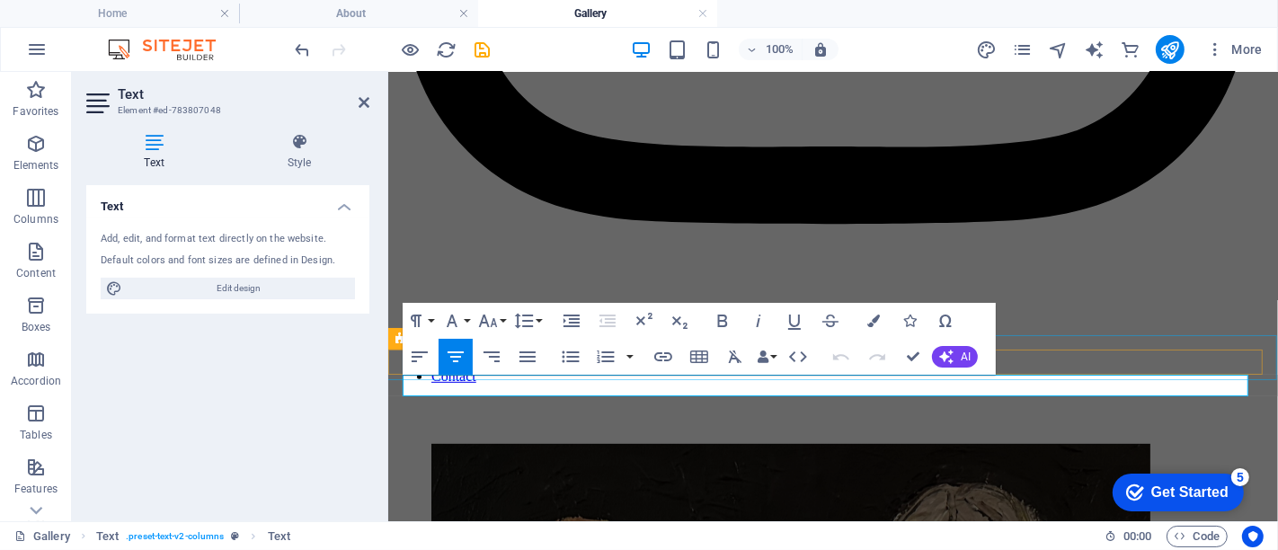
drag, startPoint x: 901, startPoint y: 386, endPoint x: 728, endPoint y: 360, distance: 174.6
click at [505, 323] on button "Font Size" at bounding box center [492, 321] width 34 height 36
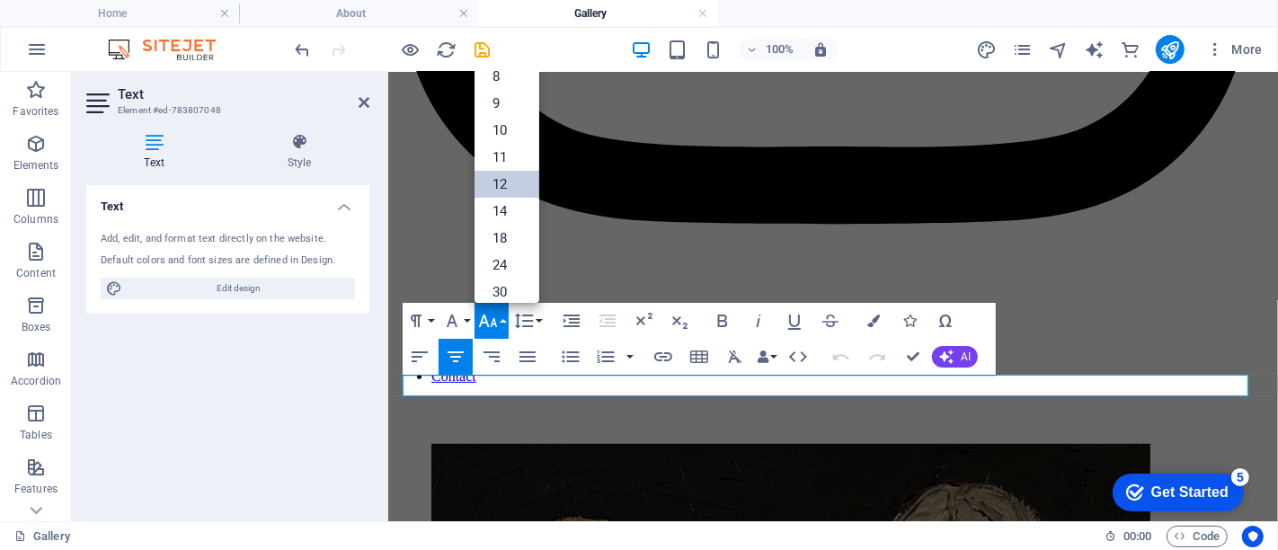
click at [521, 178] on link "12" at bounding box center [507, 184] width 65 height 27
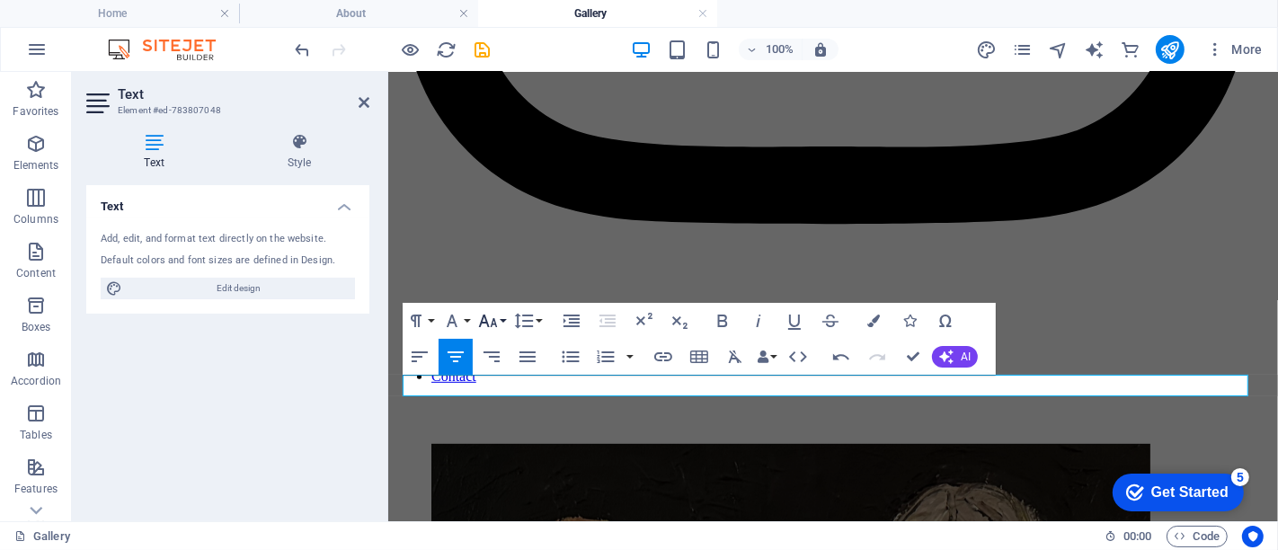
click at [502, 321] on button "Font Size" at bounding box center [492, 321] width 34 height 36
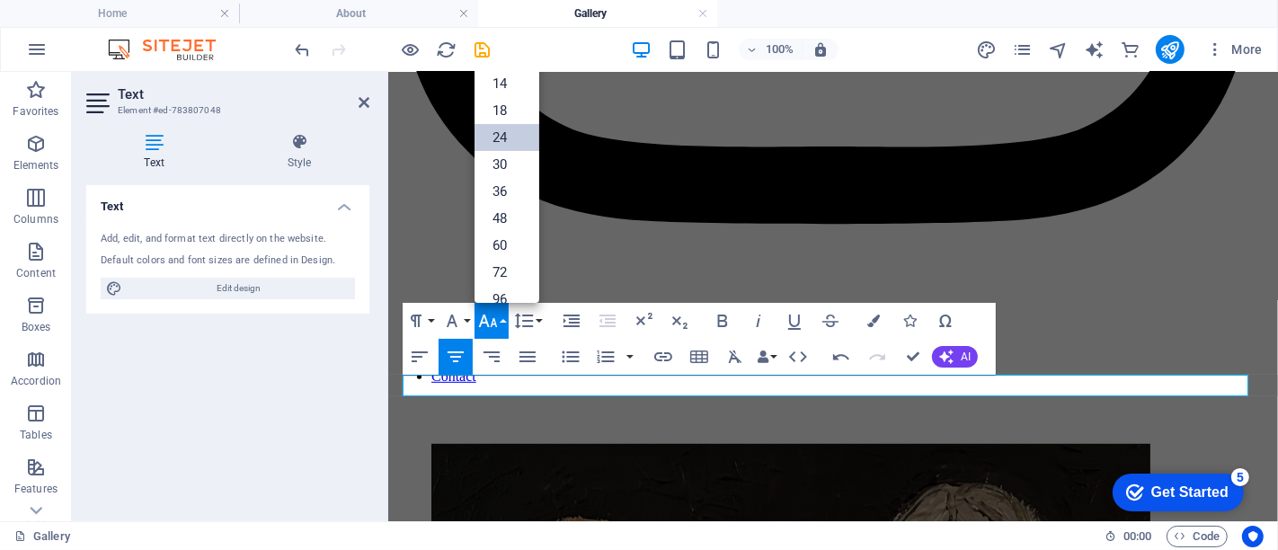
click at [513, 132] on link "24" at bounding box center [507, 137] width 65 height 27
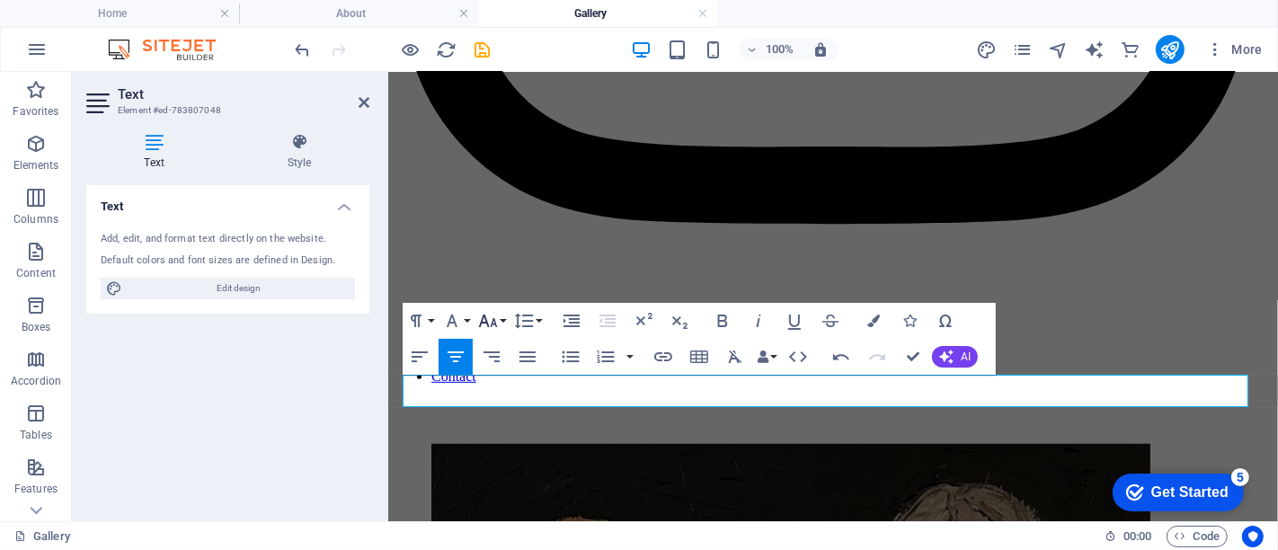
click at [494, 321] on icon "button" at bounding box center [488, 321] width 19 height 13
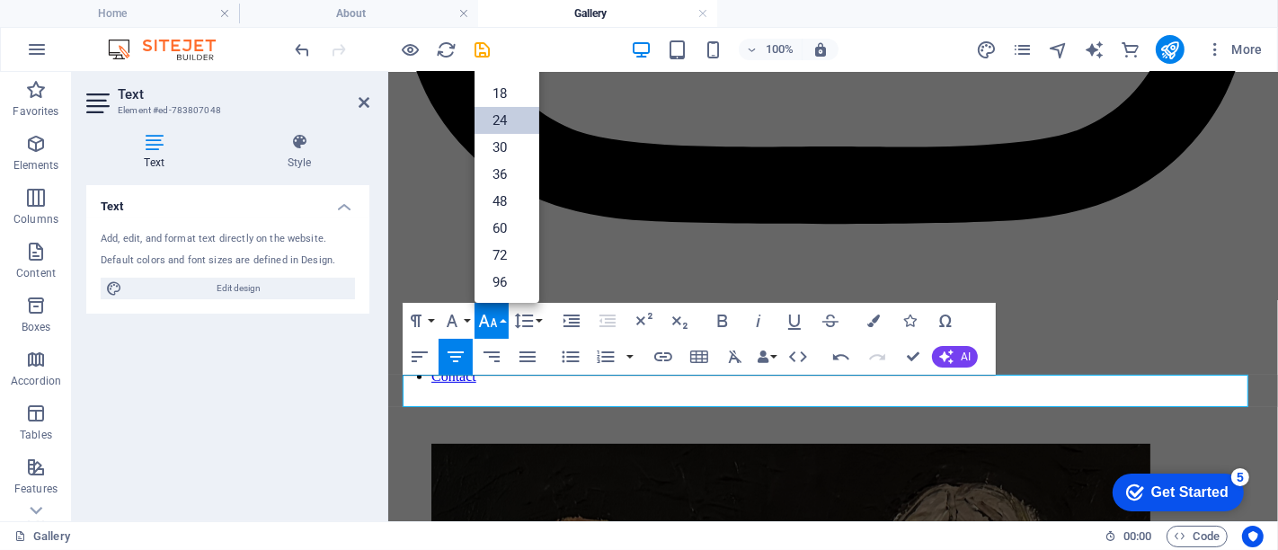
scroll to position [145, 0]
click at [512, 97] on link "18" at bounding box center [507, 93] width 65 height 27
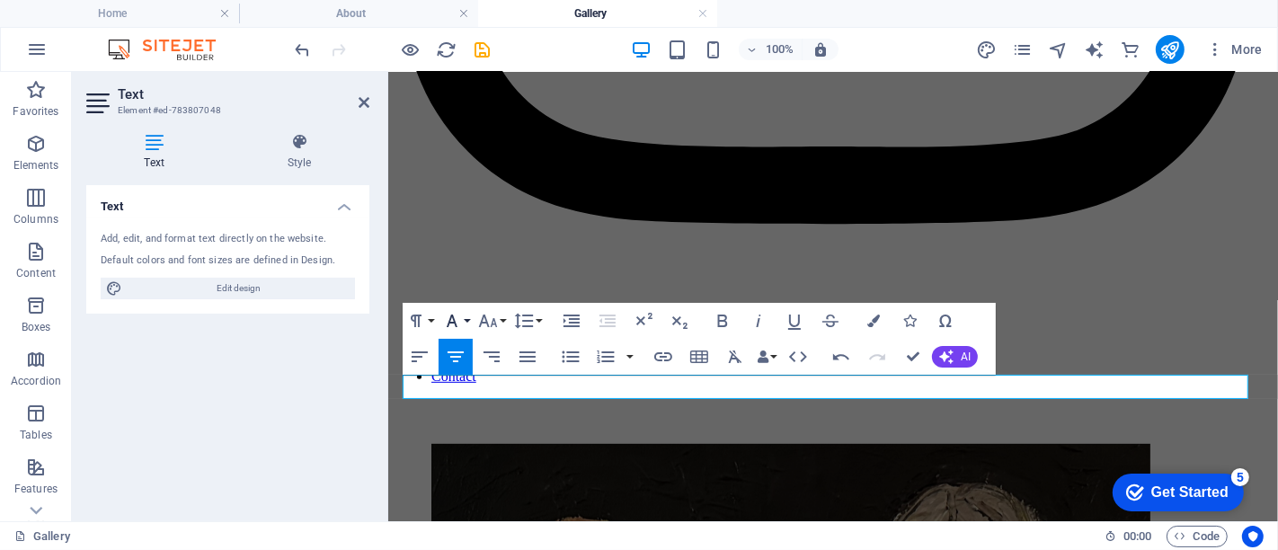
click at [460, 320] on icon "button" at bounding box center [452, 321] width 22 height 22
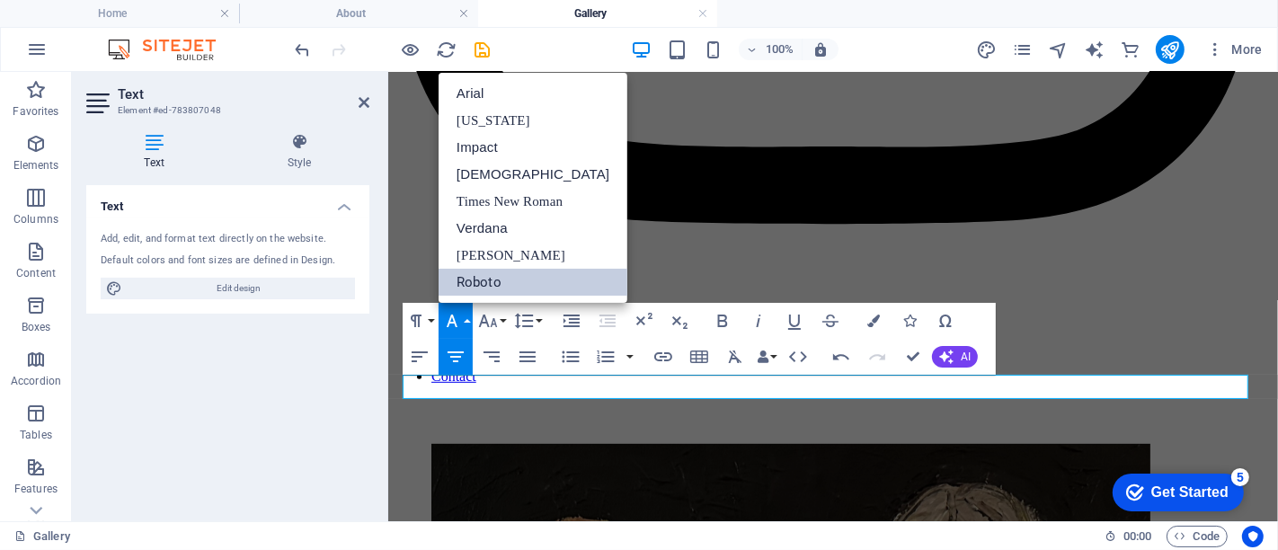
scroll to position [0, 0]
click at [460, 320] on icon "button" at bounding box center [452, 321] width 22 height 22
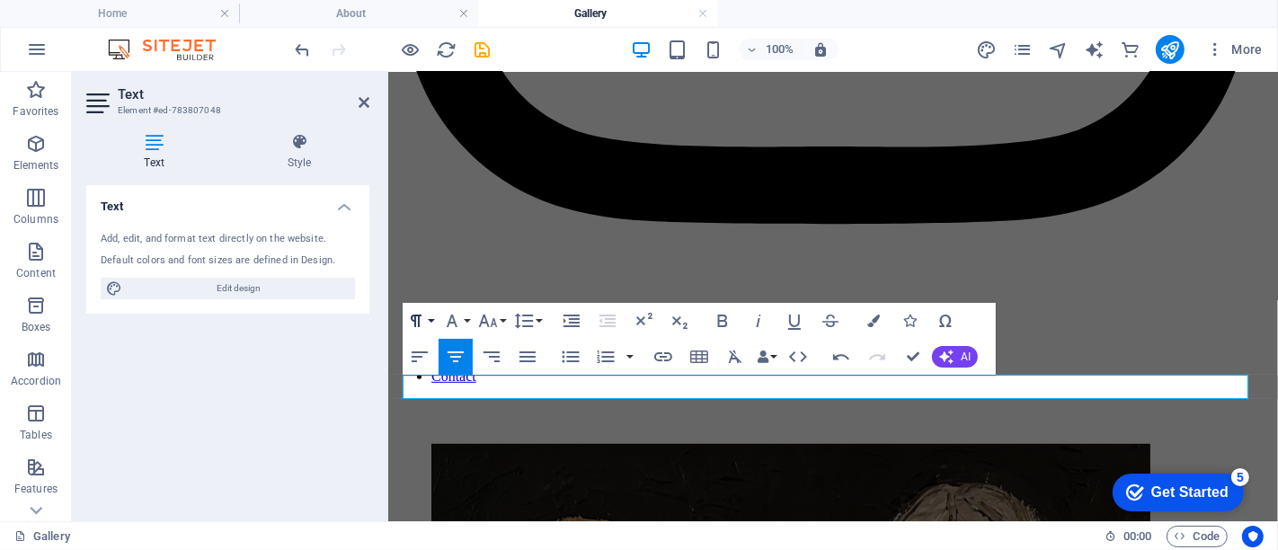
click at [425, 316] on icon "button" at bounding box center [416, 321] width 22 height 22
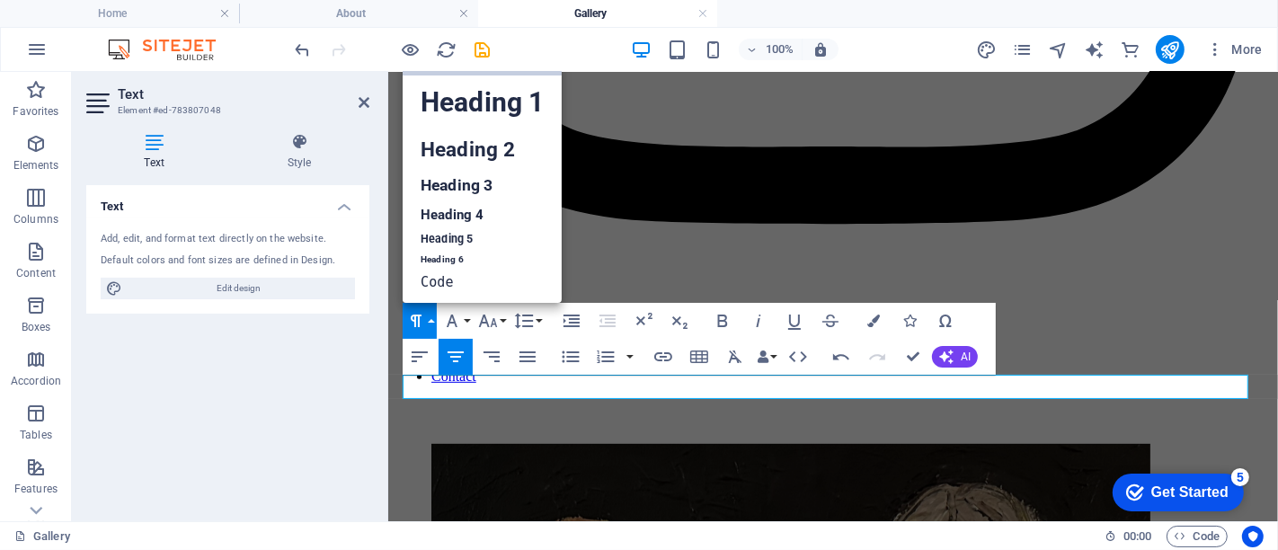
scroll to position [14, 0]
click at [484, 213] on link "Heading 4" at bounding box center [482, 214] width 159 height 27
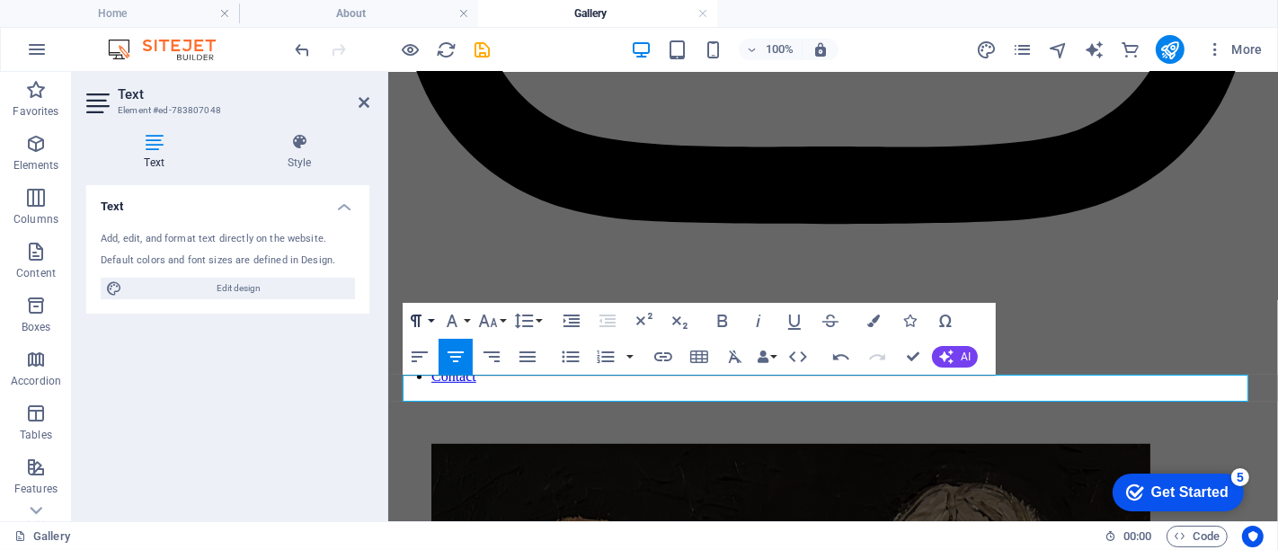
click at [426, 319] on icon "button" at bounding box center [416, 321] width 22 height 22
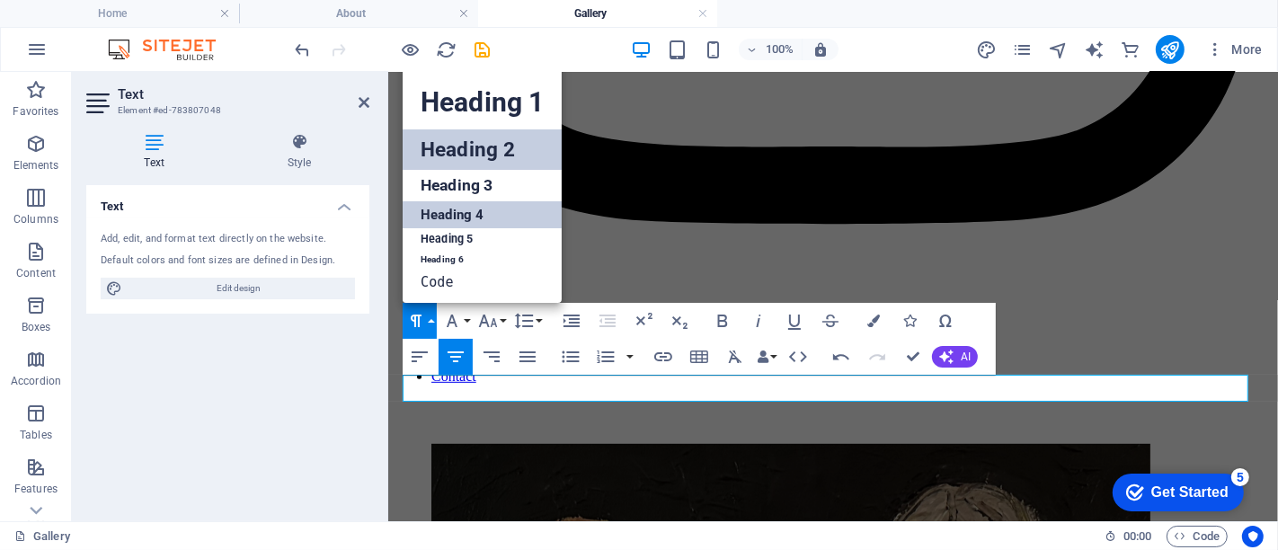
click at [447, 157] on link "Heading 2" at bounding box center [482, 149] width 159 height 40
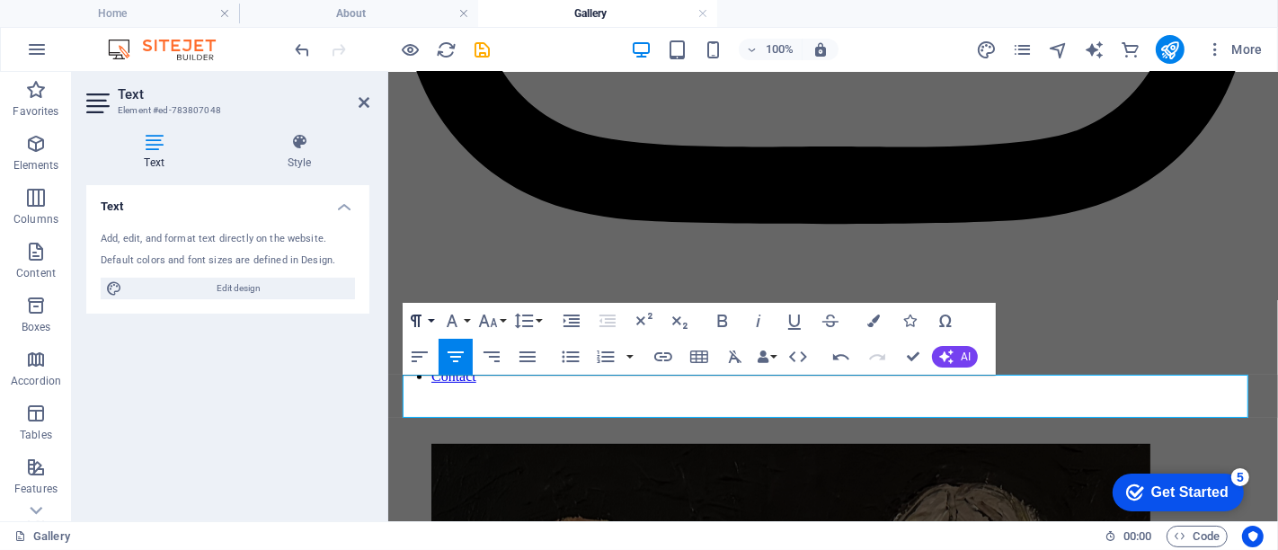
click at [426, 327] on icon "button" at bounding box center [416, 321] width 22 height 22
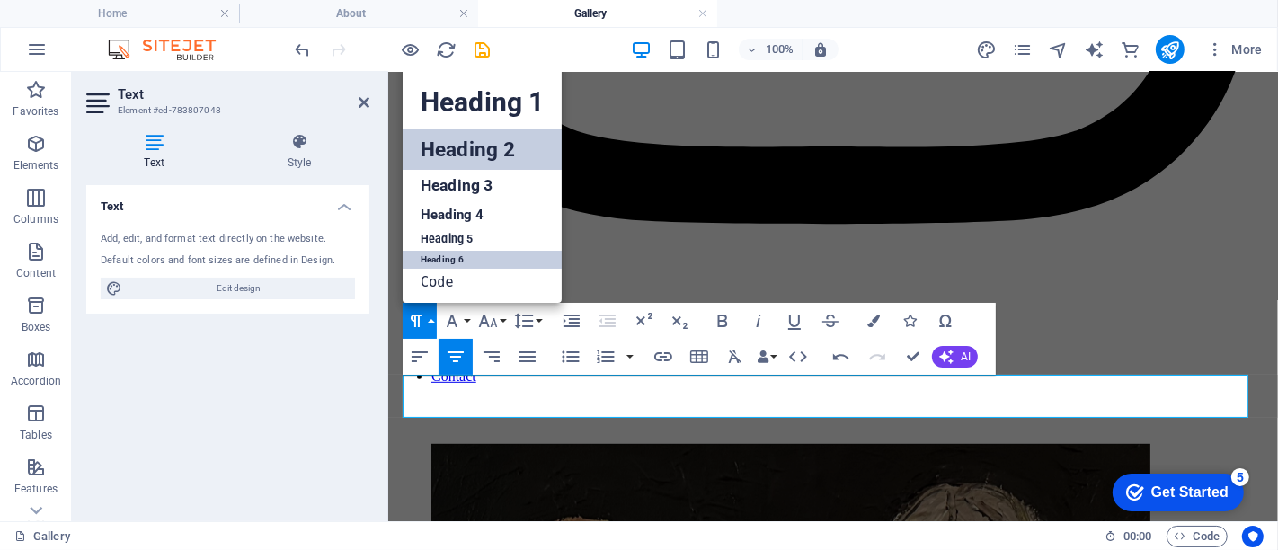
click at [442, 259] on link "Heading 6" at bounding box center [482, 260] width 159 height 18
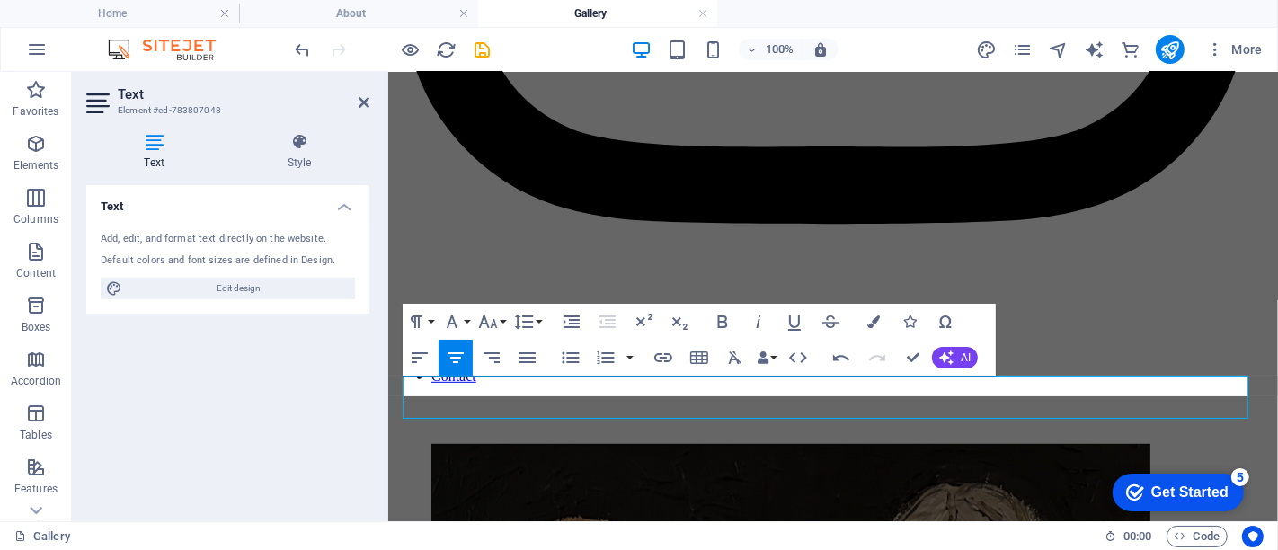
scroll to position [776, 0]
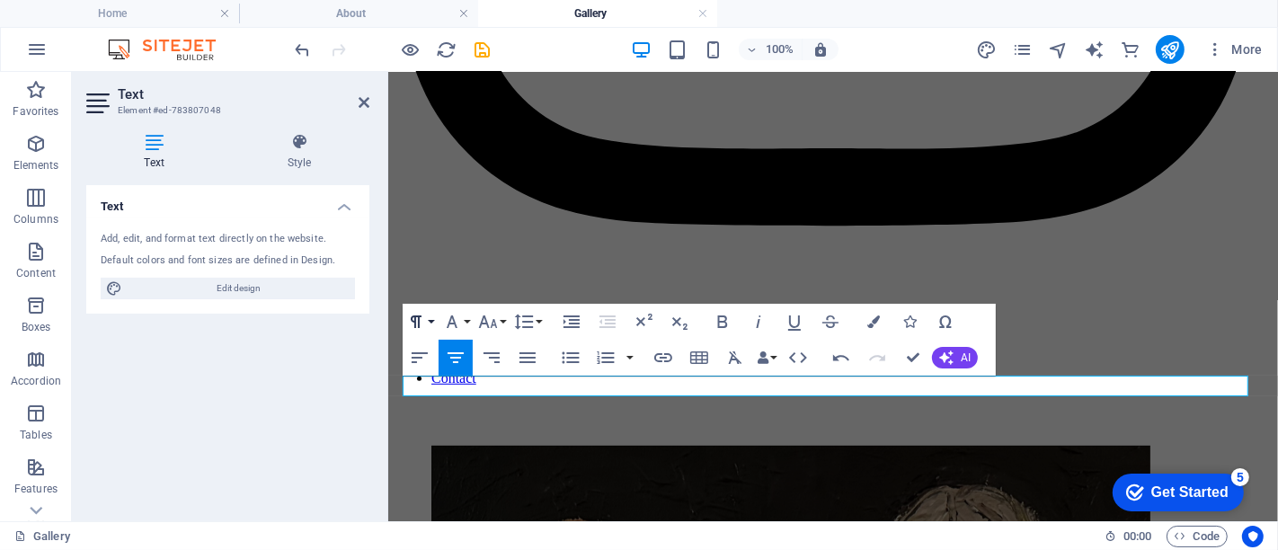
click at [423, 308] on button "Paragraph Format" at bounding box center [420, 322] width 34 height 36
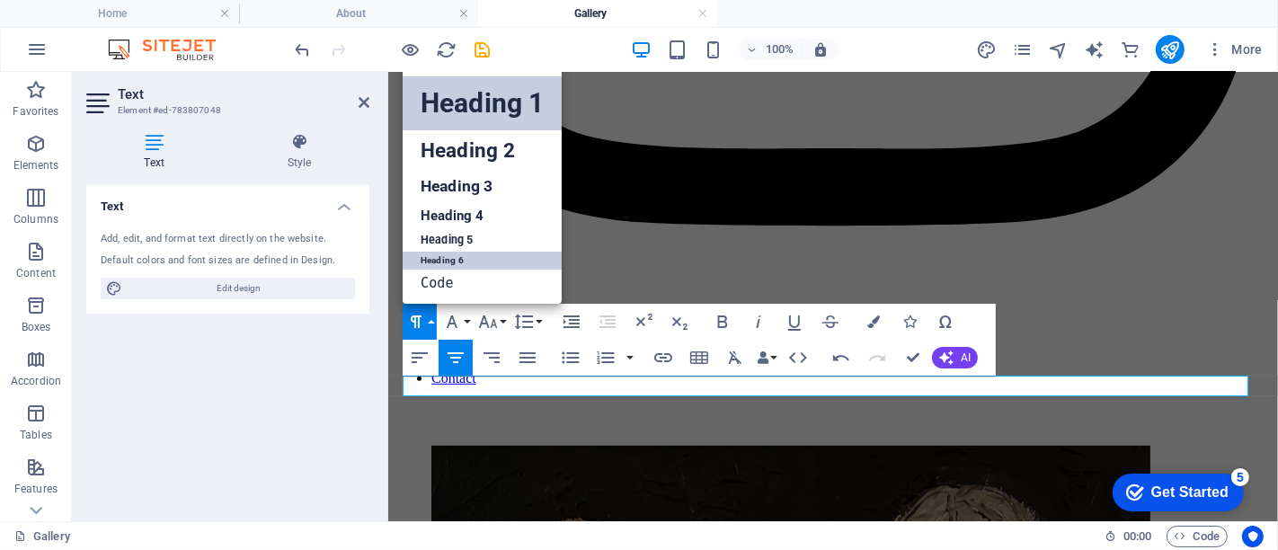
scroll to position [14, 0]
click at [467, 91] on link "Heading 1" at bounding box center [482, 103] width 159 height 54
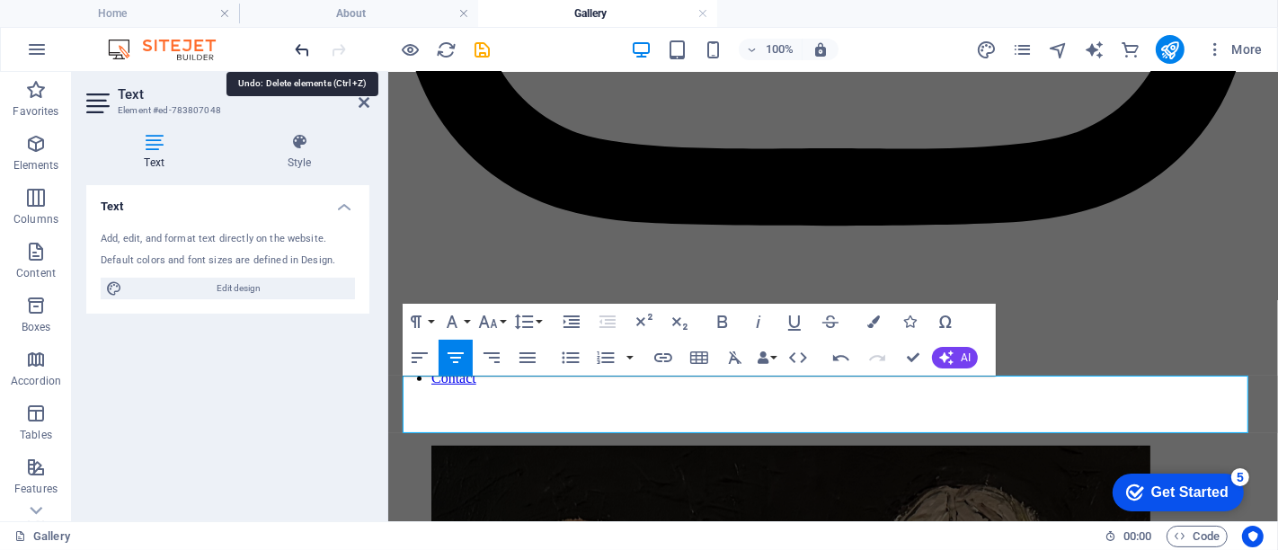
click at [305, 41] on icon "undo" at bounding box center [303, 50] width 21 height 21
click at [301, 47] on icon "undo" at bounding box center [303, 50] width 21 height 21
click at [427, 315] on button "Paragraph Format" at bounding box center [420, 322] width 34 height 36
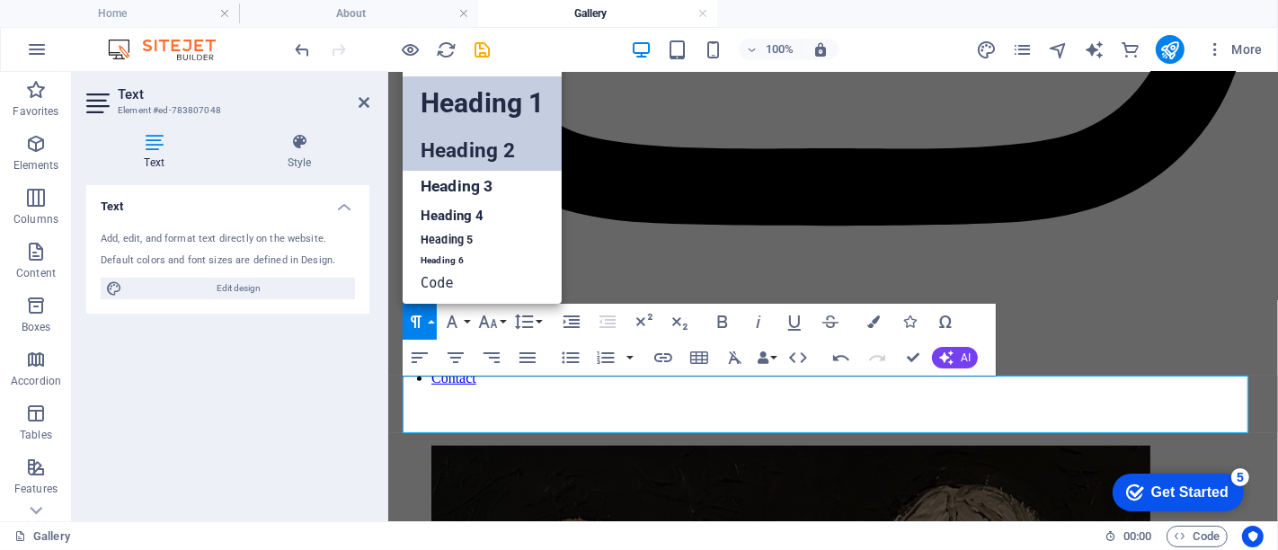
click at [470, 156] on link "Heading 2" at bounding box center [482, 150] width 159 height 40
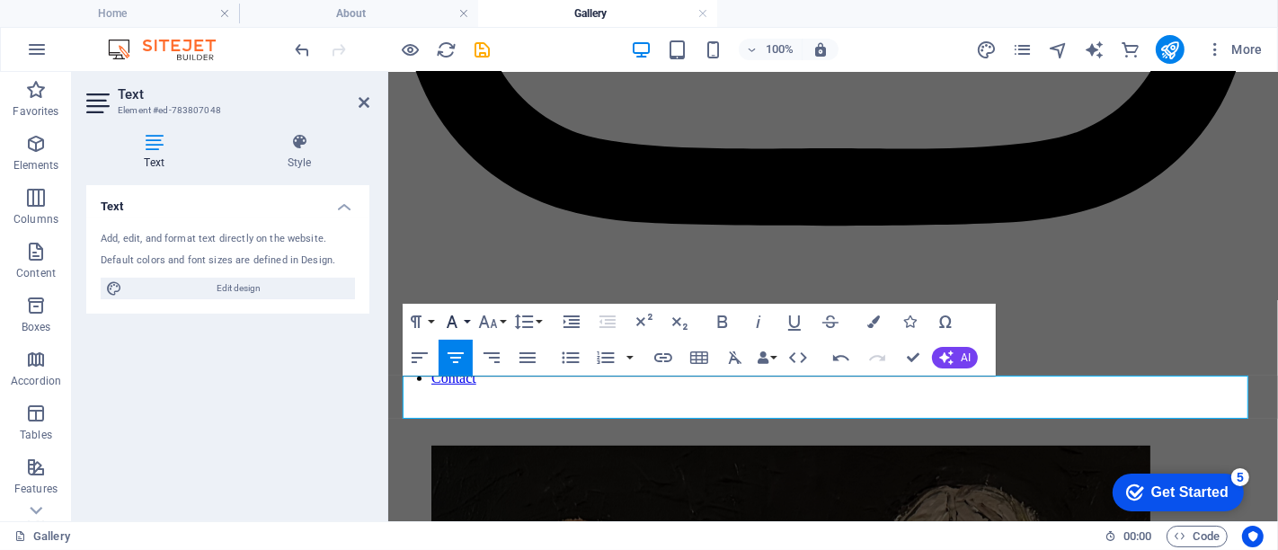
click at [465, 325] on button "Font Family" at bounding box center [456, 322] width 34 height 36
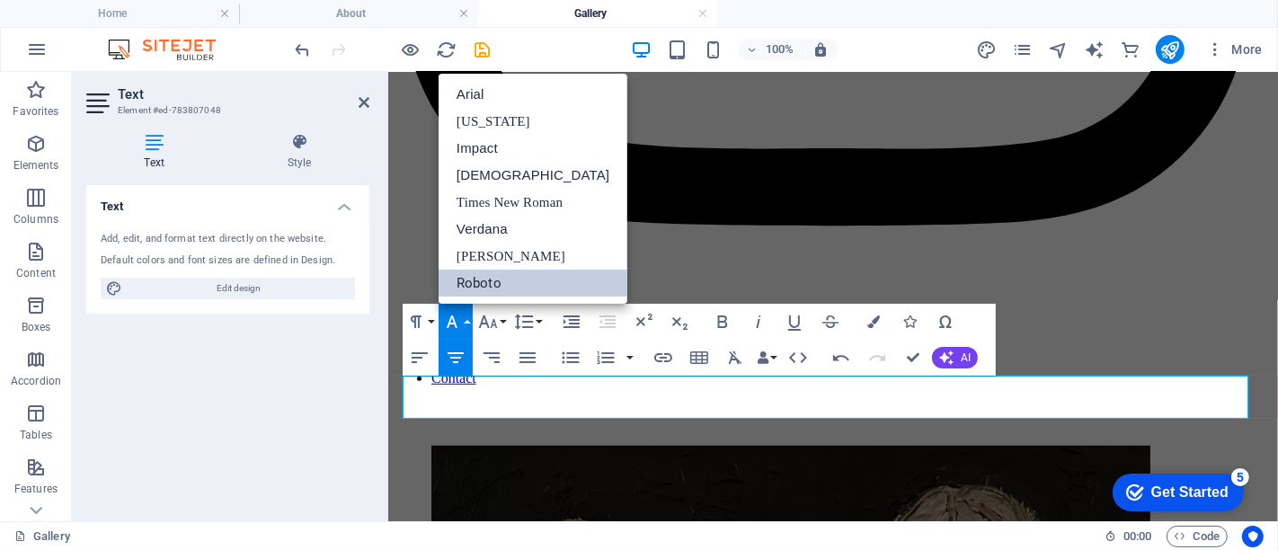
scroll to position [0, 0]
click at [482, 259] on link "[PERSON_NAME]" at bounding box center [533, 256] width 189 height 27
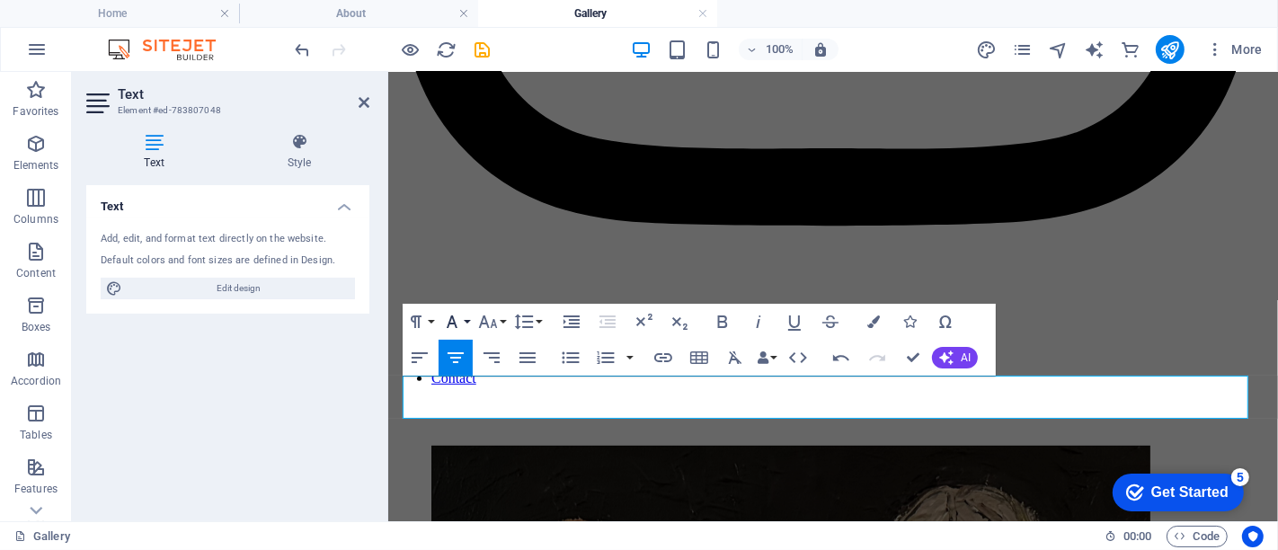
click at [459, 316] on icon "button" at bounding box center [452, 322] width 22 height 22
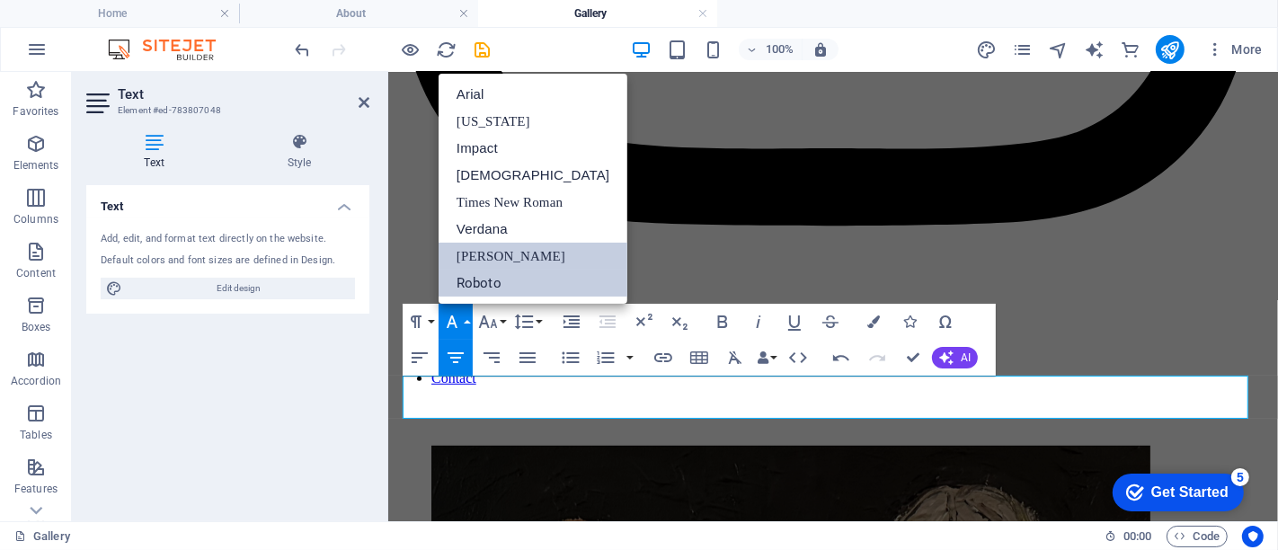
click at [484, 276] on link "Roboto" at bounding box center [533, 283] width 189 height 27
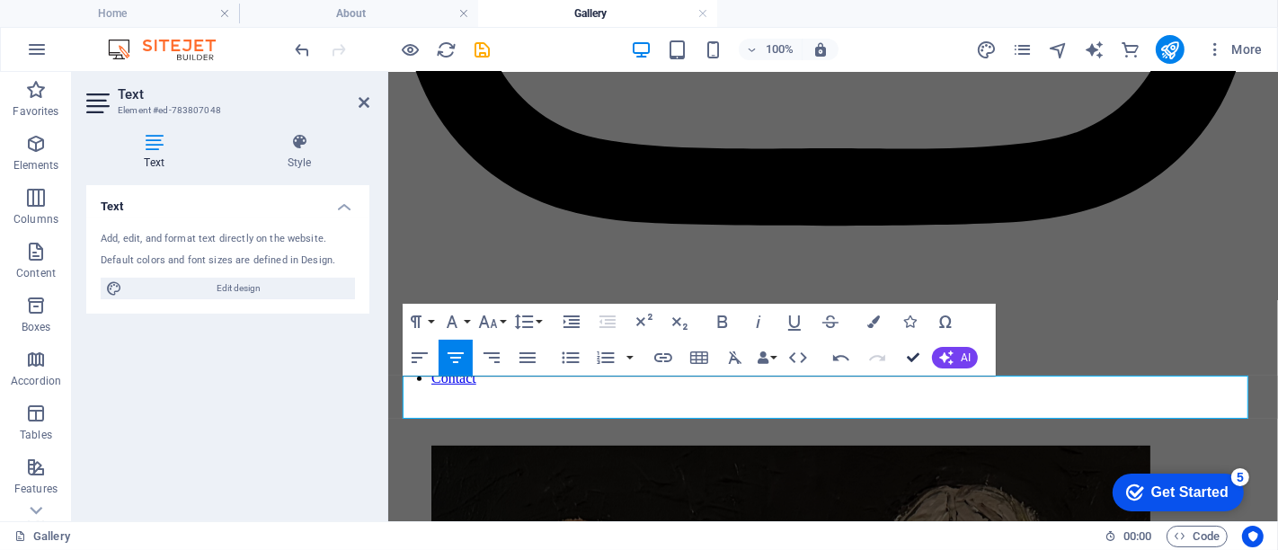
scroll to position [1116, 0]
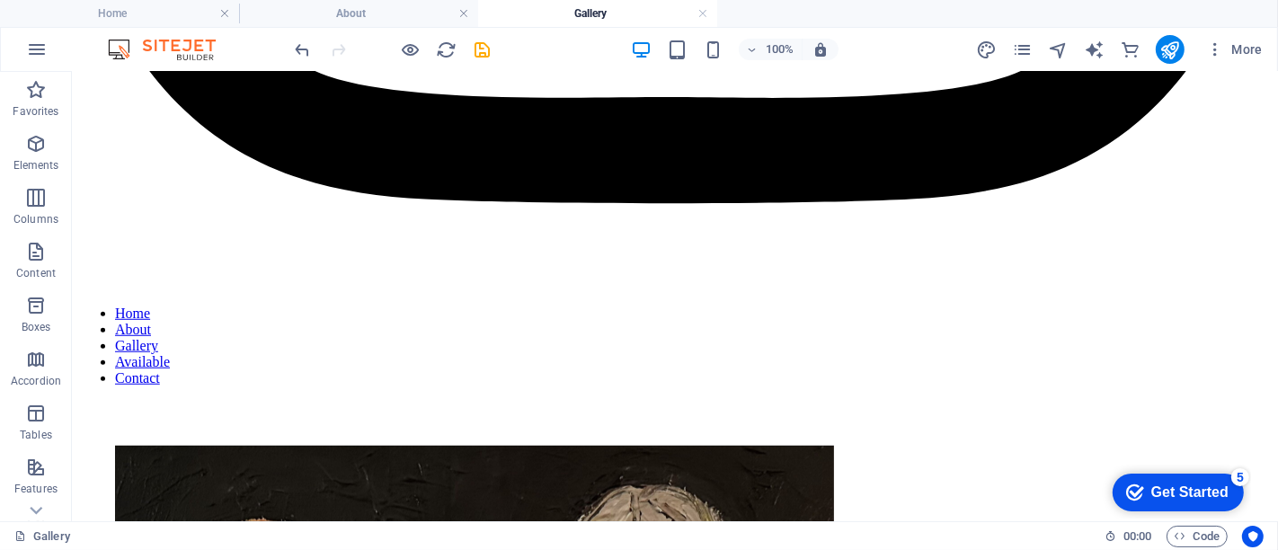
scroll to position [0, 0]
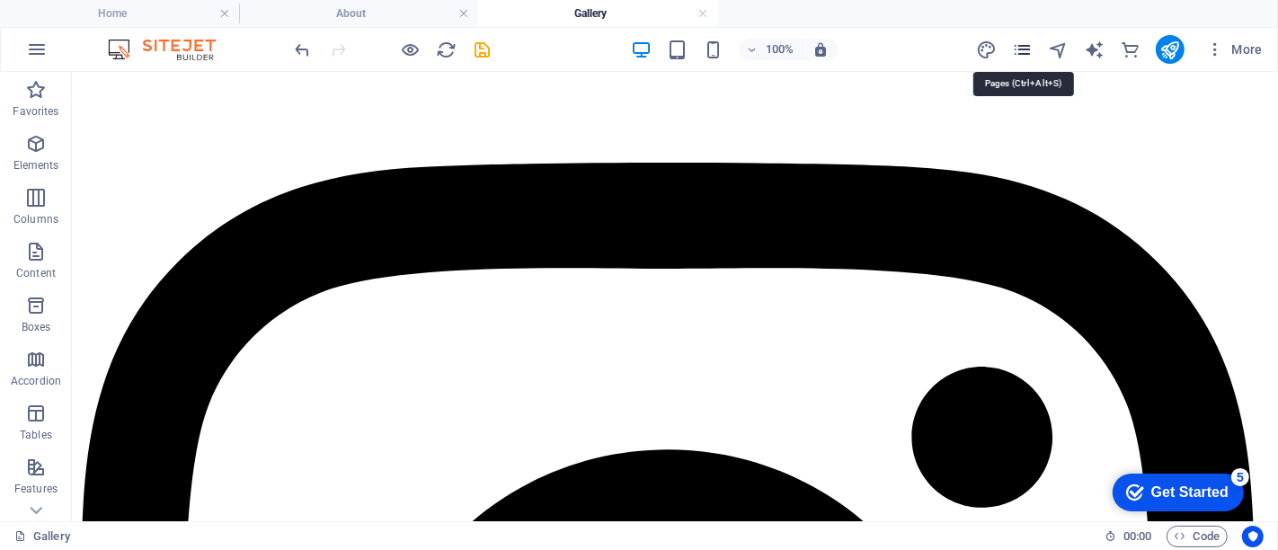
click at [1017, 47] on icon "pages" at bounding box center [1022, 50] width 21 height 21
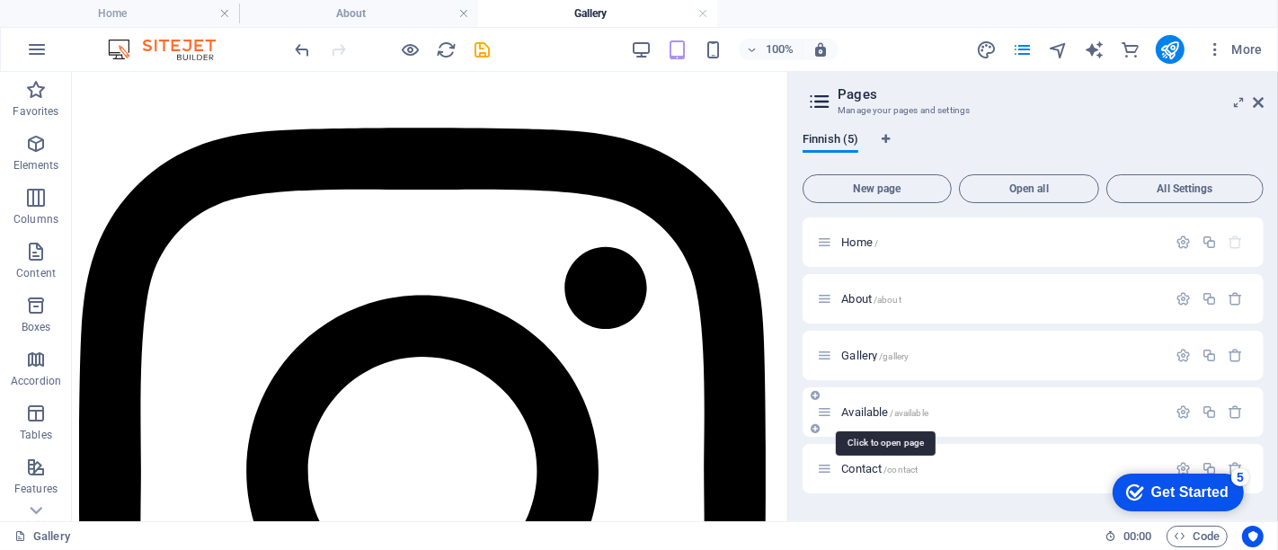
click at [864, 411] on span "Available /available" at bounding box center [884, 411] width 87 height 13
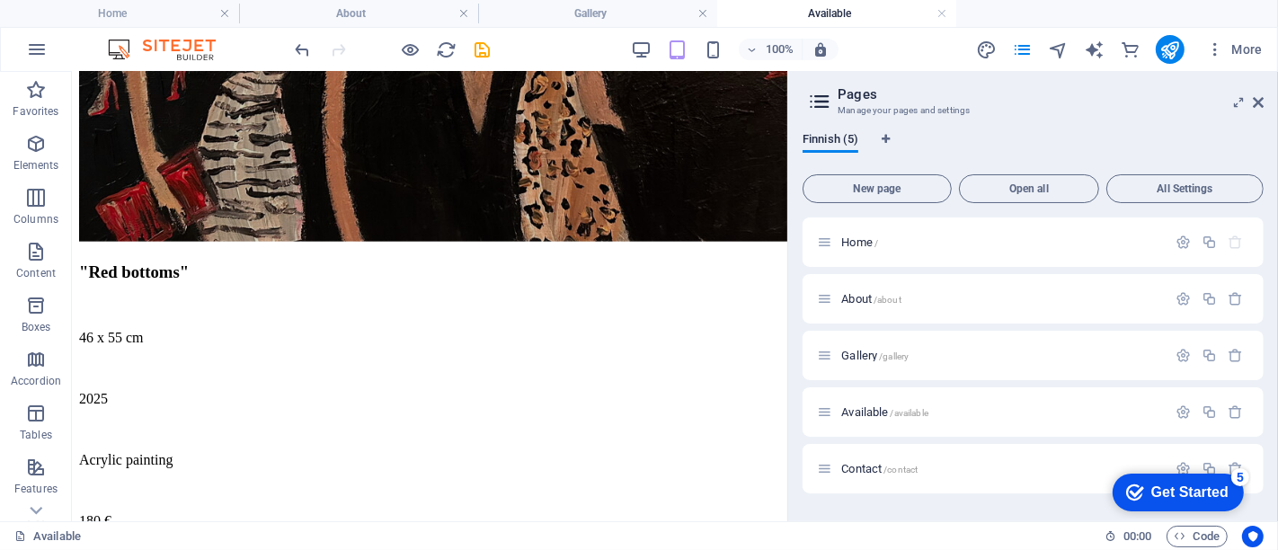
scroll to position [1838, 0]
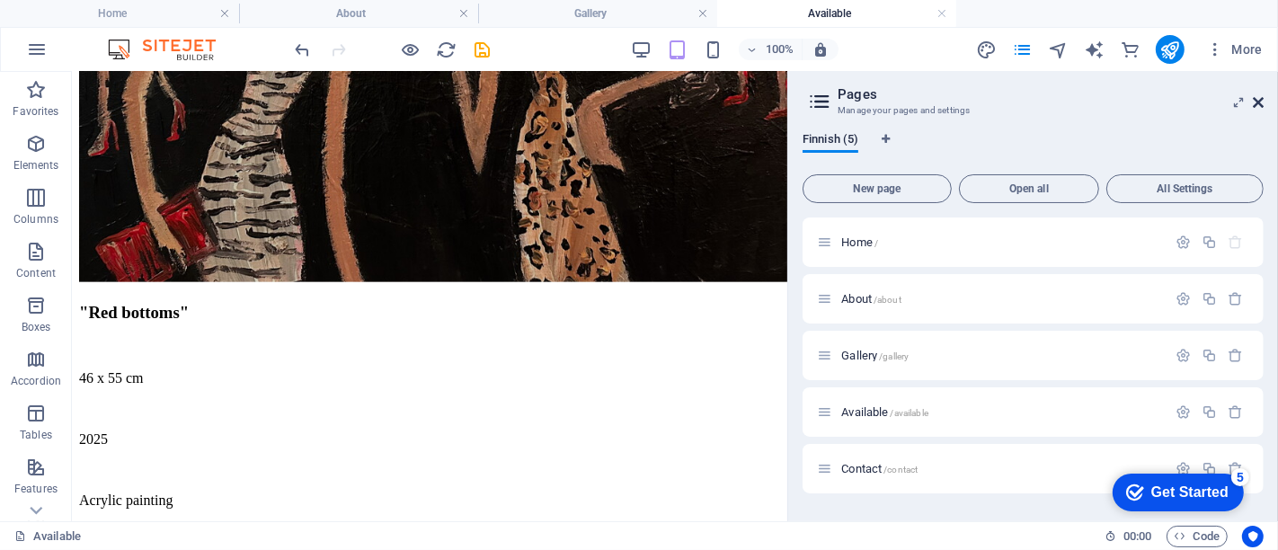
drag, startPoint x: 1259, startPoint y: 100, endPoint x: 1147, endPoint y: 8, distance: 145.0
click at [1259, 100] on icon at bounding box center [1258, 102] width 11 height 14
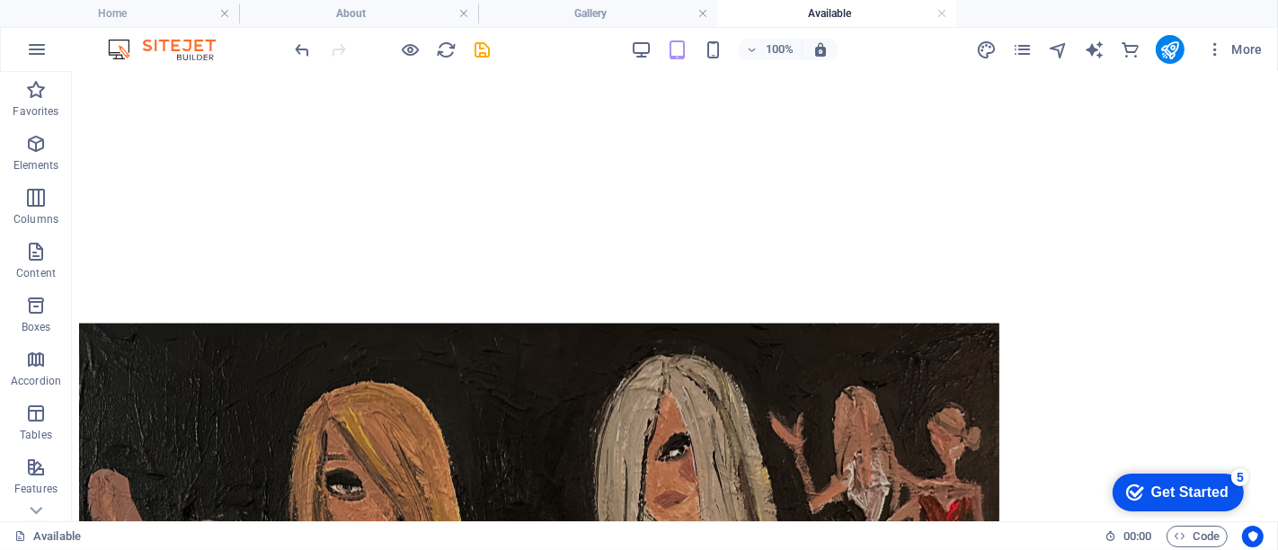
scroll to position [2054, 0]
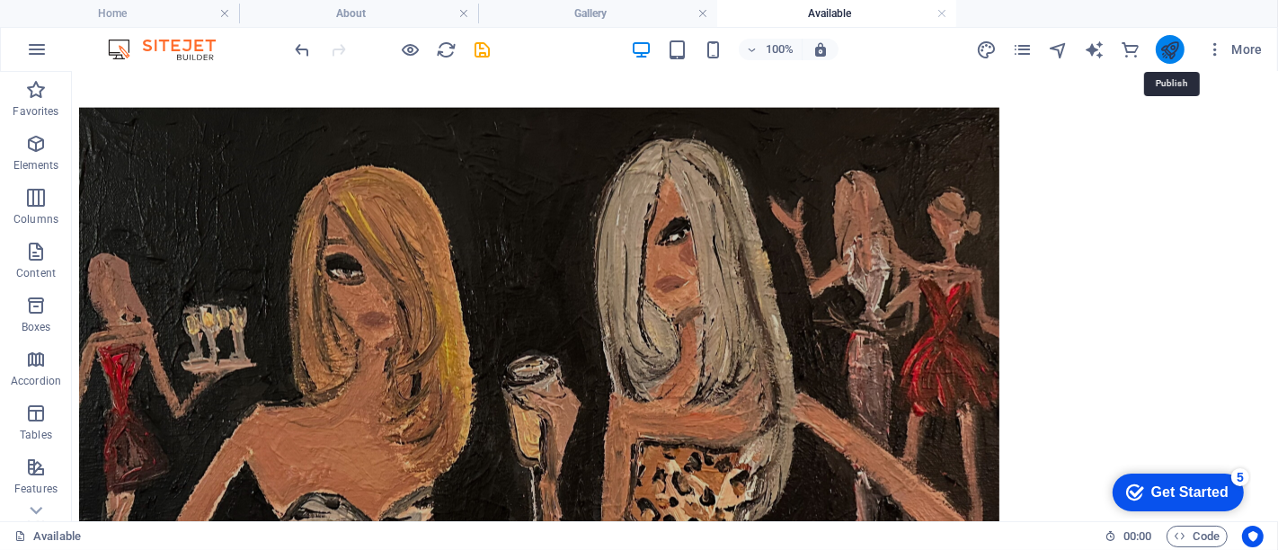
click at [1166, 42] on icon "publish" at bounding box center [1170, 50] width 21 height 21
